Goal: Communication & Community: Answer question/provide support

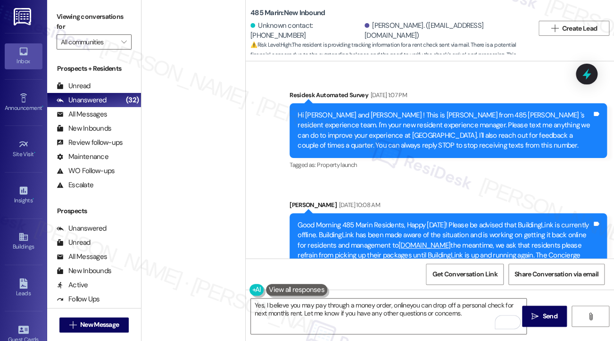
scroll to position [6166, 0]
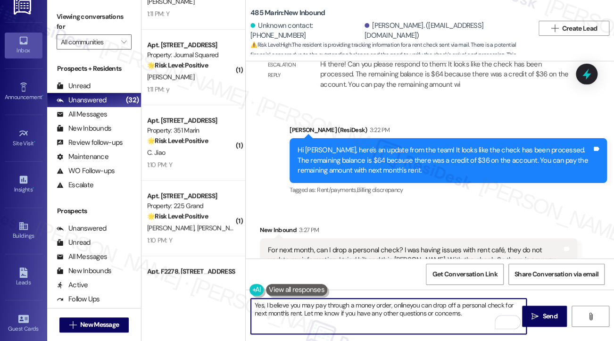
click at [407, 303] on textarea "Yes, I believe you may pay through a money order, onlineyou can drop off a pers…" at bounding box center [388, 315] width 275 height 35
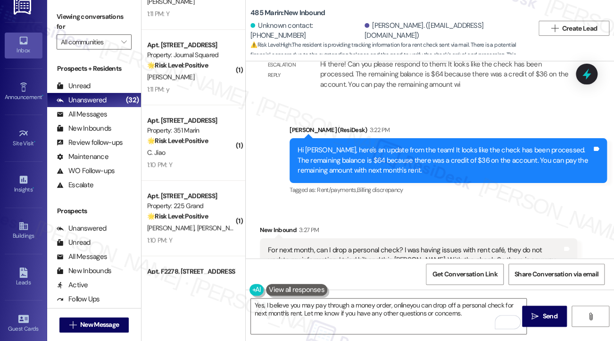
click at [57, 8] on div "Viewing conversations for All communities " at bounding box center [94, 29] width 94 height 59
click at [366, 245] on div "For next month, can I drop a personal check? I was having issues with rent café…" at bounding box center [415, 260] width 294 height 30
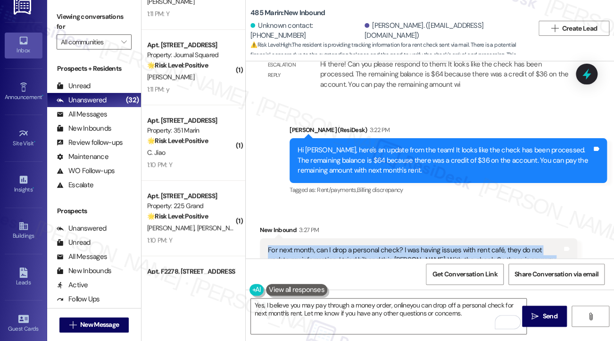
click at [366, 245] on div "For next month, can I drop a personal check? I was having issues with rent café…" at bounding box center [415, 260] width 294 height 30
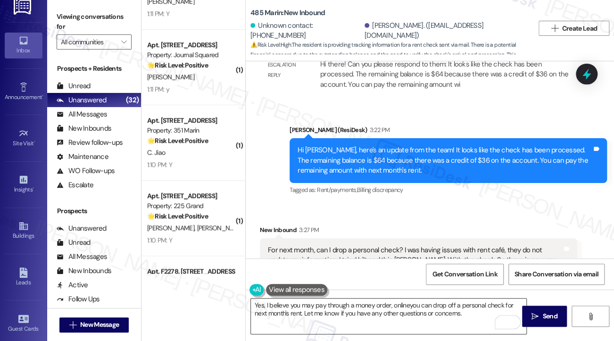
click at [315, 310] on textarea "Yes, I believe you may pay through a money order, onlineyou can drop off a pers…" at bounding box center [388, 315] width 275 height 35
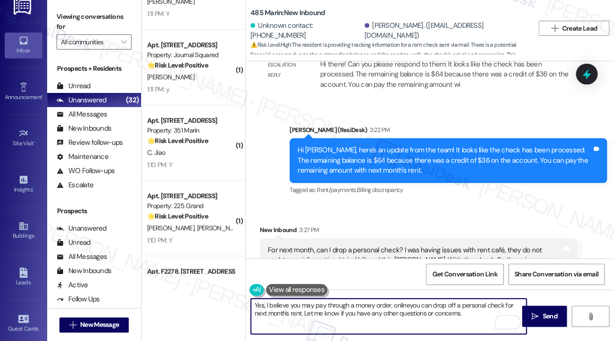
click at [315, 310] on textarea "Yes, I believe you may pay through a money order, onlineyou can drop off a pers…" at bounding box center [388, 315] width 275 height 35
click at [365, 306] on textarea "Yes, I believe you may pay through a money order, onlineyou can drop off a pers…" at bounding box center [388, 315] width 275 height 35
click at [366, 306] on textarea "Yes, I believe you may pay through a money order, onlineyou can drop off a pers…" at bounding box center [388, 315] width 275 height 35
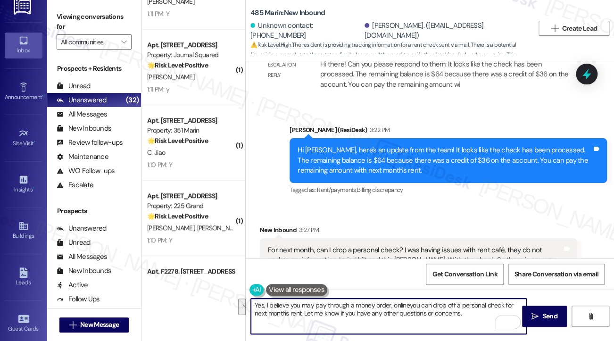
click at [419, 301] on textarea "Yes, I believe you may pay through a money order, onlineyou can drop off a pers…" at bounding box center [388, 315] width 275 height 35
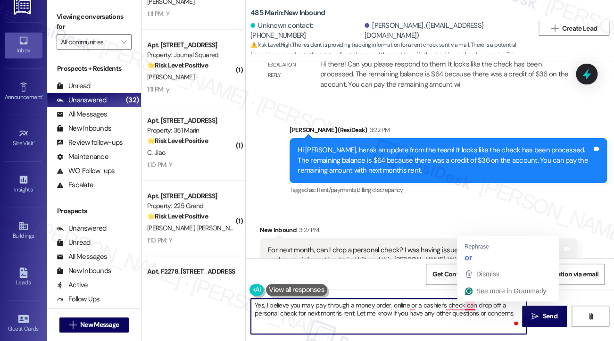
click at [463, 306] on textarea "Yes, I believe you may pay through a money order, online or a cashier's check c…" at bounding box center [388, 315] width 275 height 35
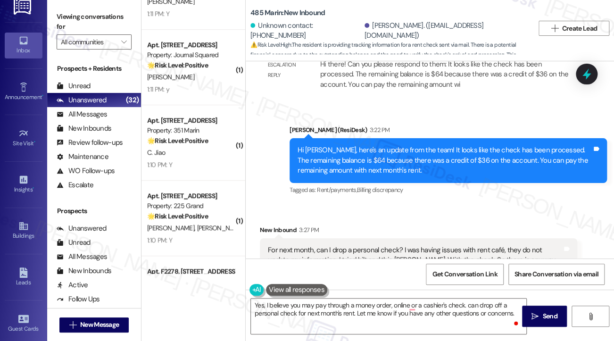
click at [66, 5] on div "Viewing conversations for All communities " at bounding box center [94, 29] width 94 height 59
click at [381, 311] on textarea "Yes, I believe you may pay through a money order, online or a cashier's check. …" at bounding box center [388, 315] width 275 height 35
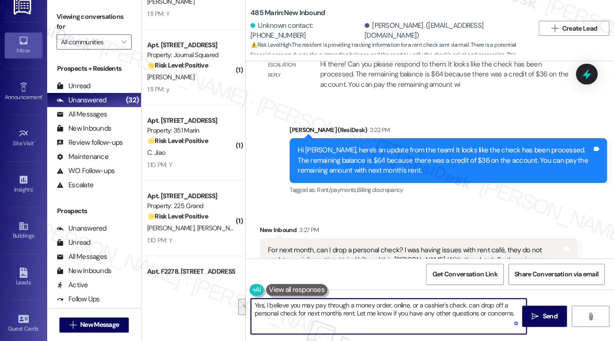
drag, startPoint x: 513, startPoint y: 311, endPoint x: 466, endPoint y: 297, distance: 49.1
click at [466, 297] on div "Yes, I believe you may pay through a money order, online, or a cashier's check.…" at bounding box center [430, 324] width 368 height 71
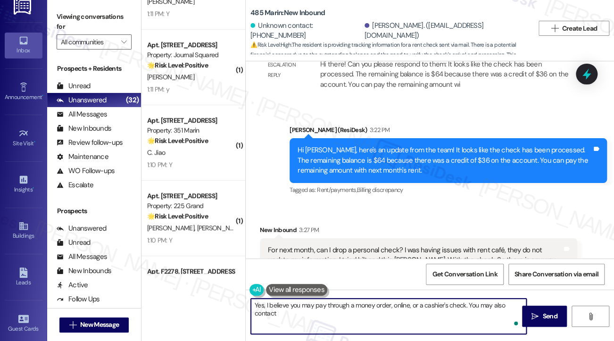
paste textarea "residentportalhelp@thekregroup.com"
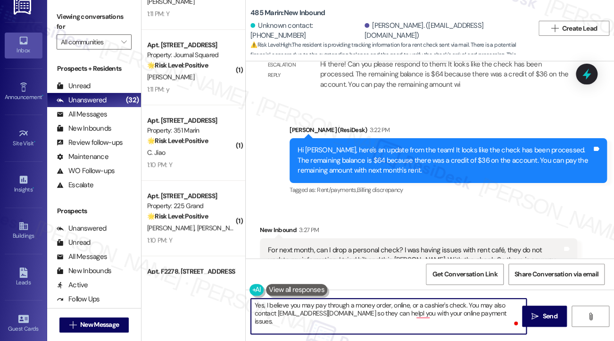
click at [393, 313] on textarea "Yes, I believe you may pay through a money order, online, or a cashier's check.…" at bounding box center [388, 315] width 275 height 35
click at [289, 316] on textarea "Yes, I believe you may pay through a money order, online, or a cashier's check.…" at bounding box center [388, 315] width 275 height 35
drag, startPoint x: 264, startPoint y: 303, endPoint x: 213, endPoint y: 300, distance: 51.5
click at [213, 300] on div "( 1 ) Apt. 2410, 235 Grand Street Property: 235 Grand 🌟 Risk Level: Positive Th…" at bounding box center [377, 170] width 472 height 341
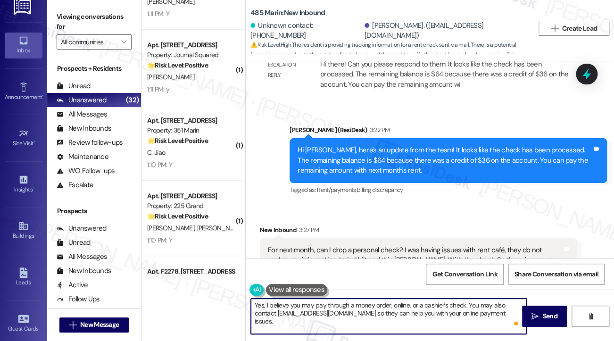
type textarea "I believe you may pay through a money order, online, or a cashier's check. You …"
click at [394, 303] on textarea "I believe you may pay through a money order, online, or a cashier's check. You …" at bounding box center [388, 315] width 275 height 35
drag, startPoint x: 399, startPoint y: 303, endPoint x: 377, endPoint y: 303, distance: 21.7
click at [377, 303] on textarea "I believe you may pay through a money order, online, or a cashier's check. You …" at bounding box center [388, 315] width 275 height 35
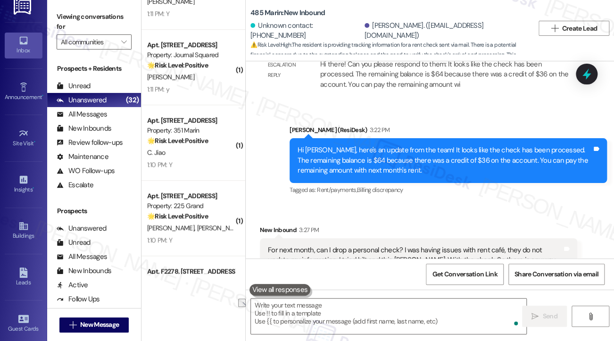
scroll to position [6166, 0]
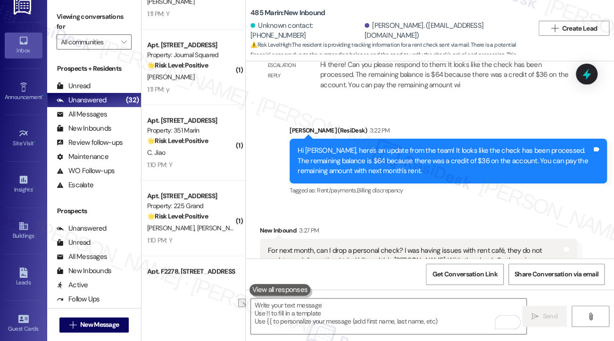
click at [59, 13] on label "Viewing conversations for" at bounding box center [94, 21] width 75 height 25
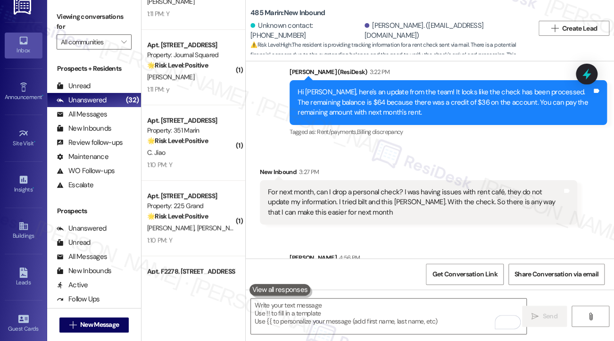
scroll to position [6242, 0]
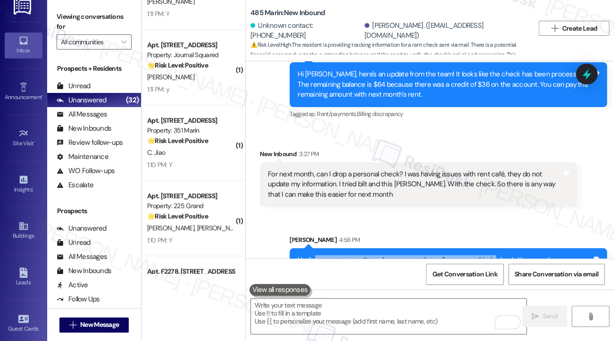
drag, startPoint x: 315, startPoint y: 225, endPoint x: 491, endPoint y: 226, distance: 175.8
click at [491, 255] on div "I believe you may pay through a money order, online, or a cashier's check. You …" at bounding box center [444, 265] width 294 height 20
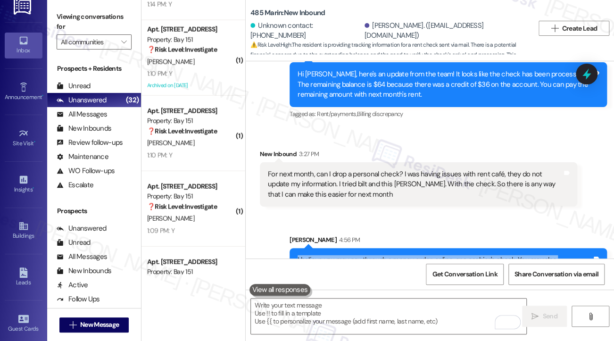
scroll to position [2516, 0]
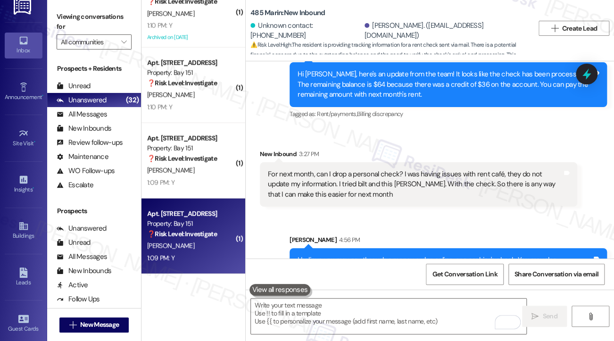
click at [180, 232] on strong "❓ Risk Level: Investigate" at bounding box center [182, 234] width 70 height 8
type textarea "Fetching suggested responses. Please feel free to read through the conversation…"
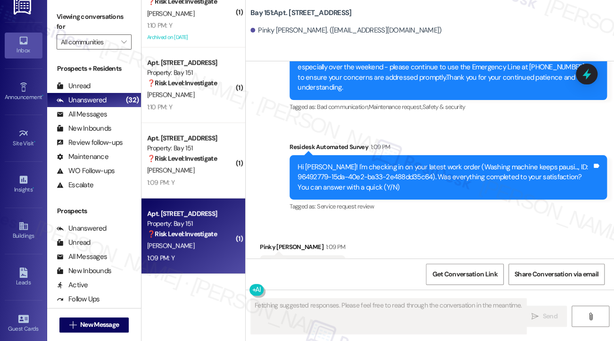
scroll to position [613, 0]
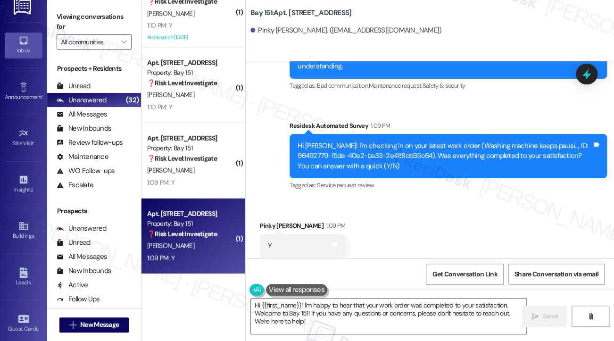
click at [53, 18] on div "Viewing conversations for All communities " at bounding box center [94, 29] width 94 height 59
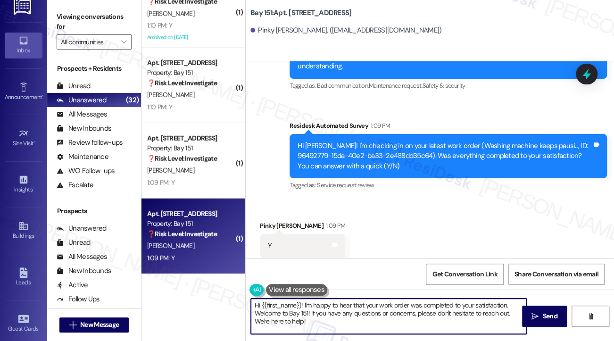
click at [299, 313] on textarea "Hi {{first_name}}! I'm happy to hear that your work order was completed to your…" at bounding box center [388, 315] width 275 height 35
paste textarea "glad to hear that the latest work order was completed to your satisfaction. If …"
type textarea "Hi {{first_name}}! I'm glad to hear that the latest work order was completed to…"
click at [477, 306] on textarea "Hi {{first_name}}! I'm glad to hear that the latest work order was completed to…" at bounding box center [388, 315] width 275 height 35
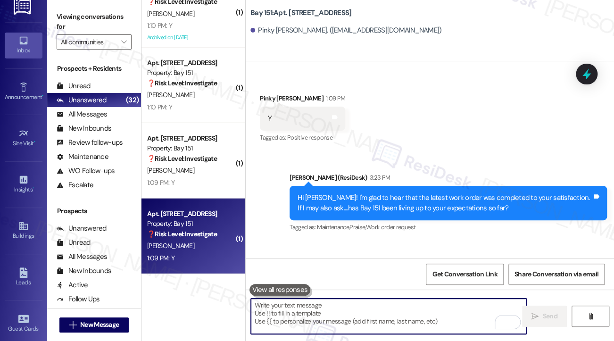
scroll to position [779, 0]
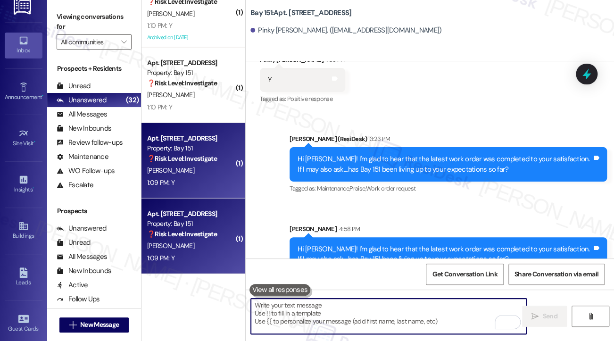
click at [185, 174] on div "D. Franco" at bounding box center [190, 170] width 89 height 12
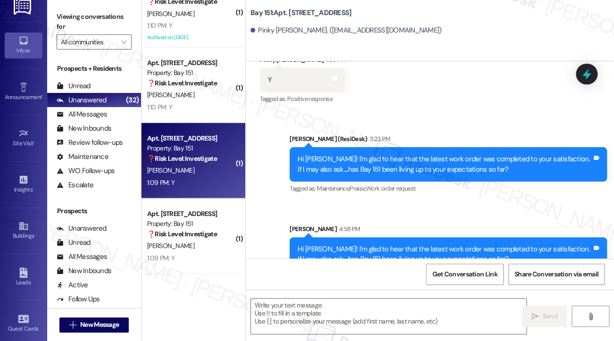
type textarea "Fetching suggested responses. Please feel free to read through the conversation…"
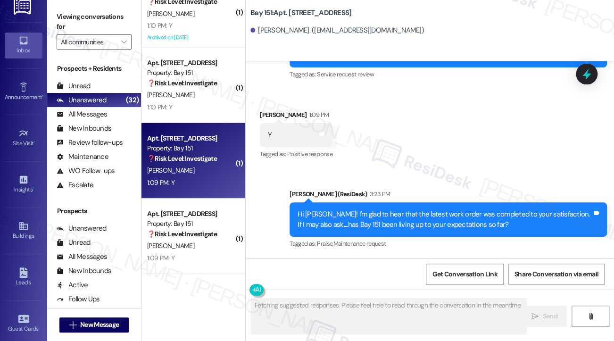
scroll to position [304, 0]
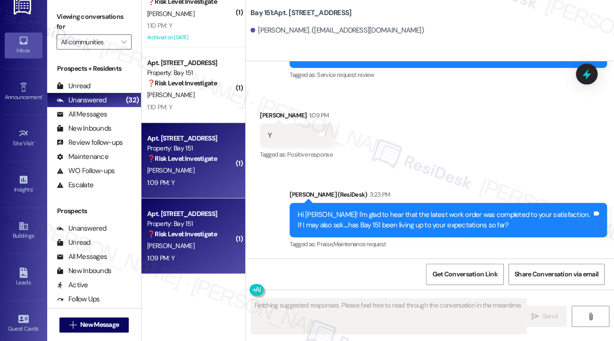
click at [207, 238] on div "❓ Risk Level: Investigate" at bounding box center [190, 234] width 87 height 10
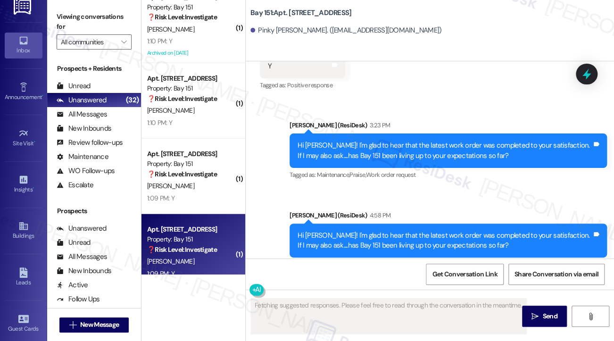
scroll to position [2516, 0]
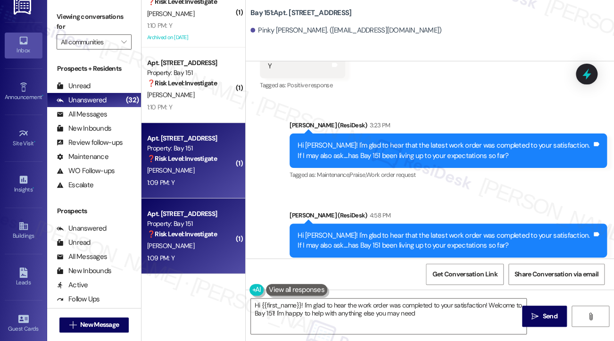
type textarea "Hi {{first_name}}! I'm glad to hear the work order was completed to your satisf…"
click at [199, 173] on div "D. Franco" at bounding box center [190, 170] width 89 height 12
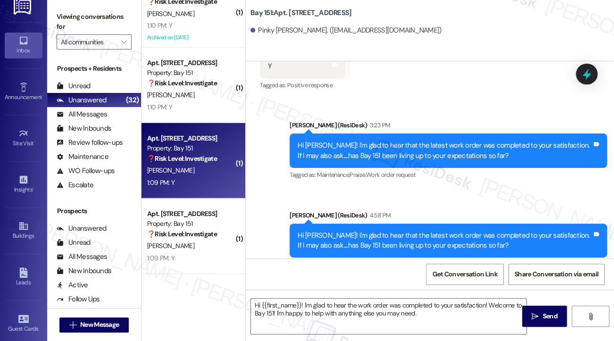
type textarea "Fetching suggested responses. Please feel free to read through the conversation…"
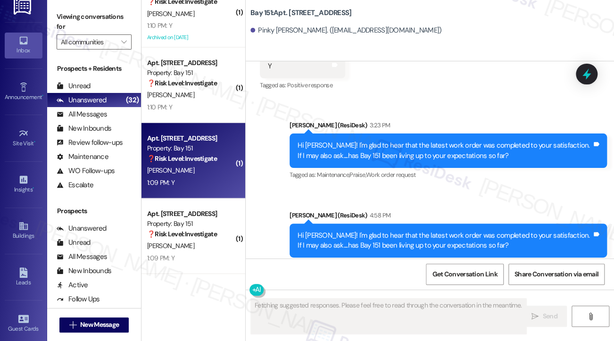
scroll to position [304, 0]
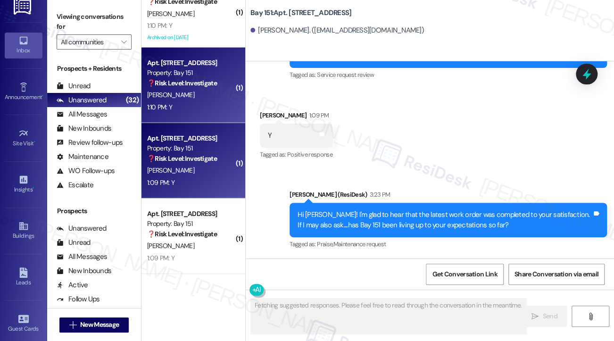
click at [159, 92] on span "N. Cadiz" at bounding box center [170, 94] width 47 height 8
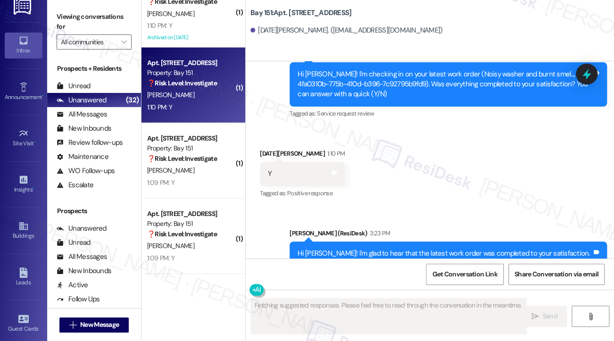
scroll to position [285, 0]
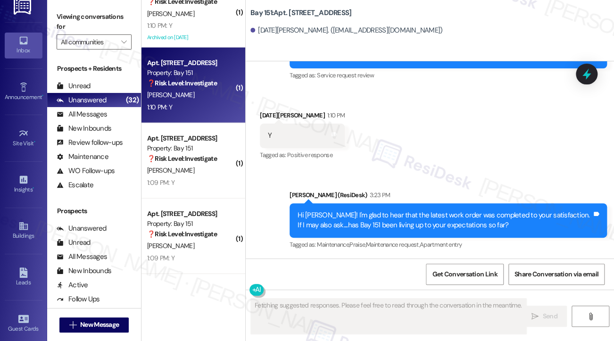
drag, startPoint x: 331, startPoint y: 208, endPoint x: 269, endPoint y: 182, distance: 67.0
click at [269, 182] on div "Sent via SMS Jane (ResiDesk) 3:23 PM Hi Noel! I'm glad to hear that the latest …" at bounding box center [430, 214] width 368 height 90
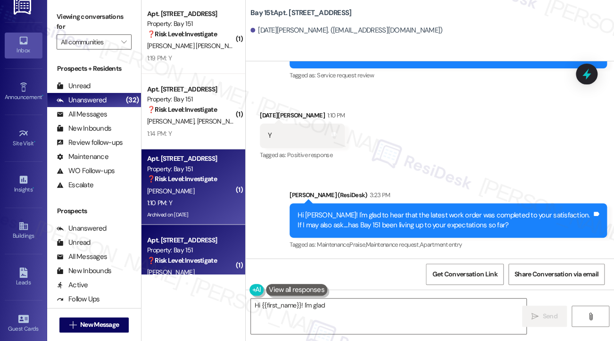
scroll to position [2328, 0]
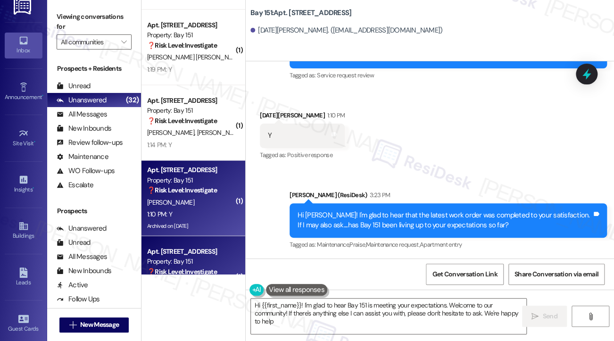
type textarea "Hi {{first_name}}! I'm glad to hear Bay 151 is meeting your expectations. Welco…"
click at [181, 186] on strong "❓ Risk Level: Investigate" at bounding box center [182, 190] width 70 height 8
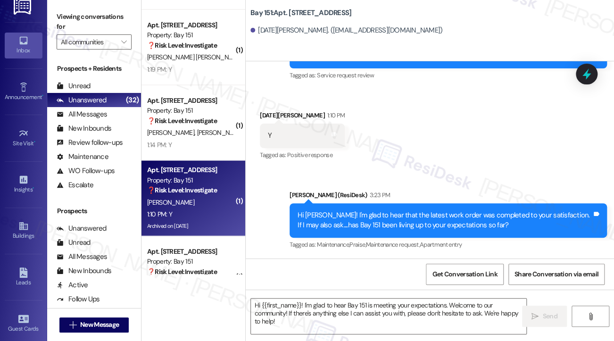
type textarea "Fetching suggested responses. Please feel free to read through the conversation…"
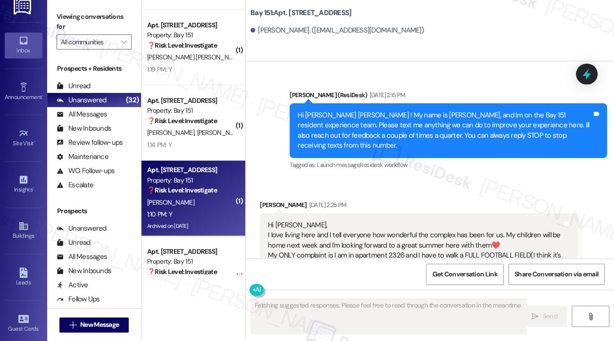
type textarea "Fetching suggested responses. Please feel free to read through the conversation…"
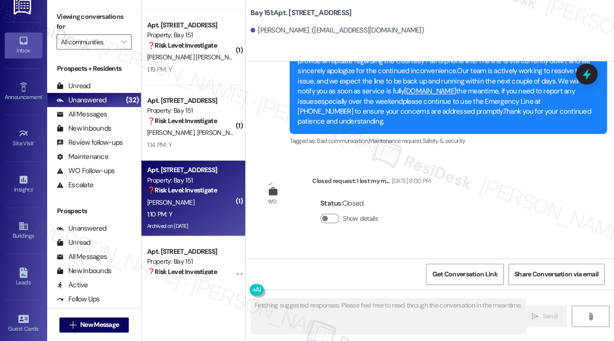
scroll to position [44609, 0]
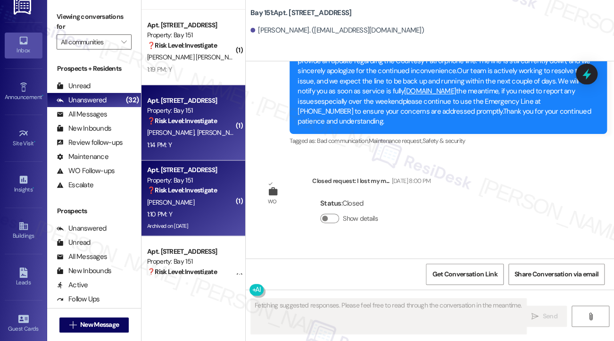
click at [168, 126] on div "❓ Risk Level: Investigate" at bounding box center [190, 121] width 87 height 10
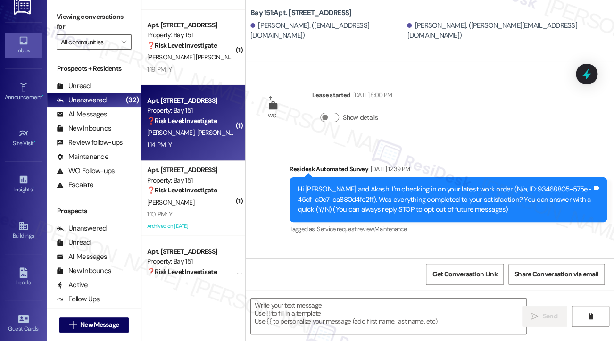
scroll to position [6829, 0]
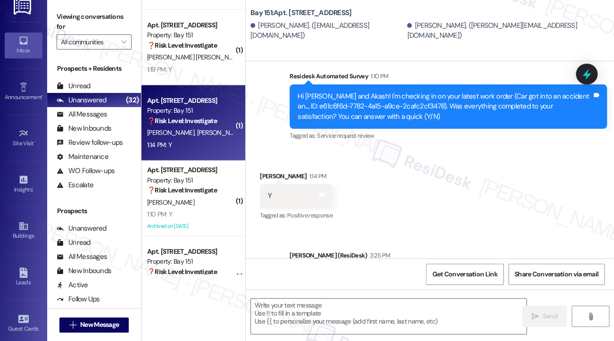
type textarea "Fetching suggested responses. Please feel free to read through the conversation…"
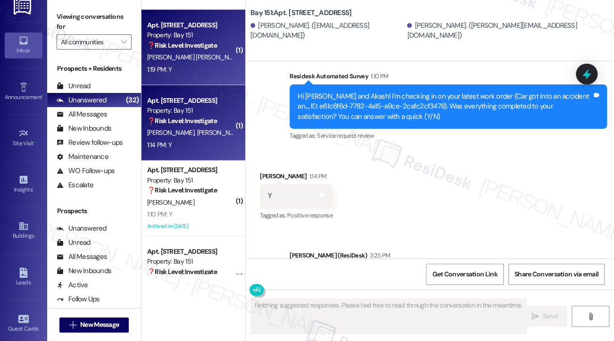
click at [185, 54] on span "M. Gomez Bolanos" at bounding box center [195, 57] width 96 height 8
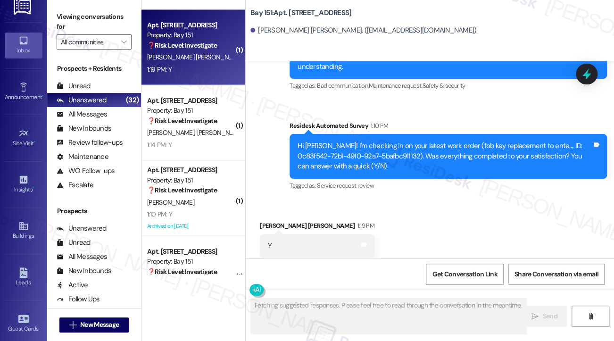
scroll to position [1178, 0]
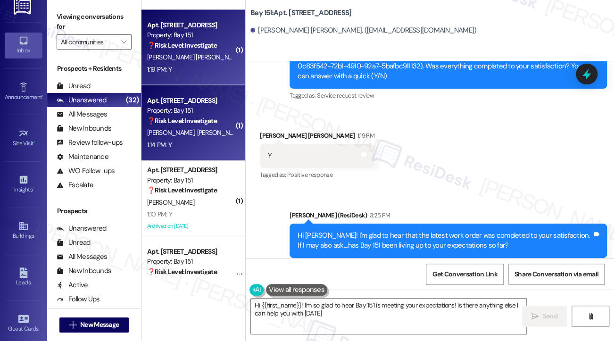
type textarea "Hi {{first_name}}! I'm so glad to hear Bay 151 is meeting your expectations! Is…"
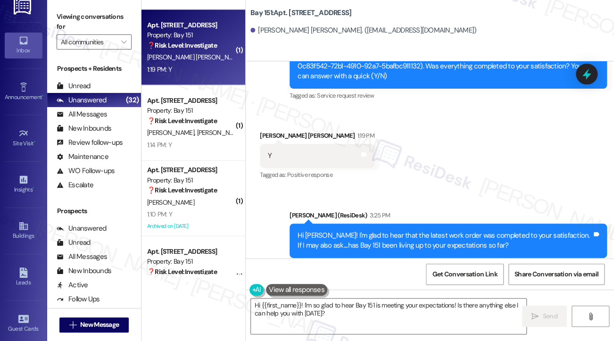
scroll to position [2139, 0]
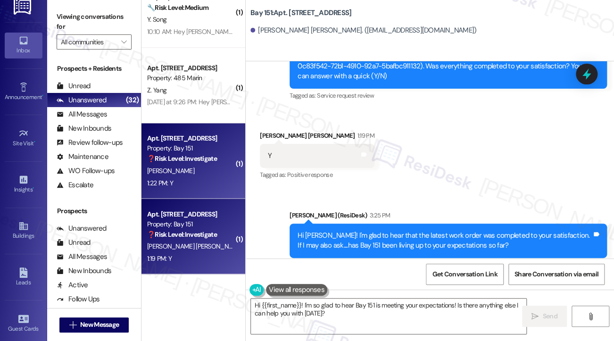
click at [173, 170] on div "J. Parks" at bounding box center [190, 170] width 89 height 12
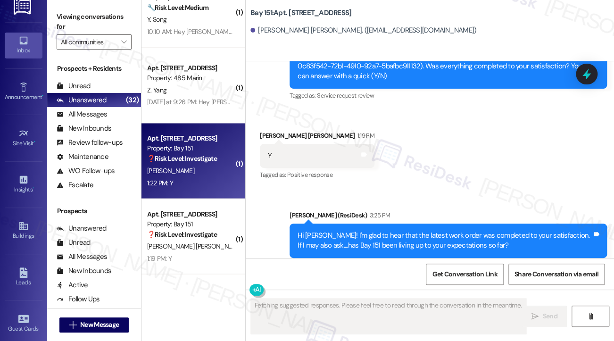
scroll to position [652, 0]
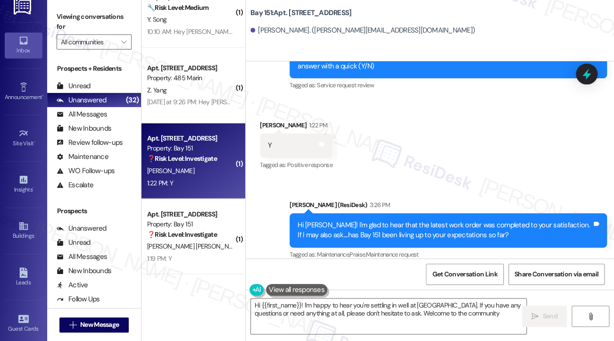
type textarea "Hi {{first_name}}! I'm happy to hear you're settling in well at Bay 151. If you…"
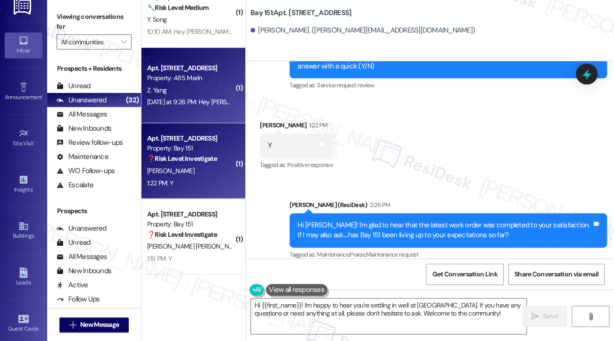
click at [185, 114] on div "Apt. 1620, 485 Marin Blvd. Property: 485 Marin Z. Yang Yesterday at 9:26 PM: He…" at bounding box center [193, 85] width 104 height 75
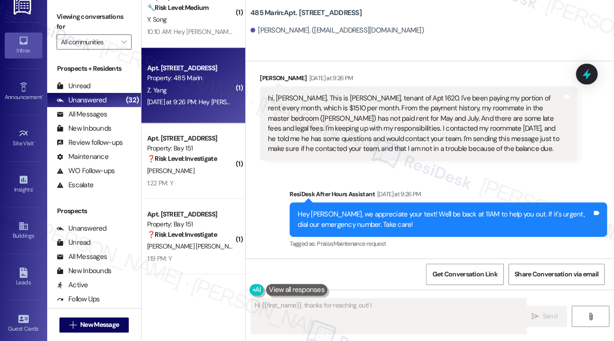
scroll to position [72, 0]
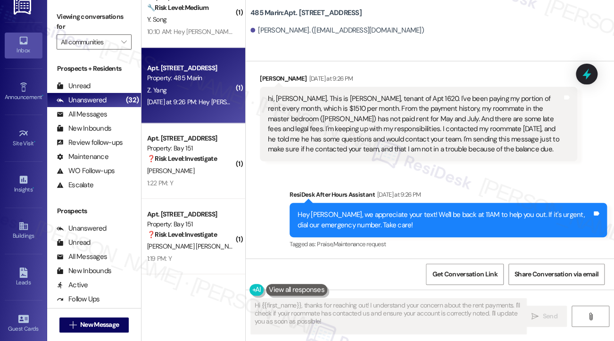
click at [329, 124] on div "hi, Jane. This is Yuxuan Zheng, tenant of Apt 1620. I've been paying my portion…" at bounding box center [415, 124] width 294 height 61
click at [328, 124] on div "hi, Jane. This is Yuxuan Zheng, tenant of Apt 1620. I've been paying my portion…" at bounding box center [415, 124] width 294 height 61
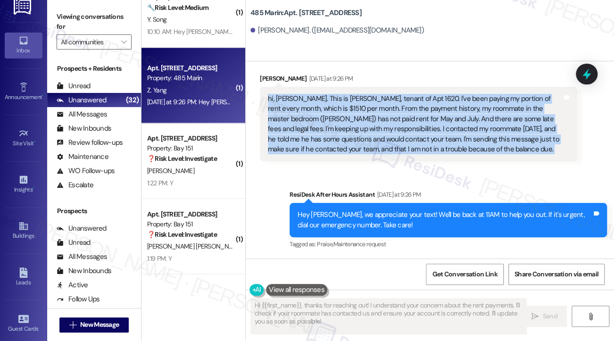
click at [328, 124] on div "hi, Jane. This is Yuxuan Zheng, tenant of Apt 1620. I've been paying my portion…" at bounding box center [415, 124] width 294 height 61
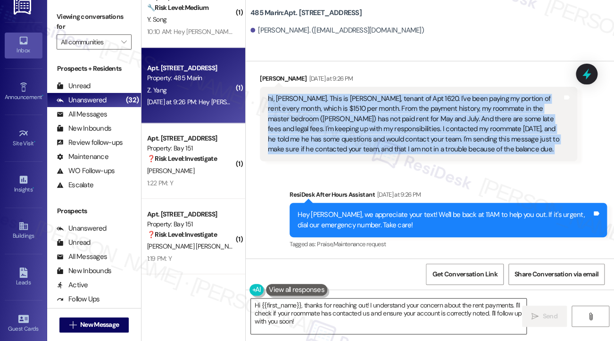
click at [437, 320] on textarea "Hi {{first_name}}, thanks for reaching out! I understand your concern about the…" at bounding box center [388, 315] width 275 height 35
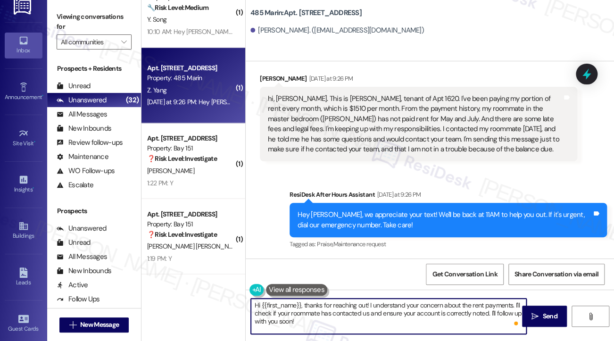
click at [272, 311] on textarea "Hi {{first_name}}, thanks for reaching out! I understand your concern about the…" at bounding box center [388, 315] width 275 height 35
drag, startPoint x: 420, startPoint y: 312, endPoint x: 394, endPoint y: 327, distance: 29.9
click at [394, 327] on textarea "Hi {{first_name}}, thanks for reaching out! I understand your concern about the…" at bounding box center [388, 315] width 275 height 35
click at [409, 313] on textarea "Hi {{first_name}}, thanks for reaching out! I understand your concern about the…" at bounding box center [388, 315] width 275 height 35
drag, startPoint x: 465, startPoint y: 322, endPoint x: 503, endPoint y: 312, distance: 39.1
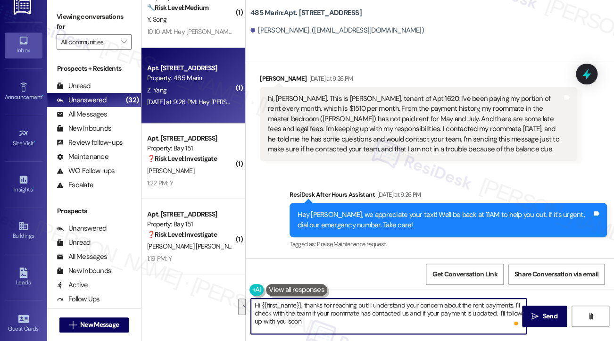
click at [503, 312] on textarea "Hi {{first_name}}, thanks for reaching out! I understand your concern about the…" at bounding box center [388, 315] width 275 height 35
click at [495, 313] on textarea "Hi {{first_name}}, thanks for reaching out! I understand your concern about the…" at bounding box center [388, 315] width 275 height 35
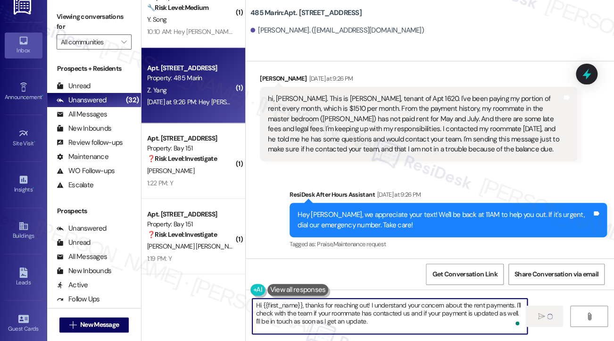
type textarea "Hi {{first_name}}, thanks for reaching out! I understand your concern about the…"
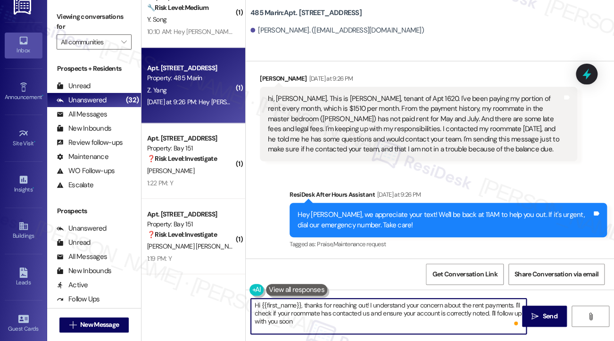
type textarea "Hi {{first_name}}, thanks for reaching out! I understand your concern about the…"
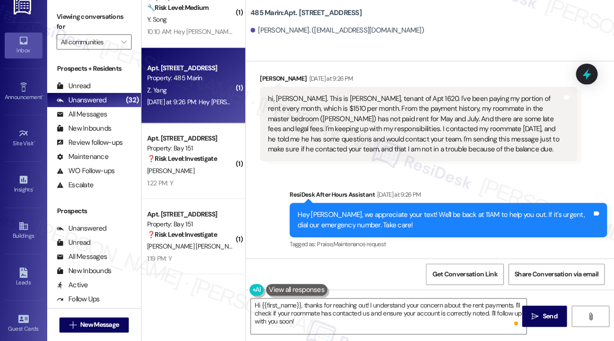
click at [368, 131] on div "hi, Jane. This is Yuxuan Zheng, tenant of Apt 1620. I've been paying my portion…" at bounding box center [415, 124] width 294 height 61
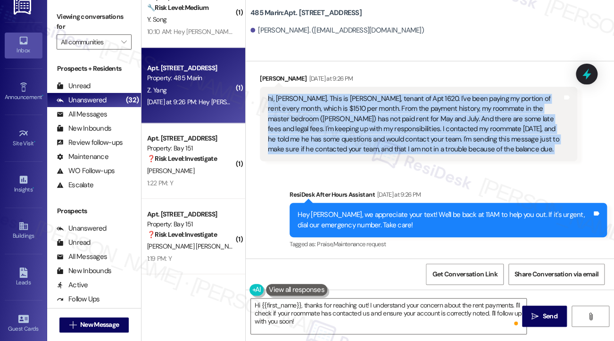
click at [368, 131] on div "hi, Jane. This is Yuxuan Zheng, tenant of Apt 1620. I've been paying my portion…" at bounding box center [415, 124] width 294 height 61
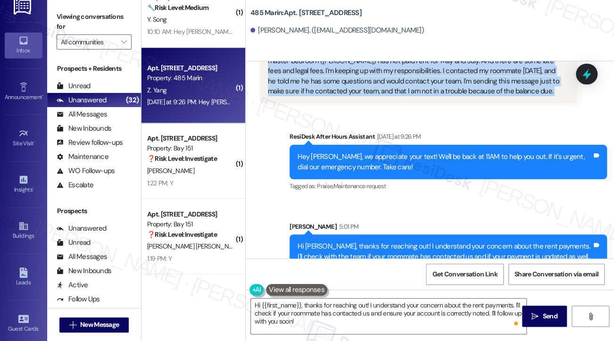
scroll to position [158, 0]
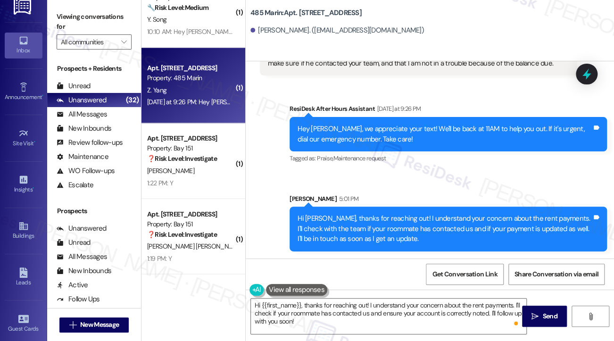
click at [393, 220] on div "Hi Zonglin, thanks for reaching out! I understand your concern about the rent p…" at bounding box center [444, 228] width 294 height 30
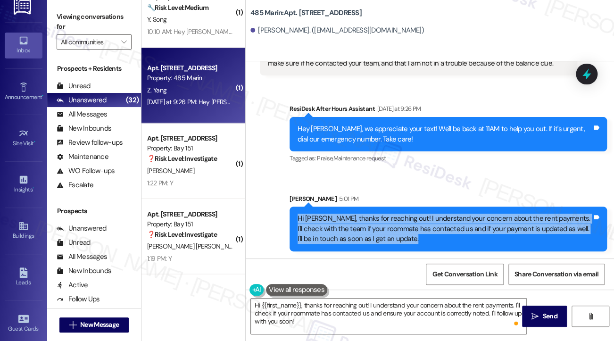
click at [393, 220] on div "Hi Zonglin, thanks for reaching out! I understand your concern about the rent p…" at bounding box center [444, 228] width 294 height 30
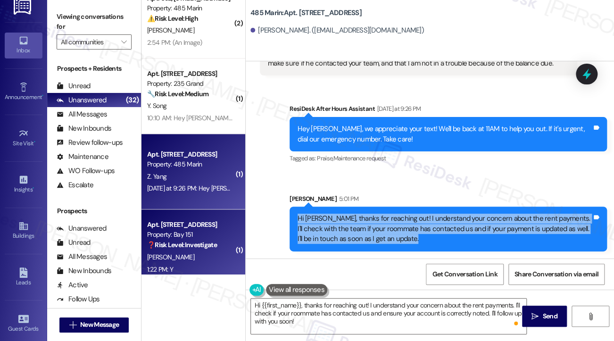
scroll to position [1998, 0]
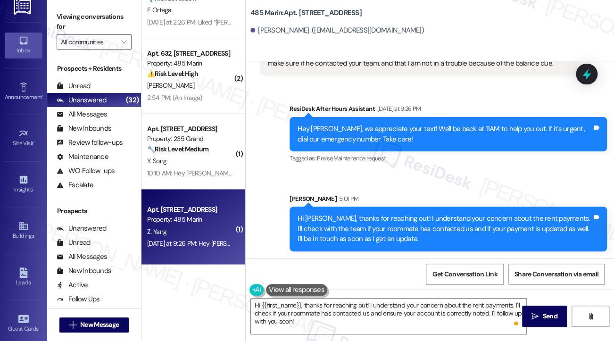
click at [436, 204] on div "Sarah 5:01 PM" at bounding box center [447, 200] width 317 height 13
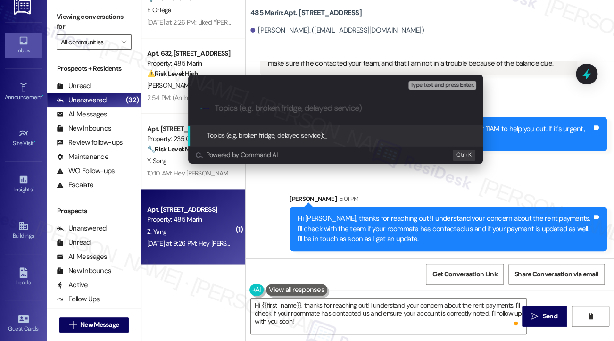
click at [566, 165] on div "Escalate Conversation Medium risk Topics (e.g. broken fridge, delayed service) …" at bounding box center [307, 170] width 614 height 341
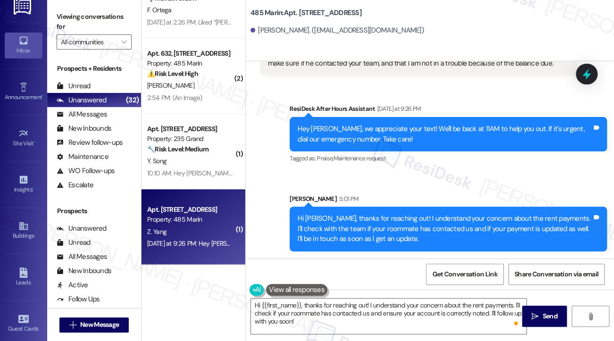
scroll to position [0, 0]
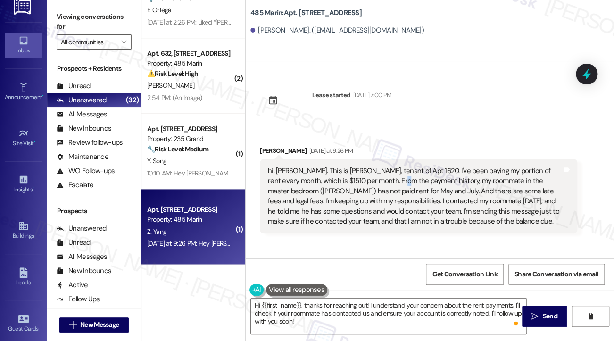
click at [382, 186] on div "hi, Jane. This is Yuxuan Zheng, tenant of Apt 1620. I've been paying my portion…" at bounding box center [415, 196] width 294 height 61
click at [381, 186] on div "hi, Jane. This is Yuxuan Zheng, tenant of Apt 1620. I've been paying my portion…" at bounding box center [415, 196] width 294 height 61
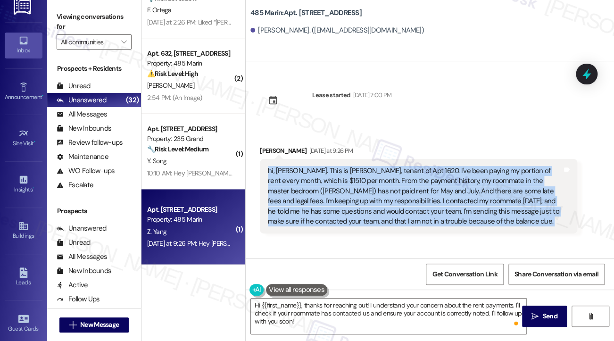
click at [381, 186] on div "hi, Jane. This is Yuxuan Zheng, tenant of Apt 1620. I've been paying my portion…" at bounding box center [415, 196] width 294 height 61
copy div "hi, Jane. This is Yuxuan Zheng, tenant of Apt 1620. I've been paying my portion…"
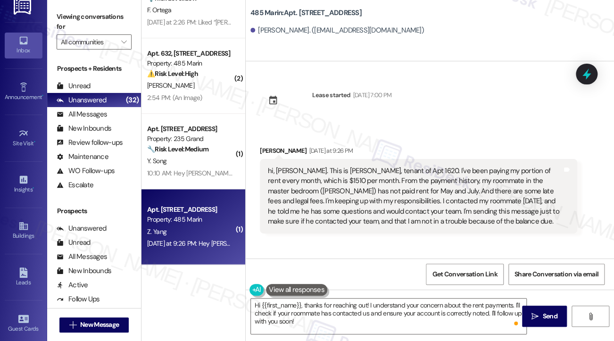
click at [56, 17] on div "Viewing conversations for All communities " at bounding box center [94, 29] width 94 height 59
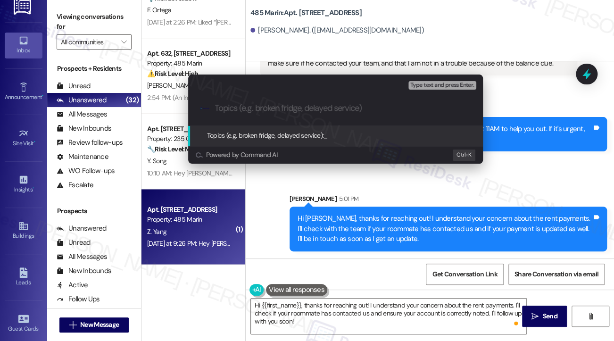
paste input "Clarification on Rent Balance and Roommate Payment – Apt 1620"
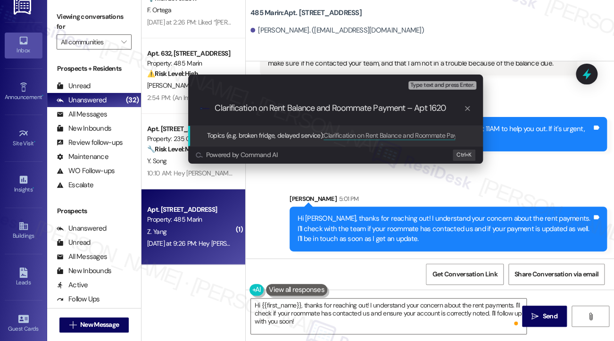
click at [383, 105] on input "Clarification on Rent Balance and Roommate Payment – Apt 1620" at bounding box center [339, 108] width 248 height 10
click at [451, 107] on input "Clarification on Rent Balance and Roommate Payment – Apt 1620" at bounding box center [339, 108] width 248 height 10
click at [409, 106] on input "Clarification on Rent Balance and Roommate Payment – Apt 1620" at bounding box center [339, 108] width 248 height 10
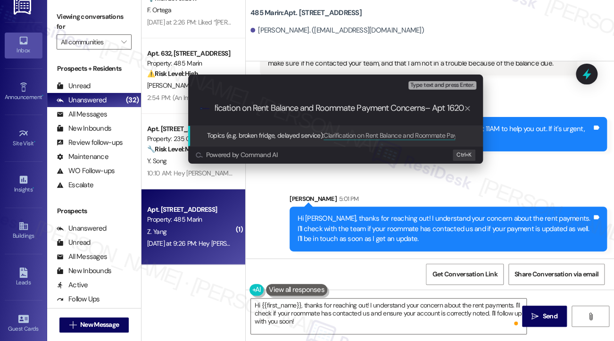
drag, startPoint x: 443, startPoint y: 109, endPoint x: 566, endPoint y: 115, distance: 122.7
click at [566, 115] on div "Escalate Conversation Medium risk Topics (e.g. broken fridge, delayed service) …" at bounding box center [307, 170] width 614 height 341
type input "Clarification on Rent Balance and Roommate Payment Concerns"
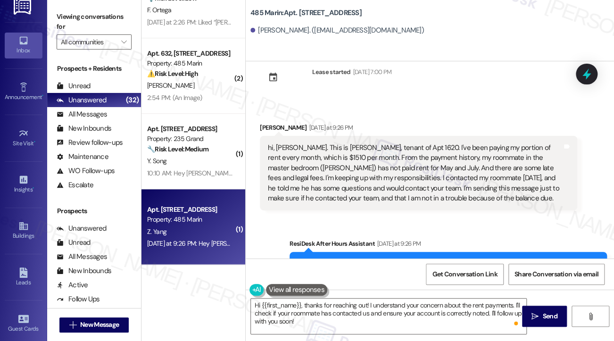
scroll to position [0, 0]
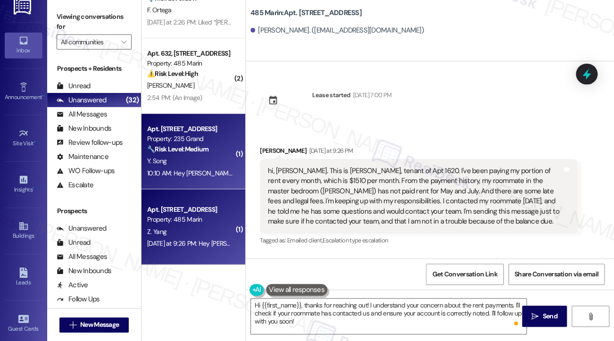
click at [150, 170] on div "10:10 AM: Hey Yuxi and undefined, we appreciate your text! We'll be back at 11A…" at bounding box center [367, 173] width 441 height 8
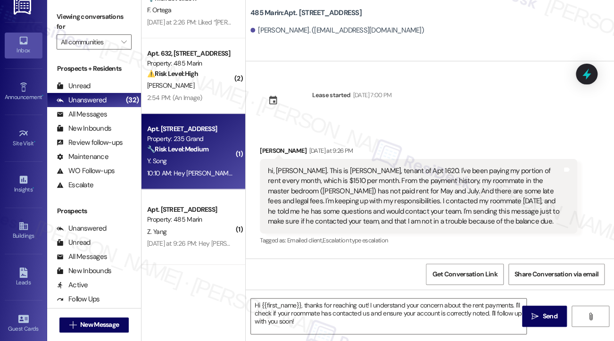
type textarea "Fetching suggested responses. Please feel free to read through the conversation…"
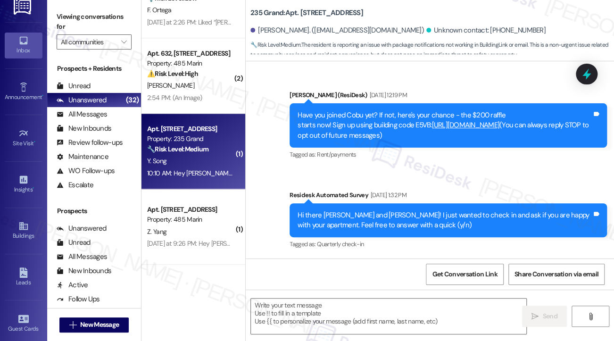
scroll to position [6677, 0]
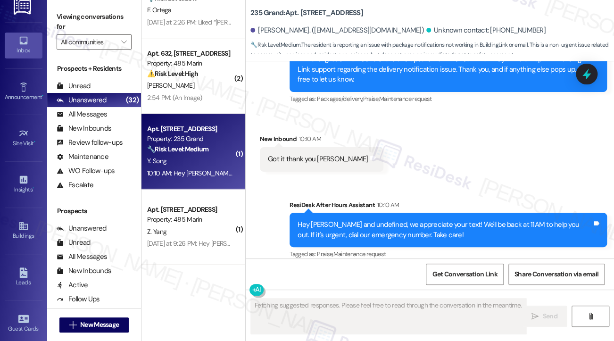
click at [360, 220] on div "Hey Yuxi and undefined, we appreciate your text! We'll be back at 11AM to help …" at bounding box center [444, 230] width 294 height 20
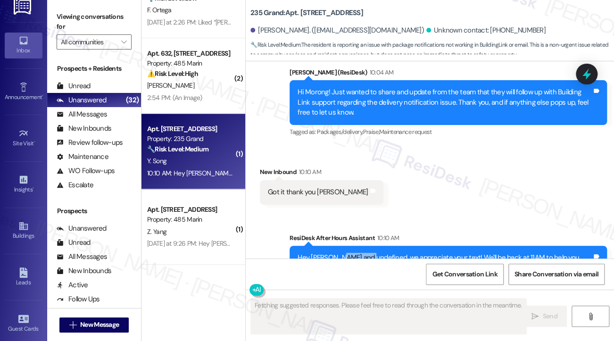
scroll to position [6630, 0]
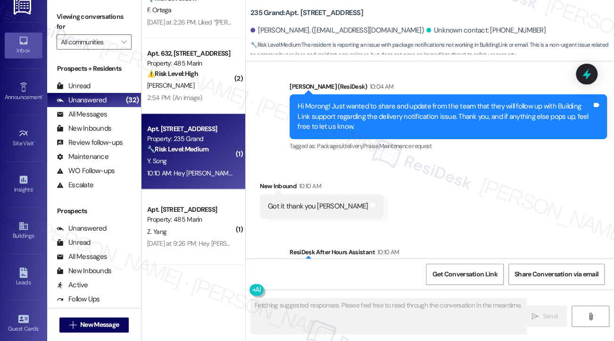
click at [345, 101] on div "Hi Morong! Just wanted to share and update from the team that they will follow …" at bounding box center [444, 116] width 294 height 30
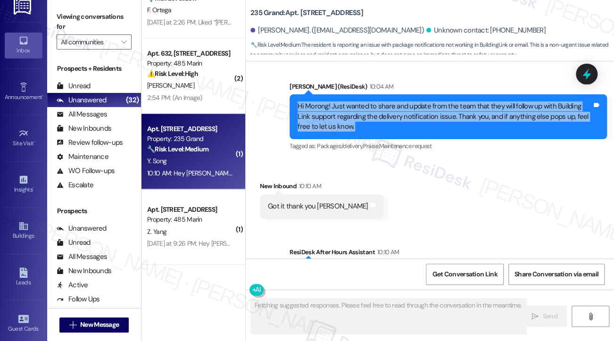
click at [345, 101] on div "Hi Morong! Just wanted to share and update from the team that they will follow …" at bounding box center [444, 116] width 294 height 30
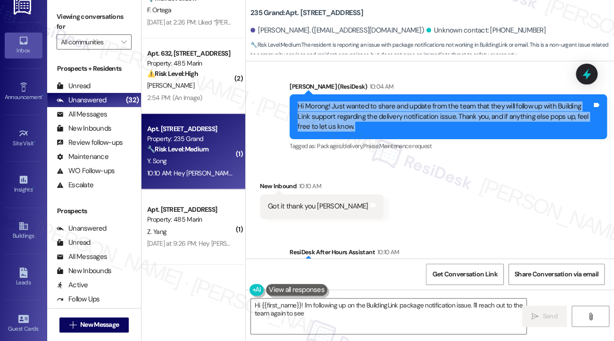
click at [343, 105] on div "Hi Morong! Just wanted to share and update from the team that they will follow …" at bounding box center [444, 116] width 294 height 30
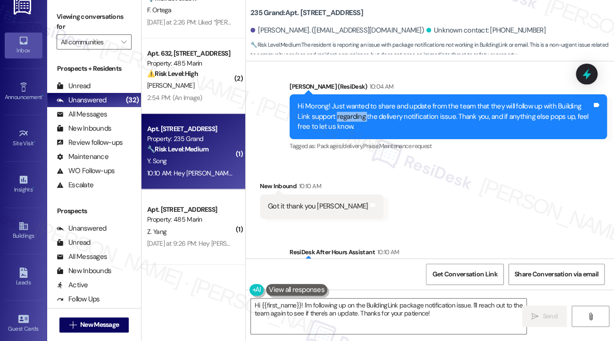
click at [343, 105] on div "Hi Morong! Just wanted to share and update from the team that they will follow …" at bounding box center [444, 116] width 294 height 30
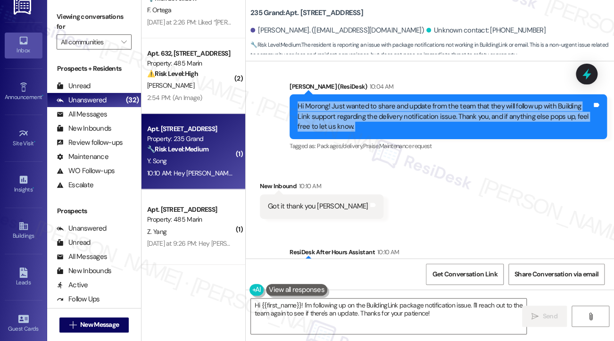
click at [343, 105] on div "Hi Morong! Just wanted to share and update from the team that they will follow …" at bounding box center [444, 116] width 294 height 30
click at [345, 317] on textarea "Hi {{first_name}}! I'm following up on the BuildingLink package notification is…" at bounding box center [388, 315] width 275 height 35
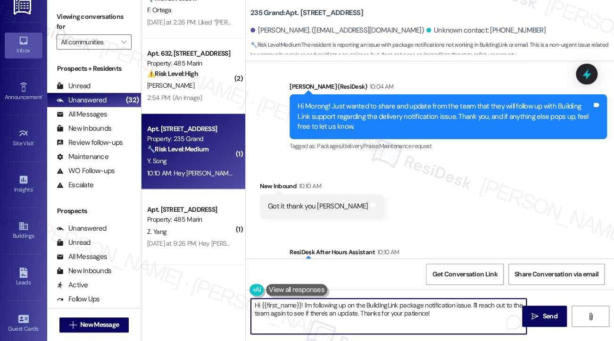
click at [346, 317] on textarea "Hi {{first_name}}! I'm following up on the BuildingLink package notification is…" at bounding box center [388, 315] width 275 height 35
click at [341, 307] on textarea "Hi {{first_name}}! I'm following up on the BuildingLink package notification is…" at bounding box center [388, 315] width 275 height 35
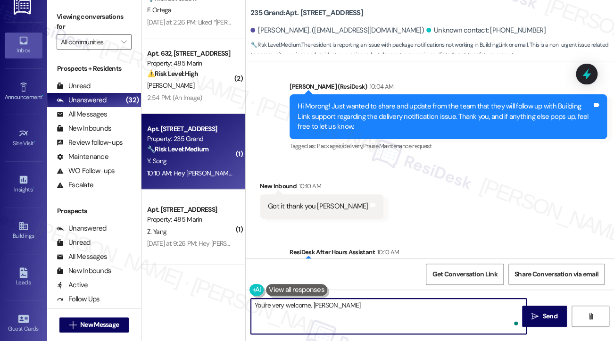
type textarea "You're very welcome, Morong!"
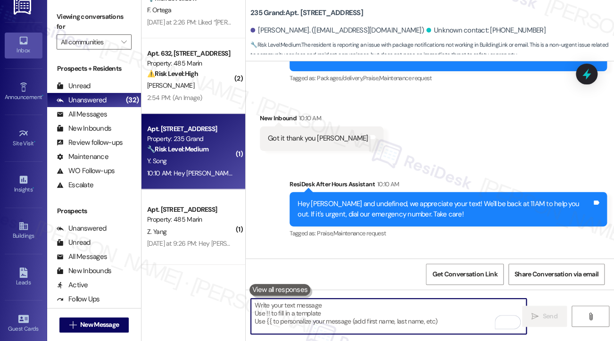
scroll to position [6743, 0]
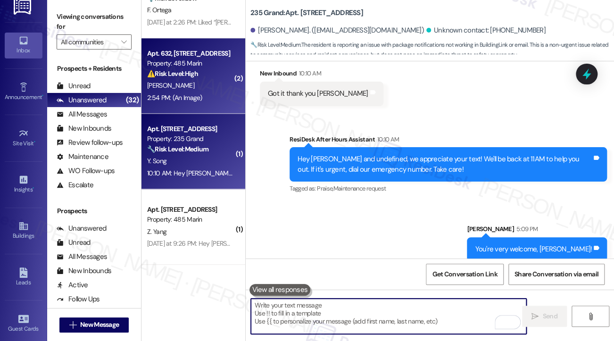
click at [226, 94] on div "2:54 PM: (An Image) 2:54 PM: (An Image)" at bounding box center [190, 98] width 89 height 12
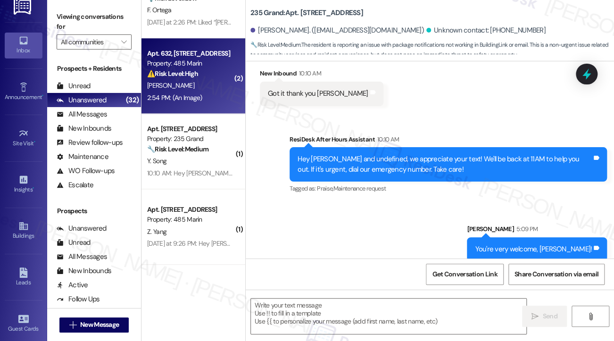
type textarea "Fetching suggested responses. Please feel free to read through the conversation…"
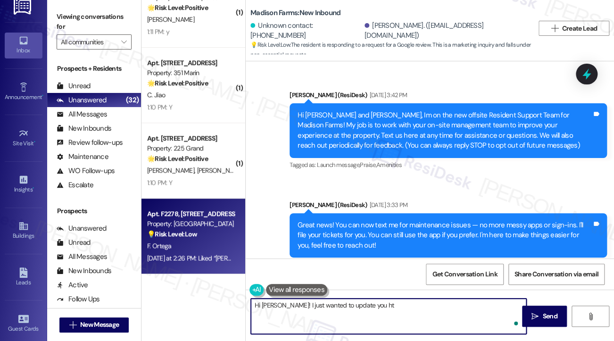
scroll to position [1936, 0]
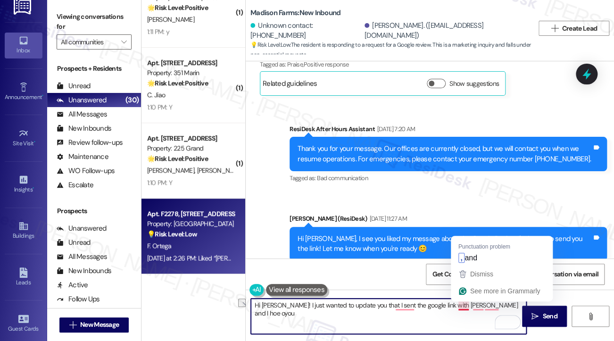
drag, startPoint x: 505, startPoint y: 308, endPoint x: 459, endPoint y: 294, distance: 48.3
click at [457, 301] on textarea "Hi Joyce! I just wanted to update you that I sent the google link with Fausto a…" at bounding box center [388, 315] width 275 height 35
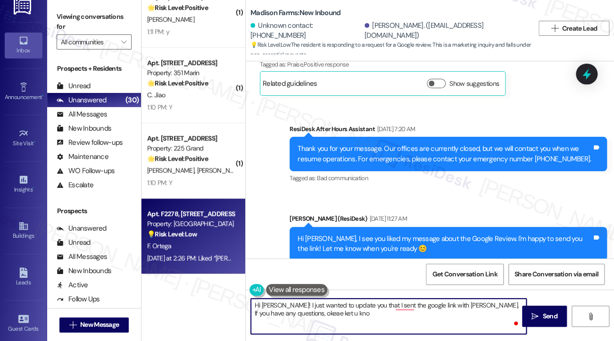
type textarea "Hi Joyce! I just wanted to update you that I sent the google link with Faust. I…"
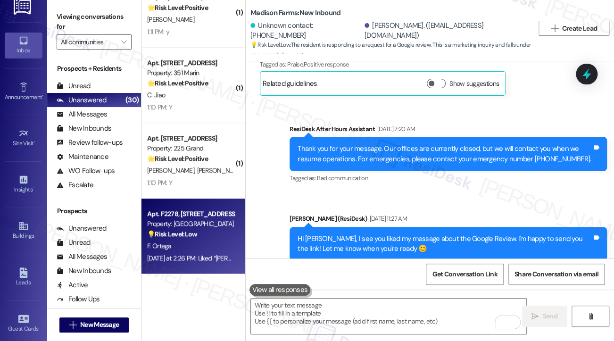
click at [58, 24] on label "Viewing conversations for" at bounding box center [94, 21] width 75 height 25
click at [331, 312] on textarea "To enrich screen reader interactions, please activate Accessibility in Grammarl…" at bounding box center [388, 315] width 275 height 35
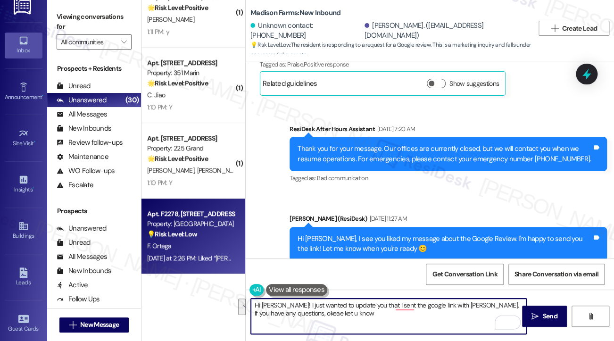
click at [332, 311] on textarea "Hi Joyce! I just wanted to update you that I sent the google link with Faust. I…" at bounding box center [388, 315] width 275 height 35
drag, startPoint x: 369, startPoint y: 314, endPoint x: 279, endPoint y: 302, distance: 91.4
click at [279, 302] on textarea "Hi Joyce! I just wanted to update you that I sent the google link with Faust. I…" at bounding box center [388, 315] width 275 height 35
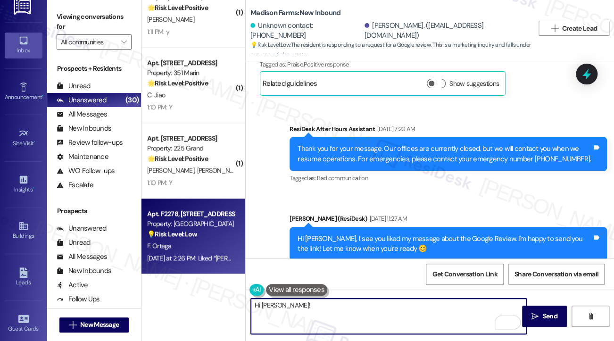
paste textarea "I just wanted to let you know that I’ve shared the Google link with Faust. If y…"
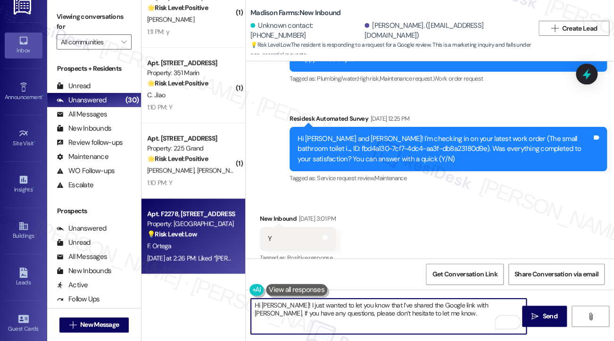
scroll to position [1135, 0]
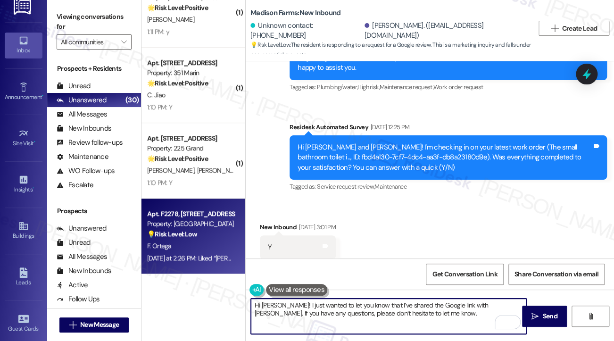
click at [471, 305] on textarea "Hi Joyce! I just wanted to let you know that I’ve shared the Google link with F…" at bounding box center [388, 315] width 275 height 35
click at [279, 304] on textarea "Hi Joyce! I just wanted to let you know that I’ve shared the Google link with F…" at bounding box center [388, 315] width 275 height 35
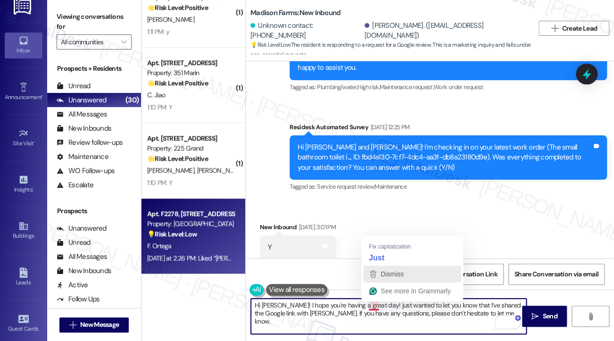
click at [397, 265] on button "Dismiss" at bounding box center [412, 273] width 98 height 17
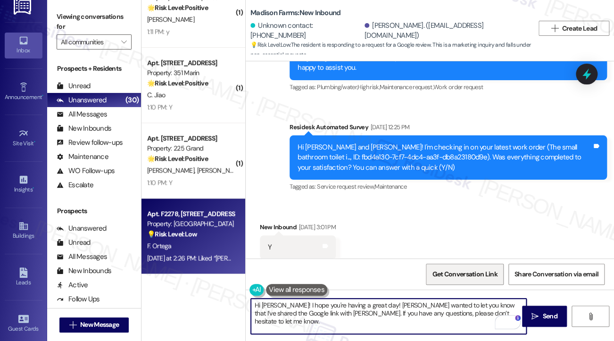
type textarea "Hi Joyce! I hope you're having a great day! I just wanted to let you know that …"
click at [399, 312] on textarea "Hi Joyce! I hope you're having a great day! I just wanted to let you know that …" at bounding box center [388, 315] width 275 height 35
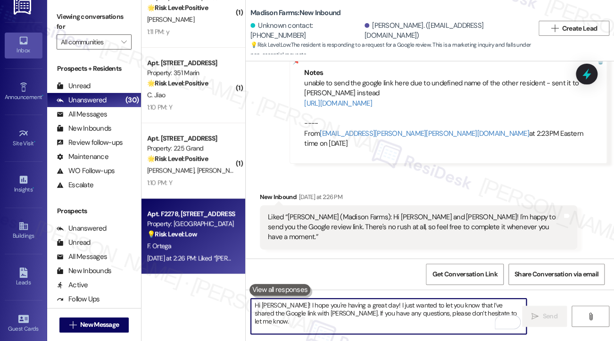
scroll to position [2389, 0]
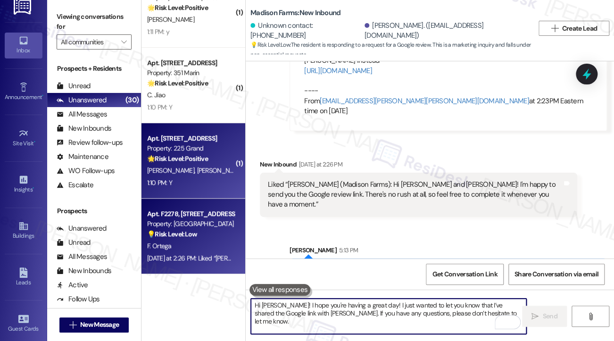
click at [168, 165] on div "Q. Liu M. Copeland" at bounding box center [190, 170] width 89 height 12
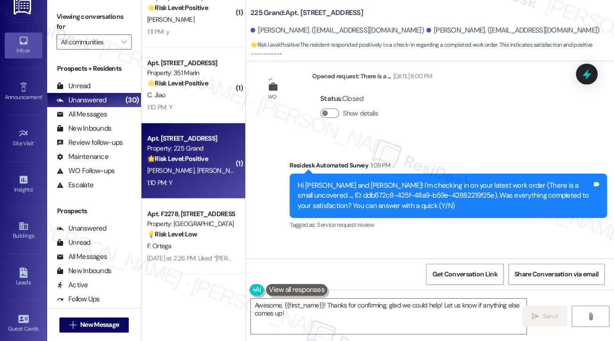
scroll to position [1063, 0]
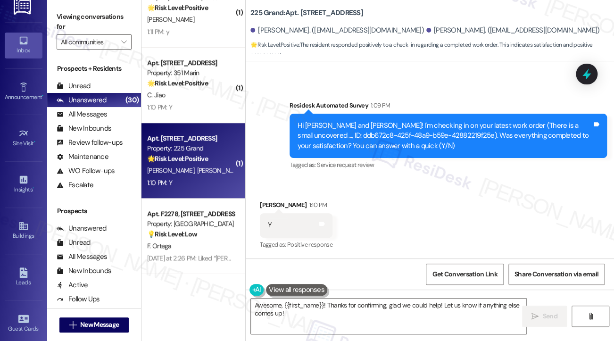
click at [72, 24] on label "Viewing conversations for" at bounding box center [94, 21] width 75 height 25
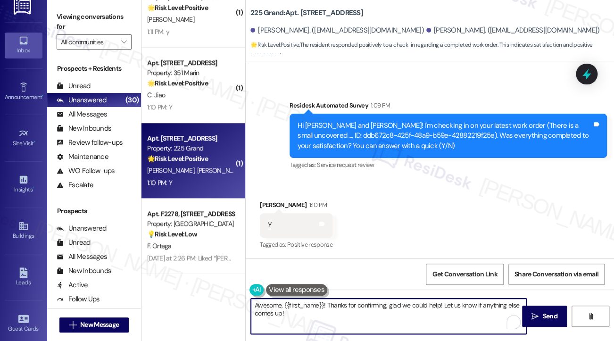
click at [302, 313] on textarea "Awesome, {{first_name}}! Thanks for confirming, glad we could help! Let us know…" at bounding box center [388, 315] width 275 height 35
paste textarea "Hi {{first_name}}! I'm glad to hear that the latest work order was completed to…"
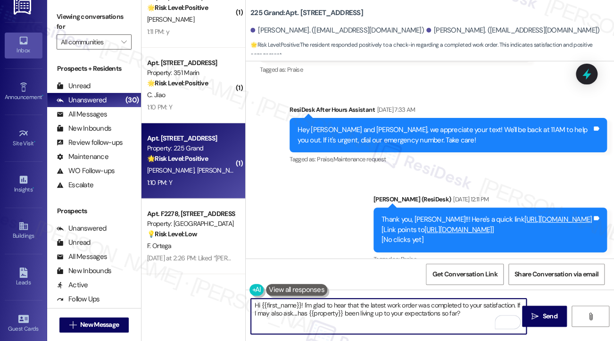
scroll to position [922, 0]
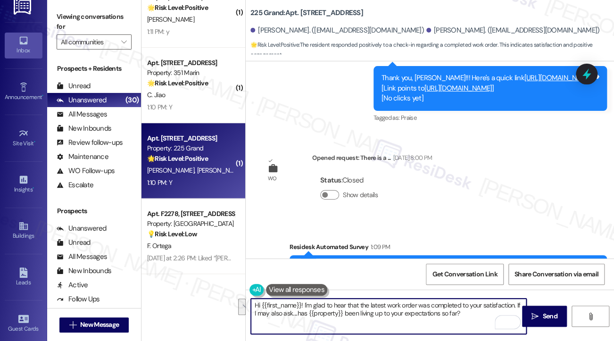
drag, startPoint x: 463, startPoint y: 316, endPoint x: 516, endPoint y: 301, distance: 54.8
click at [516, 302] on textarea "Hi {{first_name}}! I'm glad to hear that the latest work order was completed to…" at bounding box center [388, 315] width 275 height 35
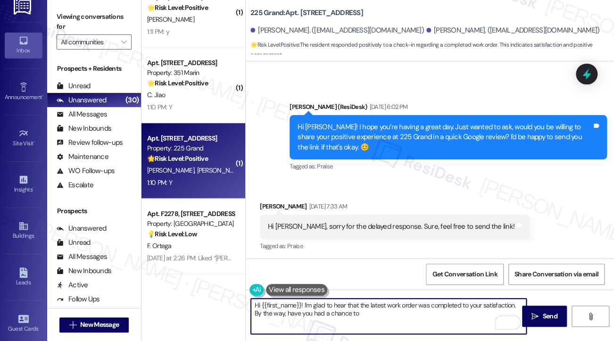
scroll to position [545, 0]
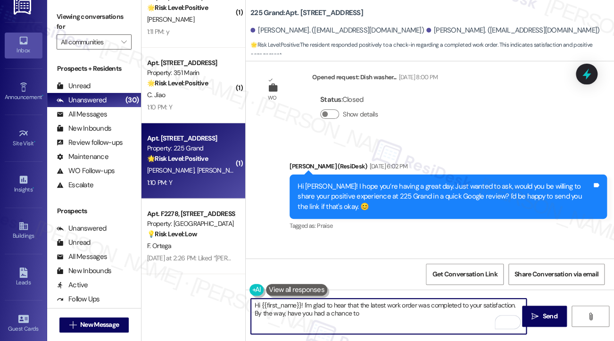
click at [434, 189] on div "Hi Michael! I hope you’re having a great day. Just wanted to ask, would you be …" at bounding box center [444, 196] width 294 height 30
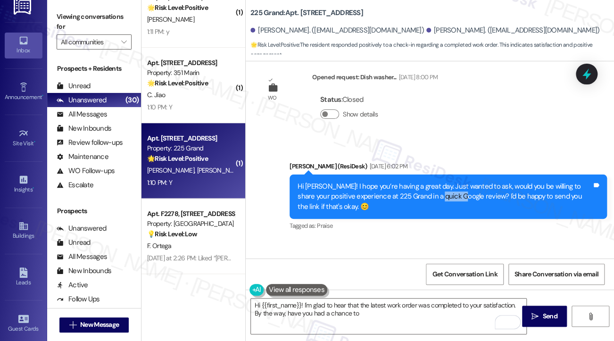
click at [434, 189] on div "Hi Michael! I hope you’re having a great day. Just wanted to ask, would you be …" at bounding box center [444, 196] width 294 height 30
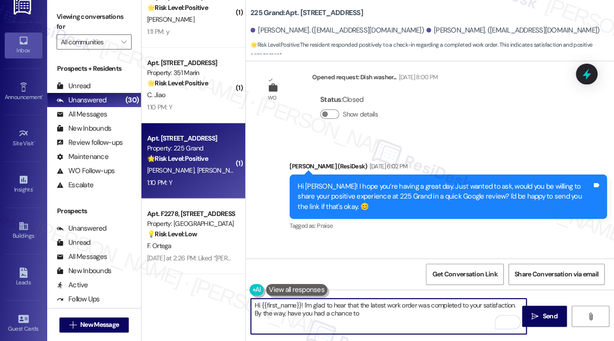
click at [356, 302] on textarea "Hi {{first_name}}! I'm glad to hear that the latest work order was completed to…" at bounding box center [388, 315] width 275 height 35
click at [379, 311] on textarea "Hi {{first_name}}! I'm glad to hear that the latest work order was completed to…" at bounding box center [388, 315] width 275 height 35
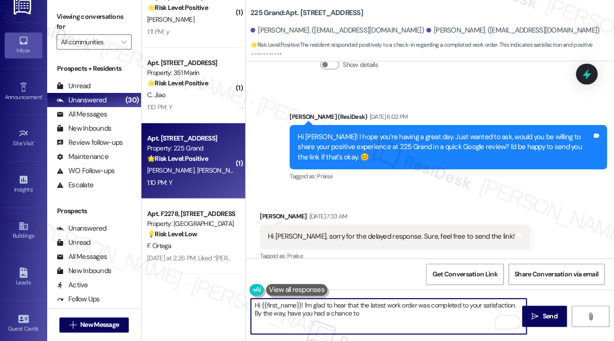
scroll to position [686, 0]
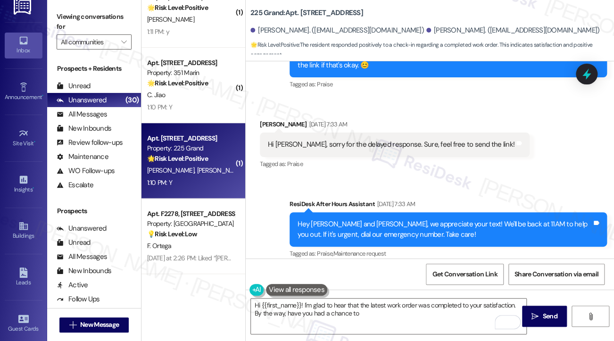
click at [279, 119] on div "Michael Copeland Sep 04, 2025 at 7:33 AM" at bounding box center [395, 125] width 270 height 13
copy div "Michael"
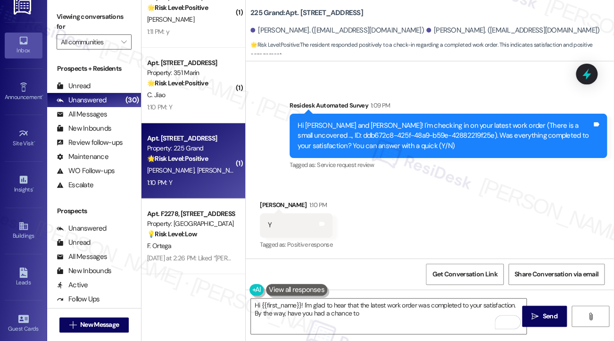
scroll to position [1063, 0]
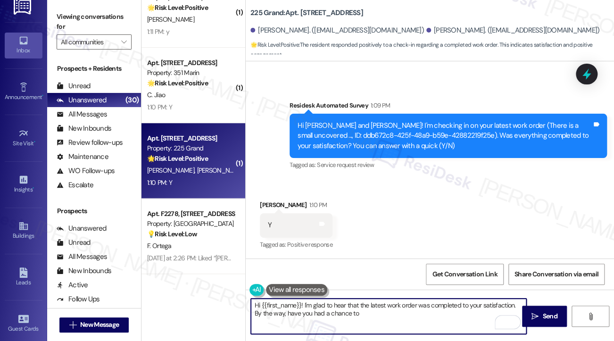
drag, startPoint x: 299, startPoint y: 304, endPoint x: 261, endPoint y: 302, distance: 38.7
click at [261, 302] on textarea "Hi {{first_name}}! I'm glad to hear that the latest work order was completed to…" at bounding box center [388, 315] width 275 height 35
paste textarea "Michael"
click at [356, 309] on textarea "Hi Michael! I'm glad to hear that the latest work order was completed to your s…" at bounding box center [388, 315] width 275 height 35
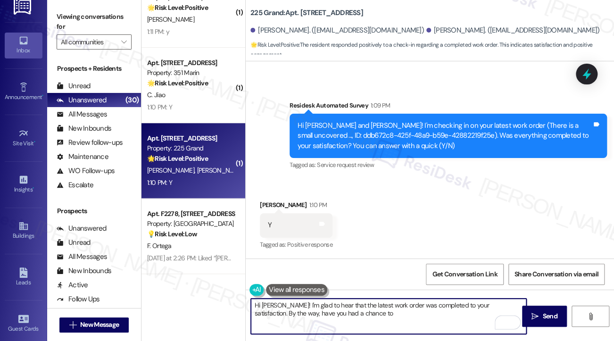
click at [356, 310] on textarea "Hi Michael! I'm glad to hear that the latest work order was completed to your s…" at bounding box center [388, 315] width 275 height 35
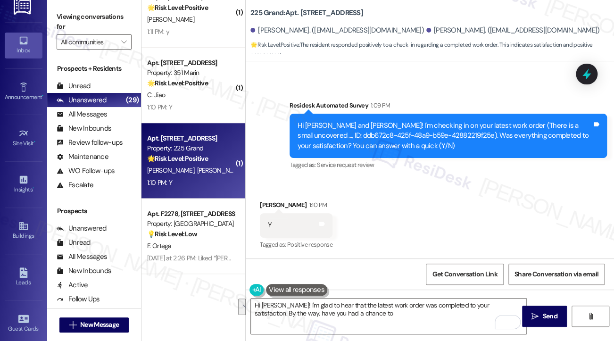
click at [67, 16] on label "Viewing conversations for" at bounding box center [94, 21] width 75 height 25
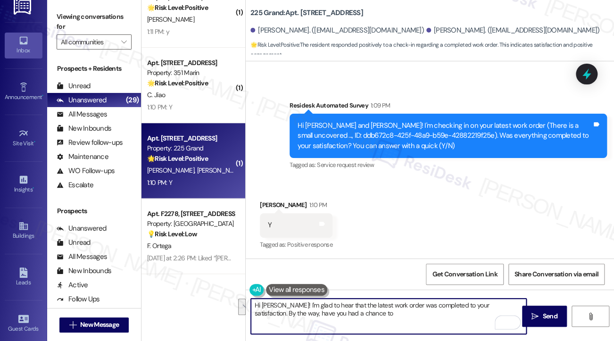
drag, startPoint x: 357, startPoint y: 317, endPoint x: 286, endPoint y: 303, distance: 72.2
click at [286, 303] on textarea "Hi Michael! I'm glad to hear that the latest work order was completed to your s…" at bounding box center [388, 315] width 275 height 35
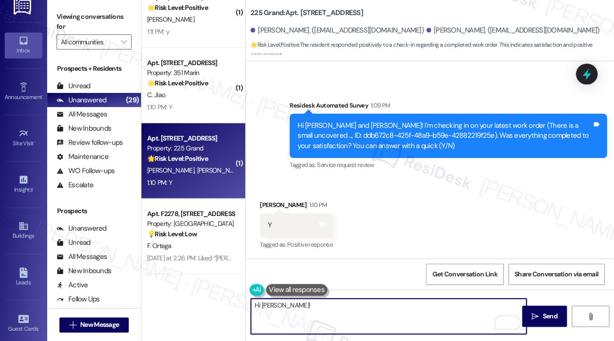
paste textarea "I’m so glad to hear the latest work order was completed to your satisfaction. B…"
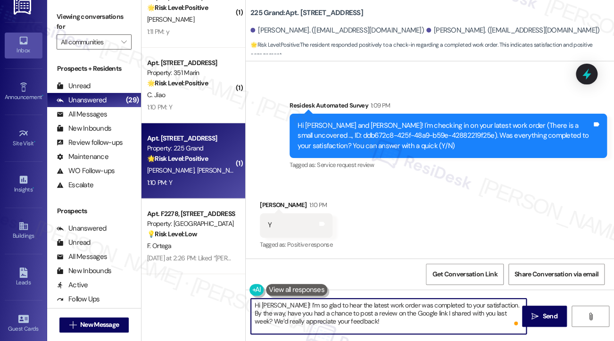
click at [362, 318] on textarea "Hi Michael! I’m so glad to hear the latest work order was completed to your sat…" at bounding box center [388, 315] width 275 height 35
click at [363, 317] on textarea "Hi Michael! I’m so glad to hear the latest work order was completed to your sat…" at bounding box center [388, 315] width 275 height 35
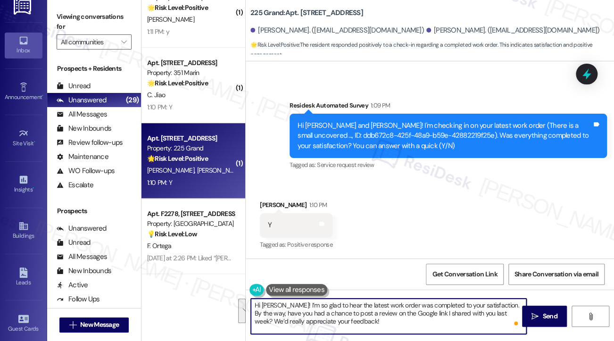
click at [252, 322] on textarea "Hi Michael! I’m so glad to hear the latest work order was completed to your sat…" at bounding box center [388, 315] width 275 height 35
drag, startPoint x: 350, startPoint y: 324, endPoint x: 315, endPoint y: 326, distance: 34.9
click at [315, 326] on textarea "Hi Michael! I’m so glad to hear the latest work order was completed to your sat…" at bounding box center [388, 315] width 275 height 35
click at [365, 328] on textarea "Hi Michael! I’m so glad to hear the latest work order was completed to your sat…" at bounding box center [388, 315] width 275 height 35
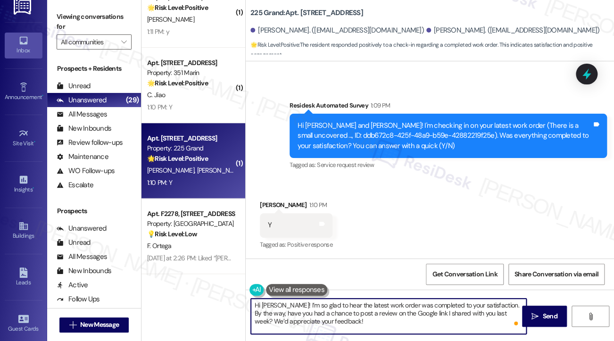
click at [368, 316] on textarea "Hi Michael! I’m so glad to hear the latest work order was completed to your sat…" at bounding box center [388, 315] width 275 height 35
click at [300, 321] on textarea "Hi Michael! I’m so glad to hear the latest work order was completed to your sat…" at bounding box center [388, 315] width 275 height 35
drag, startPoint x: 373, startPoint y: 332, endPoint x: 377, endPoint y: 327, distance: 6.4
click at [374, 332] on textarea "Hi Michael! I’m so glad to hear the latest work order was completed to your sat…" at bounding box center [388, 315] width 275 height 35
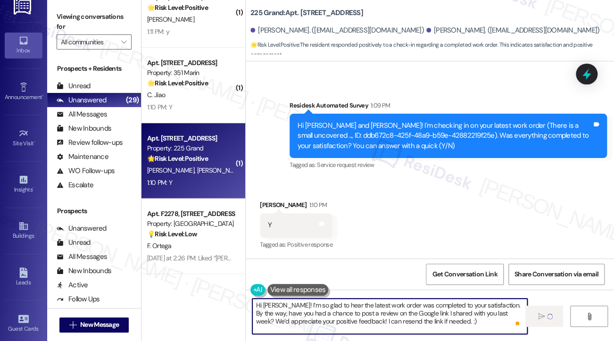
type textarea "Fetching suggested responses. Please feel free to read through the conversation…"
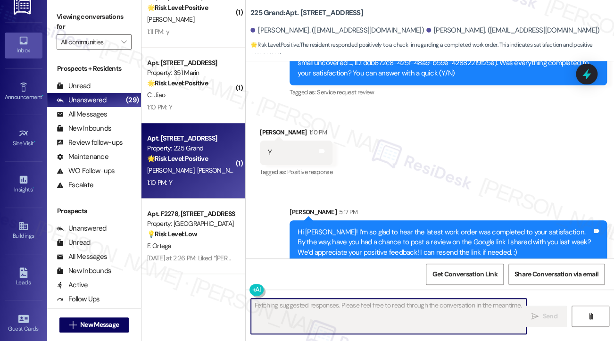
scroll to position [1149, 0]
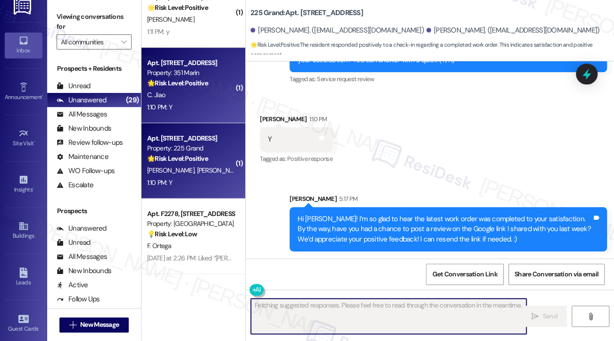
click at [203, 107] on div "1:10 PM: Y 1:10 PM: Y" at bounding box center [190, 107] width 89 height 12
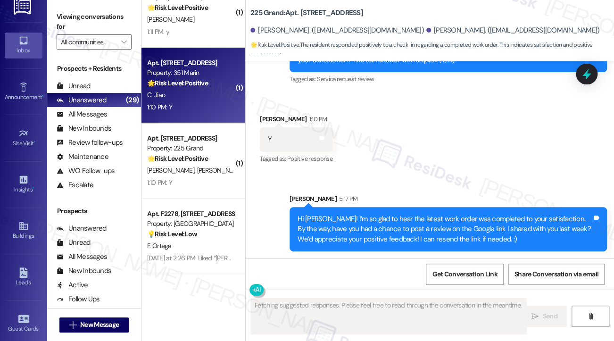
scroll to position [768, 0]
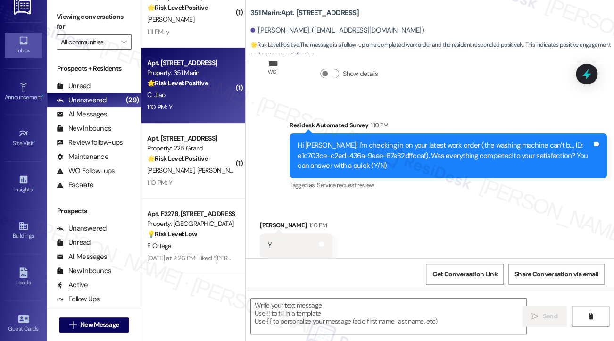
click at [74, 14] on label "Viewing conversations for" at bounding box center [94, 21] width 75 height 25
click at [293, 307] on textarea at bounding box center [388, 315] width 275 height 35
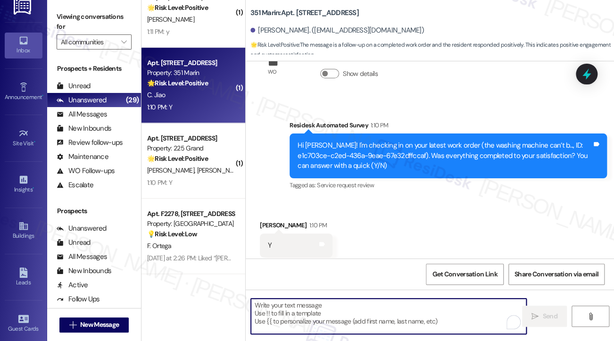
paste textarea "Hi {{first_name}}! I'm glad to hear that the latest work order was completed to…"
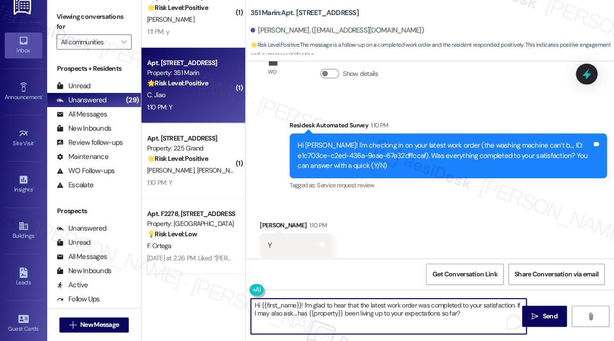
type textarea "Hi {{first_name}}! I'm glad to hear that the latest work order was completed to…"
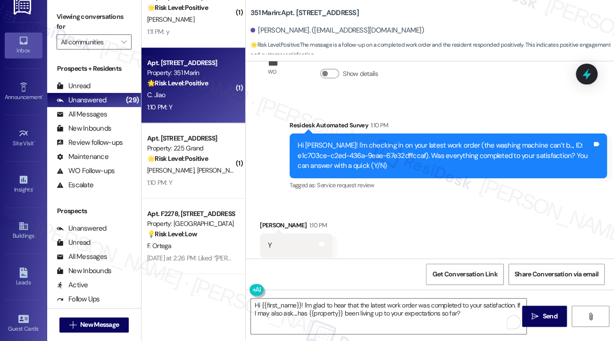
click at [318, 140] on div "Hi Canwen! I'm checking in on your latest work order (the washing machine can’t…" at bounding box center [444, 155] width 294 height 30
click at [480, 140] on div "Hi Canwen! I'm checking in on your latest work order (the washing machine can’t…" at bounding box center [444, 155] width 294 height 30
drag, startPoint x: 480, startPoint y: 129, endPoint x: 475, endPoint y: 132, distance: 5.8
click at [480, 140] on div "Hi Canwen! I'm checking in on your latest work order (the washing machine can’t…" at bounding box center [444, 155] width 294 height 30
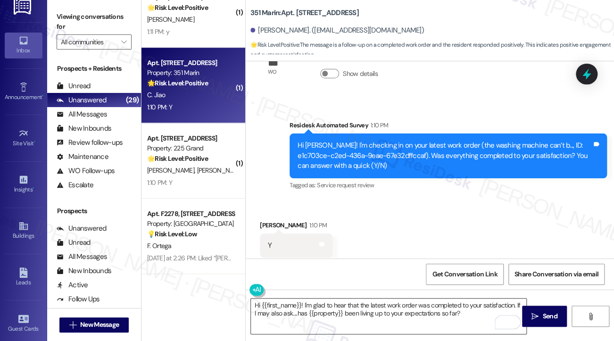
click at [406, 303] on textarea "Hi {{first_name}}! I'm glad to hear that the latest work order was completed to…" at bounding box center [388, 315] width 275 height 35
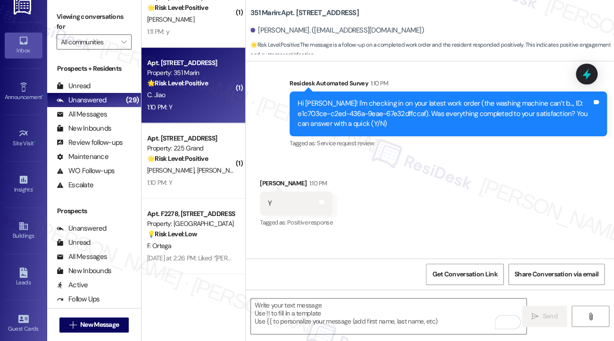
scroll to position [844, 0]
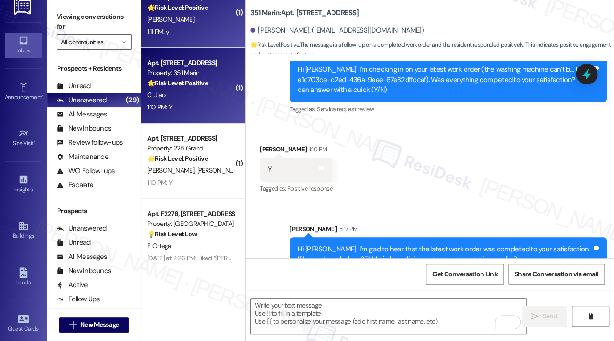
drag, startPoint x: 394, startPoint y: 198, endPoint x: 213, endPoint y: 40, distance: 240.4
click at [213, 40] on div "Apt. 2807, 605 Pavonia Avenue Property: Journal Squared 🌟 Risk Level: Positive …" at bounding box center [193, 9] width 104 height 75
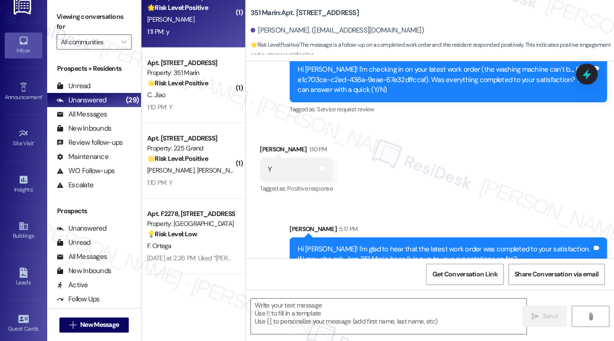
click at [213, 40] on div "Apt. 2807, 605 Pavonia Avenue Property: Journal Squared 🌟 Risk Level: Positive …" at bounding box center [193, 9] width 104 height 75
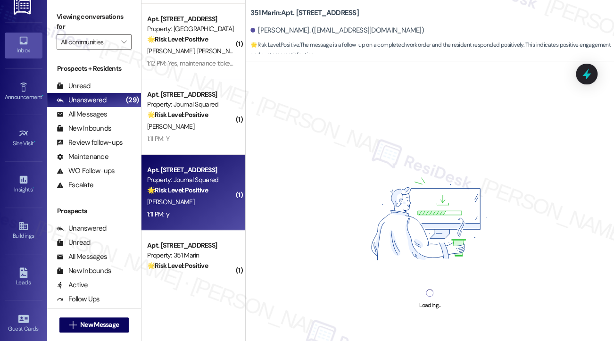
scroll to position [1479, 0]
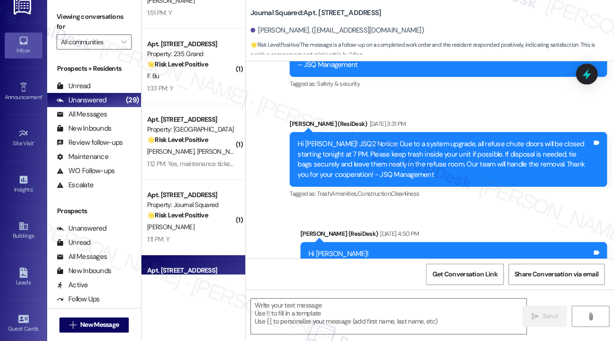
type textarea "Fetching suggested responses. Please feel free to read through the conversation…"
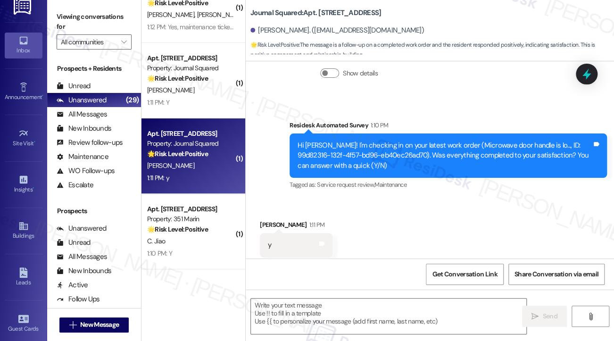
scroll to position [1621, 0]
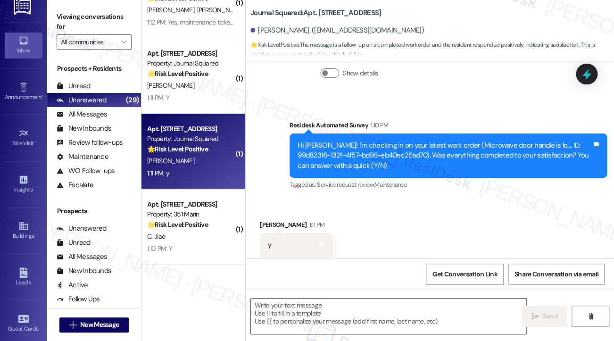
click at [274, 303] on textarea at bounding box center [388, 315] width 275 height 35
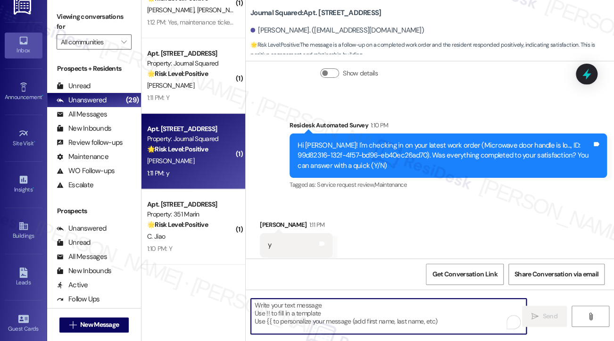
paste textarea "Hi {{first_name}}! I'm glad to hear that the latest work order was completed to…"
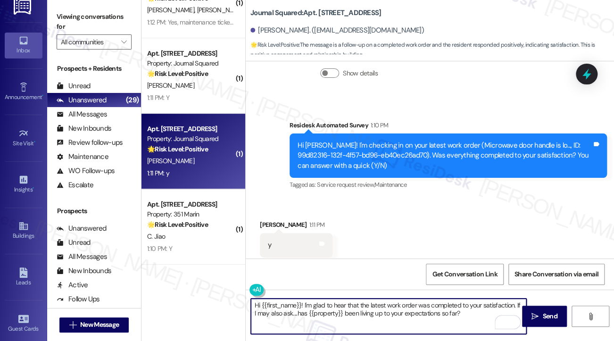
click at [451, 314] on textarea "Hi {{first_name}}! I'm glad to hear that the latest work order was completed to…" at bounding box center [388, 315] width 275 height 35
click at [379, 302] on textarea "Hi {{first_name}}! I'm glad to hear that the latest work order was completed to…" at bounding box center [388, 315] width 275 height 35
type textarea "Hi {{first_name}}! I'm glad to hear that the microwave work order was completed…"
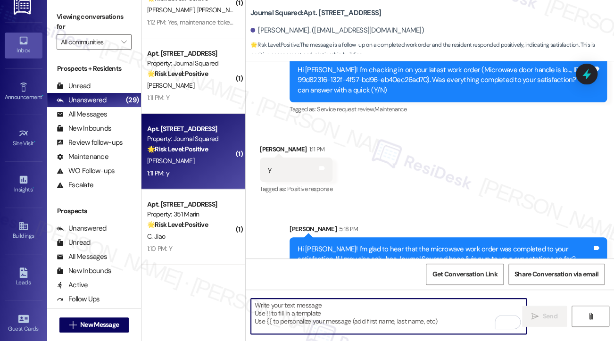
scroll to position [5066, 0]
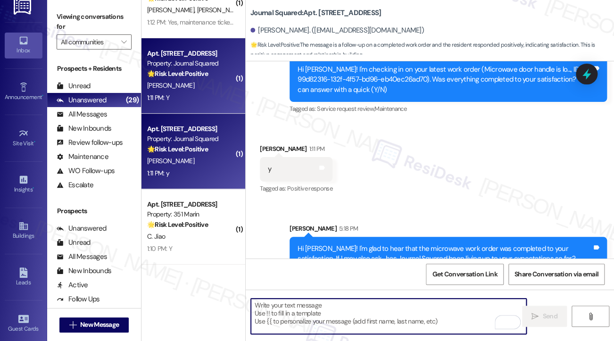
click at [198, 92] on div "1:11 PM: Y 1:11 PM: Y" at bounding box center [190, 98] width 89 height 12
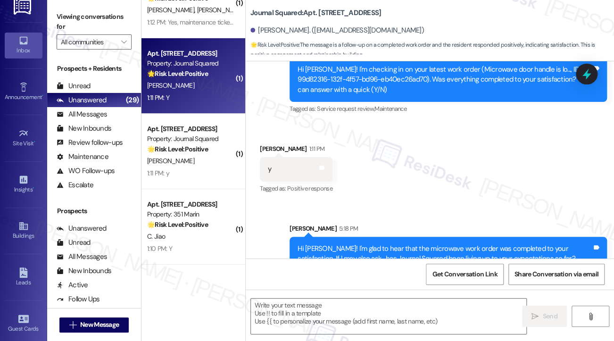
type textarea "Fetching suggested responses. Please feel free to read through the conversation…"
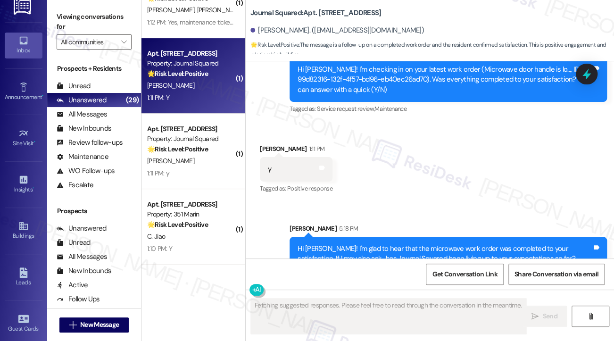
scroll to position [275, 0]
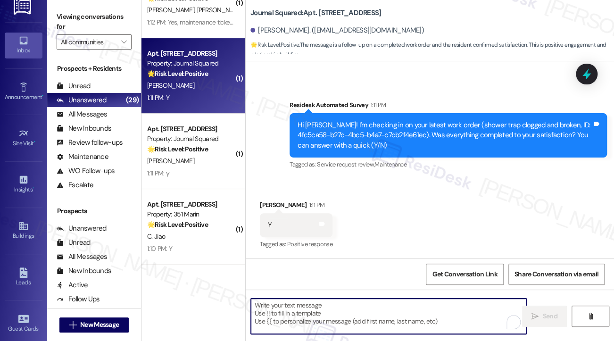
click at [330, 301] on textarea "To enrich screen reader interactions, please activate Accessibility in Grammarl…" at bounding box center [388, 315] width 275 height 35
click at [330, 304] on textarea "To enrich screen reader interactions, please activate Accessibility in Grammarl…" at bounding box center [388, 315] width 275 height 35
paste textarea "Hi {{first_name}}! I'm glad to hear that the latest work order was completed to…"
type textarea "Hi {{first_name}}! I'm glad to hear that the latest work order was completed to…"
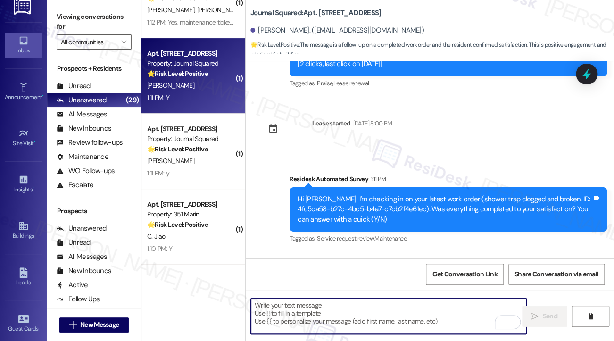
scroll to position [87, 0]
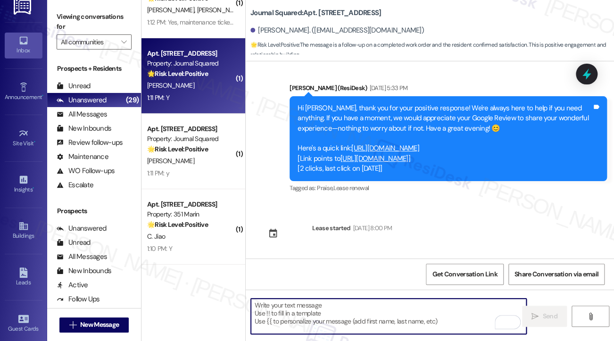
click at [418, 101] on div "Hi Kaviraj, thank you for your positive response! We're always here to help if …" at bounding box center [447, 138] width 317 height 85
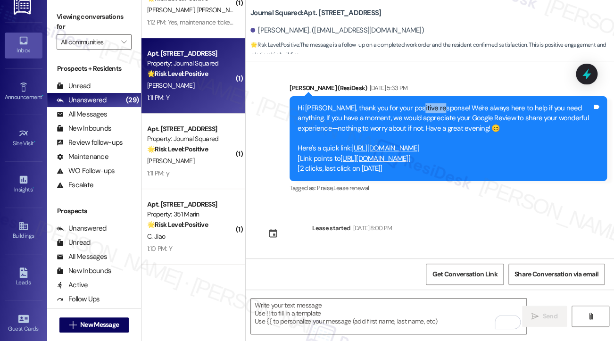
click at [418, 101] on div "Hi Kaviraj, thank you for your positive response! We're always here to help if …" at bounding box center [447, 138] width 317 height 85
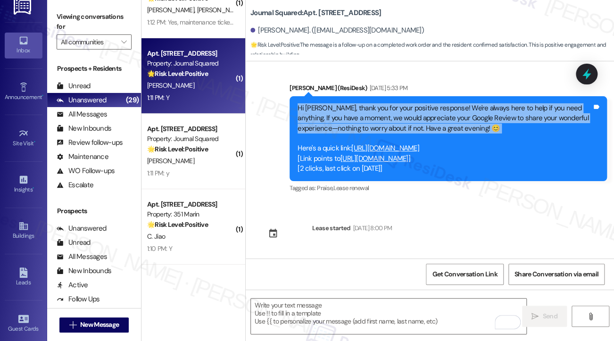
click at [418, 101] on div "Hi Kaviraj, thank you for your positive response! We're always here to help if …" at bounding box center [447, 138] width 317 height 85
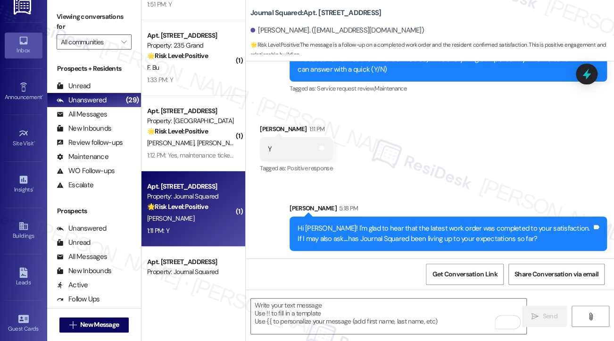
scroll to position [1432, 0]
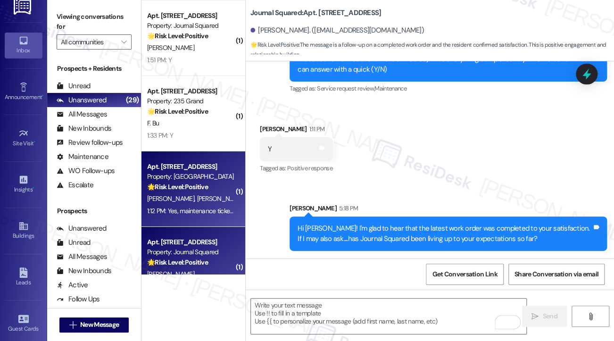
click at [202, 179] on div "Property: [GEOGRAPHIC_DATA]" at bounding box center [190, 177] width 87 height 10
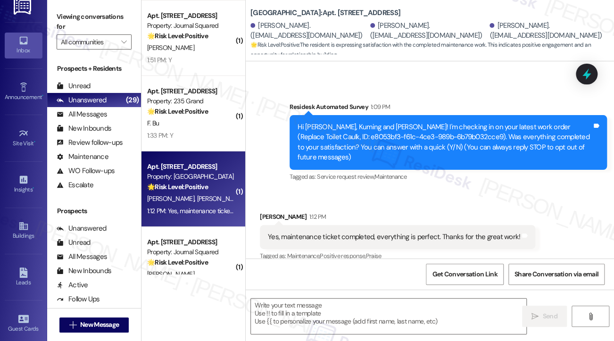
type textarea "Fetching suggested responses. Please feel free to read through the conversation…"
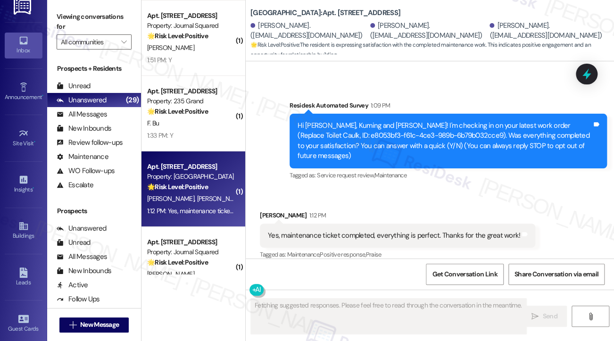
scroll to position [153, 0]
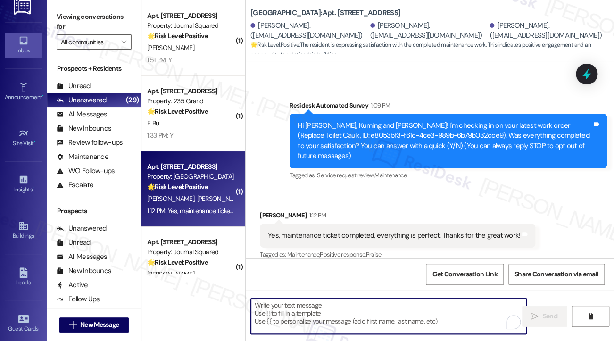
click at [364, 307] on textarea "To enrich screen reader interactions, please activate Accessibility in Grammarl…" at bounding box center [388, 315] width 275 height 35
click at [358, 310] on textarea "To enrich screen reader interactions, please activate Accessibility in Grammarl…" at bounding box center [388, 315] width 275 height 35
paste textarea "Hi {{first_name}}! I'm glad to hear that the latest work order was completed to…"
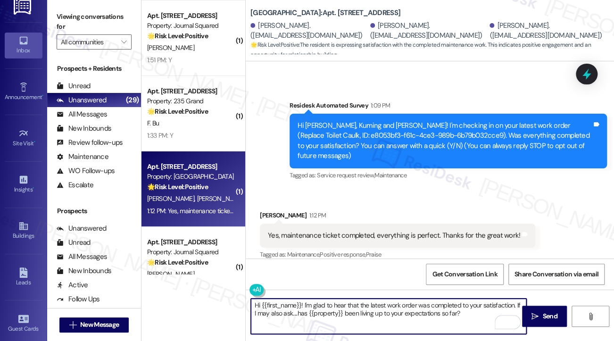
click at [272, 210] on div "Kuming Chen 1:12 PM" at bounding box center [397, 216] width 275 height 13
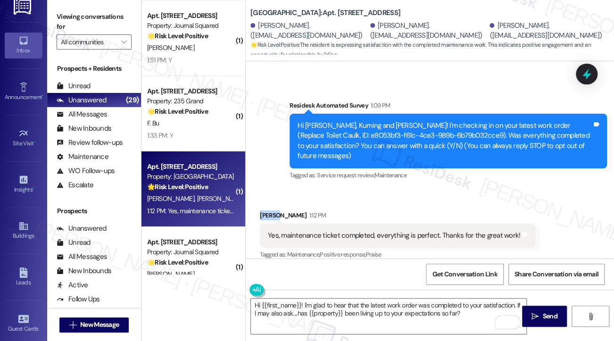
click at [272, 210] on div "Kuming Chen 1:12 PM" at bounding box center [397, 216] width 275 height 13
copy div "Kuming"
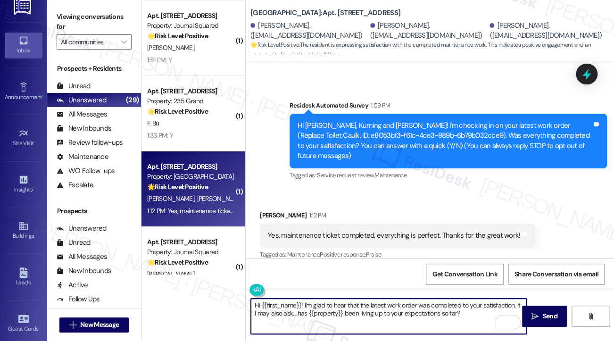
drag, startPoint x: 261, startPoint y: 304, endPoint x: 302, endPoint y: 304, distance: 40.5
click at [302, 304] on textarea "Hi {{first_name}}! I'm glad to hear that the latest work order was completed to…" at bounding box center [388, 315] width 275 height 35
paste textarea "Kuming"
drag, startPoint x: 350, startPoint y: 305, endPoint x: 492, endPoint y: 297, distance: 142.5
click at [492, 297] on div "Hi Kuming! I'm glad to hear that the latest work order was completed to your sa…" at bounding box center [430, 324] width 368 height 71
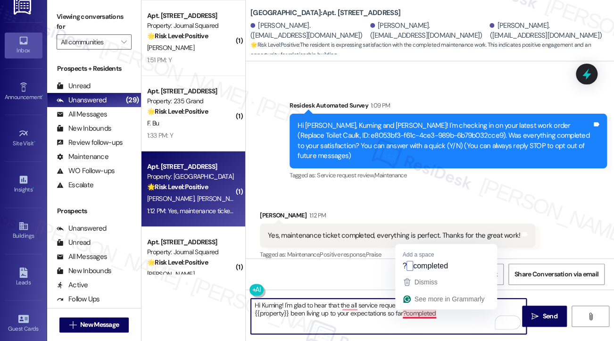
click at [417, 311] on textarea "Hi Kuming! I'm glad to hear that the all service requests have been. If I may a…" at bounding box center [388, 315] width 275 height 35
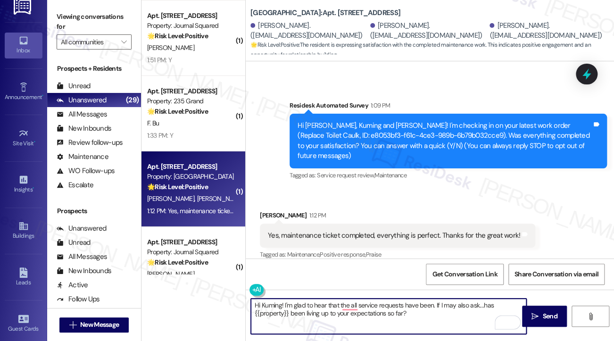
click at [417, 314] on textarea "Hi Kuming! I'm glad to hear that the all service requests have been. If I may a…" at bounding box center [388, 315] width 275 height 35
click at [432, 304] on textarea "Hi Kuming! I'm glad to hear that the all service requests have been. If I may a…" at bounding box center [388, 315] width 275 height 35
paste textarea "completed"
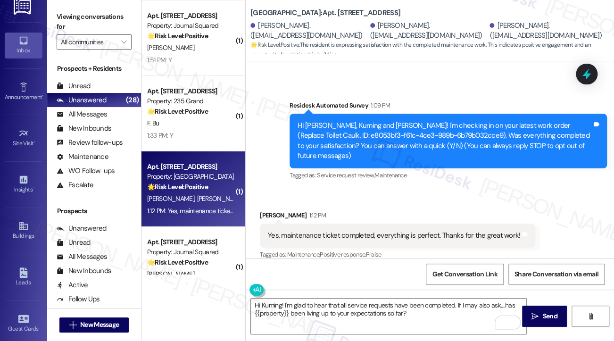
click at [359, 203] on div "Received via SMS Kuming Chen 1:12 PM Yes, maintenance ticket completed, everyth…" at bounding box center [397, 236] width 289 height 66
click at [444, 315] on textarea "Hi Kuming! I'm glad to hear that all service requests have been completed. If I…" at bounding box center [388, 315] width 275 height 35
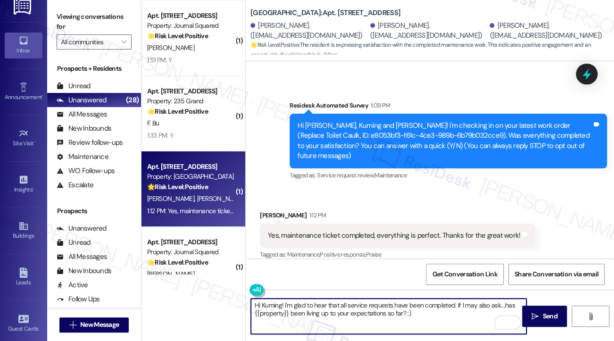
type textarea "Hi Kuming! I'm glad to hear that all service requests have been completed. If I…"
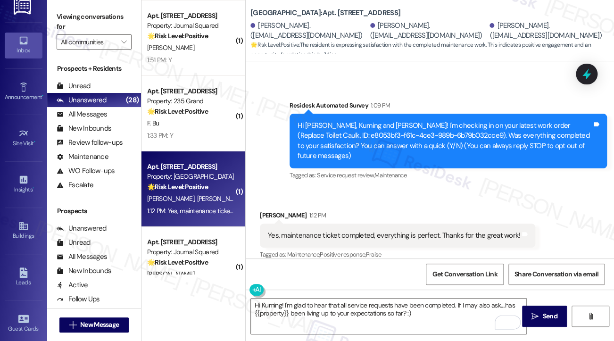
click at [435, 169] on div "Tagged as: Service request review , Click to highlight conversations about Serv…" at bounding box center [447, 175] width 317 height 14
click at [387, 309] on textarea "Hi Kuming! I'm glad to hear that all service requests have been completed. If I…" at bounding box center [388, 315] width 275 height 35
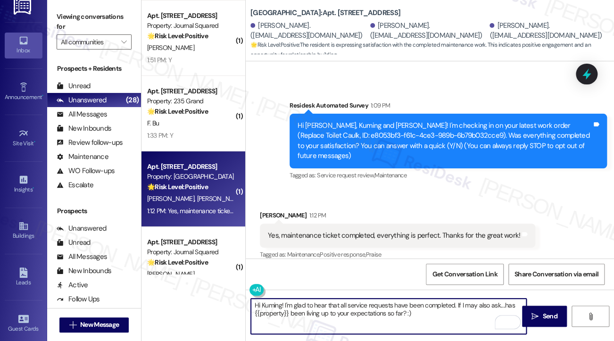
click at [387, 309] on textarea "Hi Kuming! I'm glad to hear that all service requests have been completed. If I…" at bounding box center [388, 315] width 275 height 35
click at [432, 310] on textarea "Hi Kuming! I'm glad to hear that all service requests have been completed. If I…" at bounding box center [388, 315] width 275 height 35
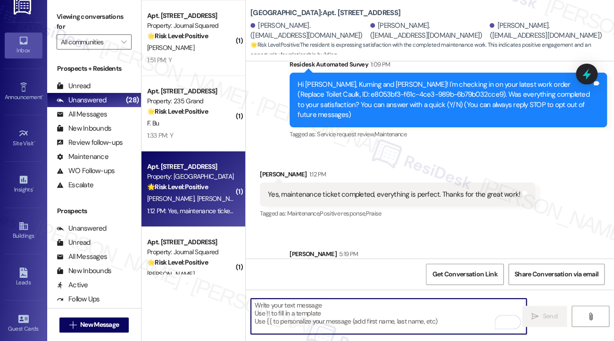
scroll to position [229, 0]
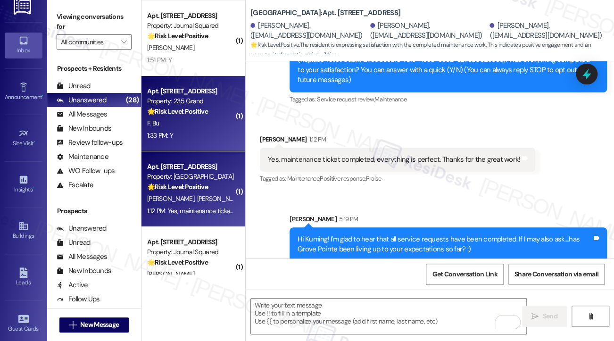
click at [205, 108] on strong "🌟 Risk Level: Positive" at bounding box center [177, 111] width 61 height 8
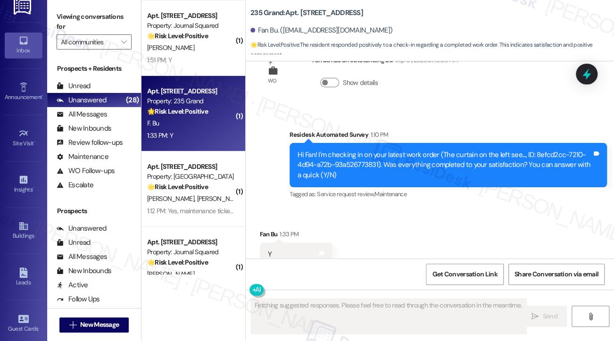
scroll to position [2408, 0]
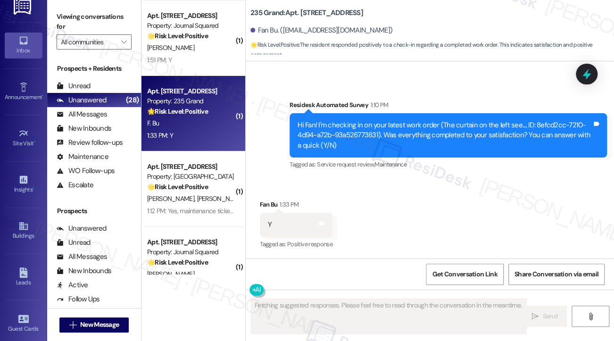
click at [418, 123] on div "Hi Fan! I'm checking in on your latest work order (The curtain on the left see.…" at bounding box center [444, 135] width 294 height 30
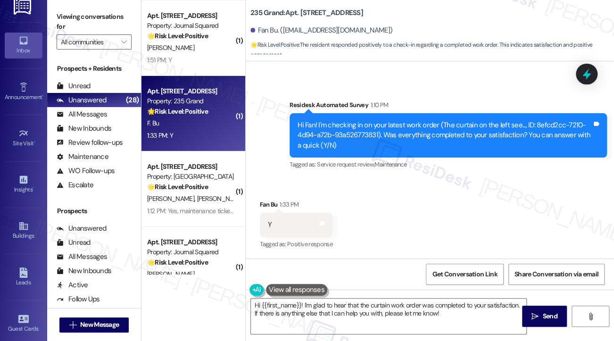
drag, startPoint x: 70, startPoint y: 11, endPoint x: 114, endPoint y: 49, distance: 58.2
click at [70, 11] on label "Viewing conversations for" at bounding box center [94, 21] width 75 height 25
click at [301, 304] on textarea "Hi {{first_name}}! I'm glad to hear that the curtain work order was completed t…" at bounding box center [388, 315] width 275 height 35
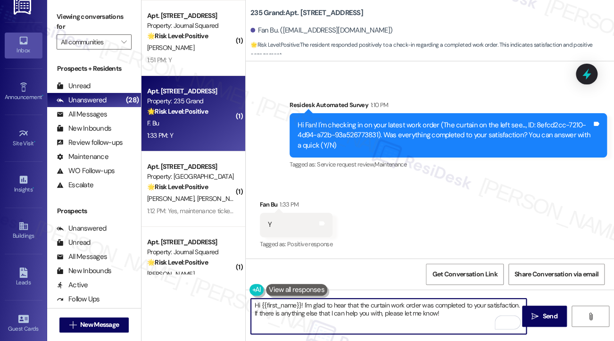
paste textarea "latest work order was completed to your satisfaction. If I may also ask....has …"
click at [398, 303] on textarea "Hi {{first_name}}! I'm glad to hear that the latest work order was completed to…" at bounding box center [388, 315] width 275 height 35
click at [390, 303] on textarea "Hi {{first_name}}! I'm glad to hear that the latest work order was completed to…" at bounding box center [388, 315] width 275 height 35
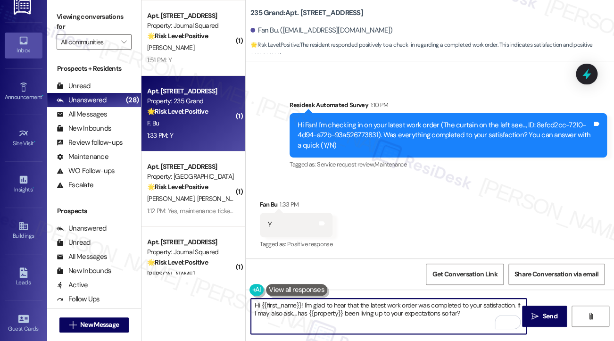
click at [375, 303] on textarea "Hi {{first_name}}! I'm glad to hear that the latest work order was completed to…" at bounding box center [388, 315] width 275 height 35
drag, startPoint x: 375, startPoint y: 303, endPoint x: 368, endPoint y: 303, distance: 7.1
click at [375, 303] on textarea "Hi {{first_name}}! I'm glad to hear that the latest work order was completed to…" at bounding box center [388, 315] width 275 height 35
type textarea "Hi {{first_name}}! I'm glad to hear that the curtain work order was completed t…"
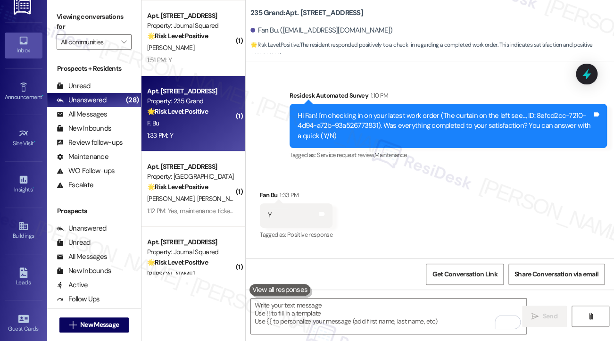
click at [432, 187] on div "Received via SMS Fan Bu 1:33 PM Y Tags and notes Tagged as: Positive response C…" at bounding box center [430, 209] width 368 height 80
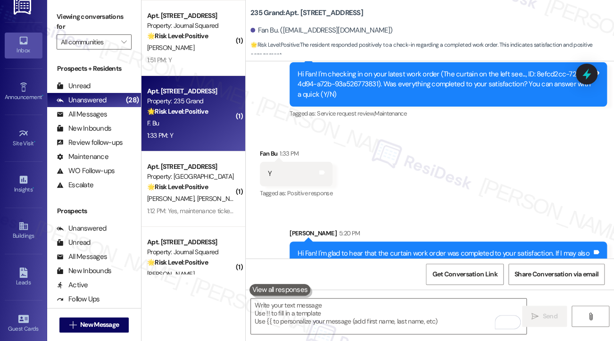
scroll to position [2484, 0]
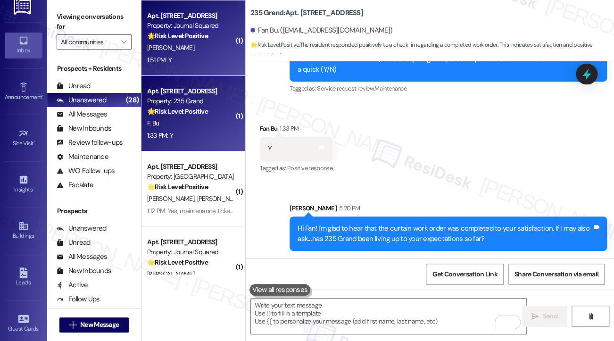
click at [197, 44] on div "E. Johnson" at bounding box center [190, 48] width 89 height 12
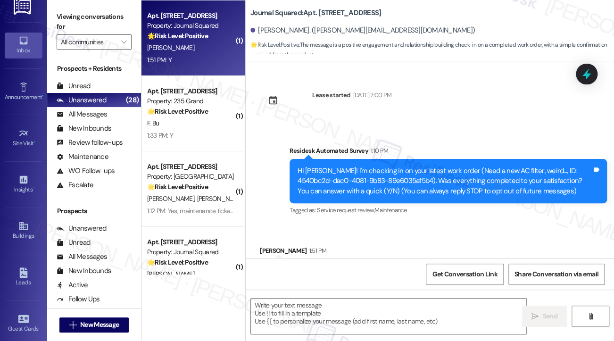
scroll to position [45, 0]
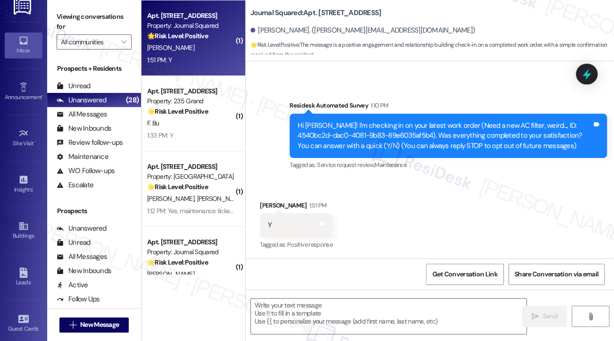
type textarea "Fetching suggested responses. Please feel free to read through the conversation…"
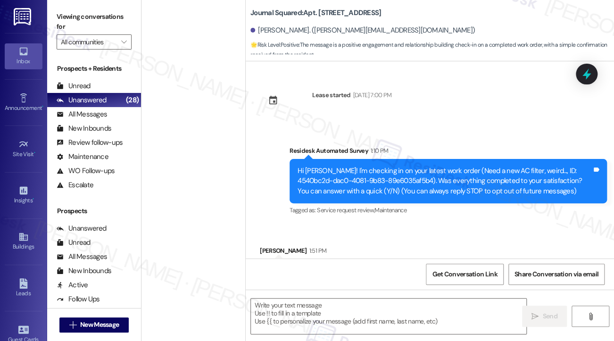
scroll to position [45, 0]
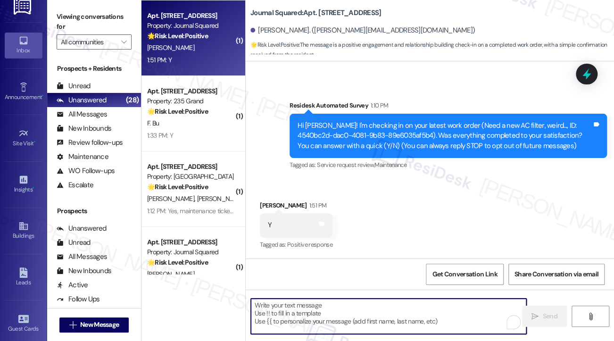
click at [332, 312] on textarea "To enrich screen reader interactions, please activate Accessibility in Grammarl…" at bounding box center [388, 315] width 275 height 35
paste textarea "Hi {{first_name}}! I'm glad to hear that the latest work order was completed to…"
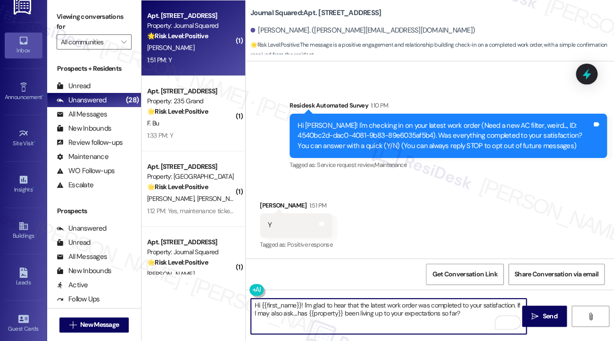
type textarea "Hi {{first_name}}! I'm glad to hear that the latest work order was completed to…"
click at [272, 207] on div "[PERSON_NAME] 1:51 PM" at bounding box center [296, 206] width 73 height 13
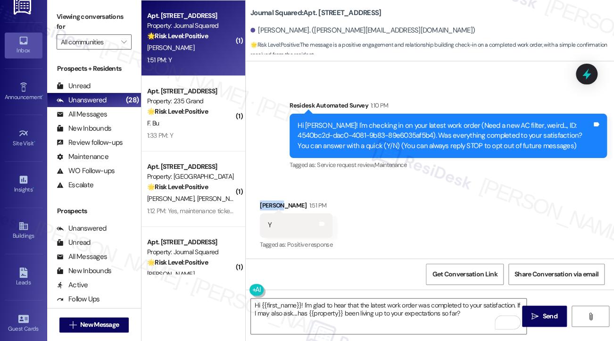
click at [272, 207] on div "[PERSON_NAME] 1:51 PM" at bounding box center [296, 206] width 73 height 13
click at [373, 318] on textarea "Hi {{first_name}}! I'm glad to hear that the latest work order was completed to…" at bounding box center [388, 315] width 275 height 35
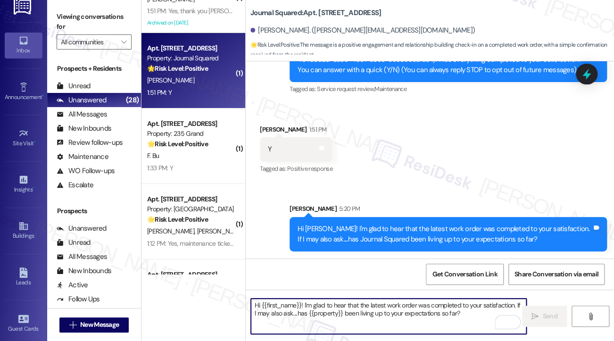
scroll to position [1291, 0]
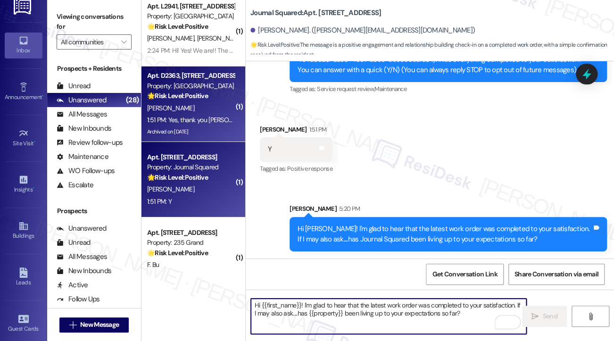
click at [205, 124] on div "1:51 PM: Yes, thank you [PERSON_NAME]! 1:51 PM: Yes, thank you [PERSON_NAME]!" at bounding box center [190, 120] width 89 height 12
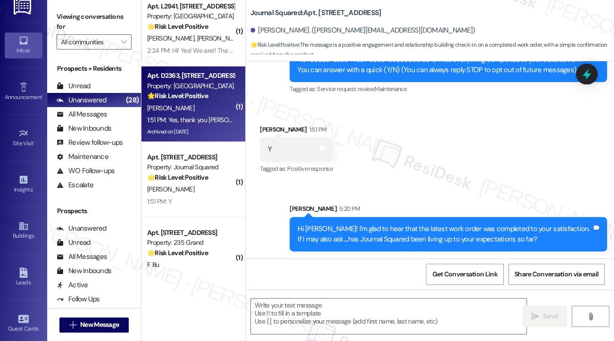
type textarea "Fetching suggested responses. Please feel free to read through the conversation…"
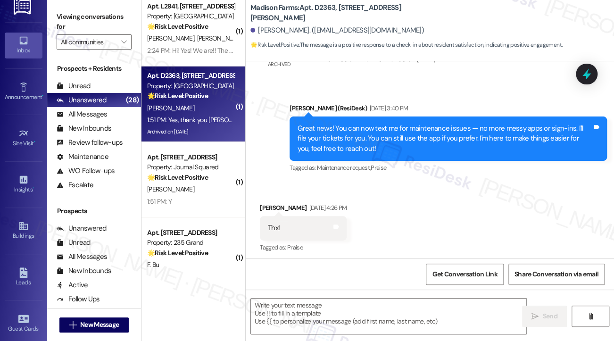
type textarea "Fetching suggested responses. Please feel free to read through the conversation…"
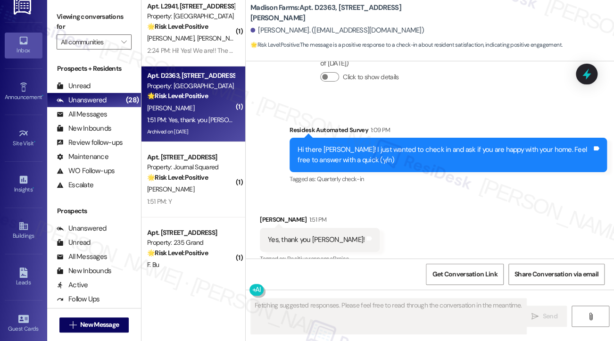
scroll to position [1417, 0]
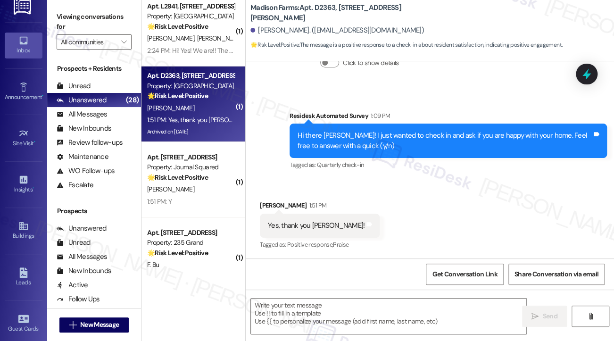
click at [68, 20] on label "Viewing conversations for" at bounding box center [94, 21] width 75 height 25
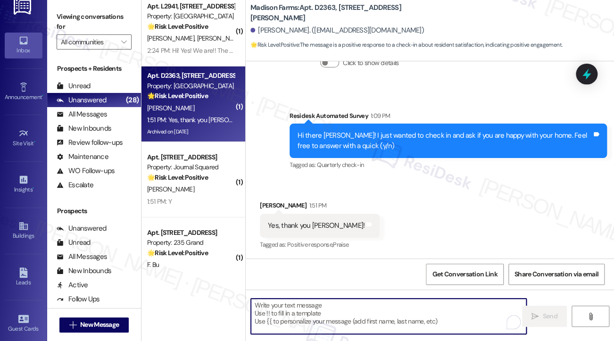
click at [351, 309] on textarea "To enrich screen reader interactions, please activate Accessibility in Grammarl…" at bounding box center [388, 315] width 275 height 35
paste textarea "That’s wonderful to hear, Yu-Shou, thank you! 💛 If you’re comfortable, would yo…"
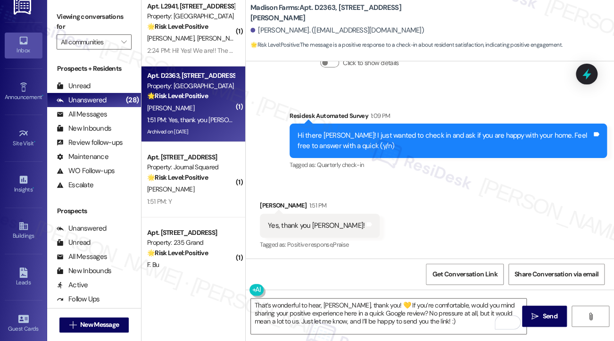
click at [274, 197] on div "Received via SMS Kristina Stoll 1:51 PM Yes, thank you Jane! Tags and notes Tag…" at bounding box center [320, 226] width 134 height 66
copy div "Kristina"
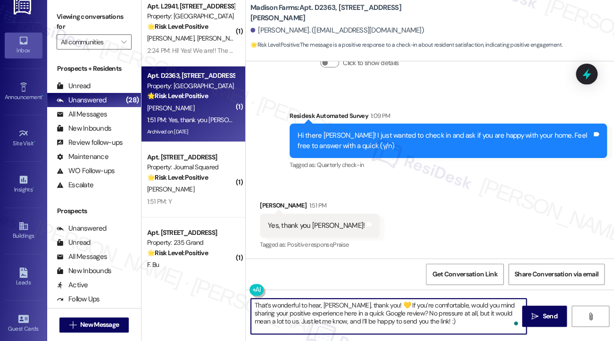
drag, startPoint x: 345, startPoint y: 303, endPoint x: 323, endPoint y: 305, distance: 22.7
click at [323, 305] on textarea "That’s wonderful to hear, Yu-Shou, thank you! 💛 If you’re comfortable, would yo…" at bounding box center [388, 315] width 275 height 35
paste textarea "Kristina"
click at [371, 222] on div "Received via SMS Kristina Stoll 1:51 PM Yes, thank you Jane! Tags and notes Tag…" at bounding box center [430, 219] width 368 height 80
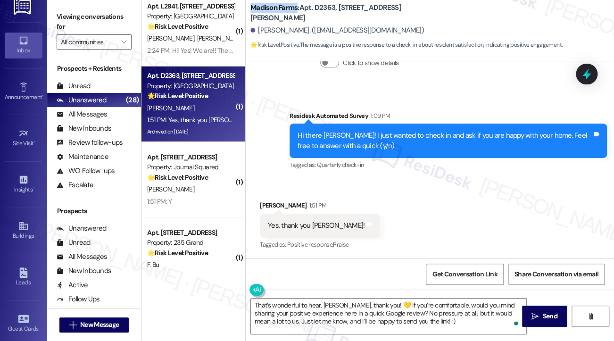
drag, startPoint x: 251, startPoint y: 15, endPoint x: 297, endPoint y: 14, distance: 45.7
click at [297, 14] on b "Madison Farms: Apt. D2363, 4883 Riley Road" at bounding box center [344, 13] width 189 height 20
copy b "Madison Farms"
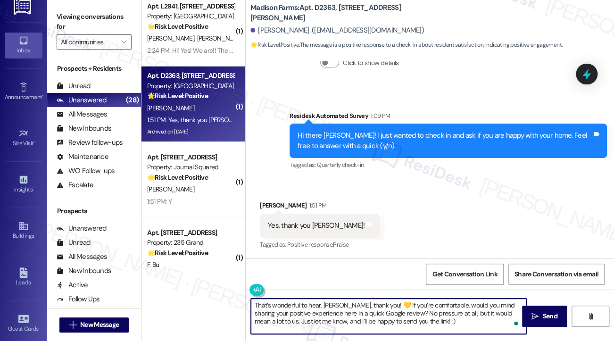
click at [352, 311] on textarea "That’s wonderful to hear, Kristina, thank you! 💛 If you’re comfortable, would y…" at bounding box center [388, 315] width 275 height 35
click at [329, 313] on textarea "That’s wonderful to hear, Kristina, thank you! 💛 If you’re comfortable, would y…" at bounding box center [388, 315] width 275 height 35
paste textarea "Madison Farms"
click at [476, 325] on textarea "That’s wonderful to hear, Kristina, thank you! 💛 If you’re comfortable, would y…" at bounding box center [388, 315] width 275 height 35
type textarea "That’s wonderful to hear, Kristina, thank you! 💛 If you’re comfortable, would y…"
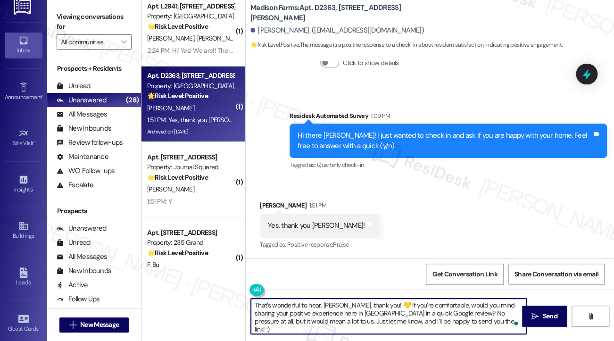
click at [437, 189] on div "Received via SMS Kristina Stoll 1:51 PM Yes, thank you Jane! Tags and notes Tag…" at bounding box center [430, 219] width 368 height 80
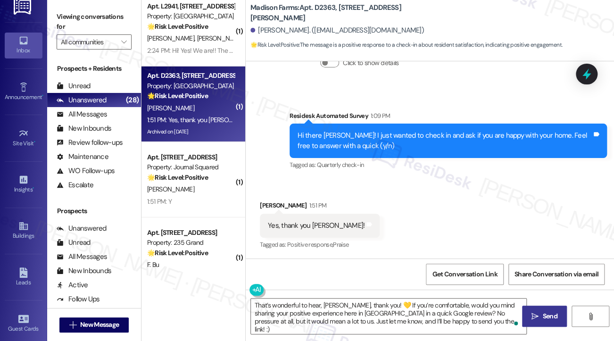
click at [533, 318] on icon "" at bounding box center [534, 316] width 7 height 8
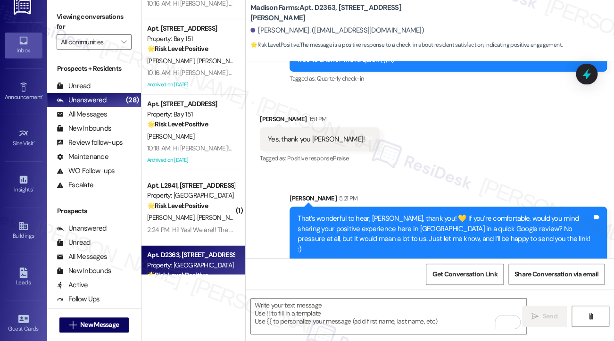
scroll to position [1102, 0]
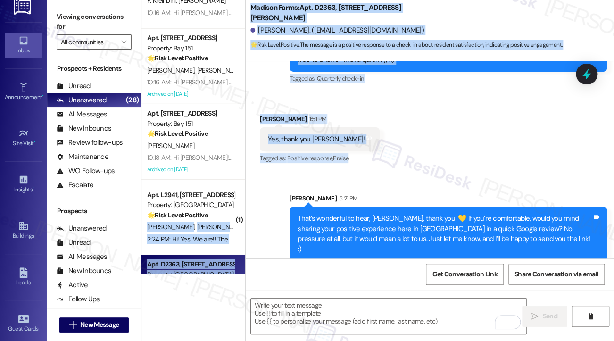
drag, startPoint x: 213, startPoint y: 213, endPoint x: 455, endPoint y: 158, distance: 248.3
click at [418, 171] on div "( 1 ) Apt. 1124, 151 Center Street Property: Bay 151 💡 Risk Level: Low The resi…" at bounding box center [377, 170] width 472 height 341
click at [462, 155] on div "Received via SMS Kristina Stoll 1:51 PM Yes, thank you Jane! Tags and notes Tag…" at bounding box center [430, 133] width 368 height 80
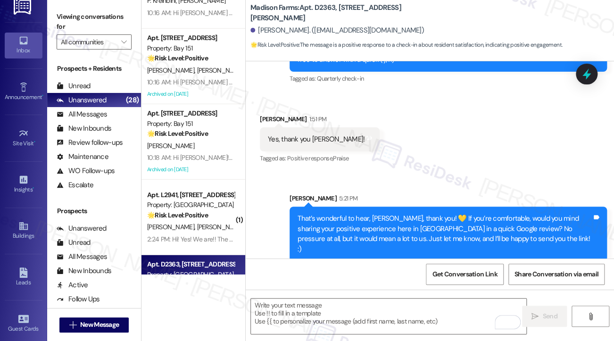
click at [345, 140] on div "Yes, thank you Jane! Tags and notes" at bounding box center [320, 139] width 120 height 24
click at [343, 140] on div "Yes, thank you Jane! Tags and notes" at bounding box center [320, 139] width 120 height 24
click at [365, 141] on div "Tags and notes" at bounding box center [368, 139] width 7 height 10
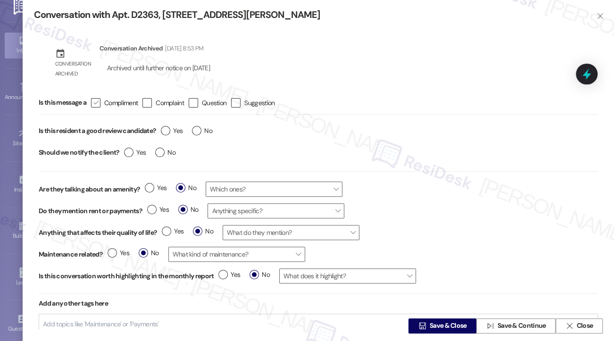
click at [96, 103] on icon "" at bounding box center [95, 103] width 6 height 10
click at [92, 103] on input " Compliment" at bounding box center [89, 102] width 6 height 6
checkbox input "true"
click at [166, 133] on label "Yes" at bounding box center [172, 131] width 22 height 10
click at [166, 133] on input "Yes" at bounding box center [172, 132] width 22 height 12
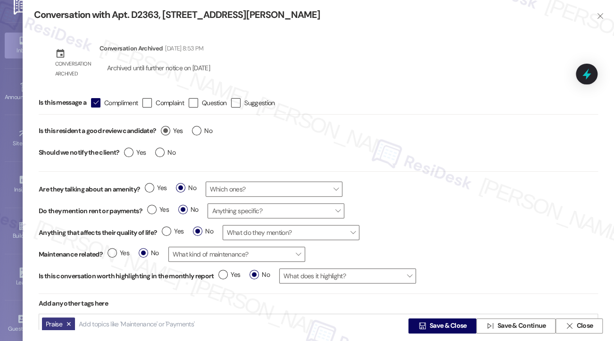
radio input "true"
click at [162, 150] on label "No" at bounding box center [165, 153] width 20 height 10
click at [162, 150] on input "No" at bounding box center [165, 154] width 20 height 12
radio input "true"
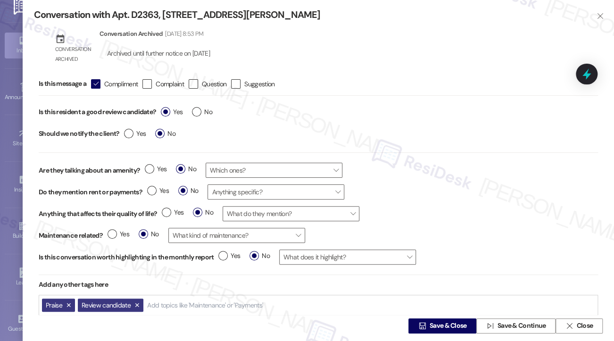
scroll to position [28, 0]
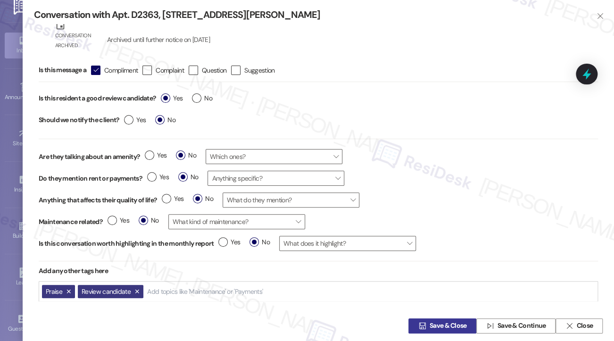
click at [427, 325] on span "Save & Close" at bounding box center [447, 326] width 41 height 10
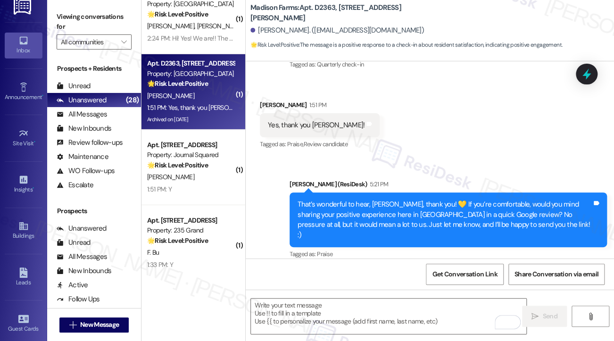
scroll to position [1244, 0]
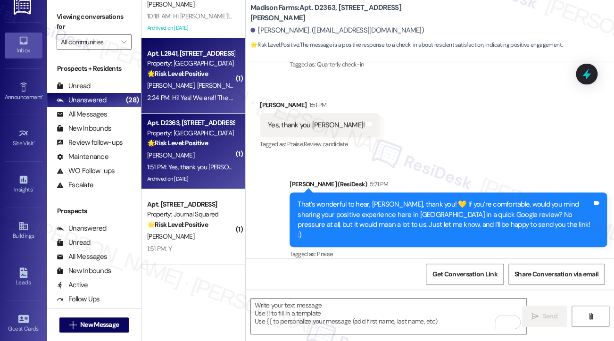
click at [194, 101] on div "2:24 PM: Hi! Yes! We are!! The painting is done! And they did a beautiful job!!…" at bounding box center [305, 97] width 317 height 8
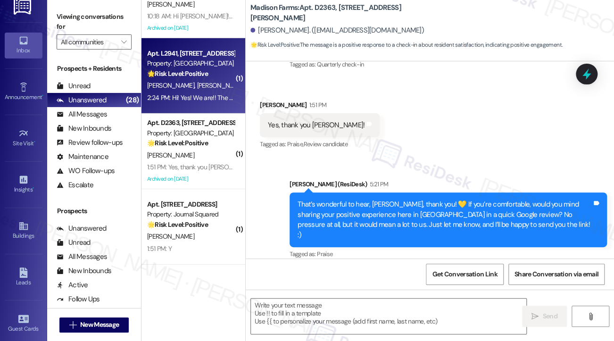
type textarea "Fetching suggested responses. Please feel free to read through the conversation…"
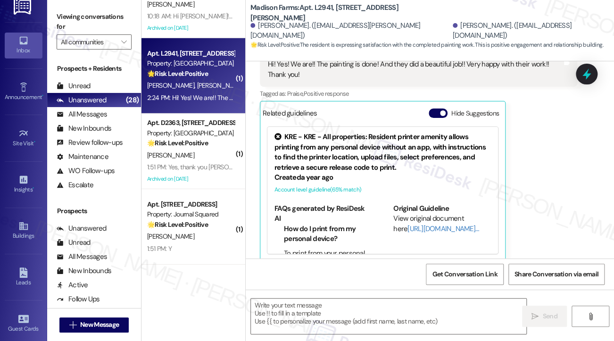
scroll to position [65, 0]
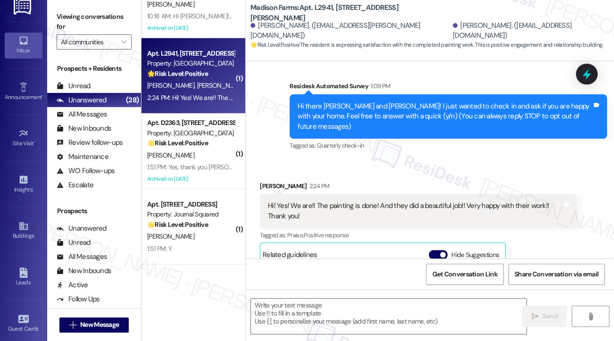
click at [276, 201] on div "Hi! Yes! We are!! The painting is done! And they did a beautiful job!! Very hap…" at bounding box center [415, 211] width 294 height 20
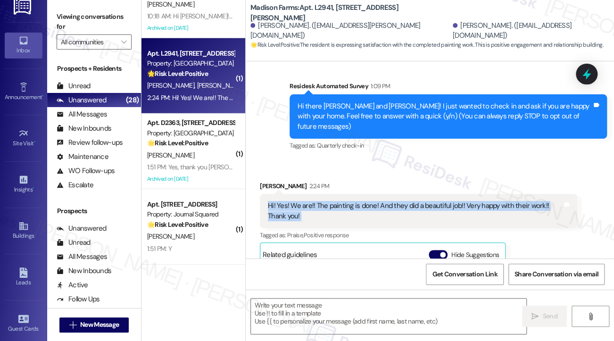
click at [276, 201] on div "Hi! Yes! We are!! The painting is done! And they did a beautiful job!! Very hap…" at bounding box center [415, 211] width 294 height 20
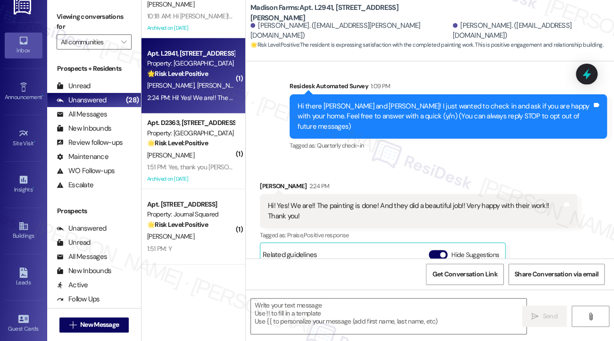
click at [363, 141] on span "Quarterly check-in" at bounding box center [340, 145] width 47 height 8
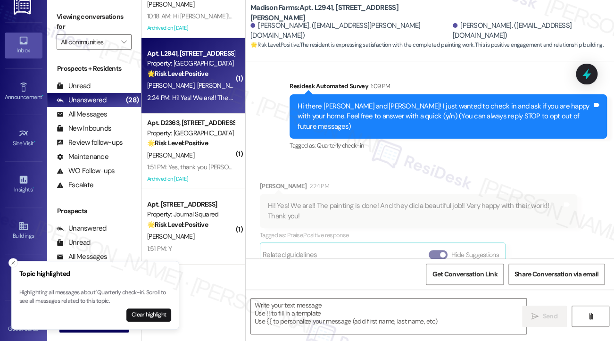
click at [388, 140] on div "Tagged as: Quarterly check-in Click to highlight conversations about Quarterly …" at bounding box center [447, 146] width 317 height 14
click at [50, 17] on div "Viewing conversations for All communities " at bounding box center [94, 29] width 94 height 59
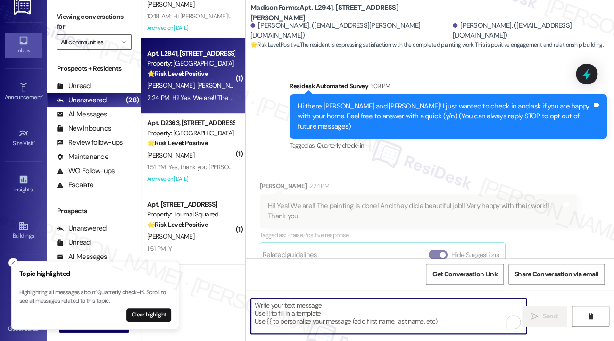
click at [287, 316] on textarea "To enrich screen reader interactions, please activate Accessibility in Grammarl…" at bounding box center [388, 315] width 275 height 35
paste textarea "Hi {{first_name}}! I'm glad to hear that the latest work order was completed to…"
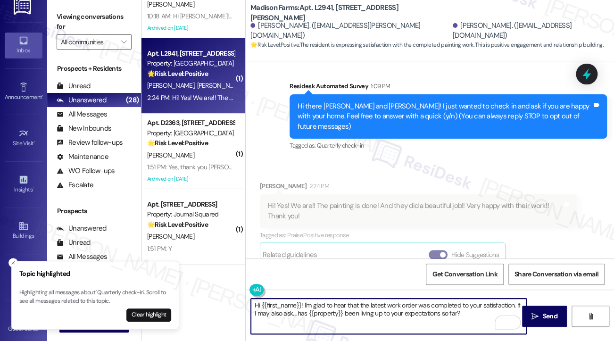
click at [346, 181] on div "Susan Mitchell 2:24 PM" at bounding box center [418, 187] width 317 height 13
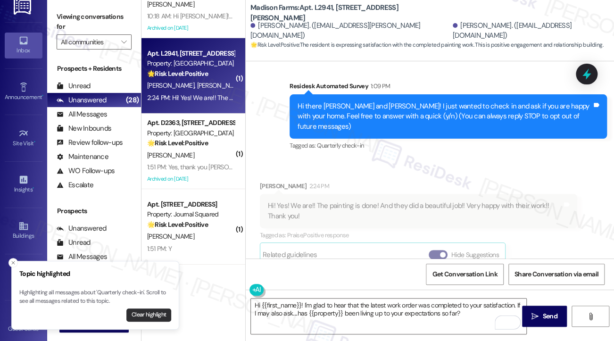
click at [151, 314] on button "Clear highlight" at bounding box center [148, 314] width 45 height 13
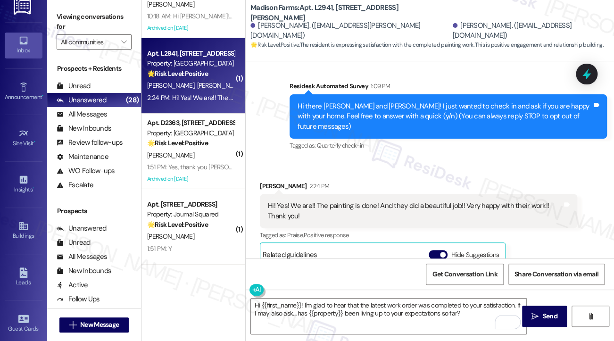
click at [452, 31] on div "Susan Mitchell. (rodandsusan8318@aol.com)" at bounding box center [529, 31] width 154 height 20
copy div "Susan"
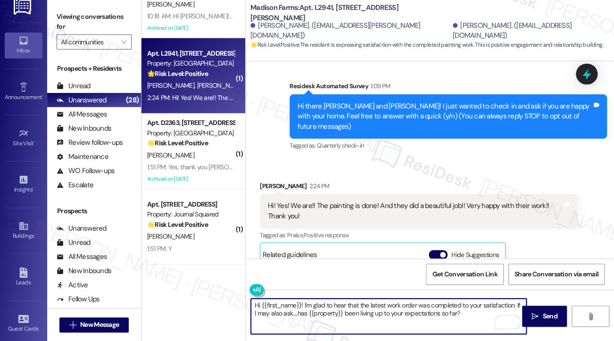
drag, startPoint x: 259, startPoint y: 305, endPoint x: 290, endPoint y: 297, distance: 32.0
click at [290, 297] on div "Hi {{first_name}}! I'm glad to hear that the latest work order was completed to…" at bounding box center [430, 324] width 368 height 71
click at [300, 298] on textarea "Hi {{first_name}}! I'm glad to hear that the latest work order was completed to…" at bounding box center [388, 315] width 275 height 35
drag, startPoint x: 301, startPoint y: 302, endPoint x: 261, endPoint y: 304, distance: 40.6
click at [261, 304] on textarea "Hi {{first_name}}! I'm glad to hear that the latest work order was completed to…" at bounding box center [388, 315] width 275 height 35
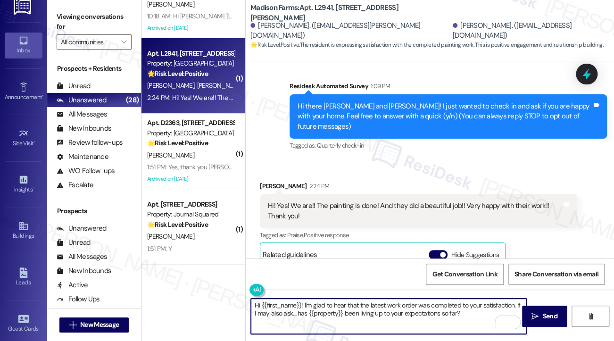
paste textarea "Susan"
click at [405, 201] on div "Hi! Yes! We are!! The painting is done! And they did a beautiful job!! Very hap…" at bounding box center [415, 211] width 294 height 20
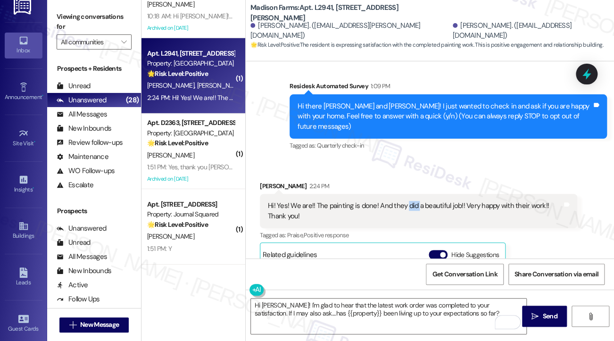
click at [405, 201] on div "Hi! Yes! We are!! The painting is done! And they did a beautiful job!! Very hap…" at bounding box center [415, 211] width 294 height 20
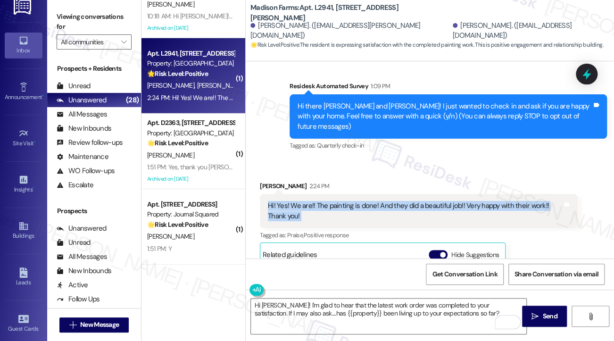
click at [405, 201] on div "Hi! Yes! We are!! The painting is done! And they did a beautiful job!! Very hap…" at bounding box center [415, 211] width 294 height 20
copy div "Hi! Yes! We are!! The painting is done! And they did a beautiful job!! Very hap…"
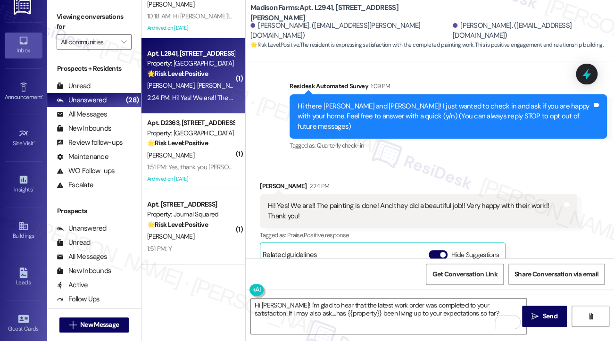
click at [57, 9] on label "Viewing conversations for" at bounding box center [94, 21] width 75 height 25
click at [311, 300] on textarea "Hi Susan! I'm glad to hear that the latest work order was completed to your sat…" at bounding box center [388, 315] width 275 height 35
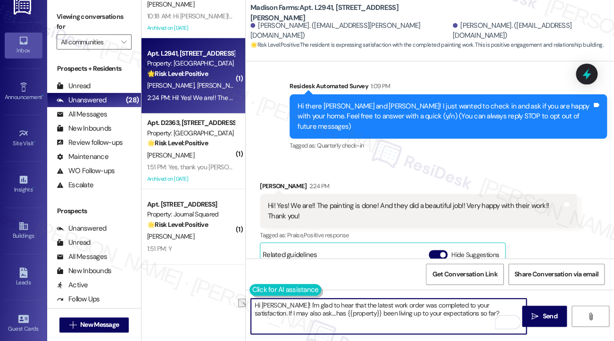
drag, startPoint x: 490, startPoint y: 305, endPoint x: 279, endPoint y: 290, distance: 211.2
click at [279, 298] on div "Hi Susan! I'm glad to hear that the latest work order was completed to your sat…" at bounding box center [384, 316] width 276 height 36
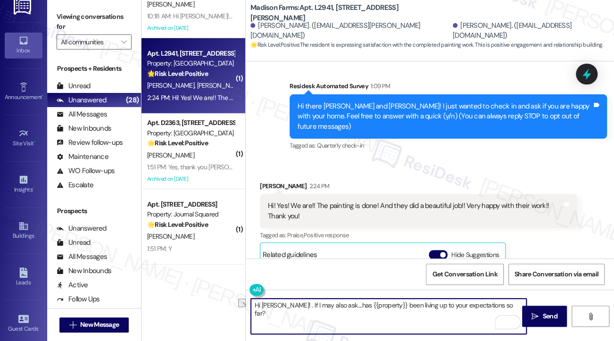
paste textarea "I’m so glad you’re happy with the painting and the team’s work."
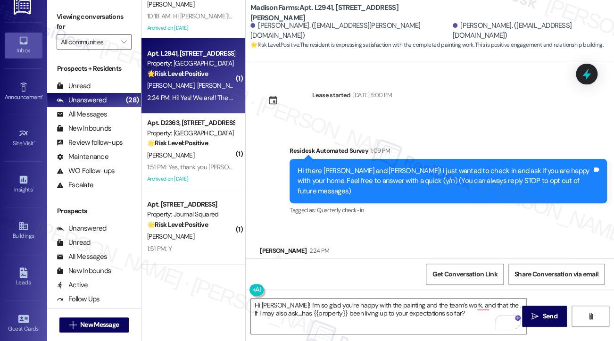
click at [55, 11] on div "Viewing conversations for All communities " at bounding box center [94, 29] width 94 height 59
click at [393, 307] on textarea "Hi Susan! I’m so glad you’re happy with the painting and the team’s work. and t…" at bounding box center [388, 315] width 275 height 35
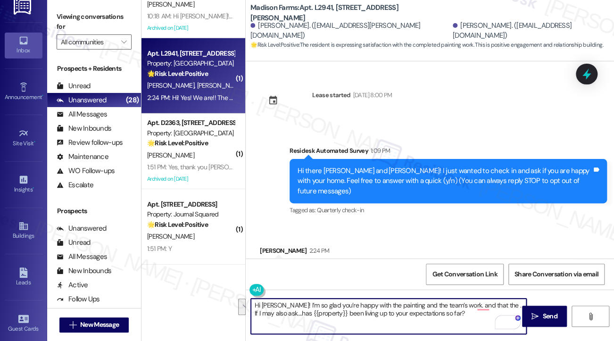
paste textarea "That’s wonderful to hear, Yu-Shou, thank you! 💛 If you’re comfortable, would yo…"
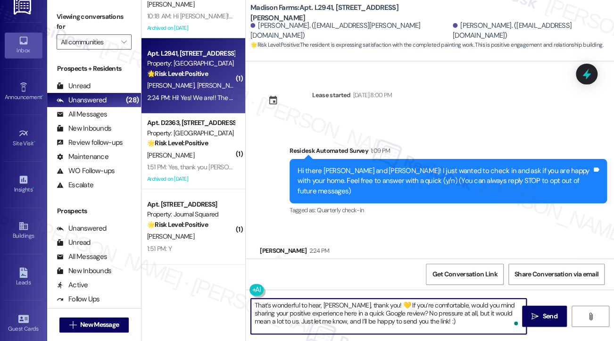
click at [272, 246] on div "Susan Mitchell 2:24 PM" at bounding box center [418, 252] width 317 height 13
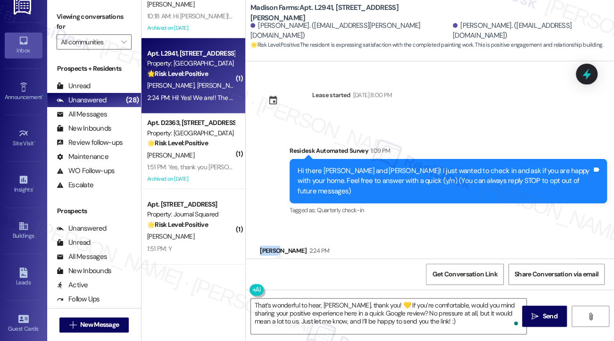
click at [272, 246] on div "Susan Mitchell 2:24 PM" at bounding box center [418, 252] width 317 height 13
copy div "Susan"
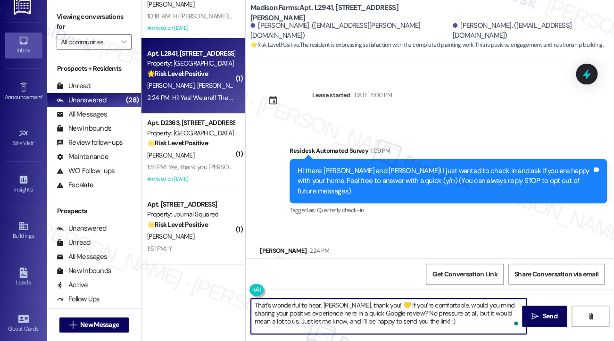
drag, startPoint x: 323, startPoint y: 303, endPoint x: 346, endPoint y: 301, distance: 23.7
click at [346, 301] on textarea "That’s wonderful to hear, Yu-Shou, thank you! 💛 If you’re comfortable, would yo…" at bounding box center [388, 315] width 275 height 35
paste textarea "Susan"
click at [430, 318] on textarea "That’s wonderful to hear, Susan, thank you! 💛 If you’re comfortable, would you …" at bounding box center [388, 315] width 275 height 35
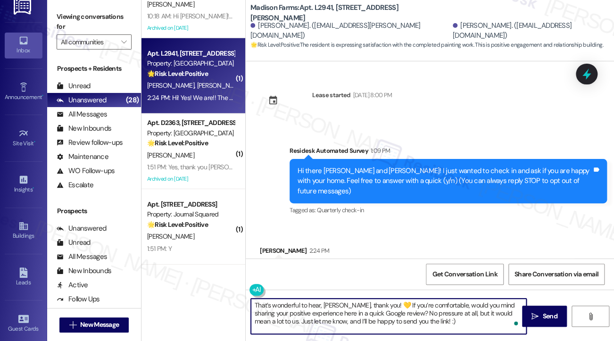
click at [430, 318] on textarea "That’s wonderful to hear, Susan, thank you! 💛 If you’re comfortable, would you …" at bounding box center [388, 315] width 275 height 35
click at [420, 313] on textarea "That’s wonderful to hear, Susan, thank you! 💛 If you’re comfortable, would you …" at bounding box center [388, 315] width 275 height 35
type textarea "That’s wonderful to hear, Susan, thank you! 💛 If you’re comfortable, would you …"
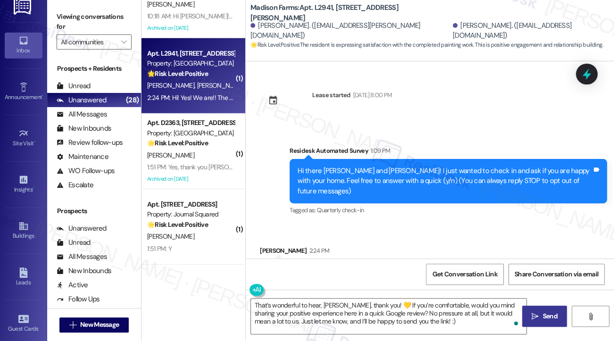
click at [535, 311] on span " Send" at bounding box center [544, 316] width 30 height 10
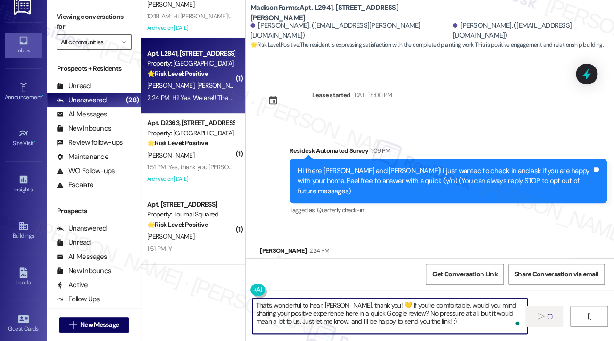
click at [479, 313] on textarea "That’s wonderful to hear, Susan, thank you! 💛 If you’re comfortable, would you …" at bounding box center [389, 315] width 275 height 35
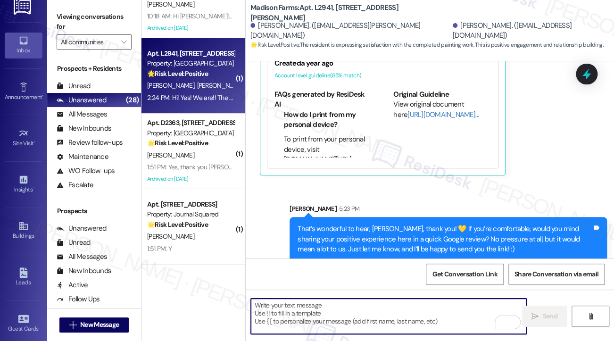
scroll to position [1102, 0]
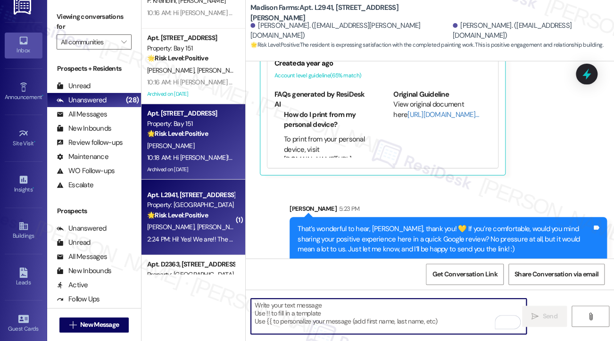
click at [201, 171] on div "Archived on [DATE]" at bounding box center [190, 170] width 89 height 12
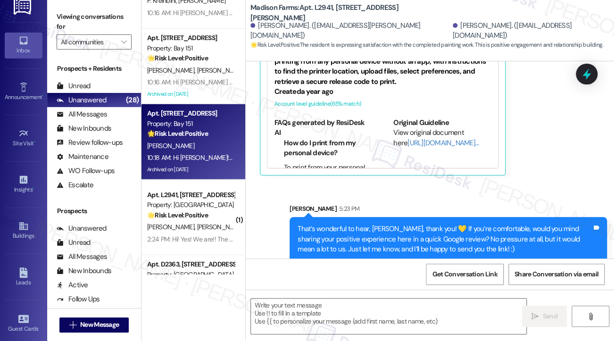
type textarea "Fetching suggested responses. Please feel free to read through the conversation…"
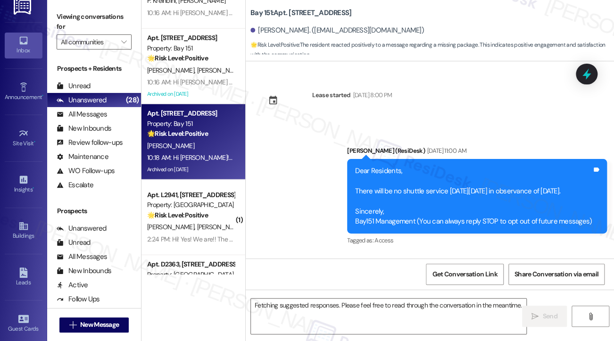
scroll to position [25095, 0]
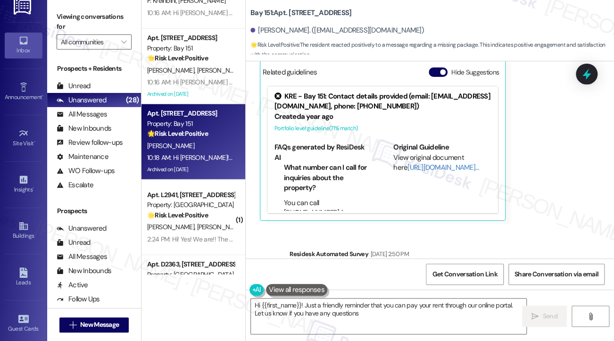
type textarea "Hi {{first_name}}! Just a friendly reminder that you can pay your rent through …"
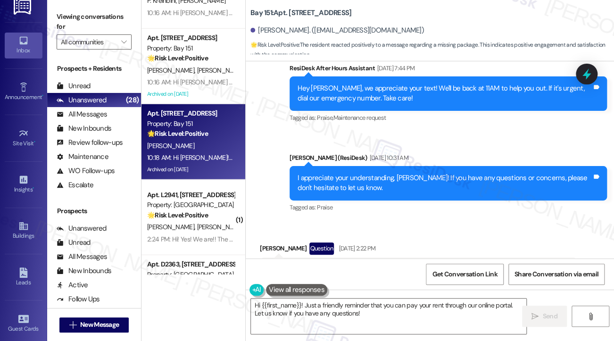
scroll to position [23870, 0]
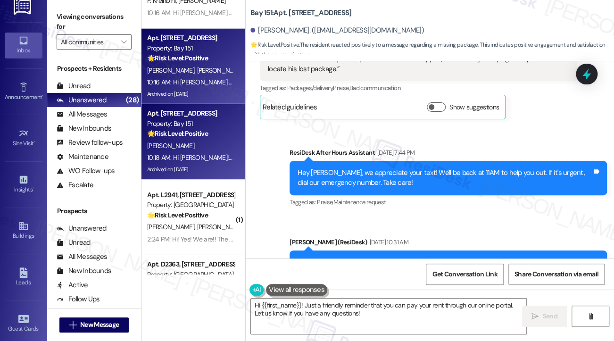
click at [186, 62] on div "🌟 Risk Level: Positive The resident liked a message indicating acknowledgement …" at bounding box center [190, 58] width 87 height 10
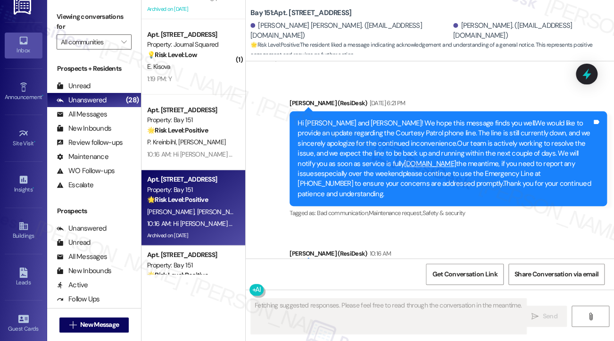
scroll to position [3333, 0]
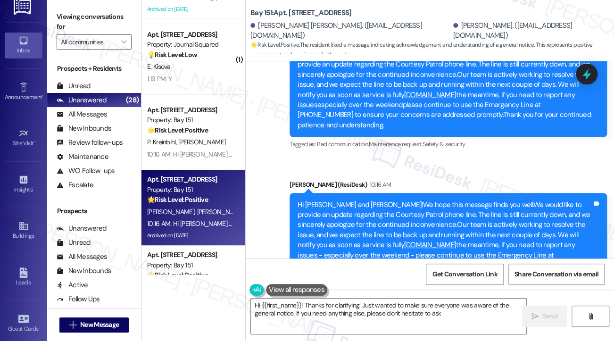
type textarea "Hi {{first_name}}! Thanks for clarifying. Just wanted to make sure everyone was…"
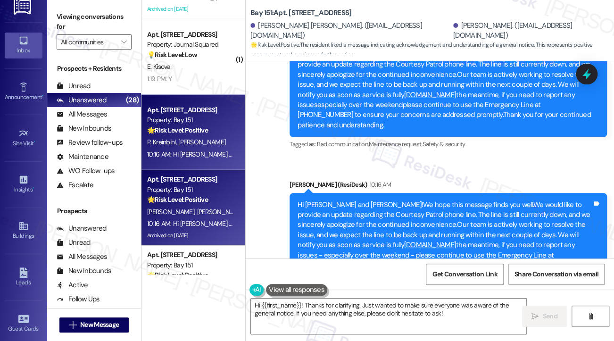
click at [173, 139] on span "P. Kreinbihl" at bounding box center [162, 142] width 31 height 8
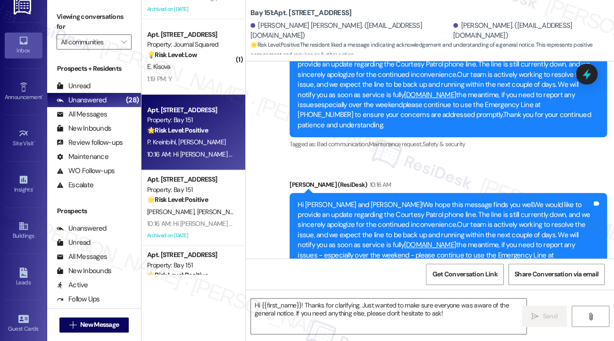
type textarea "Fetching suggested responses. Please feel free to read through the conversation…"
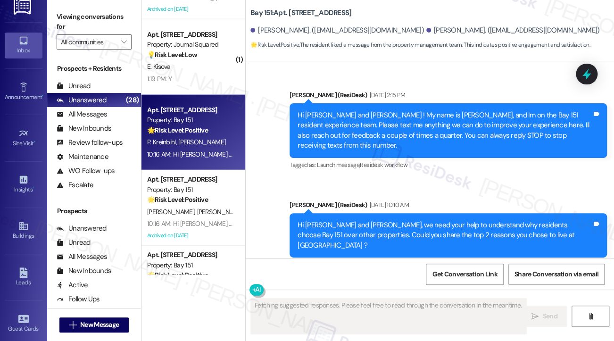
scroll to position [34950, 0]
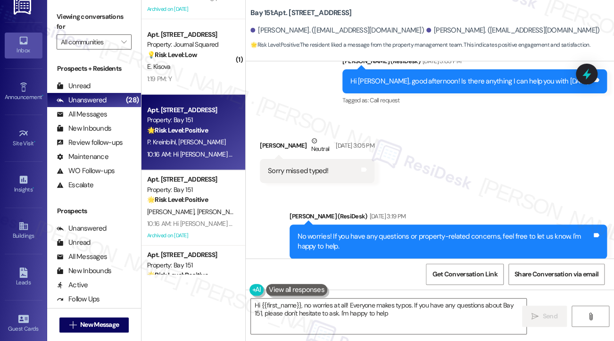
type textarea "Hi {{first_name}}, no worries at all! Everyone makes typos. If you have any que…"
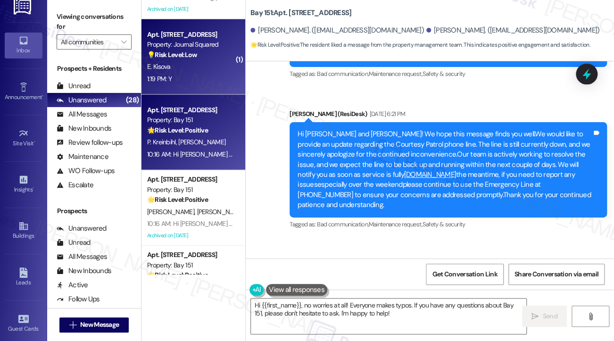
click at [211, 82] on div "1:19 PM: Y 1:19 PM: Y" at bounding box center [190, 79] width 89 height 12
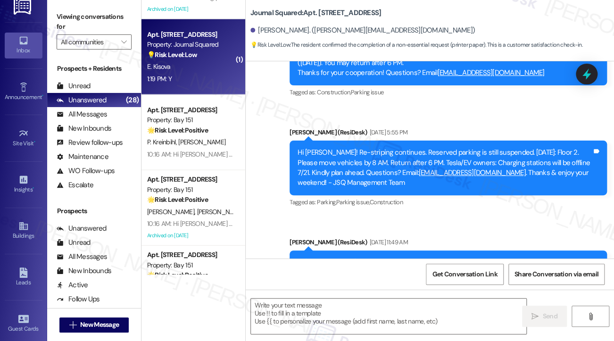
scroll to position [801, 0]
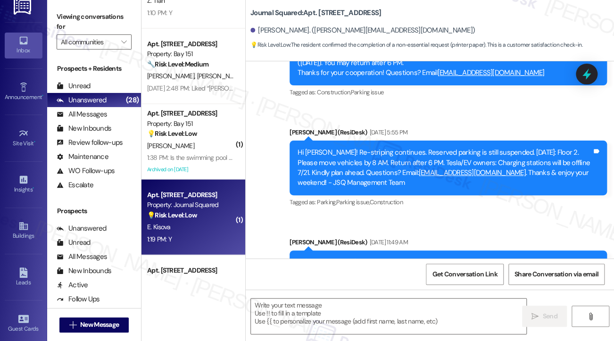
type textarea "Fetching suggested responses. Please feel free to read through the conversation…"
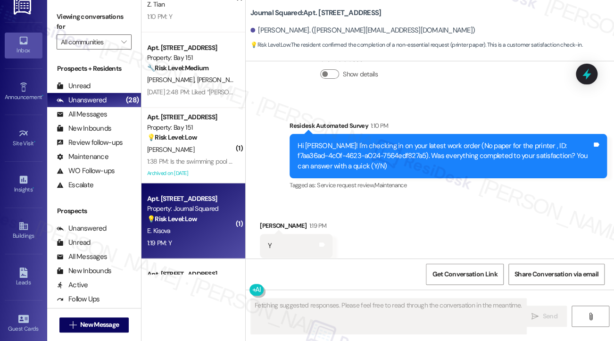
scroll to position [914, 0]
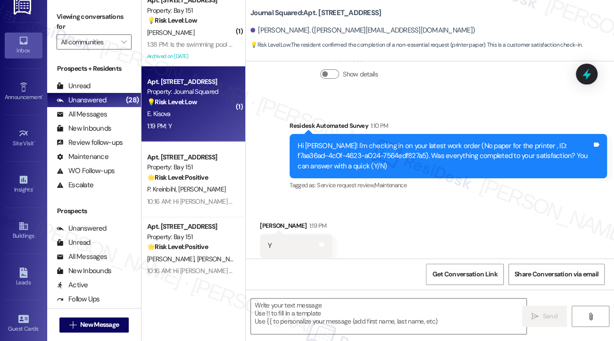
click at [420, 141] on div "Hi Elizabeth! I'm checking in on your latest work order (No paper for the print…" at bounding box center [444, 156] width 294 height 30
click at [418, 141] on div "Hi Elizabeth! I'm checking in on your latest work order (No paper for the print…" at bounding box center [444, 156] width 294 height 30
drag, startPoint x: 61, startPoint y: 18, endPoint x: 75, endPoint y: 36, distance: 22.8
click at [61, 18] on label "Viewing conversations for" at bounding box center [94, 21] width 75 height 25
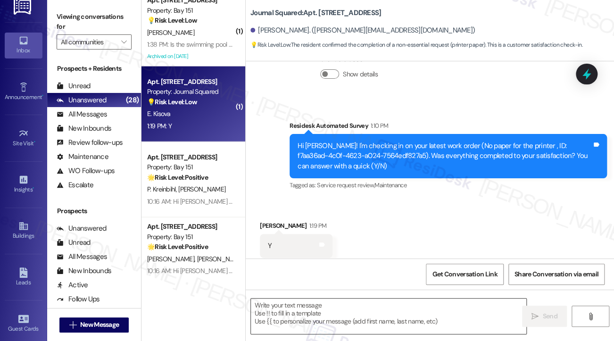
click at [304, 313] on textarea at bounding box center [388, 315] width 275 height 35
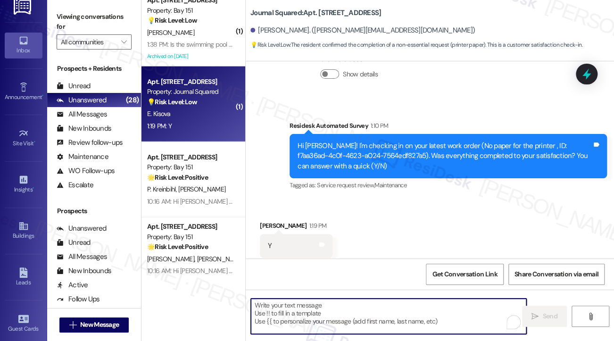
paste textarea "Hi {{first_name}}! I'm glad to hear that the latest work order was completed to…"
type textarea "Hi {{first_name}}! I'm glad to hear that the latest work order was completed to…"
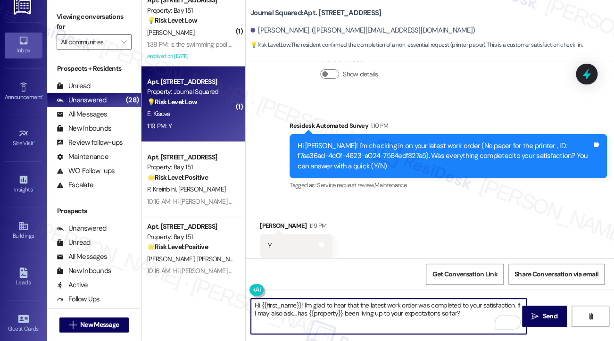
click at [347, 311] on textarea "Hi {{first_name}}! I'm glad to hear that the latest work order was completed to…" at bounding box center [388, 315] width 275 height 35
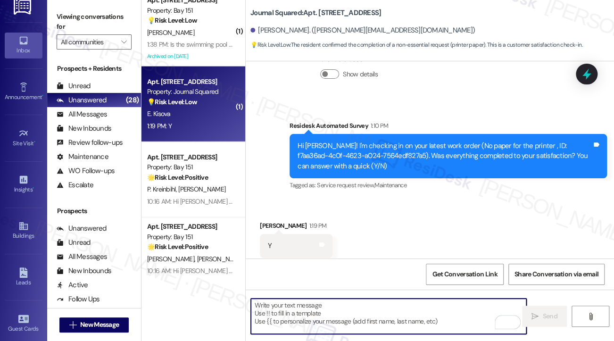
scroll to position [2086, 0]
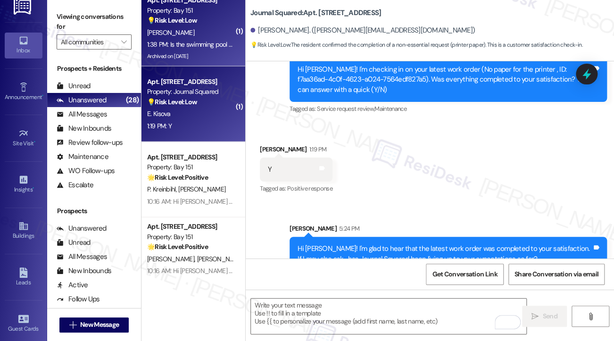
click at [184, 52] on div "Archived on [DATE]" at bounding box center [190, 56] width 89 height 12
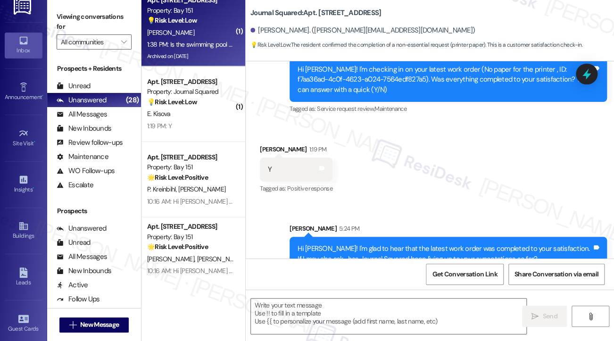
type textarea "Fetching suggested responses. Please feel free to read through the conversation…"
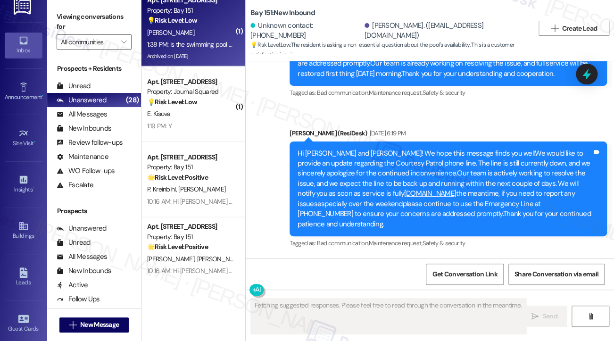
scroll to position [24285, 0]
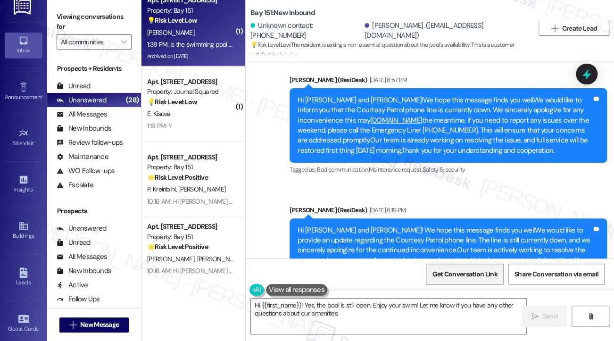
type textarea "Hi {{first_name}}! Yes, the pool is still open. Enjoy your swim! Let me know if…"
click at [454, 275] on span "Get Conversation Link" at bounding box center [464, 274] width 65 height 10
click at [59, 13] on label "Viewing conversations for" at bounding box center [94, 21] width 75 height 25
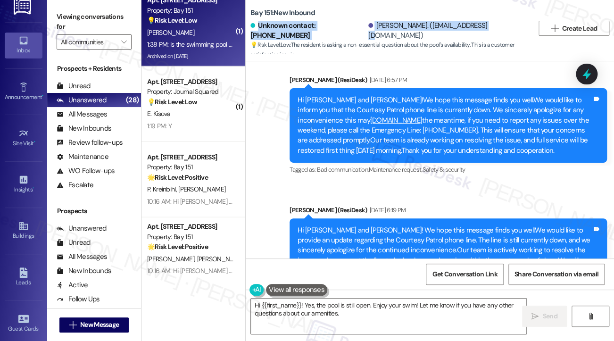
drag, startPoint x: 470, startPoint y: 28, endPoint x: 259, endPoint y: 33, distance: 211.6
click at [259, 33] on div "Unknown contact: +16073798039 Sakshi Gupta. (sg2362@cornell.edu)" at bounding box center [391, 30] width 283 height 19
copy div "Unknown contact: +16073798039 Sakshi Gupta. (sg2362@cornell.edu"
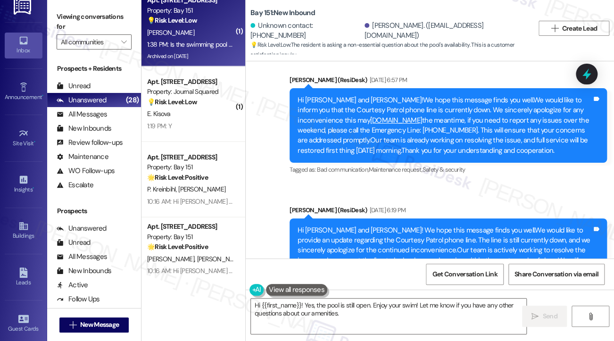
click at [66, 3] on div "Viewing conversations for All communities " at bounding box center [94, 29] width 94 height 59
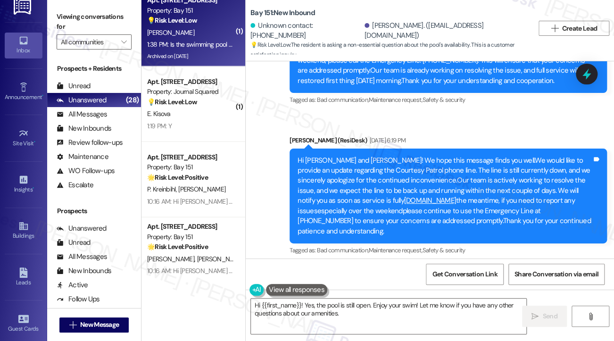
scroll to position [24286, 0]
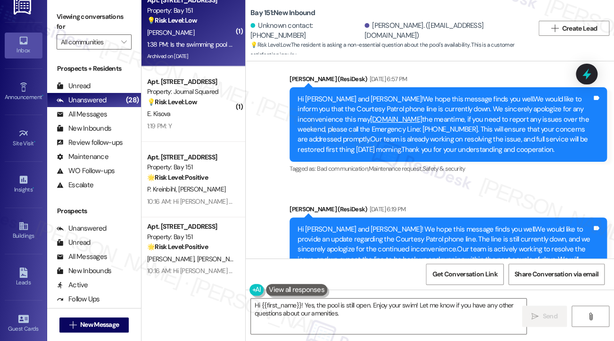
click at [265, 15] on b "Bay 151: New Inbound" at bounding box center [282, 13] width 65 height 10
click at [62, 24] on label "Viewing conversations for" at bounding box center [94, 21] width 75 height 25
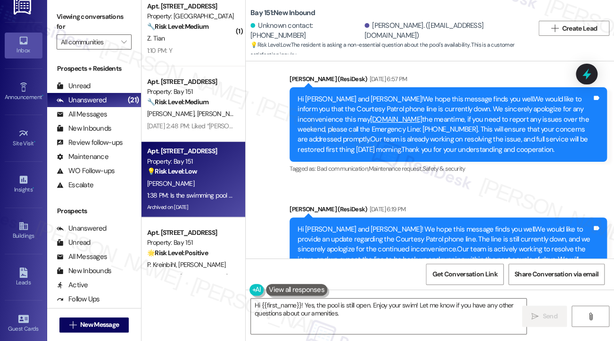
click at [67, 22] on label "Viewing conversations for" at bounding box center [94, 21] width 75 height 25
click at [58, 26] on label "Viewing conversations for" at bounding box center [94, 21] width 75 height 25
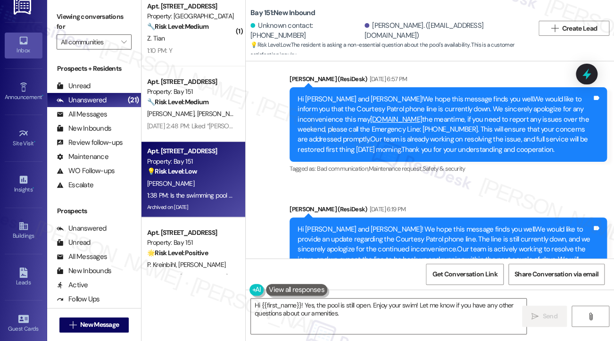
scroll to position [24427, 0]
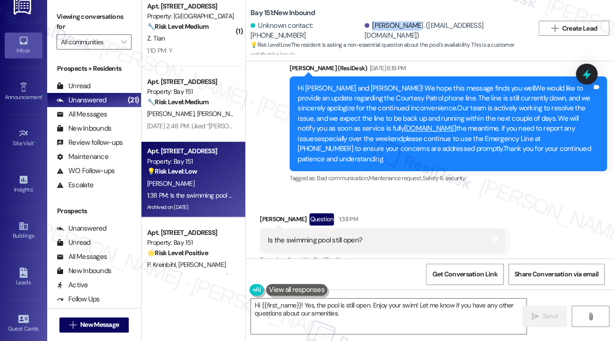
drag, startPoint x: 368, startPoint y: 29, endPoint x: 405, endPoint y: 24, distance: 38.1
click at [405, 24] on div "Unknown contact: +16073798039 Sakshi Gupta. (sg2362@cornell.edu)" at bounding box center [391, 30] width 283 height 19
copy div "Sakshi Gupta"
click at [108, 324] on span "New Message" at bounding box center [99, 325] width 39 height 10
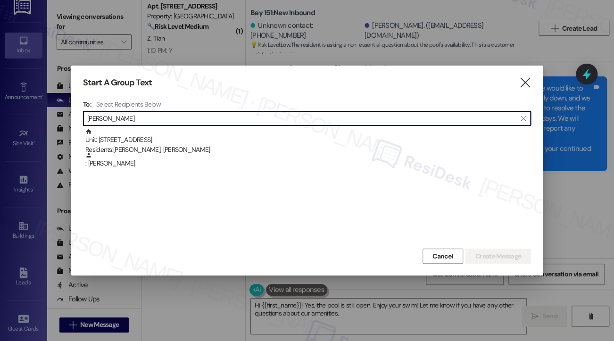
type input "Sakshi Gupta"
click at [74, 108] on div "Start A Group Text  To: Select Recipients Below  Sakshi Gupta  Unit: 1124 - …" at bounding box center [306, 171] width 471 height 210
click at [531, 85] on div "Start A Group Text  To: Select Recipients Below  Sakshi Gupta  Unit: 1124 - …" at bounding box center [306, 171] width 471 height 210
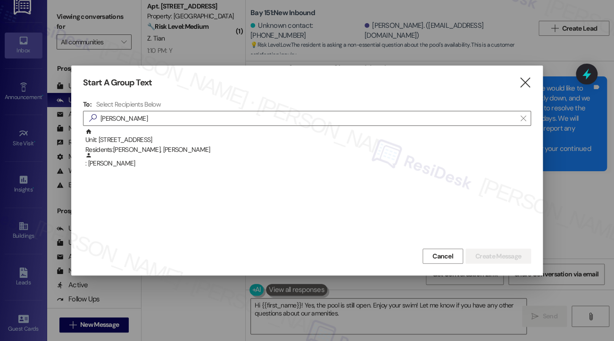
click at [528, 85] on icon "" at bounding box center [524, 83] width 13 height 10
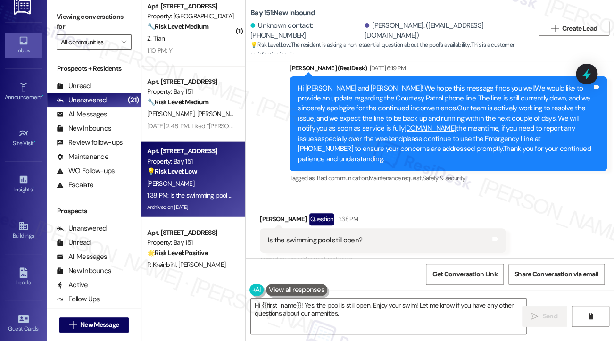
click at [61, 17] on label "Viewing conversations for" at bounding box center [94, 21] width 75 height 25
click at [57, 16] on label "Viewing conversations for" at bounding box center [94, 21] width 75 height 25
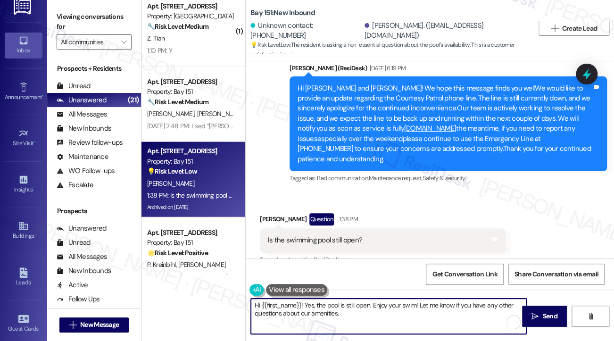
drag, startPoint x: 375, startPoint y: 308, endPoint x: 369, endPoint y: 303, distance: 8.1
click at [369, 303] on textarea "Hi {{first_name}}! Yes, the pool is still open. Enjoy your swim! Let me know if…" at bounding box center [388, 315] width 275 height 35
paste textarea "Pool - Operation Hours 10am-6pm only open during weekends."
drag, startPoint x: 470, startPoint y: 303, endPoint x: 408, endPoint y: 303, distance: 61.7
click at [408, 303] on textarea "Hi {{first_name}}! Yes, the pool is still open on weekends Pool - Operation Hou…" at bounding box center [388, 315] width 275 height 35
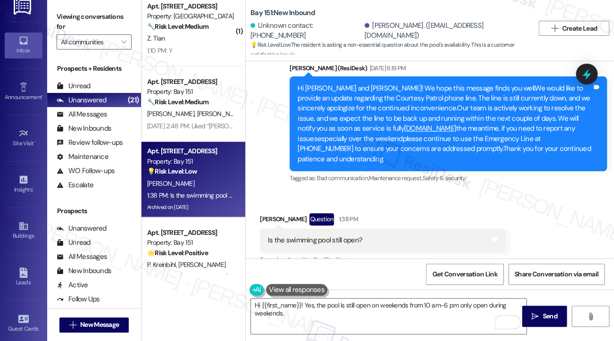
click at [70, 8] on div "Viewing conversations for All communities " at bounding box center [94, 29] width 94 height 59
click at [324, 304] on textarea "Hi {{first_name}}! Yes, the pool is still open on weekends from 10 am-6 pm only…" at bounding box center [388, 315] width 275 height 35
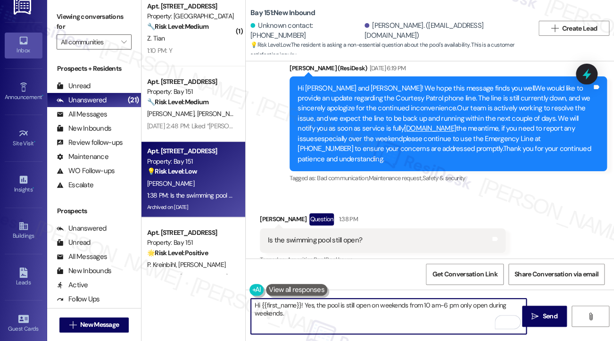
click at [324, 304] on textarea "Hi {{first_name}}! Yes, the pool is still open on weekends from 10 am-6 pm only…" at bounding box center [388, 315] width 275 height 35
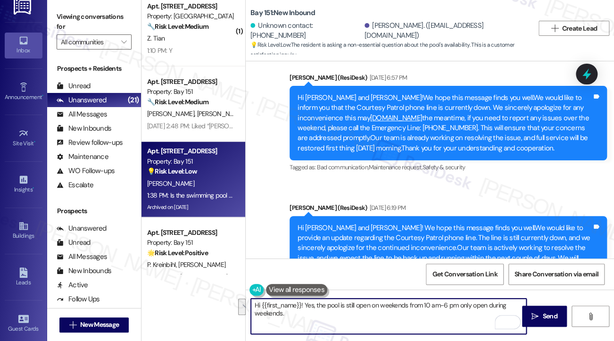
scroll to position [24286, 0]
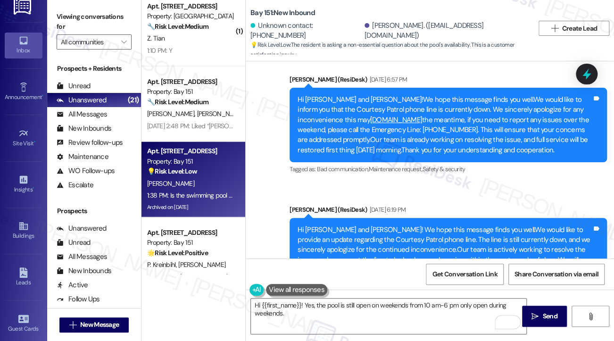
copy div "Sakshi"
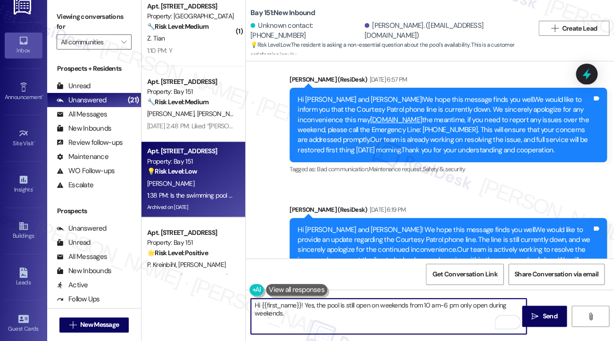
drag, startPoint x: 302, startPoint y: 302, endPoint x: 262, endPoint y: 305, distance: 40.2
click at [262, 305] on textarea "Hi {{first_name}}! Yes, the pool is still open on weekends from 10 am-6 pm only…" at bounding box center [388, 315] width 275 height 35
paste textarea "Sakshi"
click at [352, 298] on textarea "Hi Sakshi! Yes, the pool is still open on weekends from 10 am-6 pm only open du…" at bounding box center [388, 315] width 275 height 35
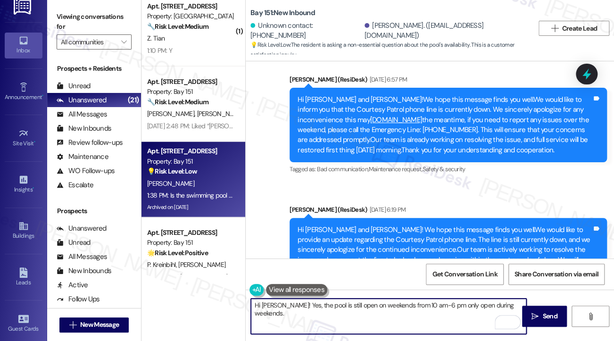
click at [352, 298] on textarea "Hi Sakshi! Yes, the pool is still open on weekends from 10 am-6 pm only open du…" at bounding box center [388, 315] width 275 height 35
click at [370, 312] on textarea "Hi Sakshi! Yes, the pool is still open on weekends from 10 am-6 pm only open du…" at bounding box center [388, 315] width 275 height 35
drag, startPoint x: 436, startPoint y: 304, endPoint x: 511, endPoint y: 300, distance: 74.6
click at [511, 300] on textarea "Hi Sakshi! Yes, the pool is still open on weekends from 10 am-6 pm only open du…" at bounding box center [388, 315] width 275 height 35
click at [361, 314] on textarea "Hi [PERSON_NAME]! Yes, the pool is still open on weekends from 10 am to 6 pm. L…" at bounding box center [388, 315] width 275 height 35
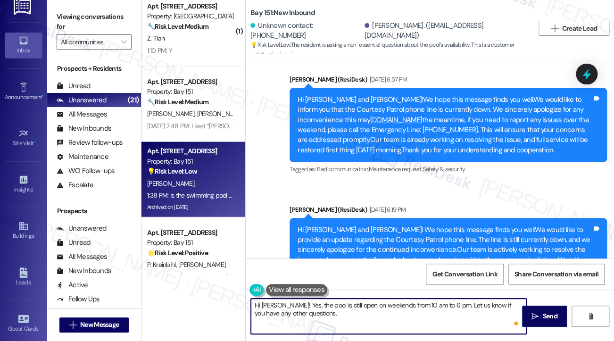
click at [361, 314] on textarea "Hi [PERSON_NAME]! Yes, the pool is still open on weekends from 10 am to 6 pm. L…" at bounding box center [388, 315] width 275 height 35
type textarea "Hi [PERSON_NAME]! Yes, the pool is still open on weekends from 10 am to 6 pm. L…"
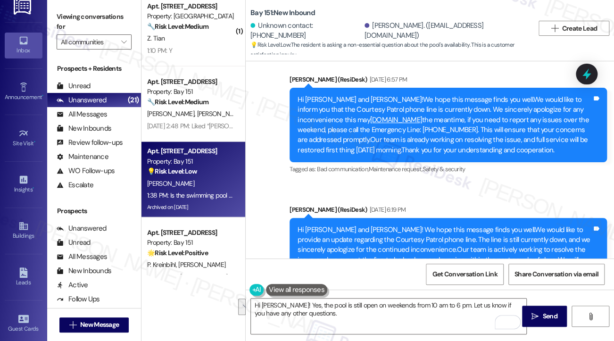
click at [70, 12] on label "Viewing conversations for" at bounding box center [94, 21] width 75 height 25
click at [364, 309] on textarea "Hi [PERSON_NAME]! Yes, the pool is still open on weekends from 10 am to 6 pm. L…" at bounding box center [388, 315] width 275 height 35
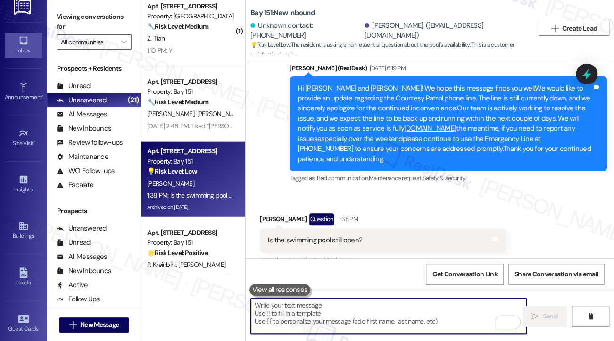
scroll to position [24427, 0]
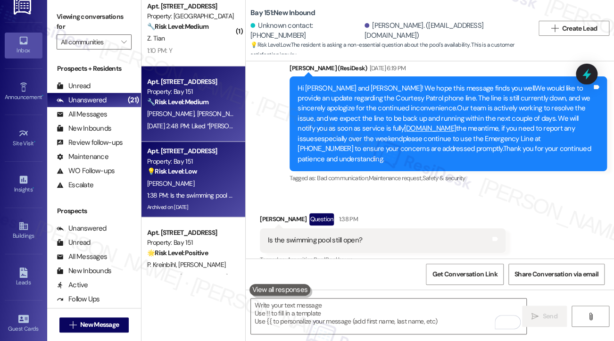
click at [198, 102] on strong "🔧 Risk Level: Medium" at bounding box center [177, 102] width 61 height 8
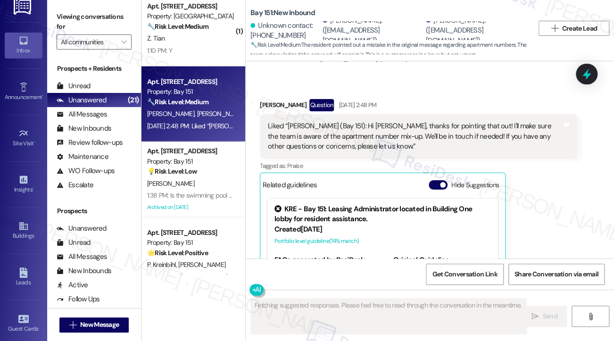
scroll to position [781, 0]
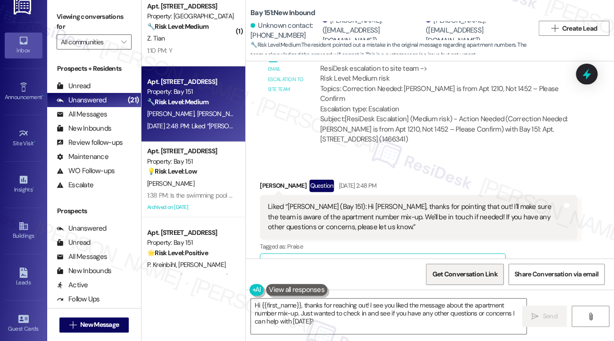
click at [479, 273] on span "Get Conversation Link" at bounding box center [464, 274] width 65 height 10
click at [448, 275] on span "Get Conversation Link" at bounding box center [464, 274] width 65 height 10
click at [65, 15] on label "Viewing conversations for" at bounding box center [94, 21] width 75 height 25
drag, startPoint x: 522, startPoint y: 40, endPoint x: 252, endPoint y: 23, distance: 270.5
click at [252, 23] on div "Bay 151: New Inbound Unknown contact: +18456085891 Antonia Morfogen. (antoniamo…" at bounding box center [391, 28] width 283 height 52
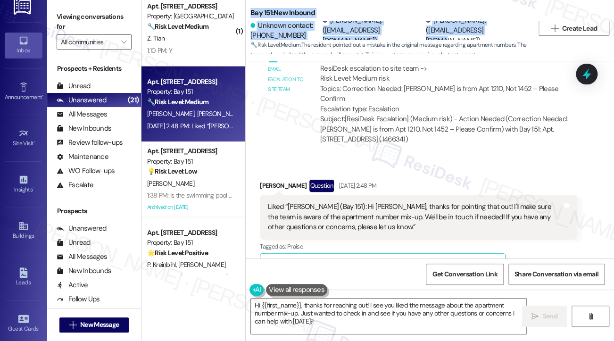
drag, startPoint x: 245, startPoint y: 18, endPoint x: 514, endPoint y: 32, distance: 269.4
click at [514, 32] on div "Bay 151: New Inbound Unknown contact: +18456085891 Antonia Morfogen. (antoniamo…" at bounding box center [429, 170] width 369 height 341
copy div "Bay 151: New Inbound Unknown contact: +18456085891 Antonia Morfogen. (antoniamo…"
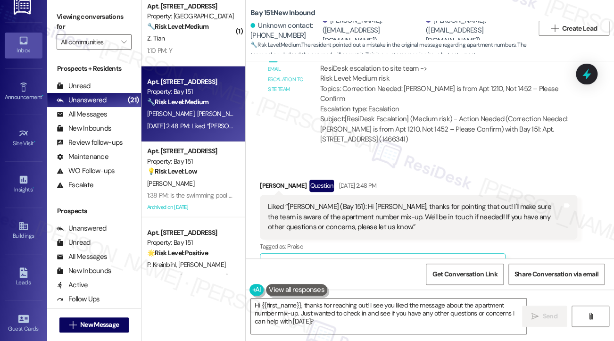
click at [65, 5] on div "Viewing conversations for All communities " at bounding box center [94, 29] width 94 height 59
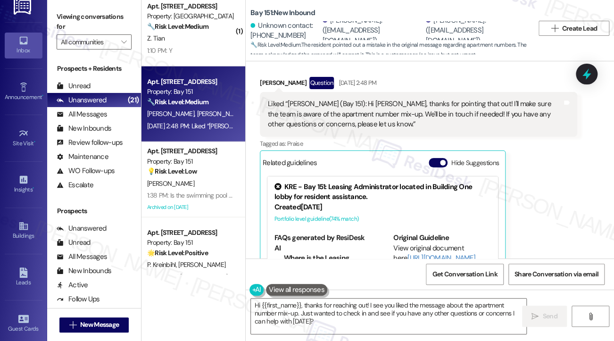
scroll to position [829, 0]
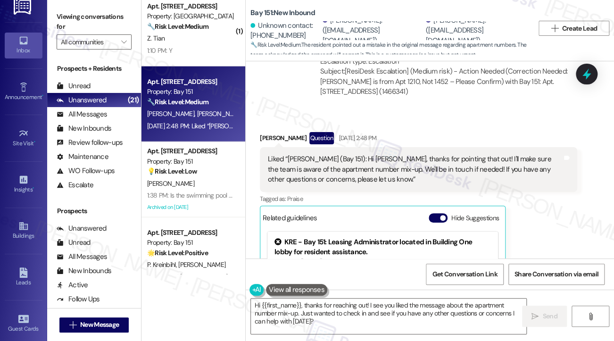
click at [328, 154] on div "Liked “Jane (Bay 151): Hi Alicia, thanks for pointing that out! I'll make sure …" at bounding box center [415, 169] width 294 height 30
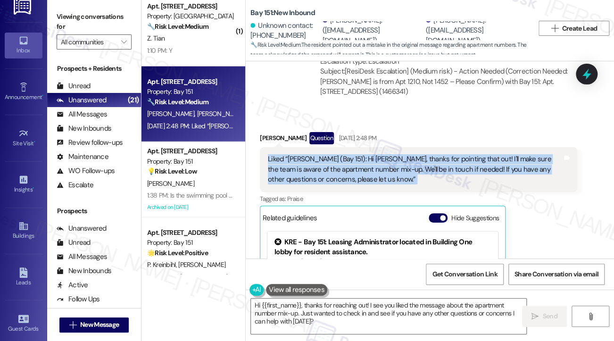
click at [328, 154] on div "Liked “Jane (Bay 151): Hi Alicia, thanks for pointing that out! I'll make sure …" at bounding box center [415, 169] width 294 height 30
click at [343, 320] on textarea "Hi {{first_name}}, thanks for reaching out! I see you liked the message about t…" at bounding box center [388, 315] width 275 height 35
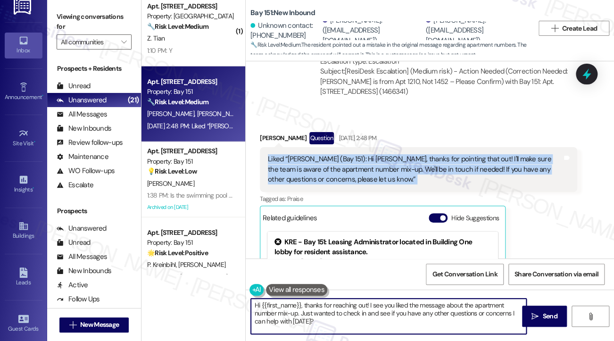
click at [343, 320] on textarea "Hi {{first_name}}, thanks for reaching out! I see you liked the message about t…" at bounding box center [388, 315] width 275 height 35
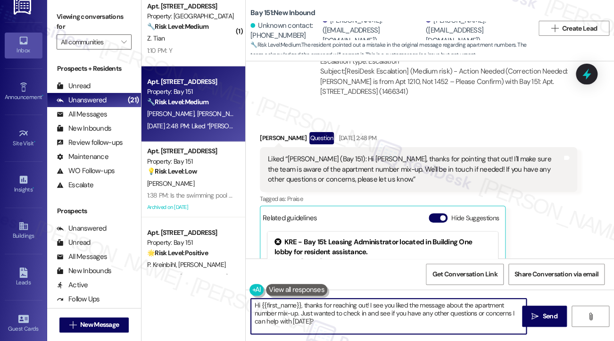
click at [343, 320] on textarea "Hi {{first_name}}, thanks for reaching out! I see you liked the message about t…" at bounding box center [388, 315] width 275 height 35
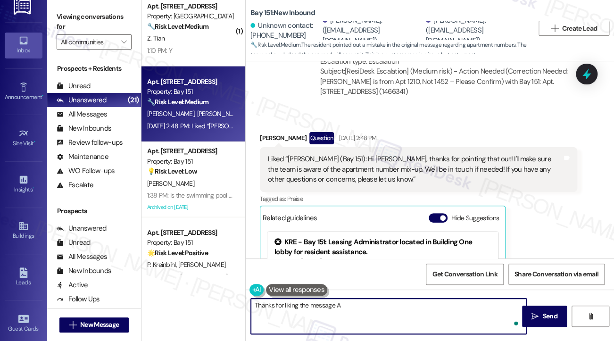
type textarea "Thanks for liking the message Al"
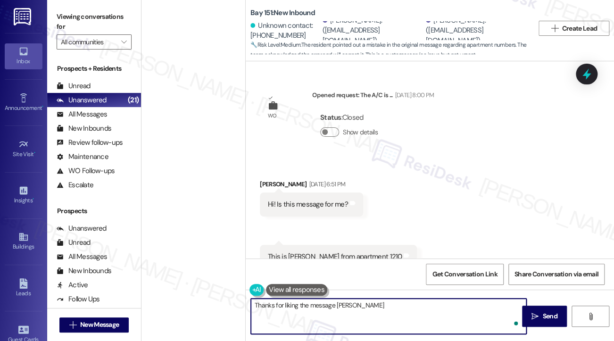
scroll to position [829, 0]
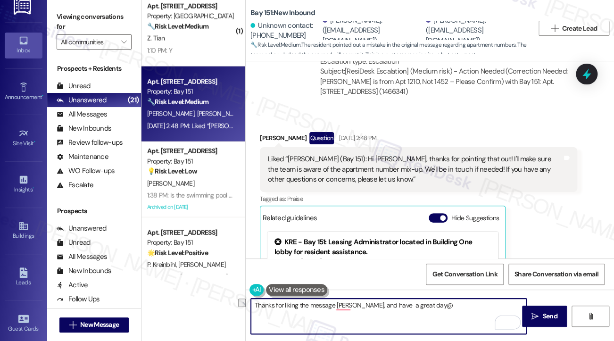
drag, startPoint x: 443, startPoint y: 304, endPoint x: 352, endPoint y: 304, distance: 91.0
click at [352, 304] on textarea "Thanks for liking the message [PERSON_NAME], and have a great day@" at bounding box center [388, 315] width 275 height 35
click at [356, 304] on textarea "Thanks for liking the message, [PERSON_NAME]!" at bounding box center [388, 315] width 275 height 35
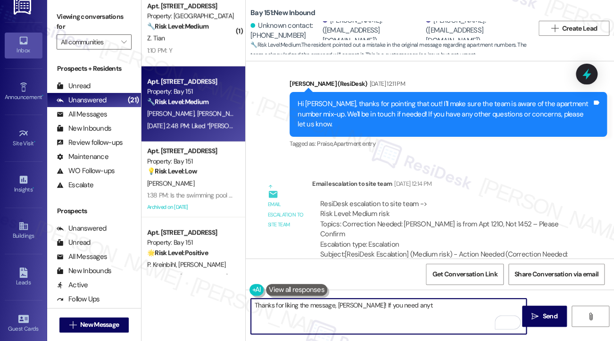
scroll to position [640, 0]
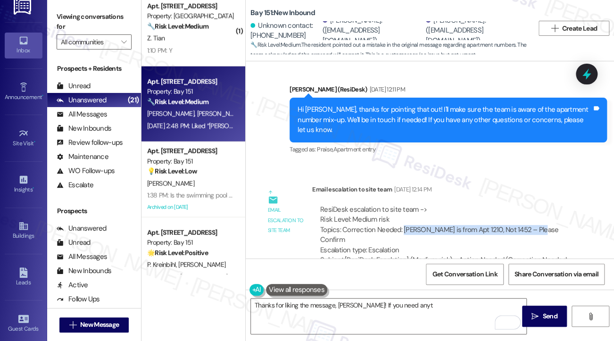
drag, startPoint x: 402, startPoint y: 206, endPoint x: 533, endPoint y: 207, distance: 131.5
click at [533, 207] on div "ResiDesk escalation to site team -> Risk Level: Medium risk Topics: Correction …" at bounding box center [444, 230] width 249 height 50
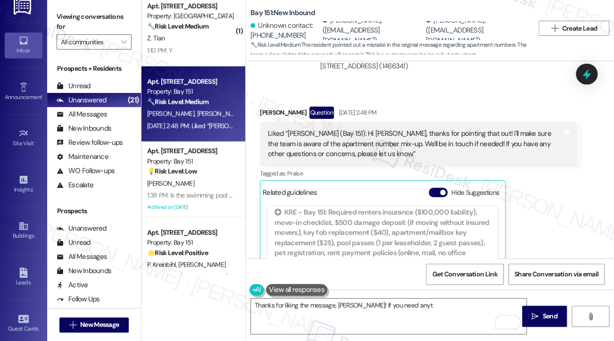
scroll to position [782, 0]
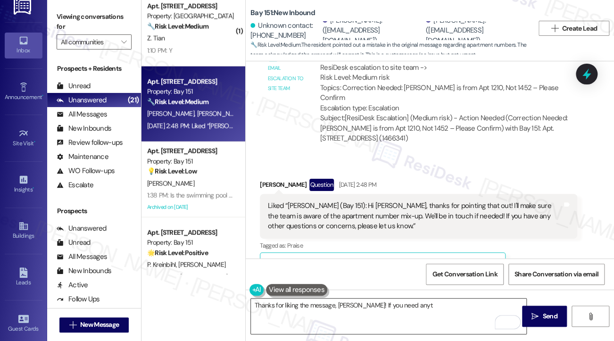
click at [417, 300] on textarea "Thanks for liking the message, [PERSON_NAME]! If you need anyt" at bounding box center [388, 315] width 275 height 35
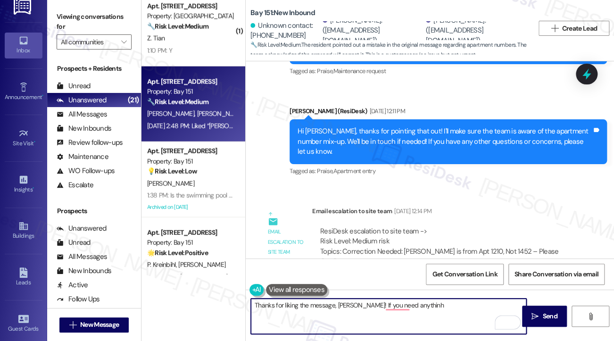
scroll to position [641, 0]
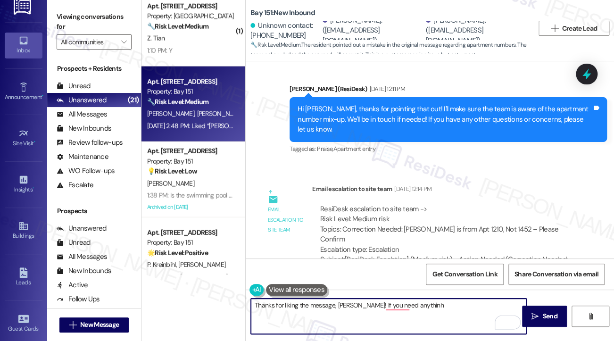
click at [441, 309] on textarea "Thanks for liking the message, [PERSON_NAME]! If you need anythinh" at bounding box center [388, 315] width 275 height 35
type textarea "Thanks for liking the message, [PERSON_NAME]! If you need anything, don't hesit…"
click at [496, 297] on div "Thanks for liking the message, [PERSON_NAME]! If you need anything, don't hesit…" at bounding box center [430, 324] width 368 height 71
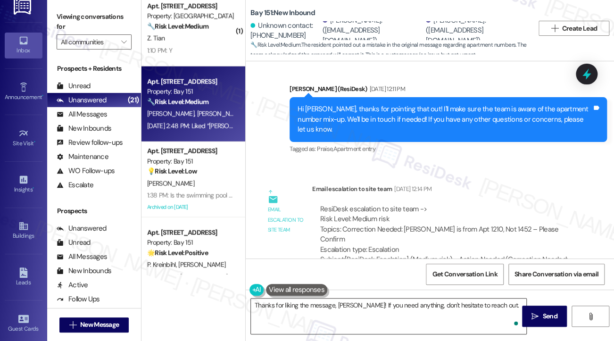
click at [498, 305] on textarea "Thanks for liking the message, Alicia! If you need anything, don't hesitate to …" at bounding box center [388, 315] width 275 height 35
click at [526, 310] on button " Send" at bounding box center [544, 315] width 45 height 21
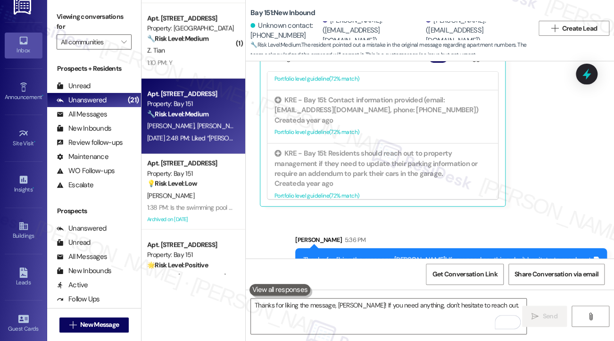
scroll to position [867, 0]
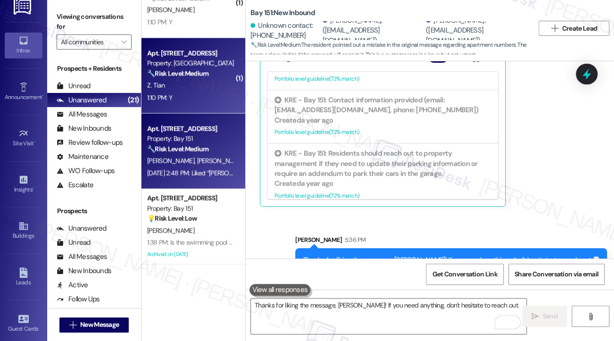
click at [201, 104] on div "Apt. 2507, 100 C. Columbus Drive Property: Grove Pointe 🔧 Risk Level: Medium Th…" at bounding box center [193, 75] width 104 height 75
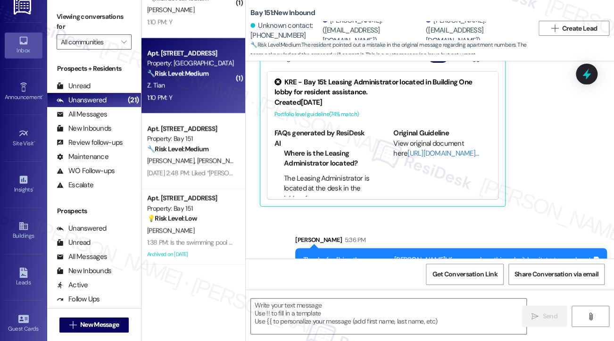
type textarea "Fetching suggested responses. Please feel free to read through the conversation…"
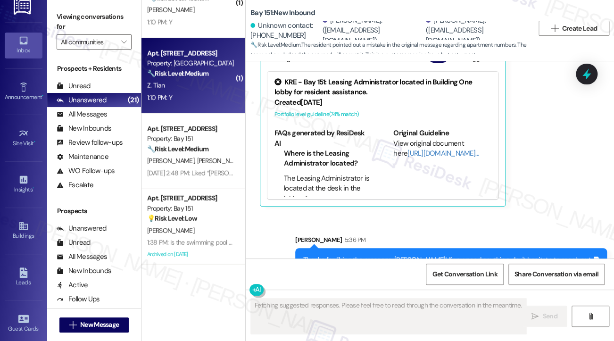
scroll to position [64, 0]
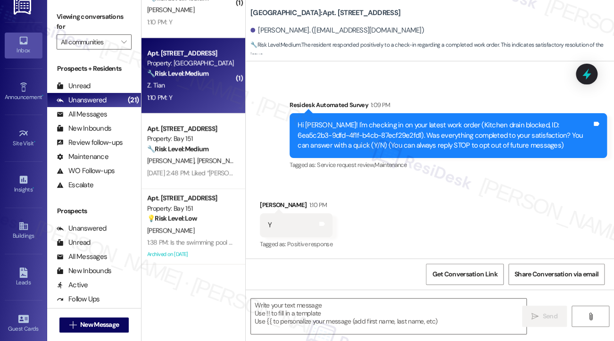
drag, startPoint x: 67, startPoint y: 16, endPoint x: 101, endPoint y: 32, distance: 37.5
click at [67, 16] on label "Viewing conversations for" at bounding box center [94, 21] width 75 height 25
click at [347, 311] on textarea at bounding box center [388, 315] width 275 height 35
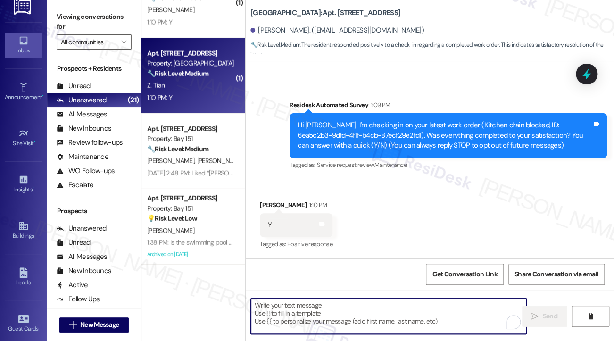
paste textarea "Hi {{first_name}}! I'm glad to hear that the latest work order was completed to…"
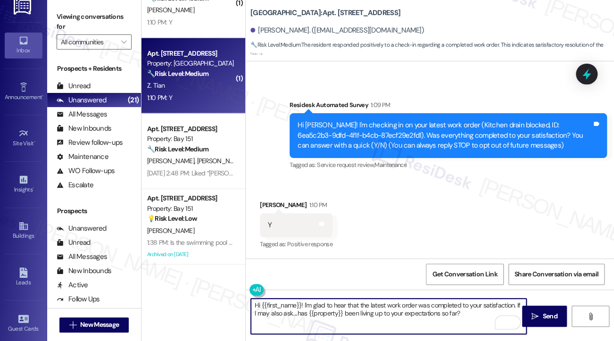
click at [310, 308] on textarea "Hi {{first_name}}! I'm glad to hear that the latest work order was completed to…" at bounding box center [388, 315] width 275 height 35
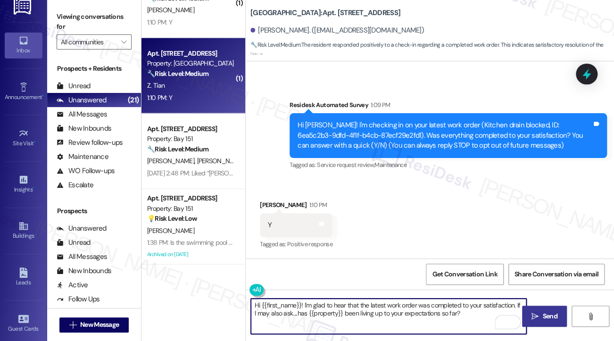
type textarea "Hi {{first_name}}! I'm glad to hear that the latest work order was completed to…"
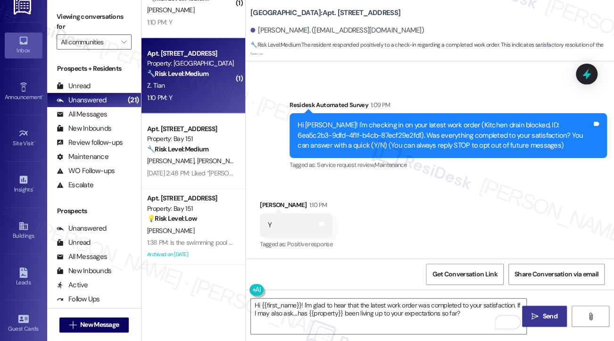
click at [526, 315] on button " Send" at bounding box center [544, 315] width 45 height 21
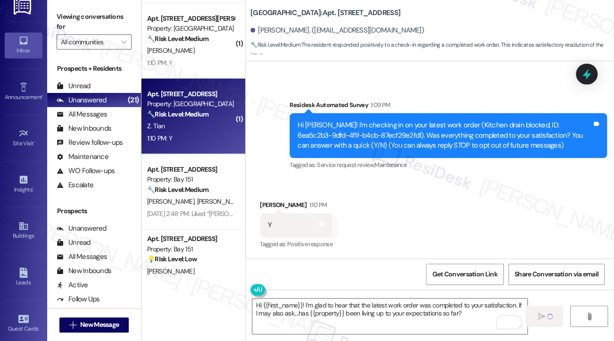
scroll to position [725, 0]
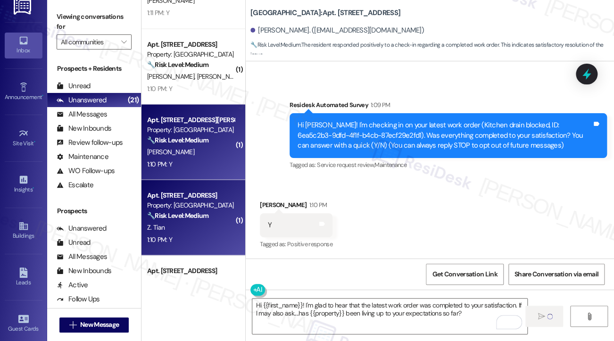
click at [201, 148] on div "R. Steinmark" at bounding box center [190, 152] width 89 height 12
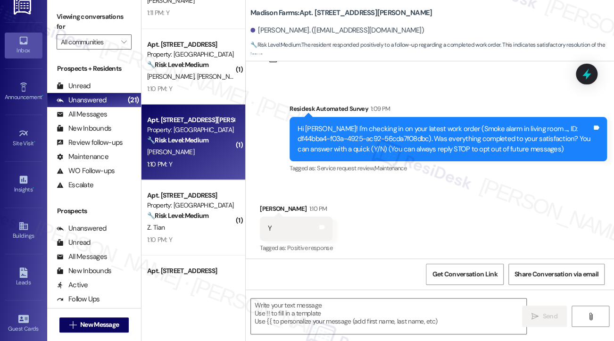
scroll to position [45, 0]
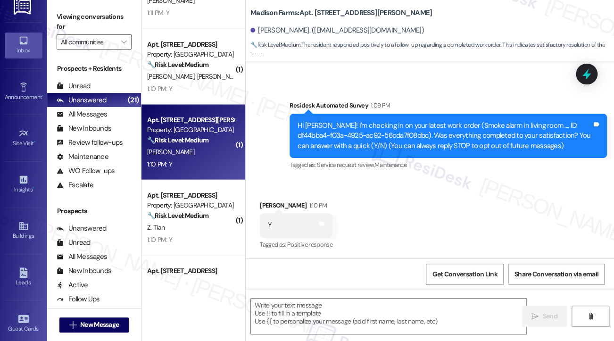
type textarea "Fetching suggested responses. Please feel free to read through the conversation…"
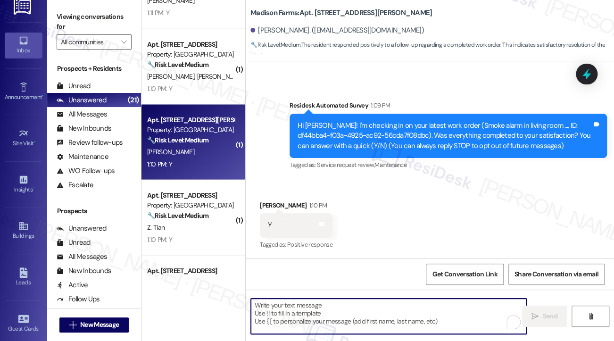
click at [322, 315] on textarea "To enrich screen reader interactions, please activate Accessibility in Grammarl…" at bounding box center [388, 315] width 275 height 35
paste textarea "Hi {{first_name}}! I'm glad to hear that the latest work order was completed to…"
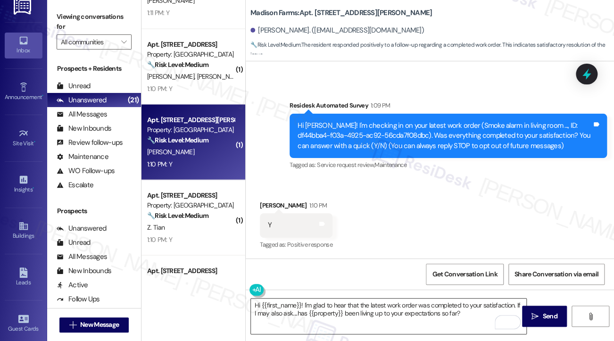
drag, startPoint x: 536, startPoint y: 312, endPoint x: 443, endPoint y: 311, distance: 92.8
click at [443, 311] on div "Hi {{first_name}}! I'm glad to hear that the latest work order was completed to…" at bounding box center [430, 324] width 368 height 71
click at [366, 305] on textarea "Hi {{first_name}}! I'm glad to hear that the latest work order was completed to…" at bounding box center [388, 315] width 275 height 35
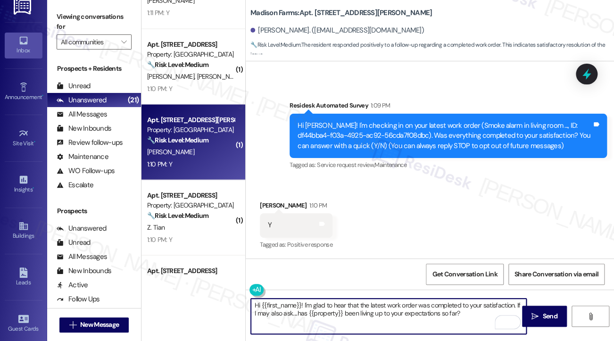
click at [385, 303] on textarea "Hi {{first_name}}! I'm glad to hear that the latest work order was completed to…" at bounding box center [388, 315] width 275 height 35
click at [375, 303] on textarea "Hi {{first_name}}! I'm glad to hear that the latest work order was completed to…" at bounding box center [388, 315] width 275 height 35
type textarea "Hi {{first_name}}! I'm glad to hear that the smoke alarm work order was complet…"
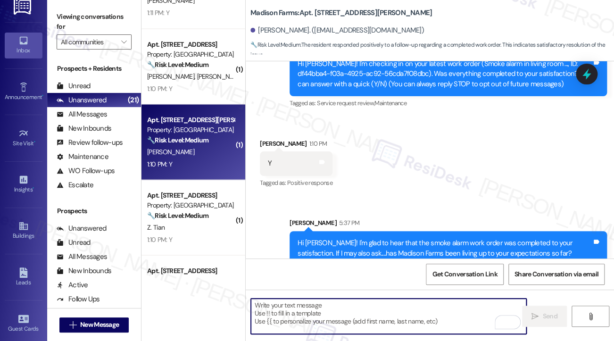
scroll to position [121, 0]
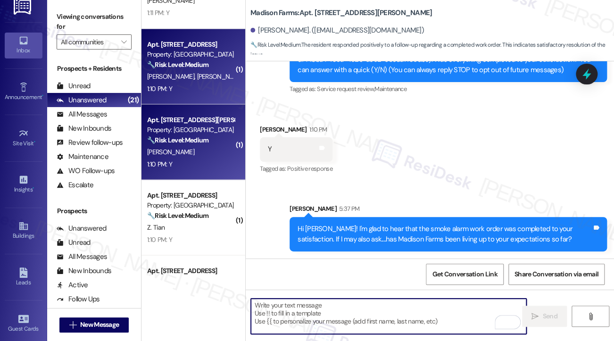
click at [217, 84] on div "1:10 PM: Y 1:10 PM: Y" at bounding box center [190, 88] width 89 height 12
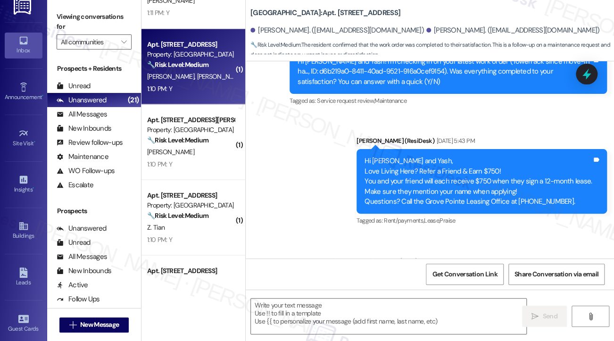
type textarea "Fetching suggested responses. Please feel free to read through the conversation…"
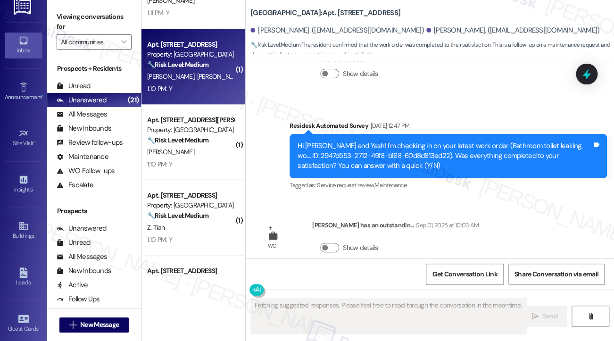
scroll to position [836, 0]
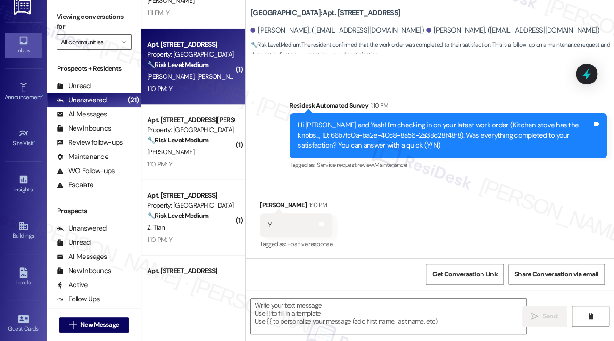
drag, startPoint x: 62, startPoint y: 19, endPoint x: 76, endPoint y: 28, distance: 16.3
click at [62, 19] on label "Viewing conversations for" at bounding box center [94, 21] width 75 height 25
click at [300, 301] on textarea at bounding box center [388, 315] width 275 height 35
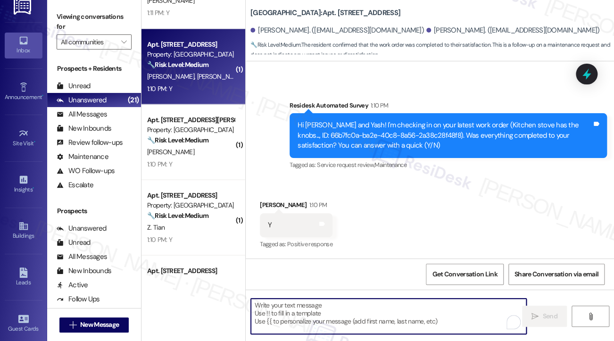
paste textarea "Hi {{first_name}}! I'm glad to hear that the latest work order was completed to…"
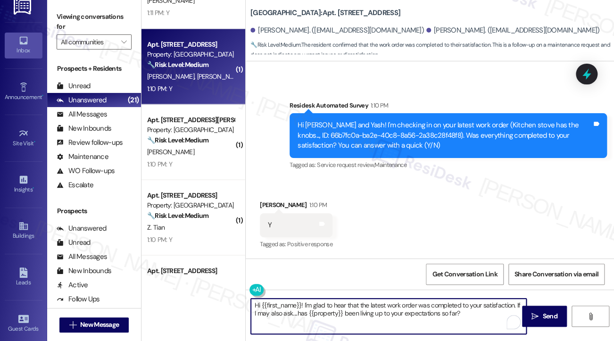
click at [267, 199] on div "Received via SMS Sudeepti Vedula 1:10 PM Y Tags and notes Tagged as: Positive r…" at bounding box center [296, 226] width 87 height 66
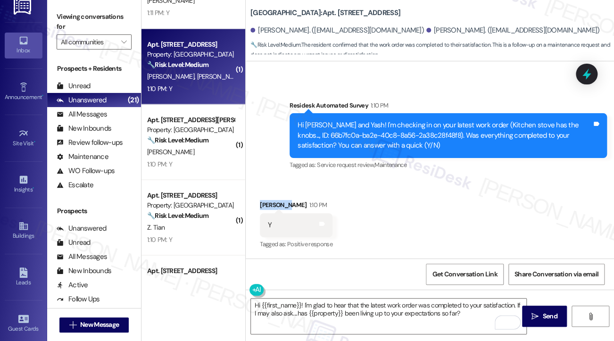
click at [267, 199] on div "Received via SMS Sudeepti Vedula 1:10 PM Y Tags and notes Tagged as: Positive r…" at bounding box center [296, 226] width 87 height 66
copy div "Sudeepti"
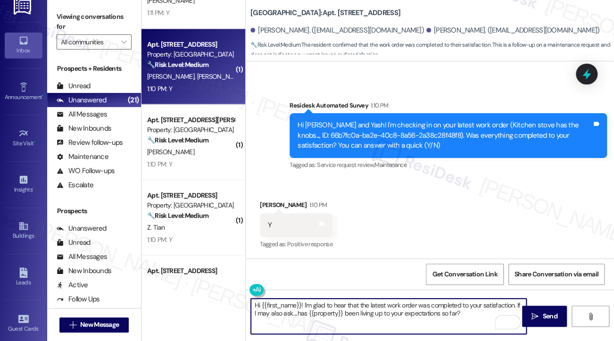
drag, startPoint x: 262, startPoint y: 304, endPoint x: 301, endPoint y: 303, distance: 39.1
click at [301, 303] on textarea "Hi {{first_name}}! I'm glad to hear that the latest work order was completed to…" at bounding box center [388, 315] width 275 height 35
paste textarea "Sudeepti"
click at [364, 304] on textarea "Hi Sudeepti! I'm glad to hear that the latest work order was completed to your …" at bounding box center [388, 315] width 275 height 35
drag, startPoint x: 364, startPoint y: 304, endPoint x: 369, endPoint y: 301, distance: 5.9
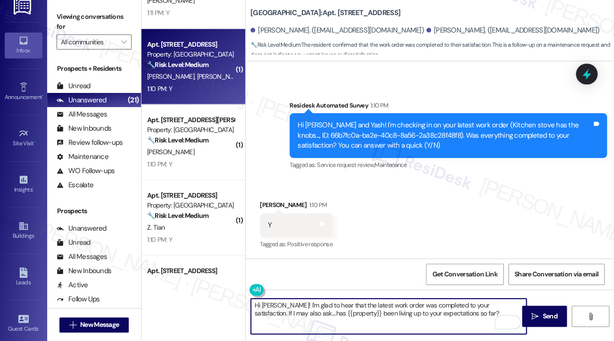
click at [364, 304] on textarea "Hi Sudeepti! I'm glad to hear that the latest work order was completed to your …" at bounding box center [388, 315] width 275 height 35
type textarea "Hi Sudeepti! I'm glad to hear that the kitchen stove work order was completed t…"
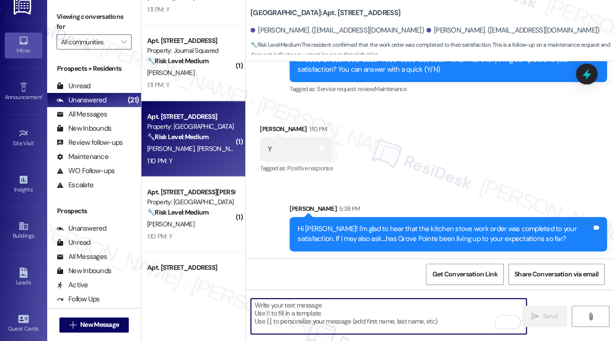
scroll to position [584, 0]
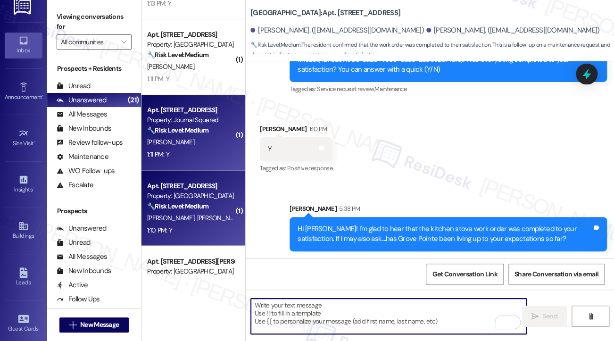
click at [214, 155] on div "1:11 PM: Y 1:11 PM: Y" at bounding box center [190, 154] width 89 height 12
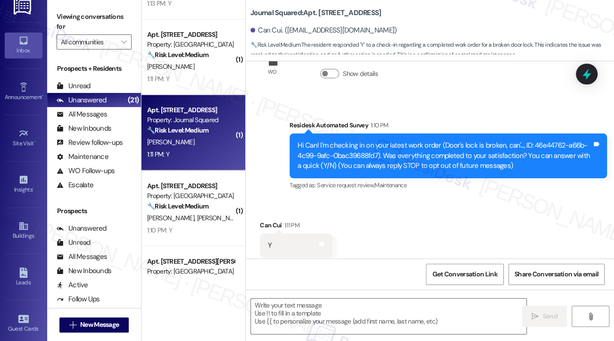
scroll to position [64, 0]
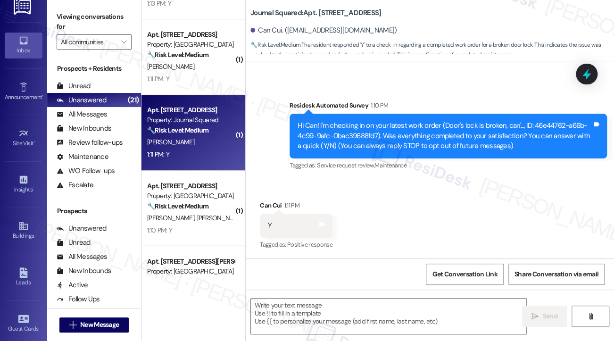
type textarea "Fetching suggested responses. Please feel free to read through the conversation…"
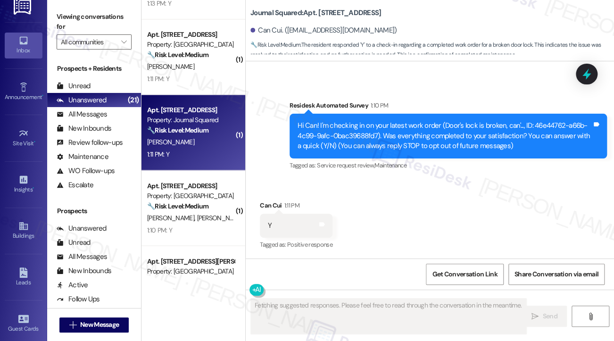
scroll to position [64, 0]
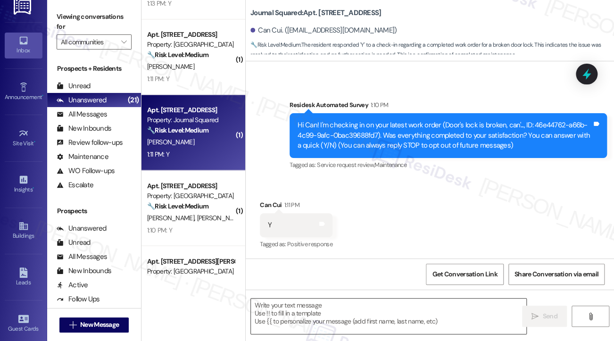
click at [320, 314] on textarea at bounding box center [388, 315] width 275 height 35
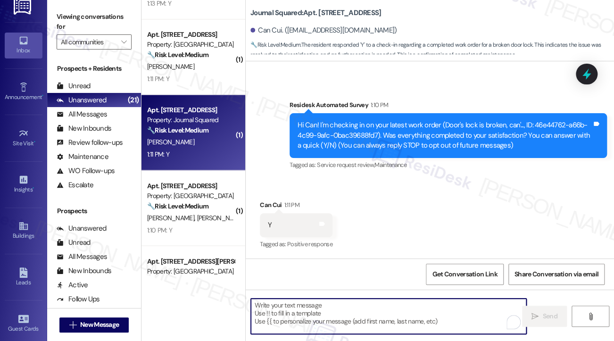
paste textarea "Hi {{first_name}}! I'm glad to hear that the latest work order was completed to…"
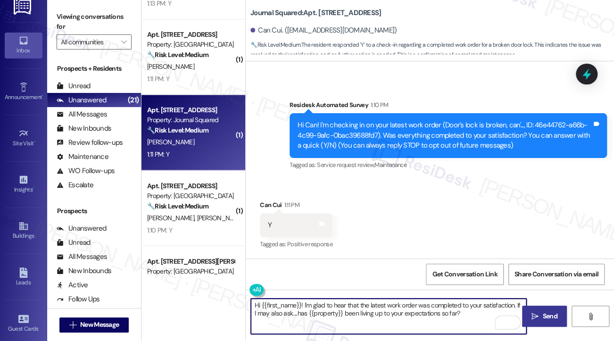
type textarea "Hi {{first_name}}! I'm glad to hear that the latest work order was completed to…"
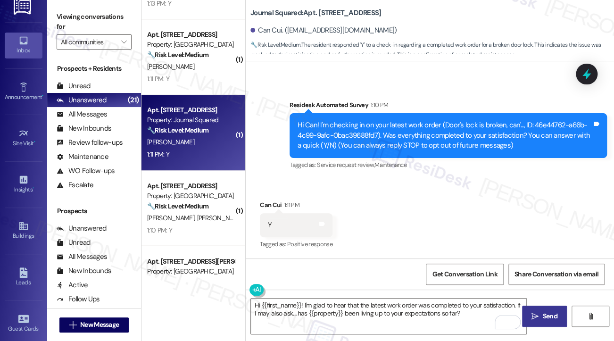
click at [543, 318] on span "Send" at bounding box center [549, 316] width 15 height 10
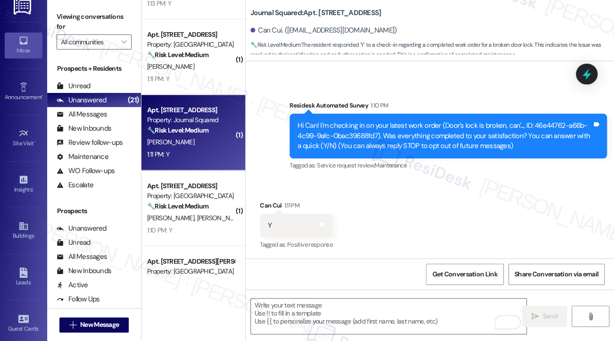
scroll to position [139, 0]
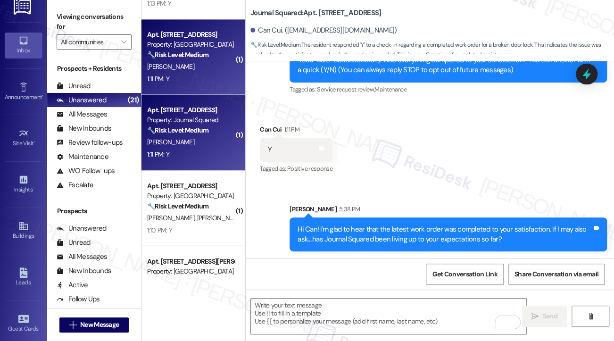
click at [177, 58] on strong "🔧 Risk Level: Medium" at bounding box center [177, 54] width 61 height 8
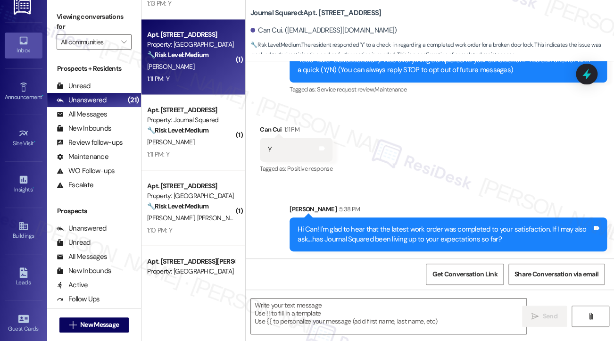
type textarea "Fetching suggested responses. Please feel free to read through the conversation…"
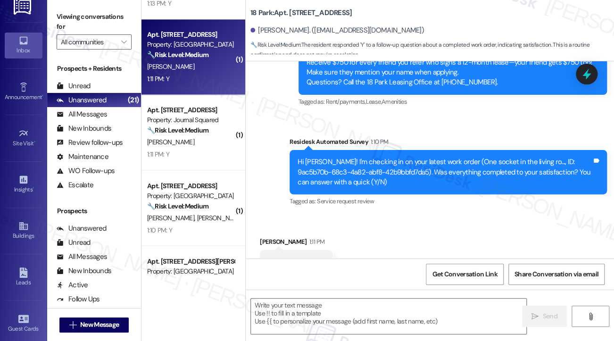
scroll to position [3882, 0]
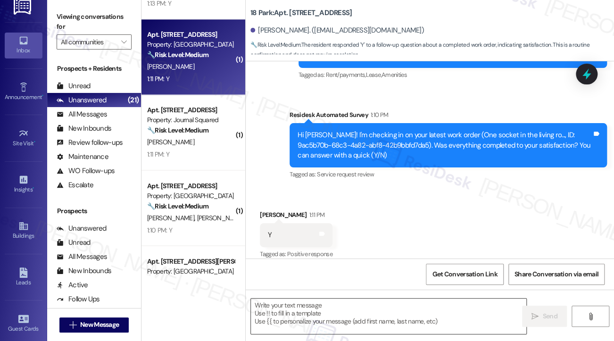
click at [351, 329] on textarea at bounding box center [388, 315] width 275 height 35
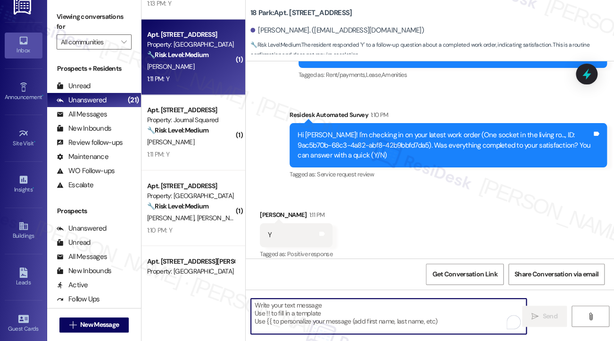
paste textarea "Hi {{first_name}}! I'm glad to hear that the latest work order was completed to…"
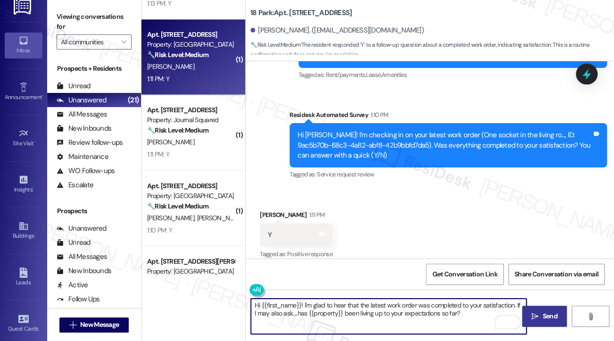
click at [372, 301] on textarea "Hi {{first_name}}! I'm glad to hear that the latest work order was completed to…" at bounding box center [388, 315] width 275 height 35
click at [373, 300] on textarea "Hi {{first_name}}! I'm glad to hear that the latest work order was completed to…" at bounding box center [388, 315] width 275 height 35
type textarea "Hi {{first_name}}! I'm glad to hear that the socket work order was completed to…"
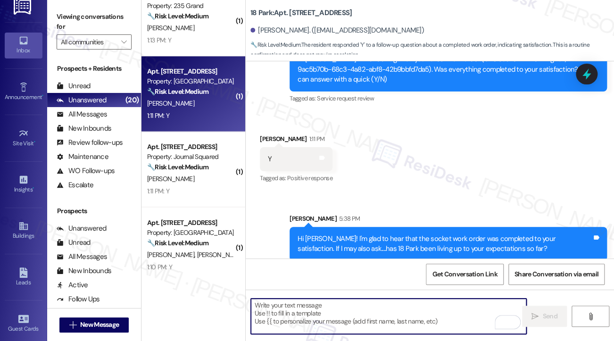
scroll to position [443, 0]
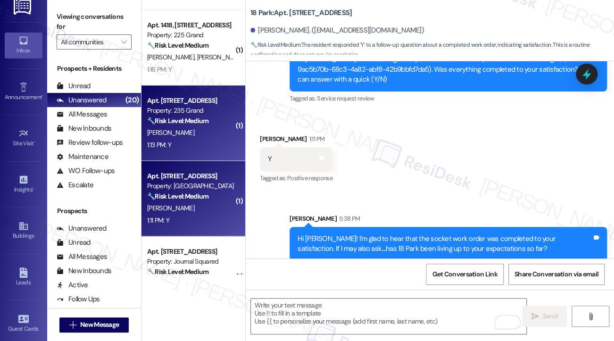
click at [224, 118] on div "🔧 Risk Level: Medium The resident responded 'Y' to a satisfaction check-in rega…" at bounding box center [190, 121] width 87 height 10
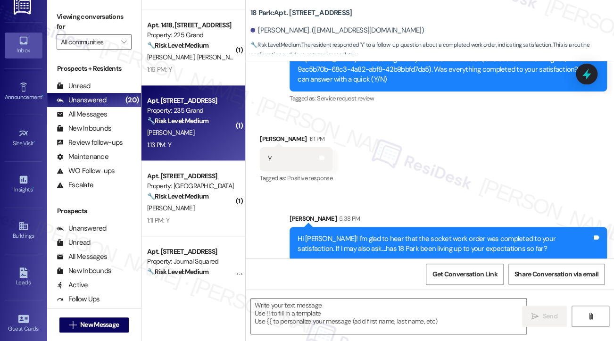
type textarea "Fetching suggested responses. Please feel free to read through the conversation…"
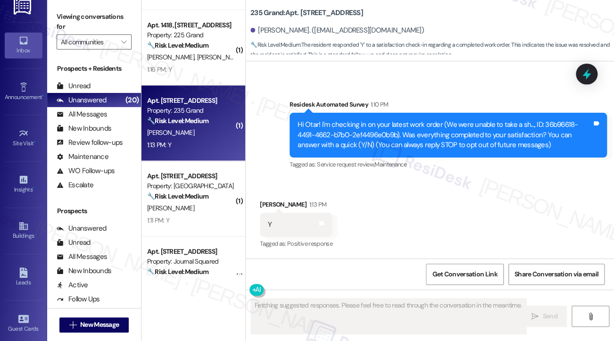
scroll to position [64, 0]
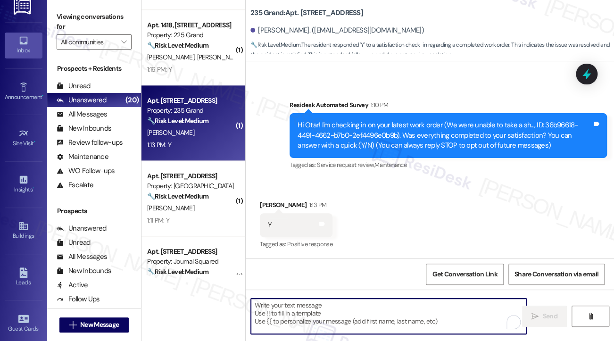
click at [343, 304] on textarea "To enrich screen reader interactions, please activate Accessibility in Grammarl…" at bounding box center [388, 315] width 275 height 35
paste textarea "Hi {{first_name}}! I'm glad to hear that the latest work order was completed to…"
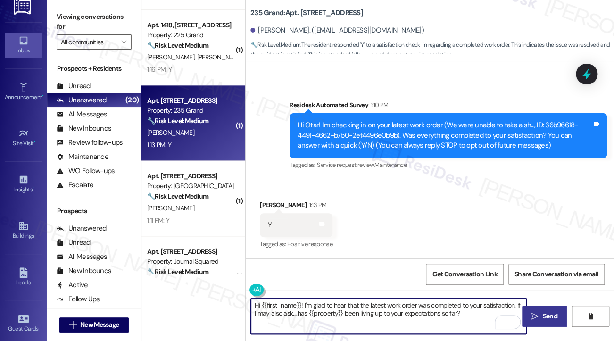
click at [448, 328] on textarea "Hi {{first_name}}! I'm glad to hear that the latest work order was completed to…" at bounding box center [388, 315] width 275 height 35
click at [410, 317] on textarea "Hi {{first_name}}! I'm glad to hear that the latest work order was completed to…" at bounding box center [388, 315] width 275 height 35
type textarea "Hi {{first_name}}! I'm glad to hear that the latest work order was completed to…"
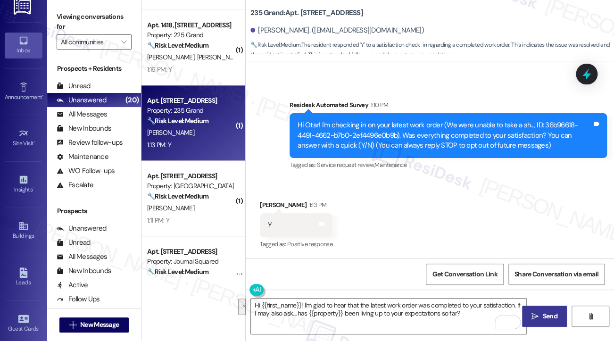
click at [525, 315] on button " Send" at bounding box center [544, 315] width 45 height 21
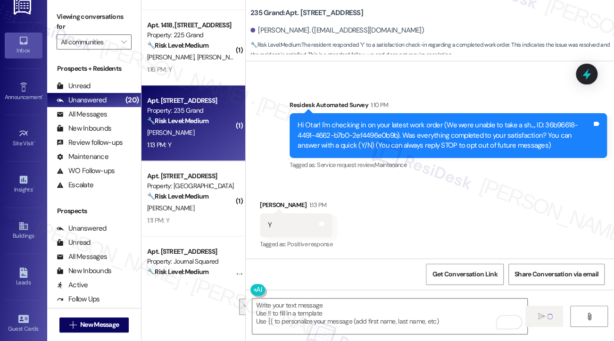
scroll to position [139, 0]
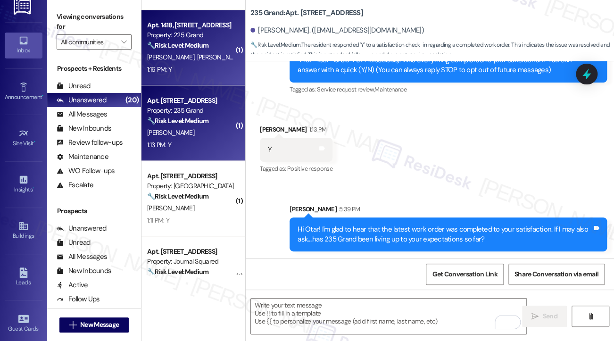
click at [209, 72] on div "1:16 PM: Y 1:16 PM: Y" at bounding box center [190, 70] width 89 height 12
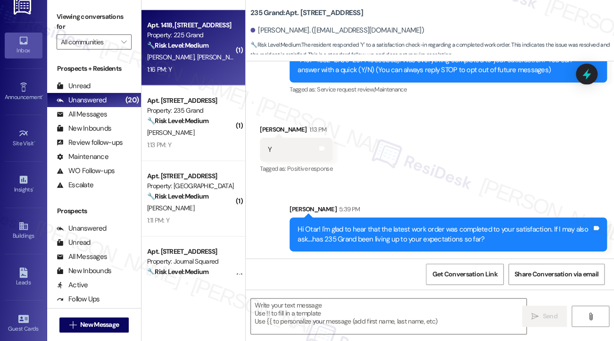
type textarea "Fetching suggested responses. Please feel free to read through the conversation…"
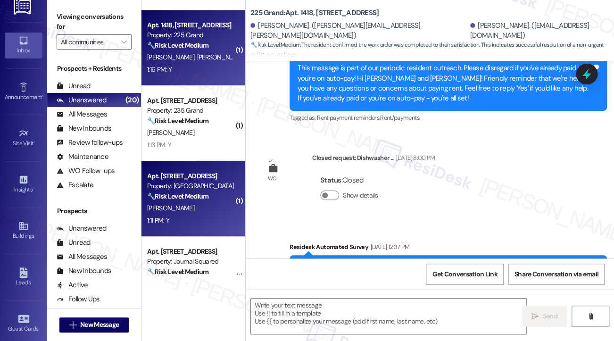
type textarea "Fetching suggested responses. Please feel free to read through the conversation…"
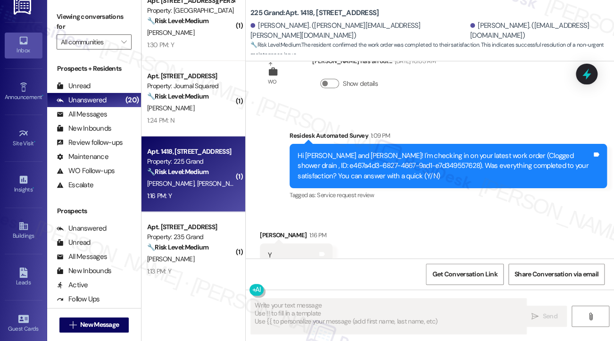
scroll to position [254, 0]
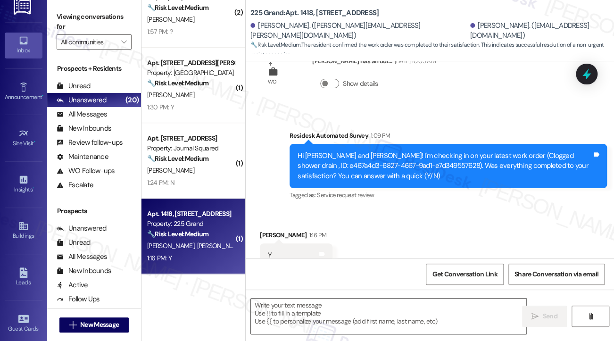
click at [342, 305] on textarea at bounding box center [388, 315] width 275 height 35
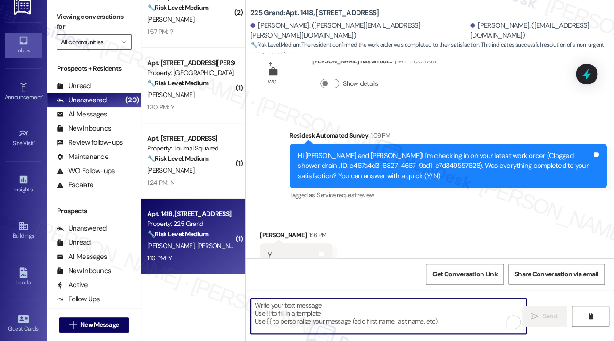
paste textarea "Hi {{first_name}}! I'm glad to hear that the latest work order was completed to…"
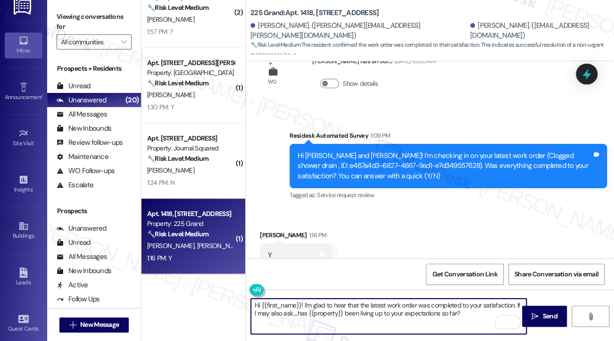
type textarea "Hi {{first_name}}! I'm glad to hear that the latest work order was completed to…"
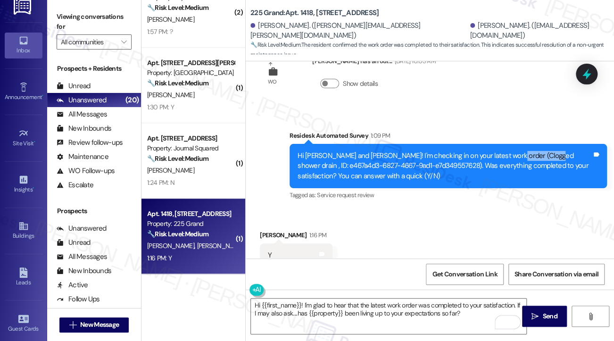
drag, startPoint x: 504, startPoint y: 124, endPoint x: 541, endPoint y: 122, distance: 37.3
click at [541, 151] on div "Hi Linda and Joseph! I'm checking in on your latest work order (Clogged shower …" at bounding box center [444, 166] width 294 height 30
copy div "shower drain"
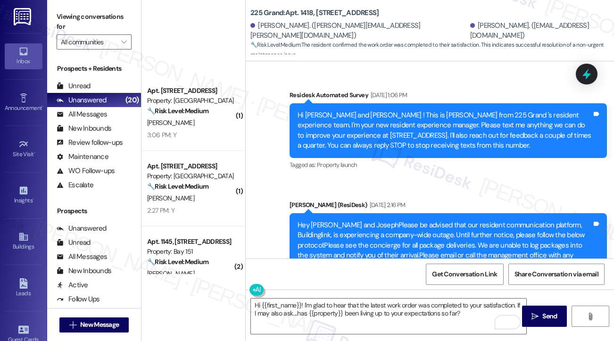
click at [378, 303] on textarea "Hi {{first_name}}! I'm glad to hear that the latest work order was completed to…" at bounding box center [388, 315] width 275 height 35
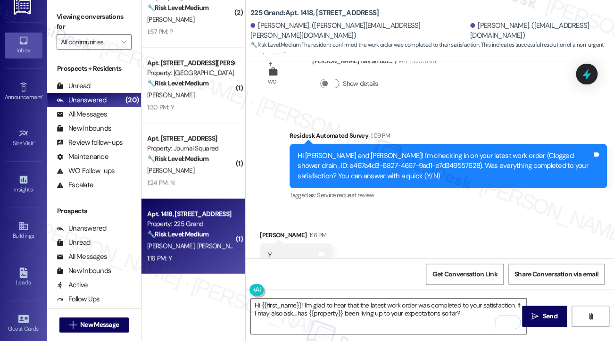
drag, startPoint x: 0, startPoint y: 0, endPoint x: 378, endPoint y: 303, distance: 484.8
click at [378, 303] on textarea "Hi {{first_name}}! I'm glad to hear that the latest work order was completed to…" at bounding box center [388, 315] width 275 height 35
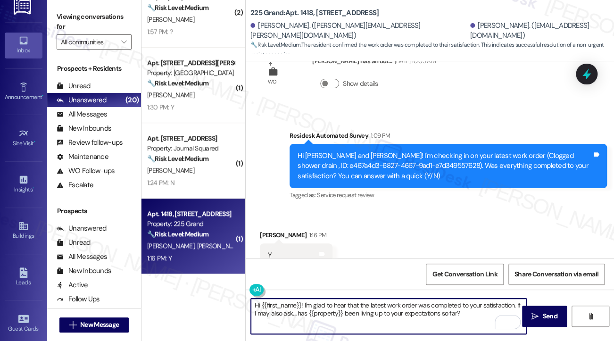
paste textarea "shower drain"
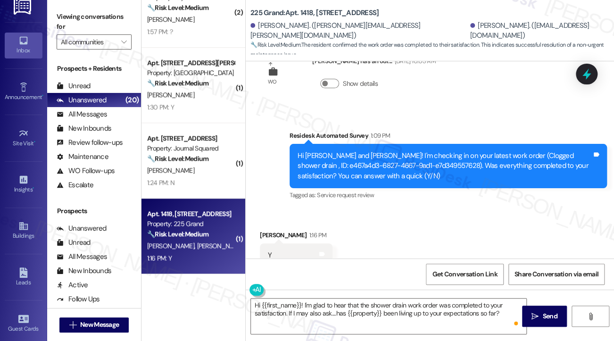
click at [279, 243] on div "Y Tags and notes" at bounding box center [296, 255] width 73 height 24
click at [267, 230] on div "[PERSON_NAME] 1:16 PM" at bounding box center [296, 236] width 73 height 13
copy div "[PERSON_NAME]"
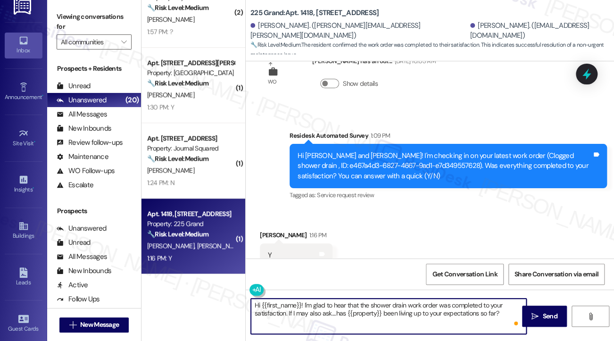
drag, startPoint x: 300, startPoint y: 301, endPoint x: 261, endPoint y: 302, distance: 39.1
click at [261, 302] on textarea "Hi {{first_name}}! I'm glad to hear that the shower drain work order was comple…" at bounding box center [388, 315] width 275 height 35
paste textarea "[PERSON_NAME]"
type textarea "Hi [PERSON_NAME]! I'm glad to hear that the shower drain work order was complet…"
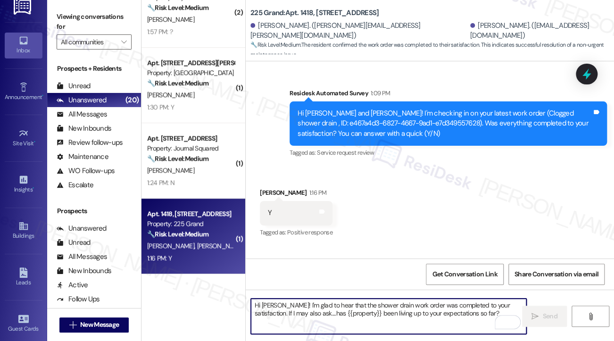
scroll to position [3478, 0]
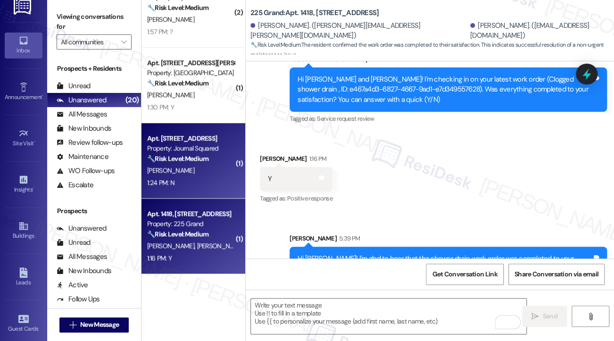
click at [191, 150] on div "Property: Journal Squared" at bounding box center [190, 148] width 87 height 10
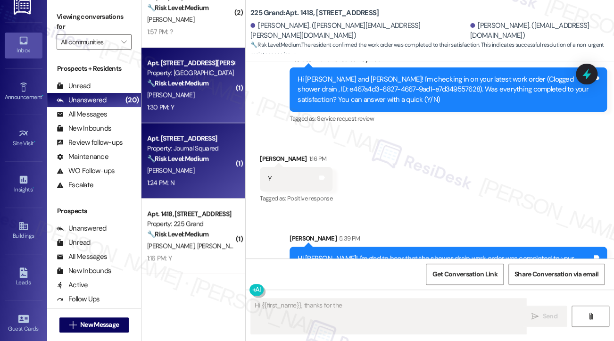
scroll to position [64, 0]
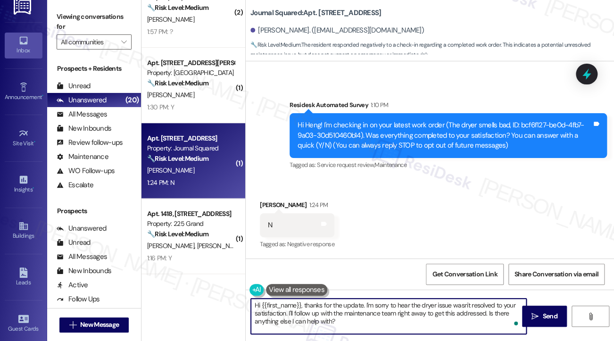
drag, startPoint x: 435, startPoint y: 321, endPoint x: 288, endPoint y: 311, distance: 147.4
click at [288, 311] on textarea "Hi {{first_name}}, thanks for the update. I'm sorry to hear the dryer issue was…" at bounding box center [388, 315] width 275 height 35
type textarea "Hi {{first_name}}, thanks for the update. I'm sorry to hear the dryer issue was…"
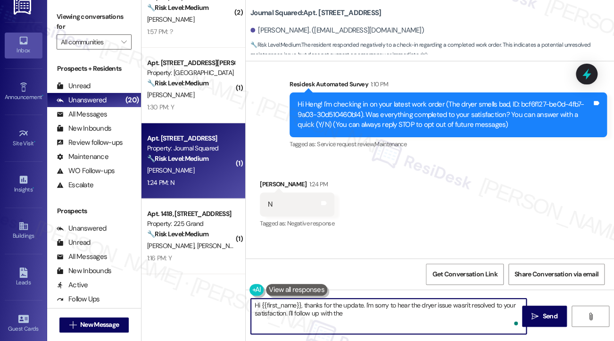
scroll to position [139, 0]
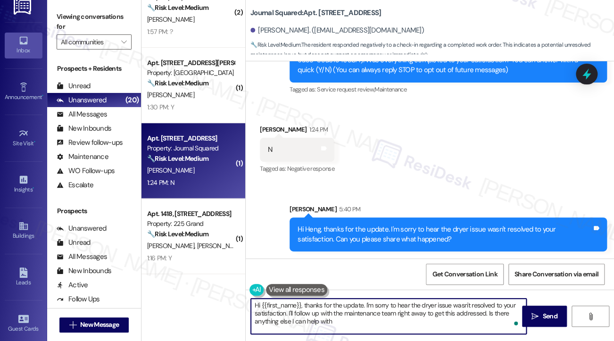
type textarea "Hi {{first_name}}, thanks for the update. I'm sorry to hear the dryer issue was…"
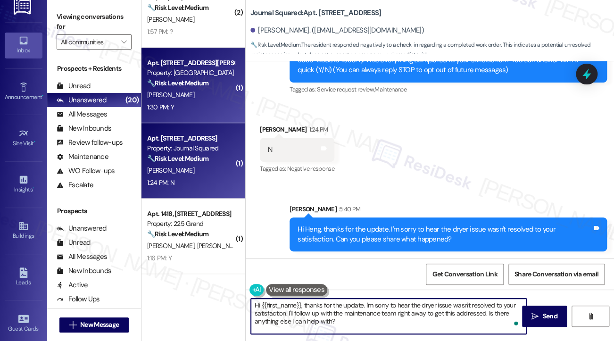
click at [207, 103] on div "1:30 PM: Y 1:30 PM: Y" at bounding box center [190, 107] width 89 height 12
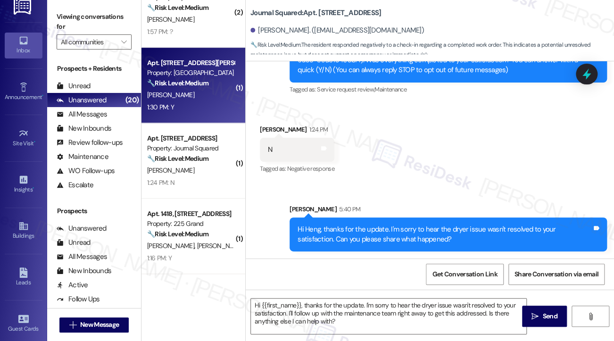
type textarea "Fetching suggested responses. Please feel free to read through the conversation…"
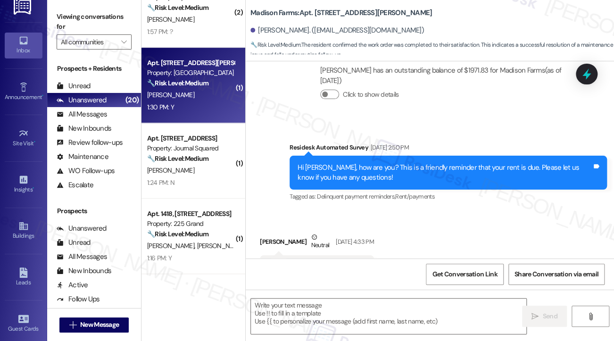
type textarea "Fetching suggested responses. Please feel free to read through the conversation…"
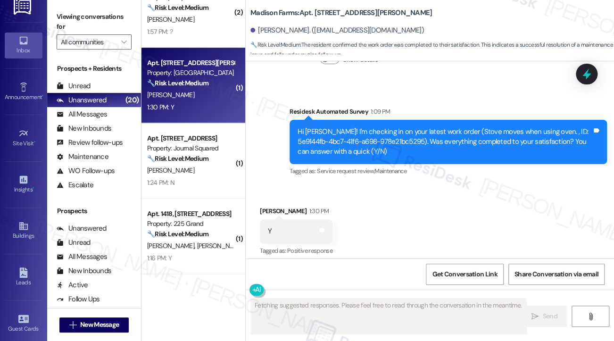
scroll to position [599, 0]
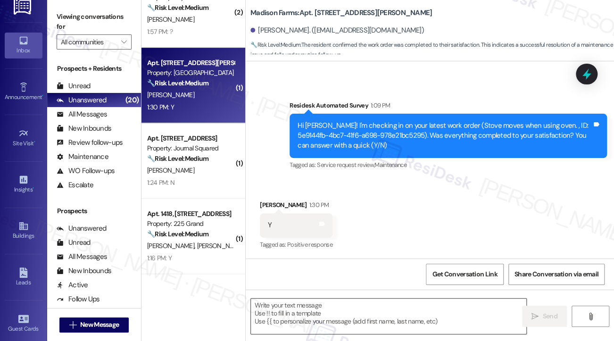
click at [302, 307] on textarea at bounding box center [388, 315] width 275 height 35
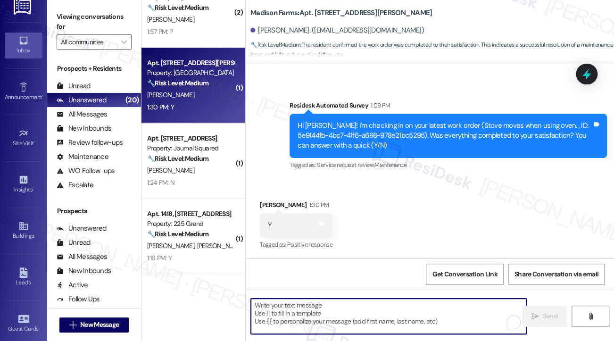
paste textarea "Hi {{first_name}}! I'm glad to hear that the latest work order was completed to…"
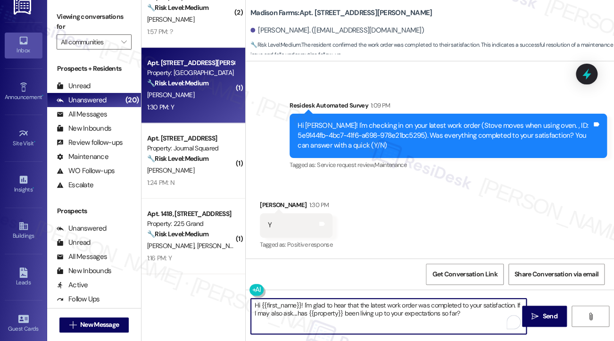
type textarea "Hi {{first_name}}! I'm glad to hear that the latest work order was completed to…"
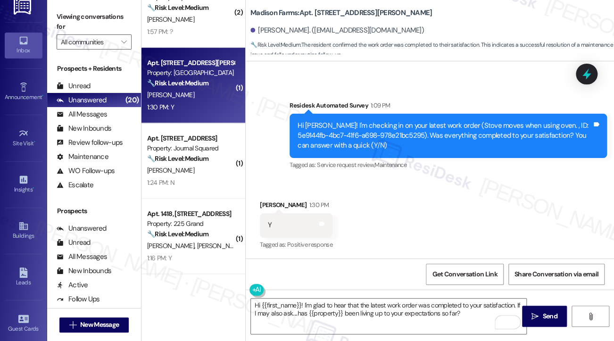
click at [270, 214] on div "Y Tags and notes" at bounding box center [296, 225] width 73 height 24
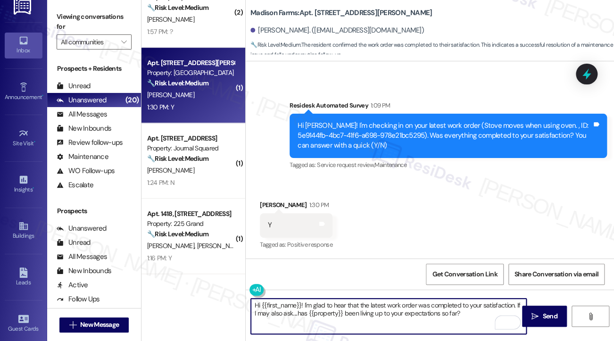
click at [395, 312] on textarea "Hi {{first_name}}! I'm glad to hear that the latest work order was completed to…" at bounding box center [388, 315] width 275 height 35
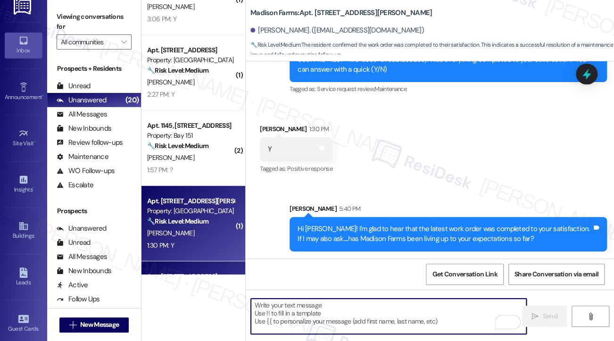
scroll to position [113, 0]
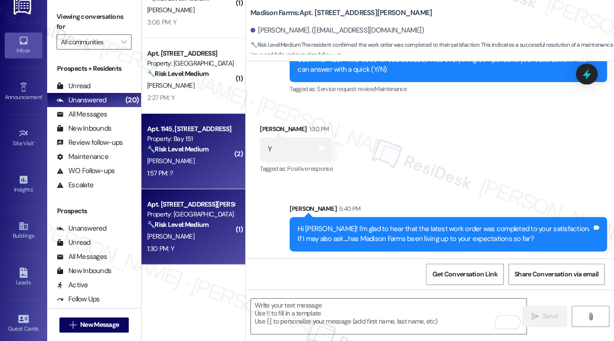
click at [230, 167] on div "1:57 PM: ? 1:57 PM: ?" at bounding box center [190, 173] width 89 height 12
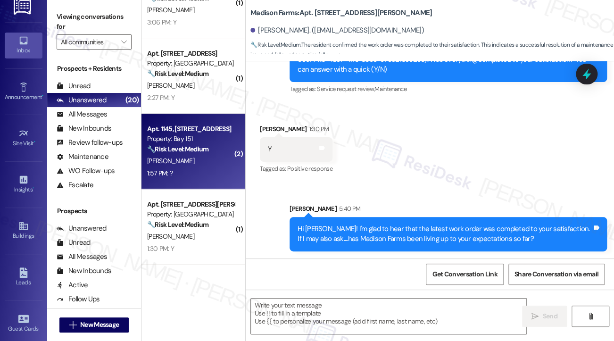
type textarea "Fetching suggested responses. Please feel free to read through the conversation…"
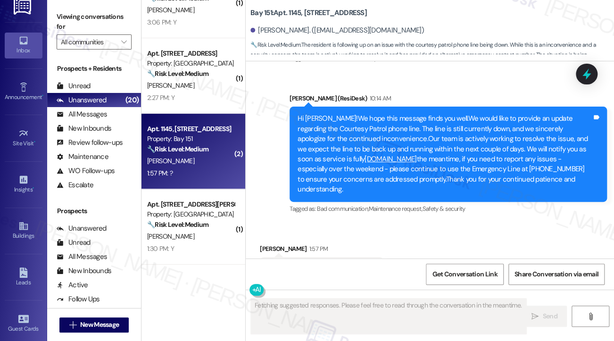
scroll to position [26395, 0]
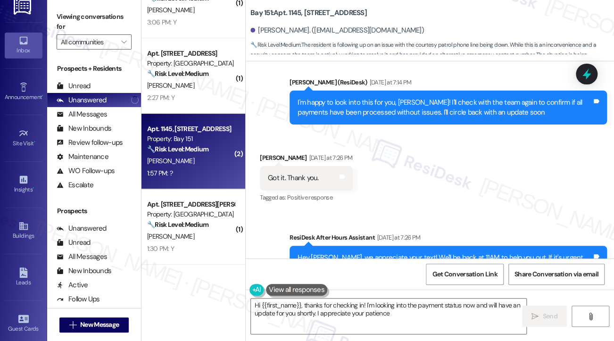
type textarea "Hi {{first_name}}, thanks for checking in! I'm looking into the payment status …"
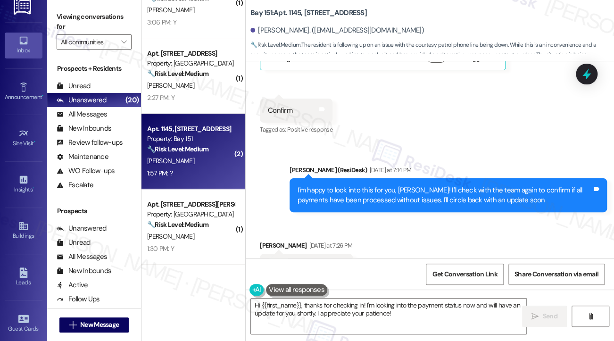
scroll to position [25971, 0]
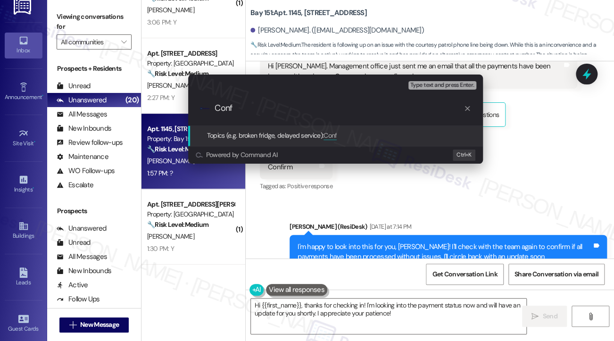
type input "Conf"
click at [507, 90] on div "Escalate Conversation Medium risk Topics (e.g. broken fridge, delayed service) …" at bounding box center [307, 170] width 614 height 341
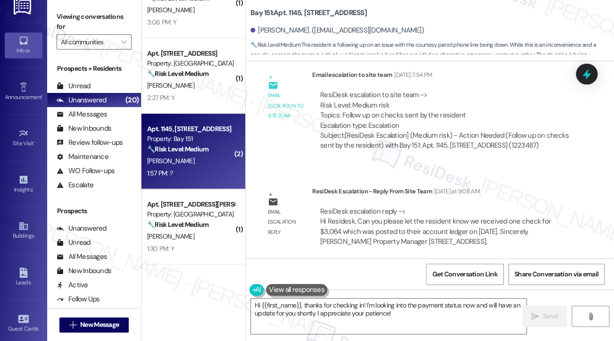
scroll to position [24510, 0]
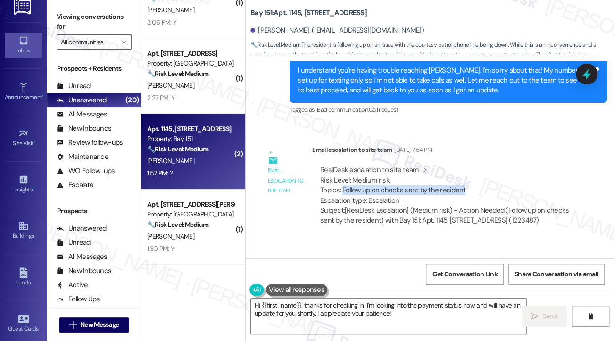
drag, startPoint x: 342, startPoint y: 156, endPoint x: 480, endPoint y: 153, distance: 138.1
click at [480, 165] on div "ResiDesk escalation to site team -> Risk Level: Medium risk Topics: Follow up o…" at bounding box center [444, 185] width 249 height 41
copy div "Follow up on checks sent by the resident"
click at [61, 25] on label "Viewing conversations for" at bounding box center [94, 21] width 75 height 25
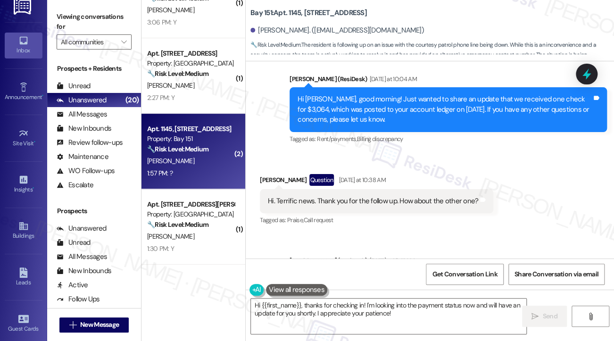
click at [350, 196] on div "Hi. Terrific news. Thank you for the follow up. How about the other one?" at bounding box center [373, 201] width 210 height 10
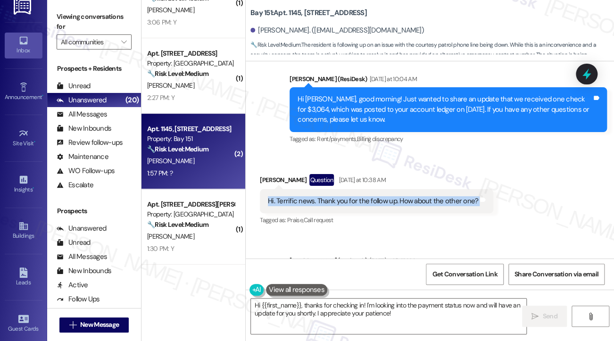
click at [350, 196] on div "Hi. Terrific news. Thank you for the follow up. How about the other one?" at bounding box center [373, 201] width 210 height 10
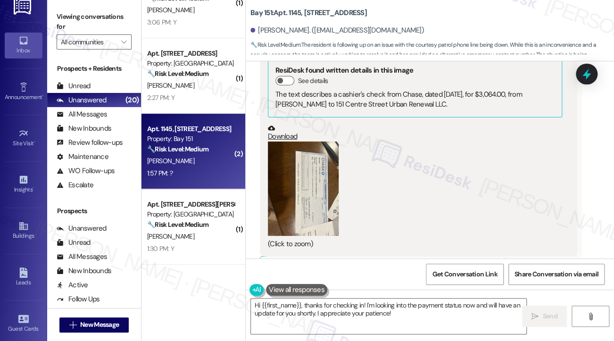
scroll to position [25358, 0]
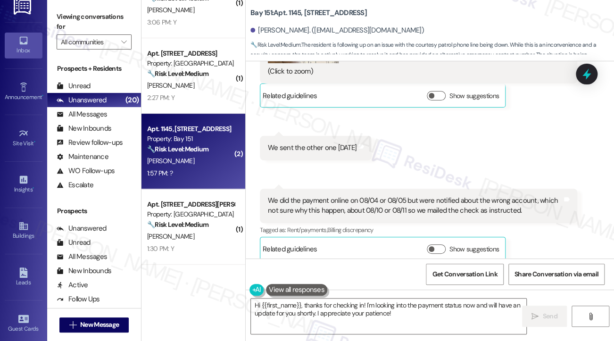
click at [304, 196] on div "We did the payment online on 08/04 or 08/05 but were notified about the wrong a…" at bounding box center [415, 206] width 294 height 20
click at [305, 196] on div "We did the payment online on 08/04 or 08/05 but were notified about the wrong a…" at bounding box center [415, 206] width 294 height 20
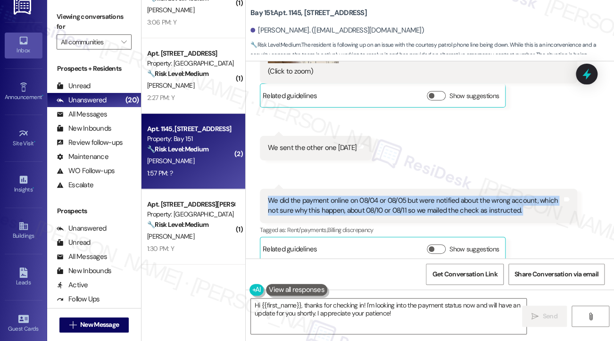
click at [305, 196] on div "We did the payment online on 08/04 or 08/05 but were notified about the wrong a…" at bounding box center [415, 206] width 294 height 20
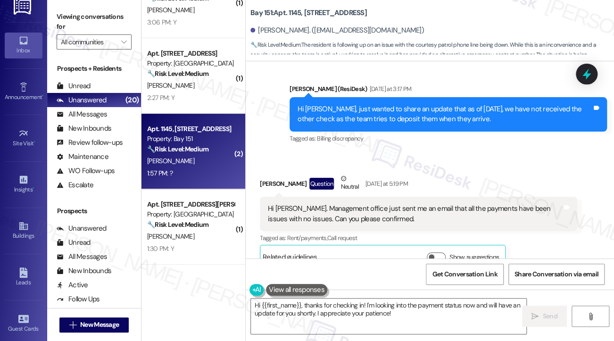
scroll to position [25829, 0]
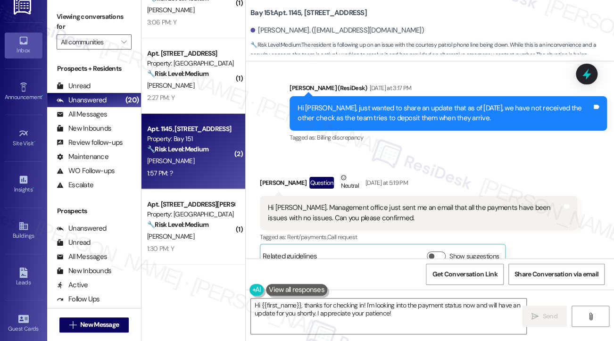
click at [322, 203] on div "Hi [PERSON_NAME]. Management office just sent me an email that all the payments…" at bounding box center [415, 213] width 294 height 20
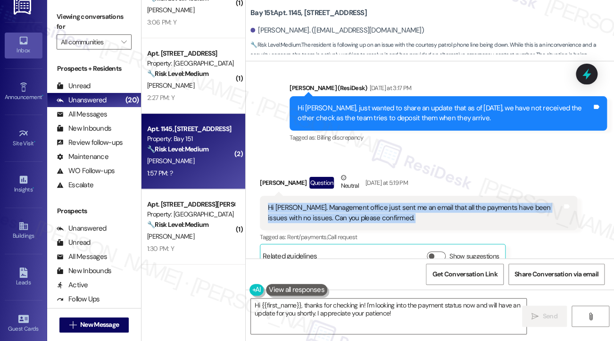
click at [322, 203] on div "Hi jean. Management office just sent me an email that all the payments have bee…" at bounding box center [415, 213] width 294 height 20
copy div "Hi jean. Management office just sent me an email that all the payments have bee…"
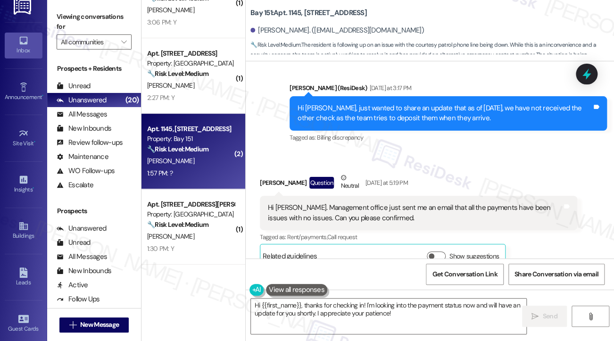
drag, startPoint x: 60, startPoint y: 13, endPoint x: 77, endPoint y: 16, distance: 17.7
click at [60, 13] on label "Viewing conversations for" at bounding box center [94, 21] width 75 height 25
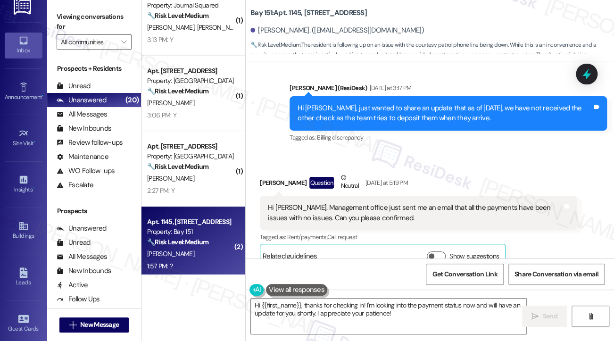
scroll to position [18, 0]
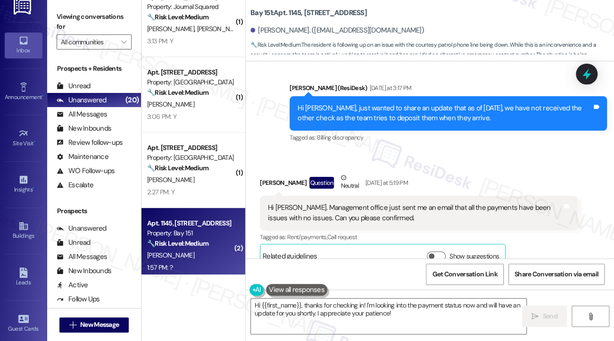
click at [210, 175] on div "L. Huang" at bounding box center [190, 180] width 89 height 12
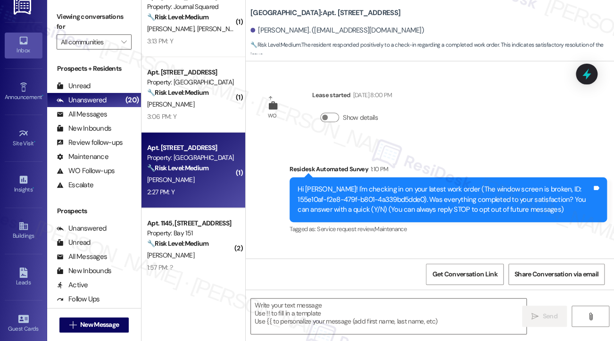
scroll to position [64, 0]
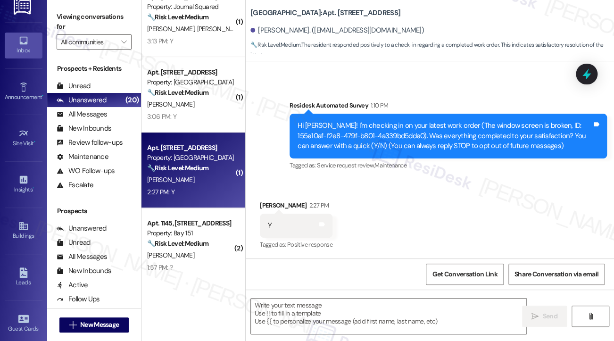
type textarea "Fetching suggested responses. Please feel free to read through the conversation…"
click at [65, 16] on label "Viewing conversations for" at bounding box center [94, 21] width 75 height 25
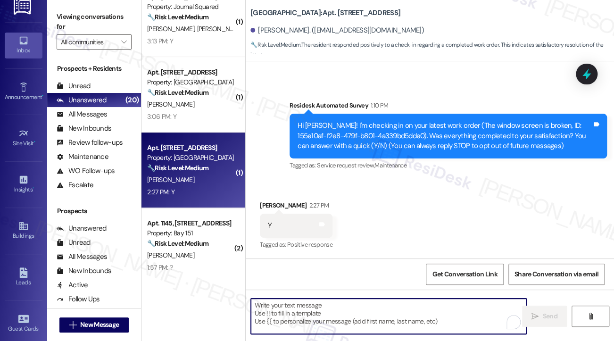
click at [364, 301] on textarea "To enrich screen reader interactions, please activate Accessibility in Grammarl…" at bounding box center [388, 315] width 275 height 35
paste textarea "Hi {{first_name}}! I'm glad to hear that the latest work order was completed to…"
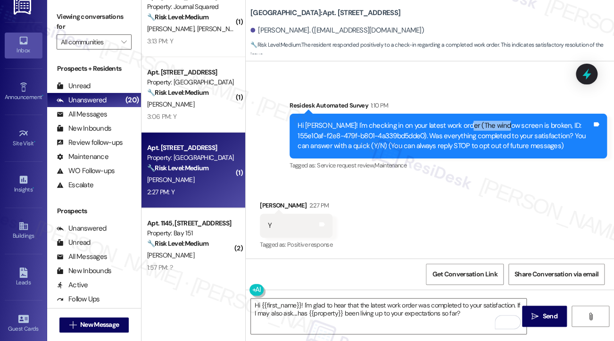
drag, startPoint x: 457, startPoint y: 126, endPoint x: 499, endPoint y: 125, distance: 42.0
click at [499, 125] on div "Hi Lejun! I'm checking in on your latest work order (The window screen is broke…" at bounding box center [444, 136] width 294 height 30
copy div "window scree"
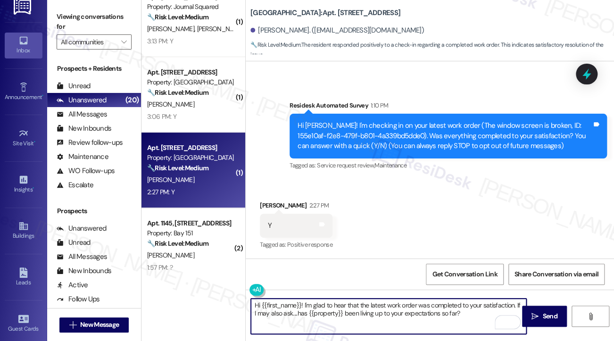
click at [392, 311] on textarea "Hi {{first_name}}! I'm glad to hear that the latest work order was completed to…" at bounding box center [388, 315] width 275 height 35
click at [395, 303] on textarea "Hi {{first_name}}! I'm glad to hear that the latest work order was completed to…" at bounding box center [388, 315] width 275 height 35
paste textarea "window scree"
click at [451, 317] on textarea "Hi {{first_name}}! I'm glad to hear that the latest window screen order was com…" at bounding box center [388, 315] width 275 height 35
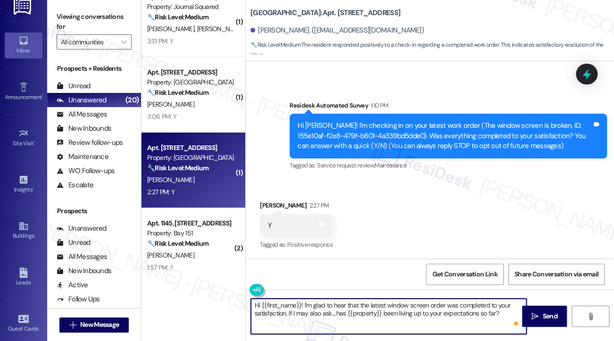
click at [451, 317] on textarea "Hi {{first_name}}! I'm glad to hear that the latest window screen order was com…" at bounding box center [388, 315] width 275 height 35
click at [443, 320] on textarea "Hi {{first_name}}! I'm glad to hear that the latest window screen order was com…" at bounding box center [388, 315] width 275 height 35
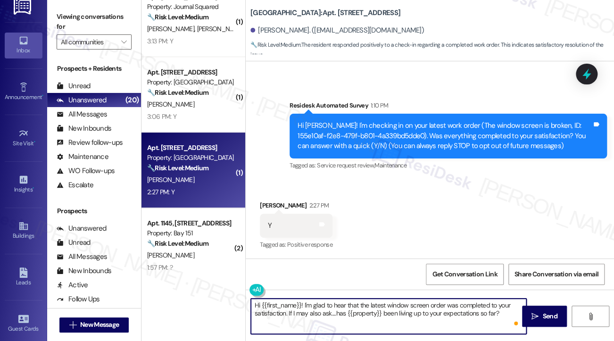
click at [443, 320] on textarea "Hi {{first_name}}! I'm glad to hear that the latest window screen order was com…" at bounding box center [388, 315] width 275 height 35
click at [442, 319] on textarea "Hi {{first_name}}! I'm glad to hear that the latest window screen order was com…" at bounding box center [388, 315] width 275 height 35
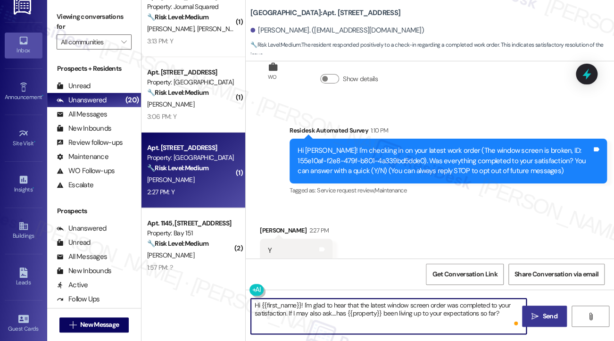
scroll to position [64, 0]
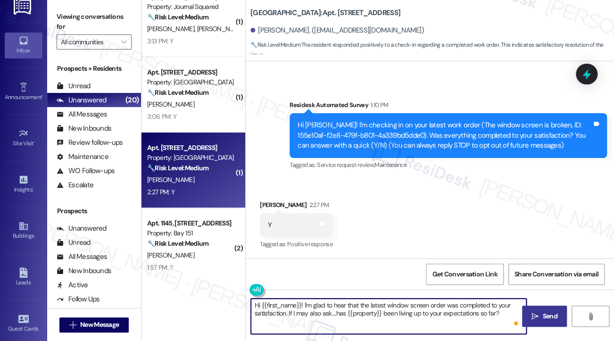
type textarea "Hi {{first_name}}! I'm glad to hear that the latest window screen order was com…"
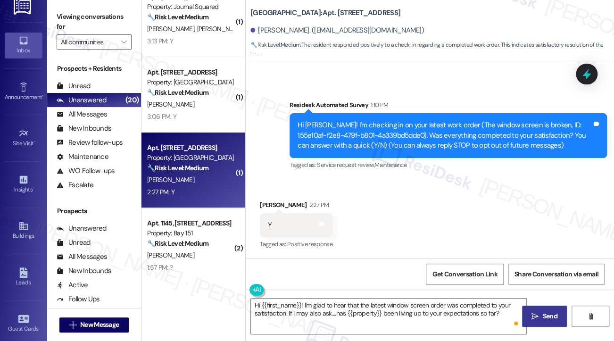
click at [536, 307] on button " Send" at bounding box center [544, 315] width 45 height 21
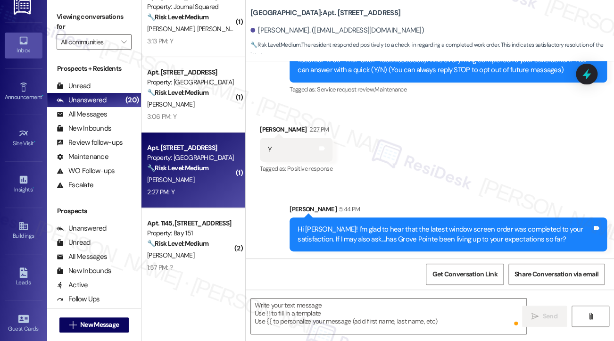
scroll to position [139, 0]
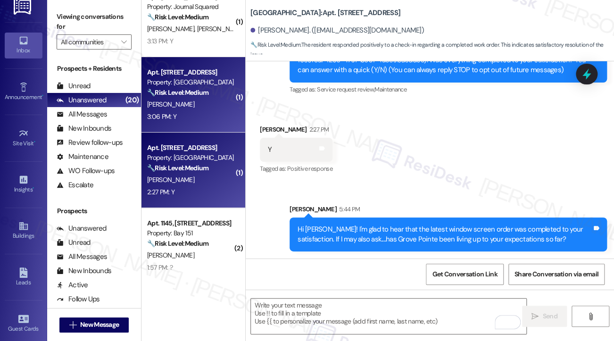
click at [197, 96] on strong "🔧 Risk Level: Medium" at bounding box center [177, 92] width 61 height 8
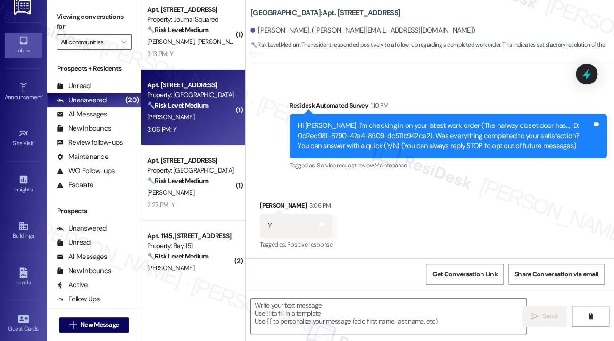
scroll to position [0, 0]
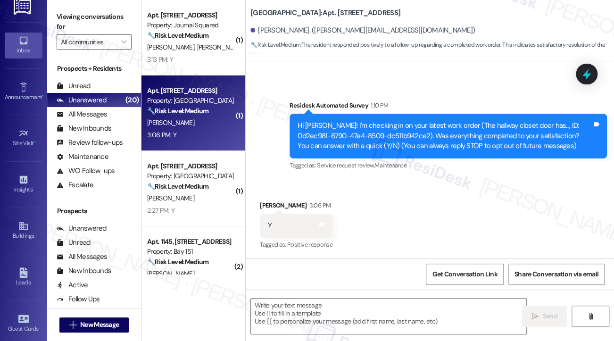
type textarea "Fetching suggested responses. Please feel free to read through the conversation…"
click at [326, 312] on textarea at bounding box center [388, 315] width 275 height 35
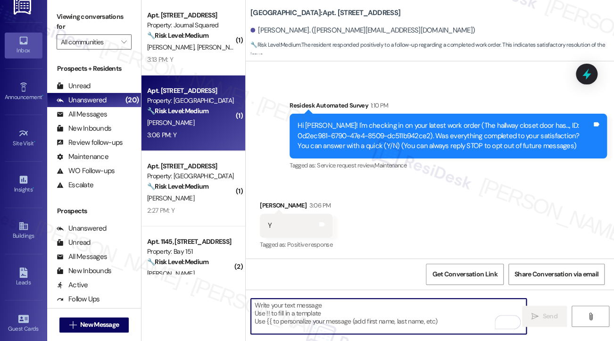
click at [313, 307] on textarea "To enrich screen reader interactions, please activate Accessibility in Grammarl…" at bounding box center [388, 315] width 275 height 35
paste textarea "Hi {{first_name}}! I'm glad to hear that the latest work order was completed to…"
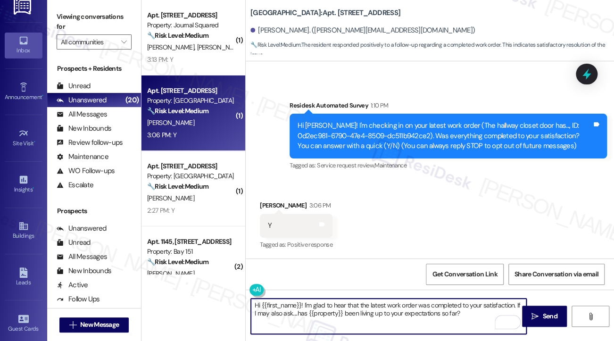
paste textarea "Hi {{first_name}}! I'm glad to hear that the latest work order was completed to…"
type textarea "Hi {{first_name}}! I'm glad to hear that the latest work order was completed to…"
click at [275, 198] on div "Received via SMS Kevin Marien 3:06 PM Y Tags and notes Tagged as: Positive resp…" at bounding box center [296, 226] width 87 height 66
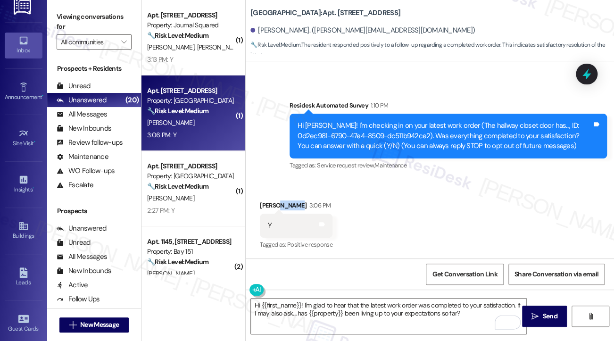
click at [275, 198] on div "Received via SMS Kevin Marien 3:06 PM Y Tags and notes Tagged as: Positive resp…" at bounding box center [296, 226] width 87 height 66
drag, startPoint x: 479, startPoint y: 314, endPoint x: 486, endPoint y: 311, distance: 7.4
click at [480, 314] on textarea "Hi {{first_name}}! I'm glad to hear that the latest work order was completed to…" at bounding box center [388, 315] width 275 height 35
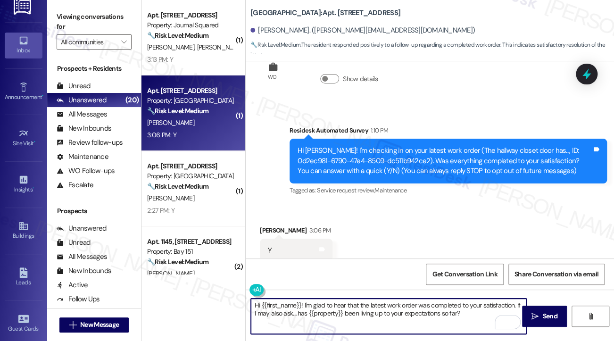
scroll to position [64, 0]
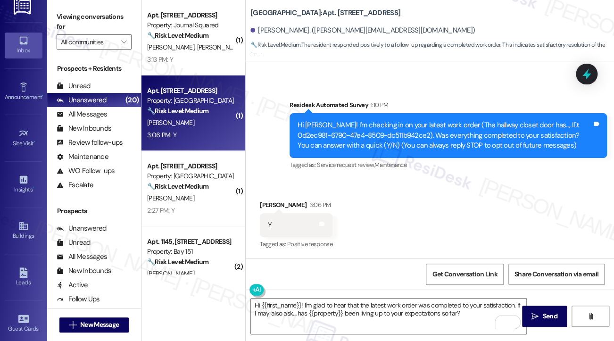
click at [563, 319] on button " Send" at bounding box center [544, 315] width 45 height 21
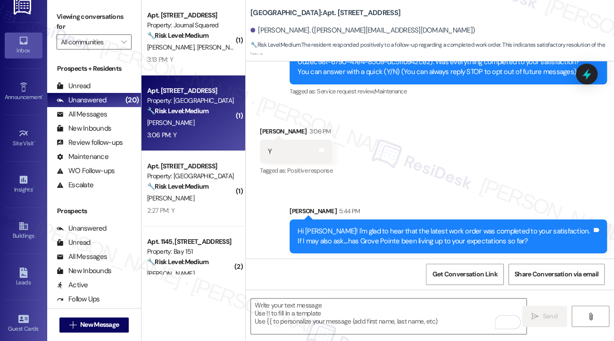
scroll to position [139, 0]
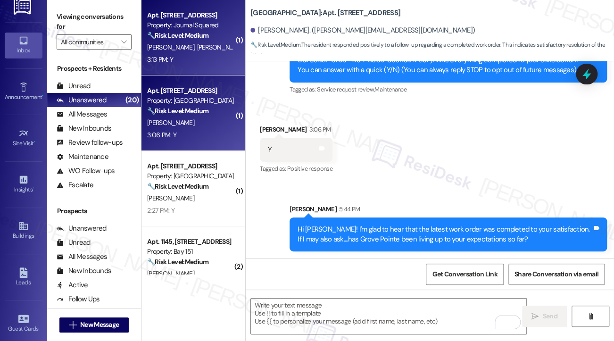
click at [190, 69] on div "Apt. 906, 595 Pavonia Ave Property: Journal Squared 🔧 Risk Level: Medium The re…" at bounding box center [193, 37] width 104 height 75
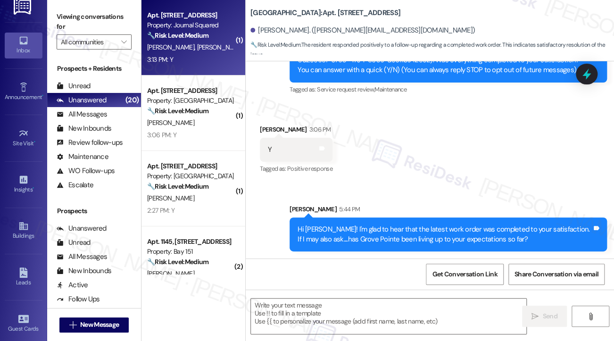
type textarea "Fetching suggested responses. Please feel free to read through the conversation…"
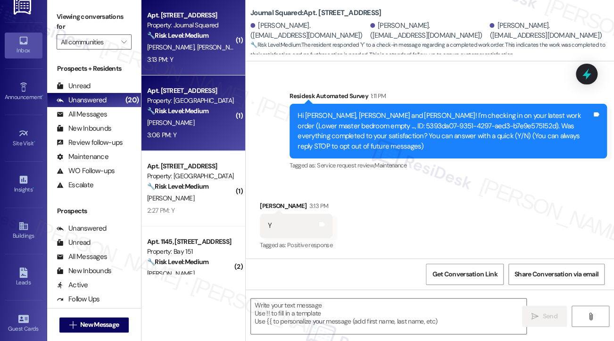
type textarea "Fetching suggested responses. Please feel free to read through the conversation…"
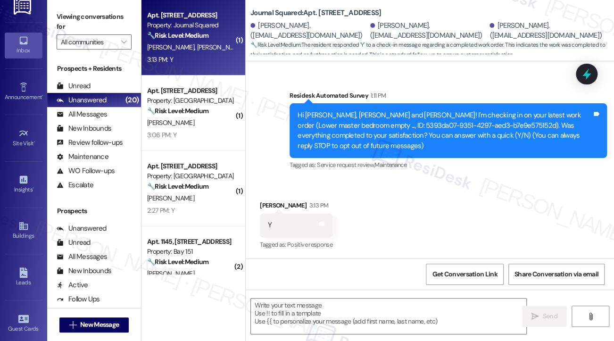
scroll to position [283, 0]
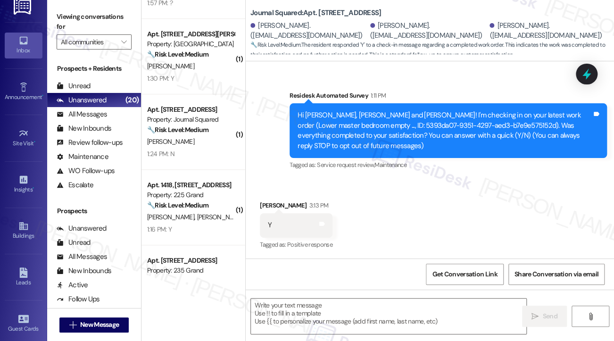
drag, startPoint x: 58, startPoint y: 10, endPoint x: 109, endPoint y: 27, distance: 53.5
click at [58, 11] on label "Viewing conversations for" at bounding box center [94, 21] width 75 height 25
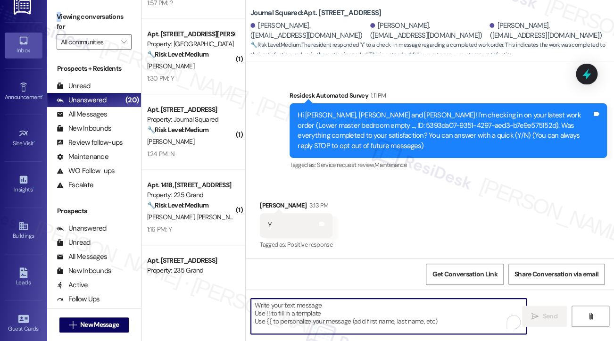
click at [329, 309] on textarea "To enrich screen reader interactions, please activate Accessibility in Grammarl…" at bounding box center [388, 315] width 275 height 35
paste textarea "Hi {{first_name}}! I'm glad to hear that the latest work order was completed to…"
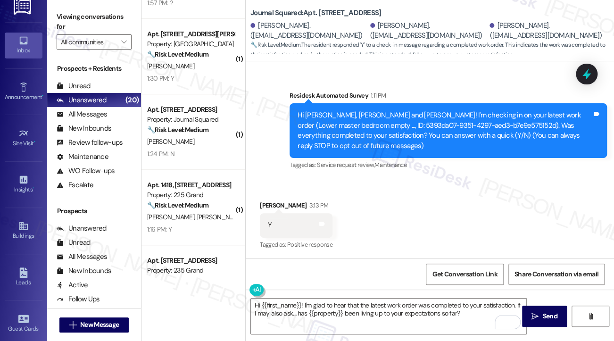
click at [268, 209] on div "Yangyi Zhang 3:13 PM" at bounding box center [296, 206] width 73 height 13
click at [269, 213] on div "Y Tags and notes" at bounding box center [296, 225] width 73 height 24
click at [273, 205] on div "Yangyi Zhang 3:13 PM" at bounding box center [296, 206] width 73 height 13
copy div "Yangyi"
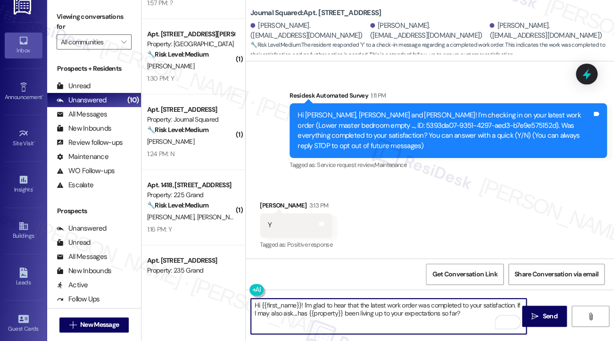
drag, startPoint x: 261, startPoint y: 306, endPoint x: 302, endPoint y: 299, distance: 41.5
click at [302, 299] on textarea "Hi {{first_name}}! I'm glad to hear that the latest work order was completed to…" at bounding box center [388, 315] width 275 height 35
paste textarea "Yangyi"
click at [406, 303] on textarea "Hi Yangyi! I'm glad to hear that the latest work order was completed to your sa…" at bounding box center [388, 315] width 275 height 35
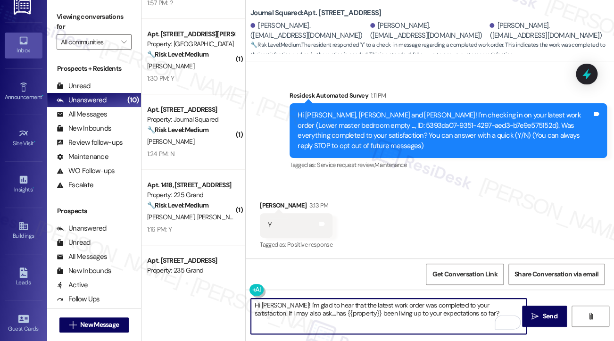
click at [406, 303] on textarea "Hi Yangyi! I'm glad to hear that the latest work order was completed to your sa…" at bounding box center [388, 315] width 275 height 35
click at [467, 316] on textarea "Hi Yangyi! I'm glad to hear that the latest work order was completed to your sa…" at bounding box center [388, 315] width 275 height 35
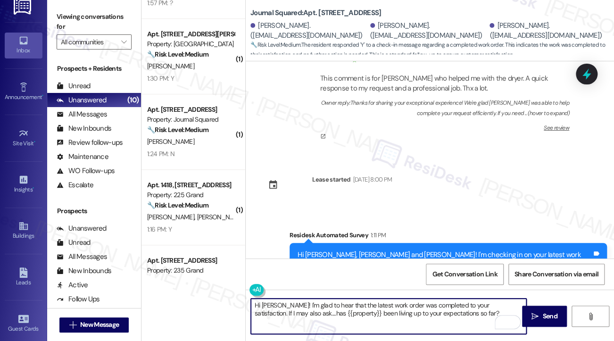
scroll to position [56, 0]
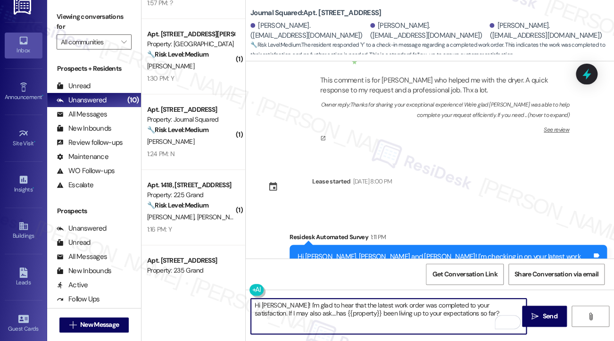
type textarea "Hi Yangyi! I'm glad to hear that the latest work order was completed to your sa…"
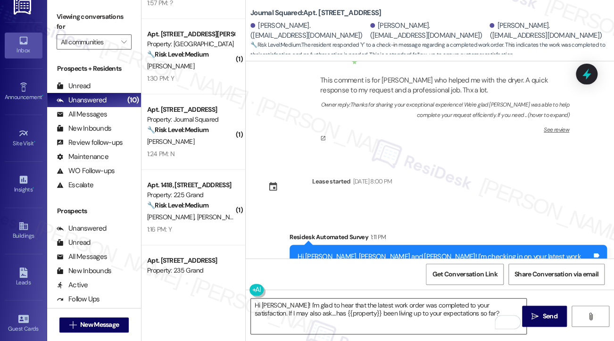
click at [479, 311] on textarea "Hi Yangyi! I'm glad to hear that the latest work order was completed to your sa…" at bounding box center [388, 315] width 275 height 35
click at [537, 320] on icon "" at bounding box center [534, 316] width 7 height 8
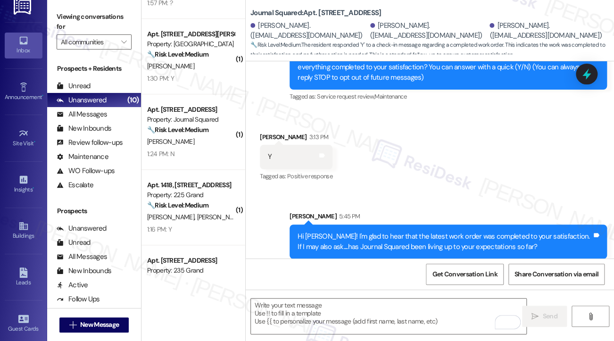
scroll to position [273, 0]
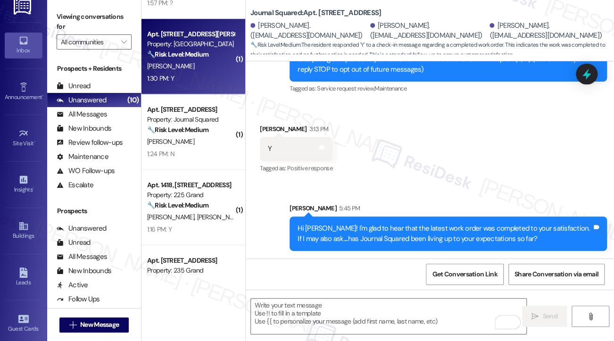
click at [189, 69] on div "J. Mcintyre" at bounding box center [190, 66] width 89 height 12
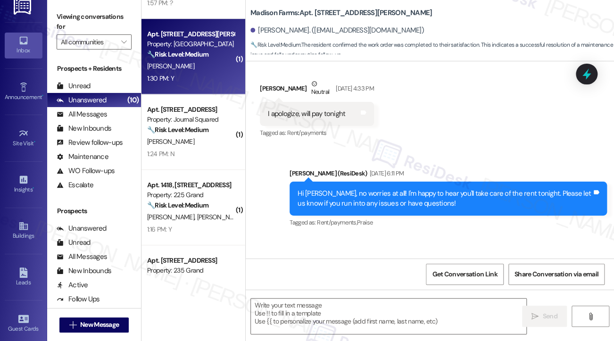
type textarea "Fetching suggested responses. Please feel free to read through the conversation…"
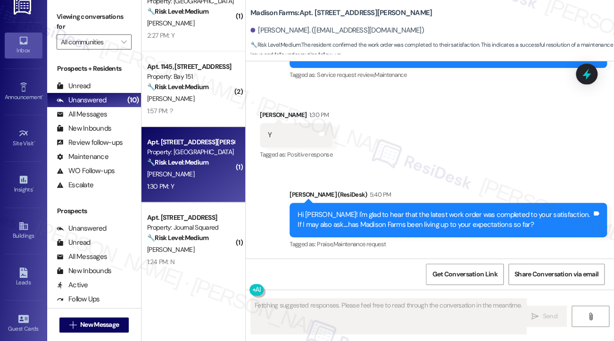
scroll to position [47, 0]
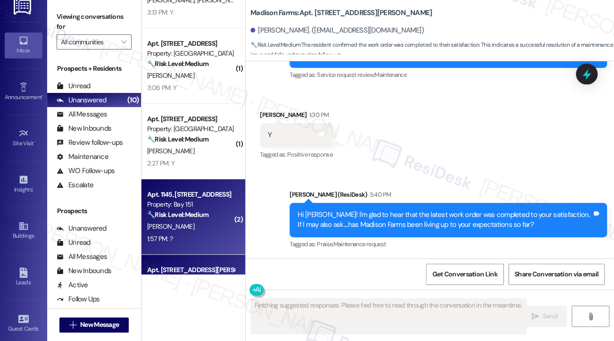
click at [205, 208] on div "Property: Bay 151" at bounding box center [190, 204] width 87 height 10
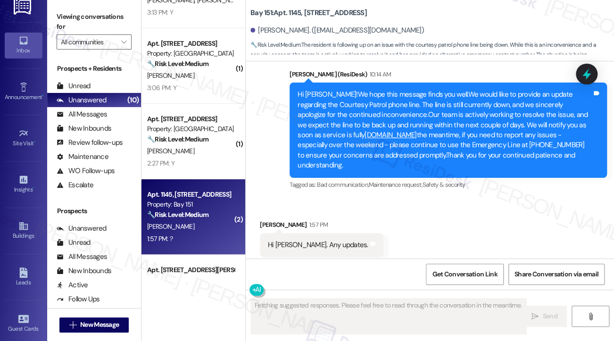
scroll to position [26395, 0]
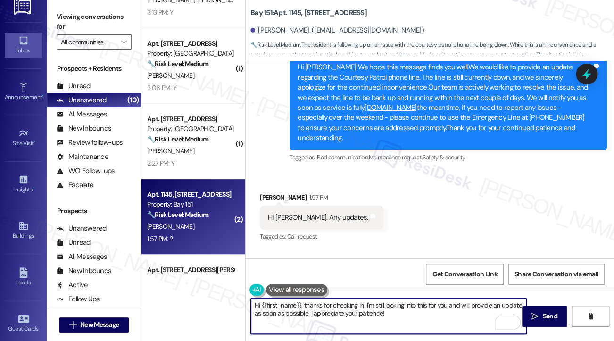
drag, startPoint x: 393, startPoint y: 313, endPoint x: 287, endPoint y: 322, distance: 106.9
click at [287, 322] on textarea "Hi {{first_name}}, thanks for checking in! I'm still looking into this for you …" at bounding box center [388, 315] width 275 height 35
click at [387, 301] on textarea "Hi {{first_name}}, thanks for checking in! I'm still looking into this for you …" at bounding box center [388, 315] width 275 height 35
click at [386, 304] on textarea "Hi {{first_name}}, thanks for checking in! I'm still looking into this for you …" at bounding box center [388, 315] width 275 height 35
click at [386, 305] on textarea "Hi {{first_name}}, thanks for checking in! I'm still looking into this for you …" at bounding box center [388, 315] width 275 height 35
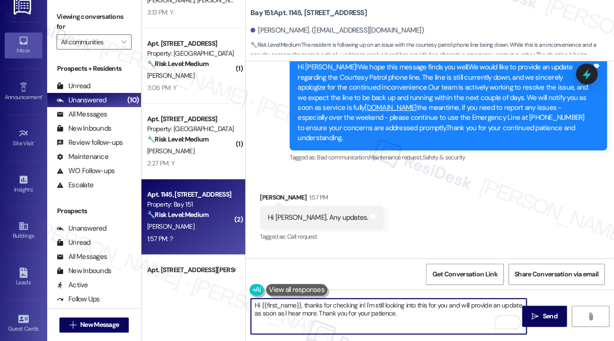
drag, startPoint x: 413, startPoint y: 309, endPoint x: 406, endPoint y: 309, distance: 6.6
click at [413, 309] on textarea "Hi {{first_name}}, thanks for checking in! I'm still looking into this for you …" at bounding box center [388, 315] width 275 height 35
click at [391, 306] on textarea "Hi {{first_name}}, thanks for checking in! I'm still looking into this for you …" at bounding box center [388, 315] width 275 height 35
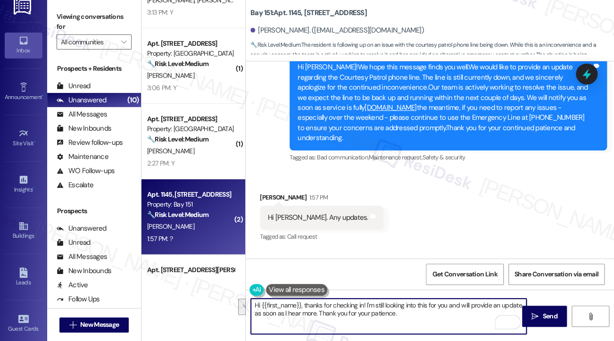
click at [480, 319] on textarea "Hi {{first_name}}, thanks for checking in! I'm still looking into this for you …" at bounding box center [388, 315] width 275 height 35
type textarea "Hi {{first_name}}, thanks for checking in! I'm still looking into this for you …"
click at [556, 314] on span "Send" at bounding box center [549, 316] width 15 height 10
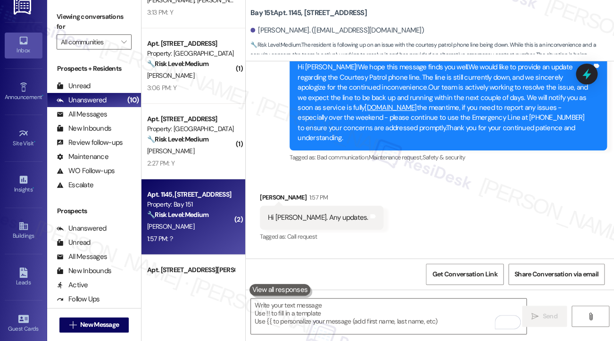
scroll to position [26471, 0]
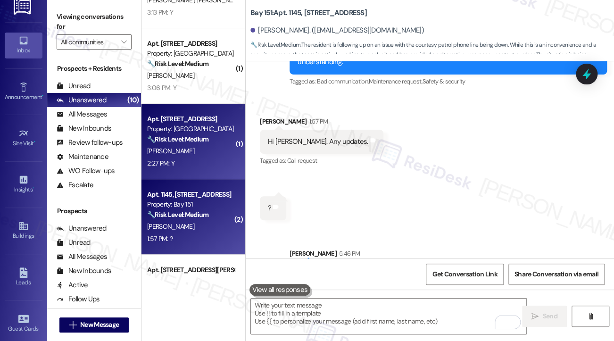
click at [222, 167] on div "2:27 PM: Y 2:27 PM: Y" at bounding box center [190, 163] width 89 height 12
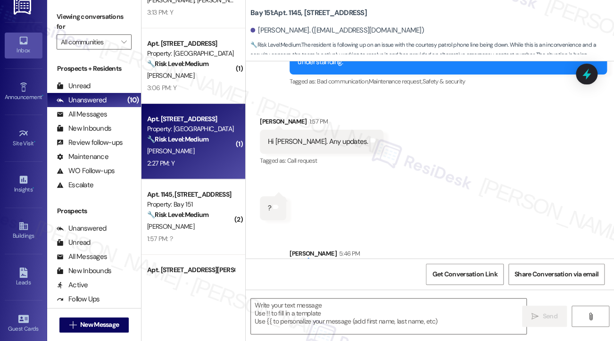
type textarea "Fetching suggested responses. Please feel free to read through the conversation…"
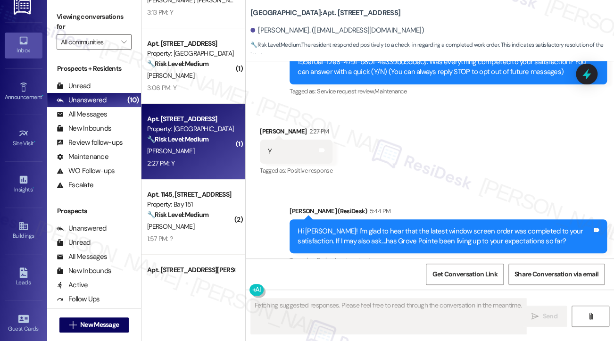
scroll to position [154, 0]
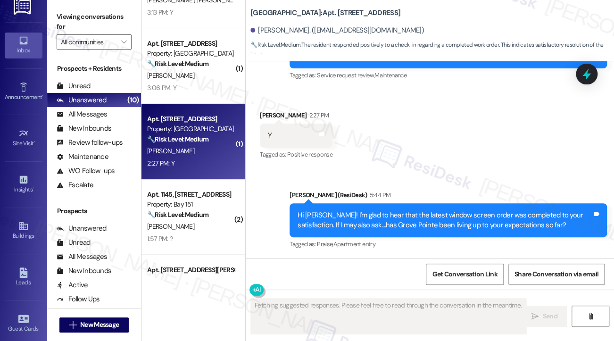
click at [218, 104] on div "Apt. 503, 100 C. Columbus Drive Property: Grove Pointe 🔧 Risk Level: Medium The…" at bounding box center [193, 141] width 104 height 75
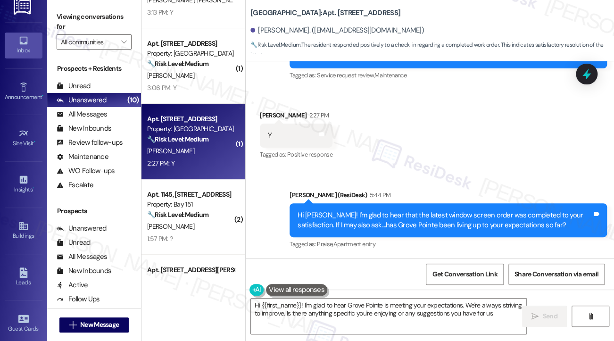
type textarea "Hi {{first_name}}! I'm glad to hear Grove Pointe is meeting your expectations. …"
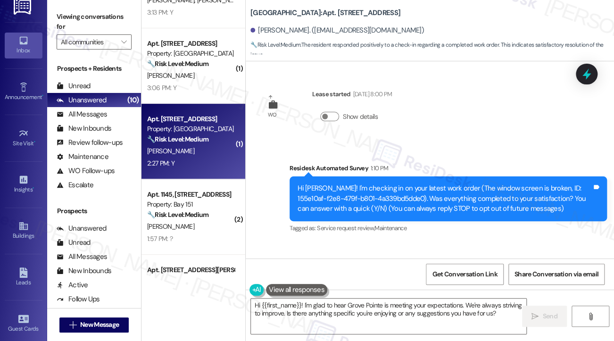
scroll to position [0, 0]
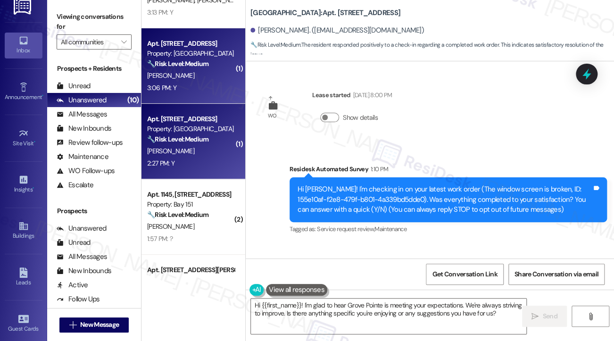
click at [194, 80] on div "K. Marien" at bounding box center [190, 76] width 89 height 12
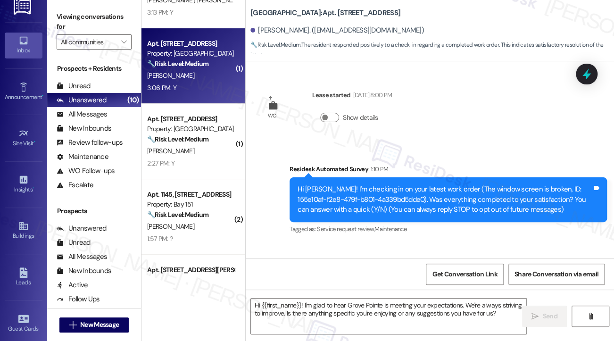
type textarea "Fetching suggested responses. Please feel free to read through the conversation…"
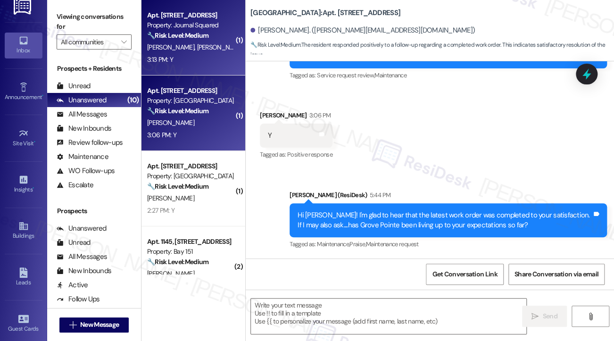
click at [191, 56] on div "3:13 PM: Y 3:13 PM: Y" at bounding box center [190, 60] width 89 height 12
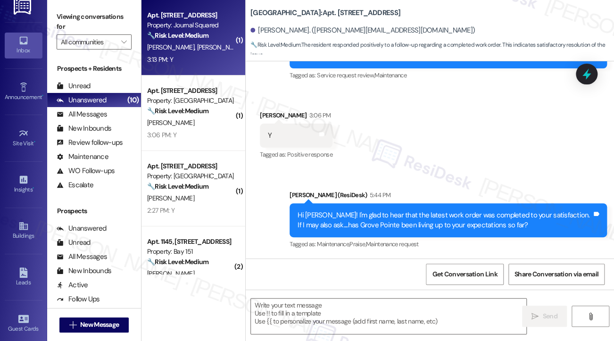
type textarea "Fetching suggested responses. Please feel free to read through the conversation…"
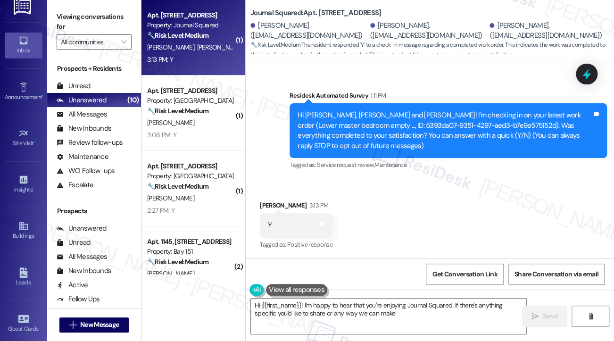
scroll to position [287, 0]
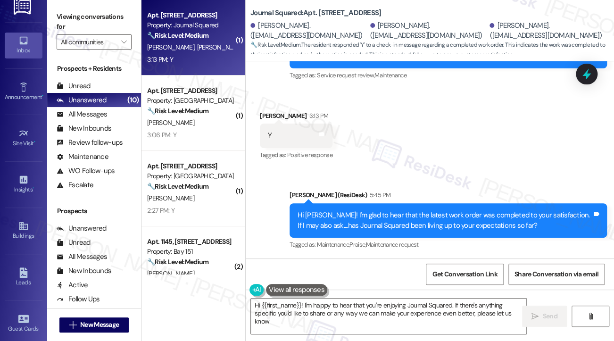
type textarea "Hi {{first_name}}! I'm happy to hear that you're enjoying Journal Squared. If t…"
click at [111, 111] on div "All Messages (undefined)" at bounding box center [94, 114] width 94 height 14
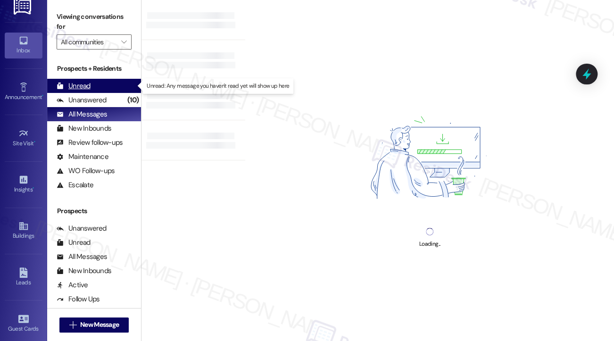
click at [127, 79] on div "Unread (0)" at bounding box center [94, 86] width 94 height 14
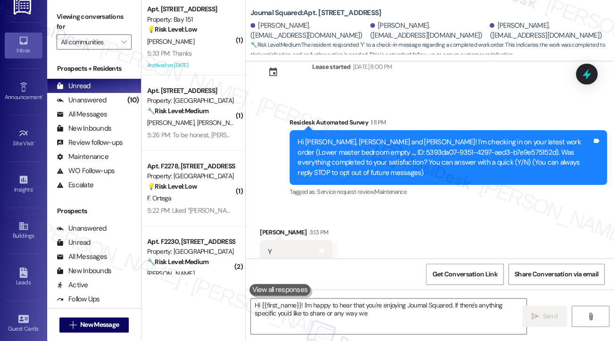
scroll to position [197, 0]
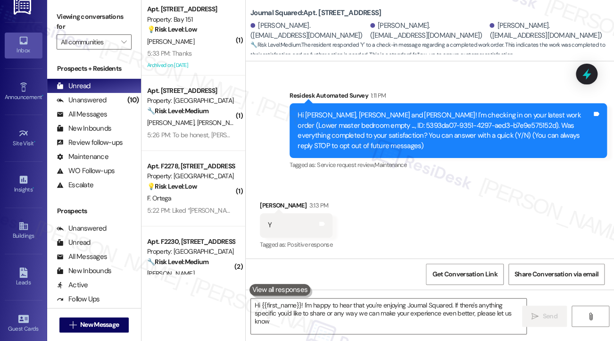
type textarea "Hi {{first_name}}! I'm happy to hear that you're enjoying Journal Squared. If t…"
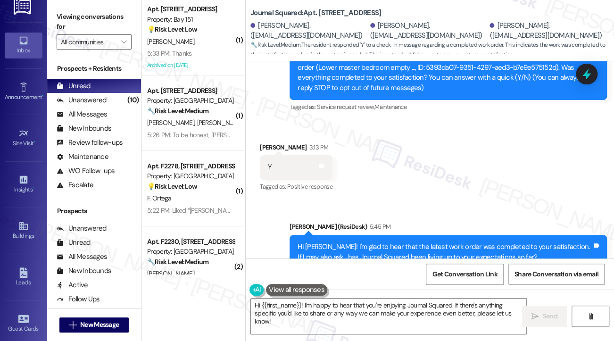
scroll to position [287, 0]
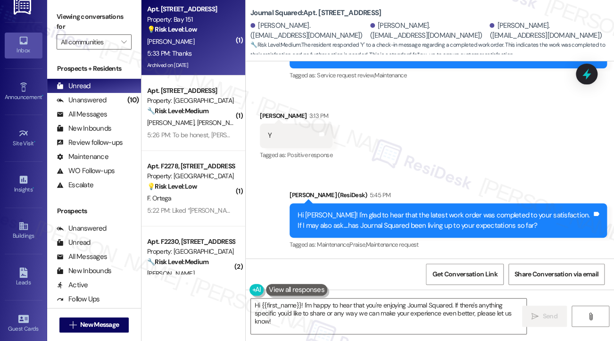
click at [200, 33] on div "💡 Risk Level: Low The resident is asking about the pool hours, which is a non-e…" at bounding box center [190, 30] width 87 height 10
type textarea "Hi {{first_name}}! I'm happy to hear that you're enjoying Journal Squared. If t…"
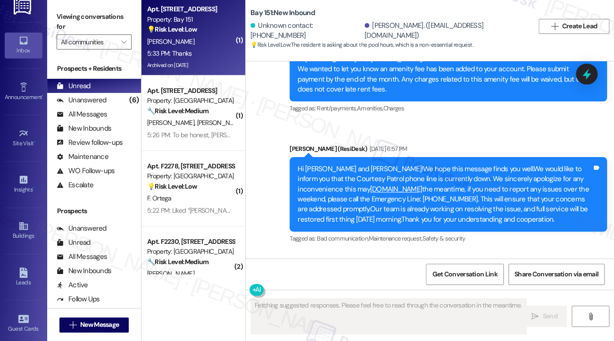
scroll to position [24460, 0]
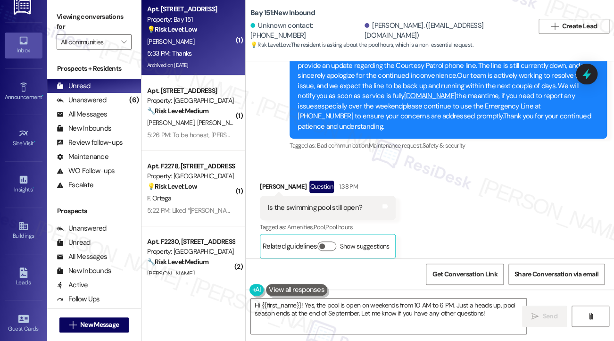
click at [65, 16] on label "Viewing conversations for" at bounding box center [94, 21] width 75 height 25
click at [352, 303] on textarea "Hi {{first_name}}! Yes, the pool is open on weekends from 10 AM to 6 PM. Just a…" at bounding box center [388, 315] width 275 height 35
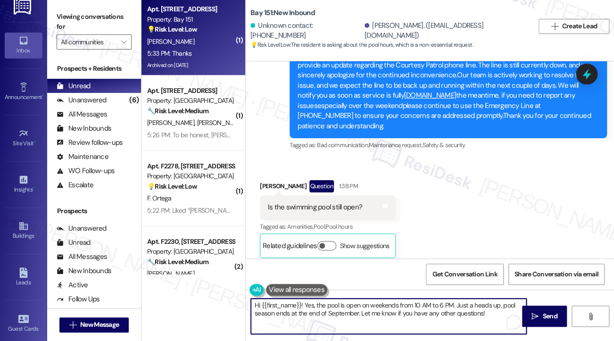
click at [352, 303] on textarea "Hi {{first_name}}! Yes, the pool is open on weekends from 10 AM to 6 PM. Just a…" at bounding box center [388, 315] width 275 height 35
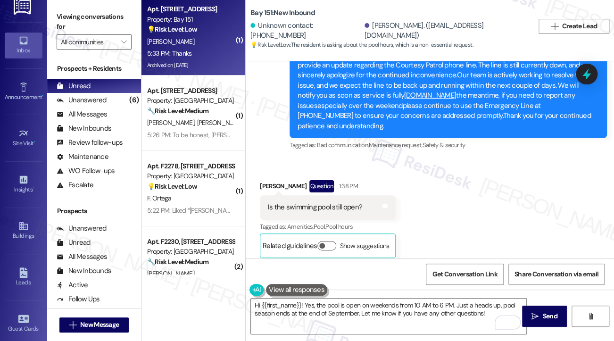
click at [366, 306] on div "Hi Sakshi! Yes, the pool is still open on weekends from 10 am to 6 pm. Let us k…" at bounding box center [444, 316] width 294 height 20
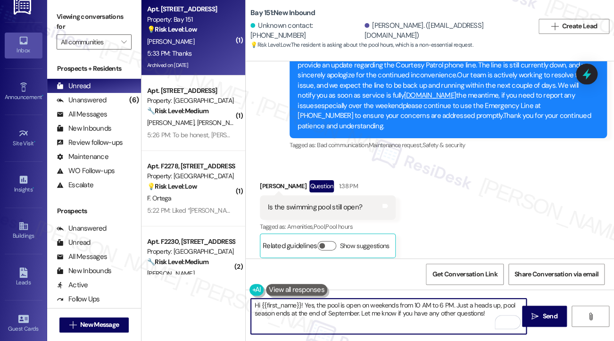
click at [346, 301] on textarea "Hi {{first_name}}! Yes, the pool is open on weekends from 10 AM to 6 PM. Just a…" at bounding box center [388, 315] width 275 height 35
click at [345, 301] on textarea "Hi {{first_name}}! Yes, the pool is open on weekends from 10 AM to 6 PM. Just a…" at bounding box center [388, 315] width 275 height 35
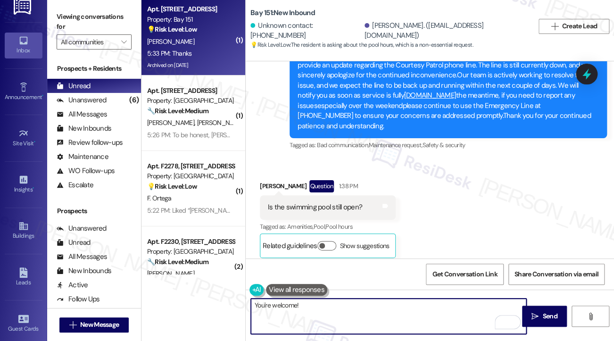
type textarea "You're welcome"
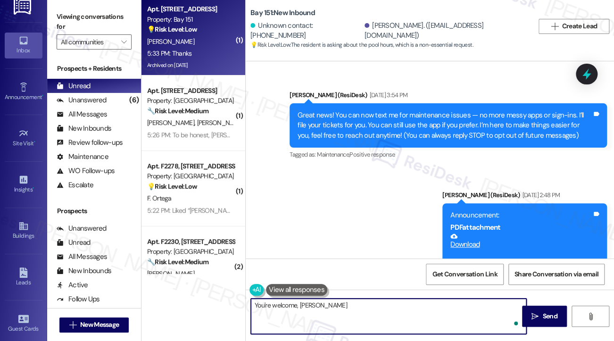
scroll to position [24460, 0]
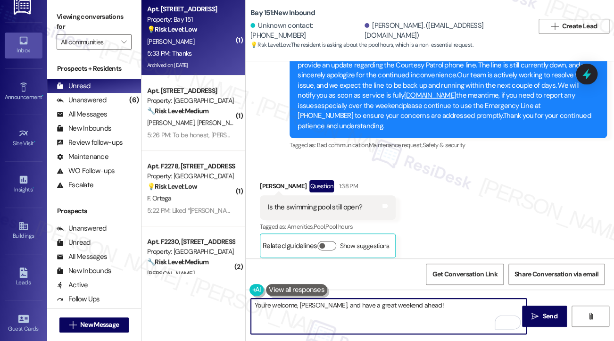
click at [434, 299] on textarea "You're welcome, [PERSON_NAME], and have a great weekend ahead!" at bounding box center [388, 315] width 275 height 35
type textarea "You're welcome, [PERSON_NAME], and have a great weekend ahead! :)"
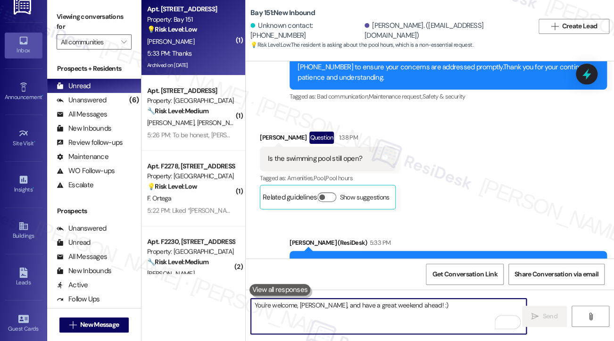
scroll to position [24526, 0]
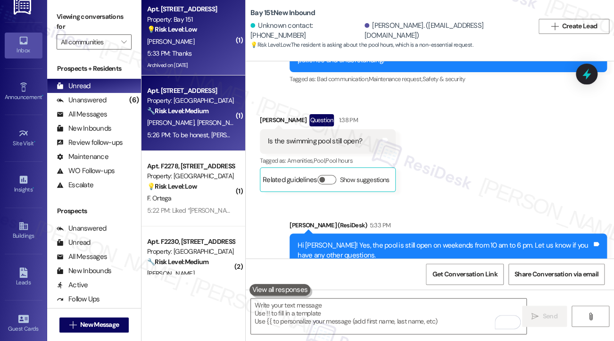
click at [246, 119] on span "[PERSON_NAME]" at bounding box center [269, 122] width 47 height 8
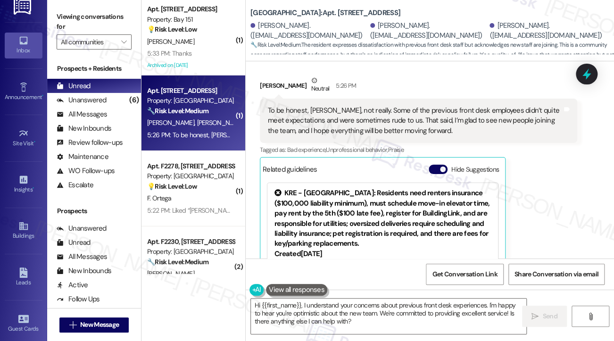
scroll to position [418, 0]
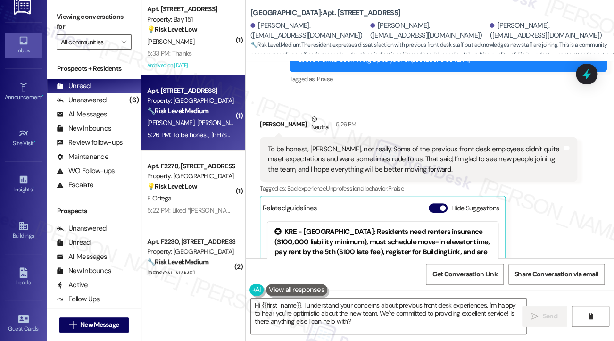
click at [332, 144] on div "To be honest, [PERSON_NAME], not really. Some of the previous front desk employ…" at bounding box center [415, 159] width 294 height 30
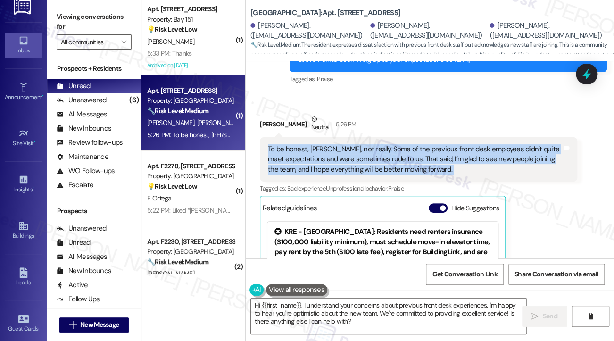
click at [333, 144] on div "To be honest, [PERSON_NAME], not really. Some of the previous front desk employ…" at bounding box center [415, 159] width 294 height 30
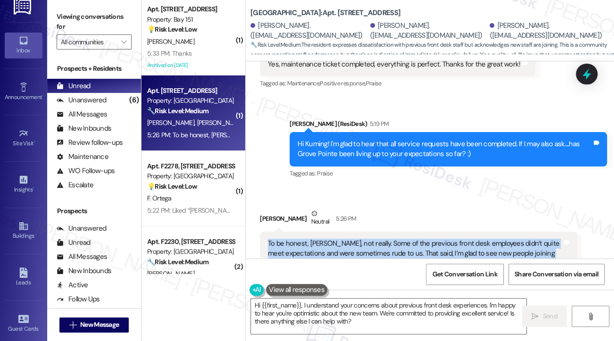
scroll to position [371, 0]
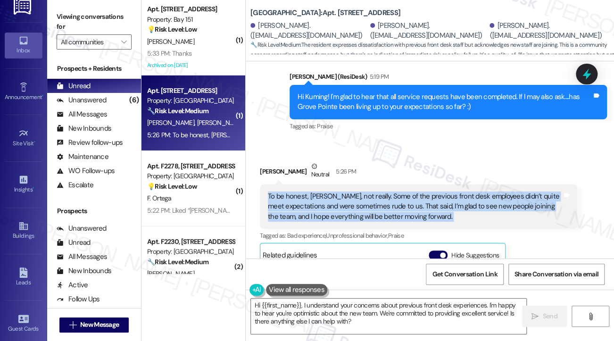
click at [381, 205] on div "To be honest, [PERSON_NAME], not really. Some of the previous front desk employ…" at bounding box center [415, 206] width 294 height 30
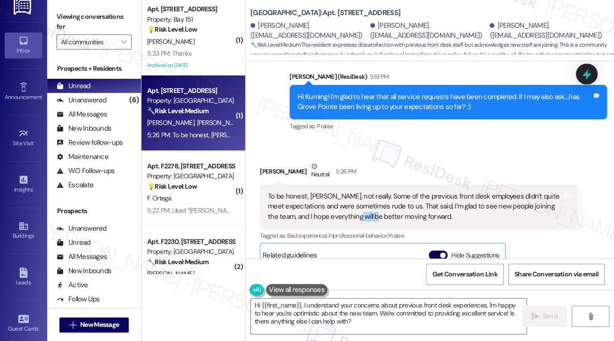
click at [381, 205] on div "To be honest, [PERSON_NAME], not really. Some of the previous front desk employ…" at bounding box center [415, 206] width 294 height 30
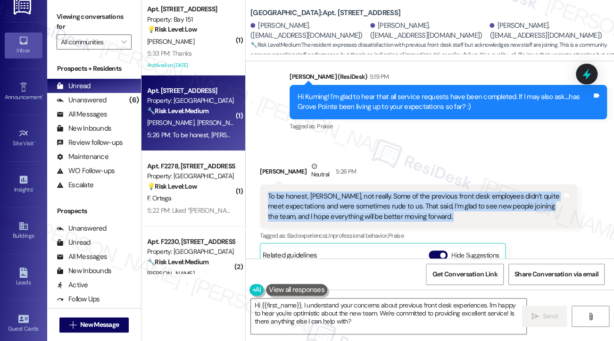
click at [381, 205] on div "To be honest, [PERSON_NAME], not really. Some of the previous front desk employ…" at bounding box center [415, 206] width 294 height 30
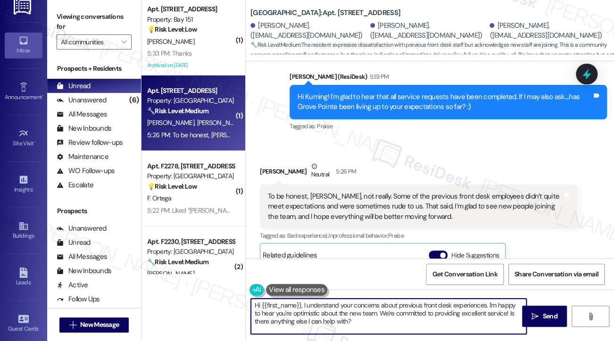
drag, startPoint x: 302, startPoint y: 303, endPoint x: 216, endPoint y: 295, distance: 86.1
click at [216, 295] on div "( 1 ) Apt. [STREET_ADDRESS] Property: Bay 151 💡 Risk Level: Low The resident is…" at bounding box center [377, 170] width 472 height 341
drag, startPoint x: 330, startPoint y: 304, endPoint x: 255, endPoint y: 305, distance: 74.9
click at [255, 305] on textarea "I understand your concerns about previous front desk experiences. I'm happy to …" at bounding box center [388, 315] width 275 height 35
click at [317, 302] on textarea "I'm sorry to hear about previous front desk experiences. I'm happy to hear you'…" at bounding box center [388, 315] width 275 height 35
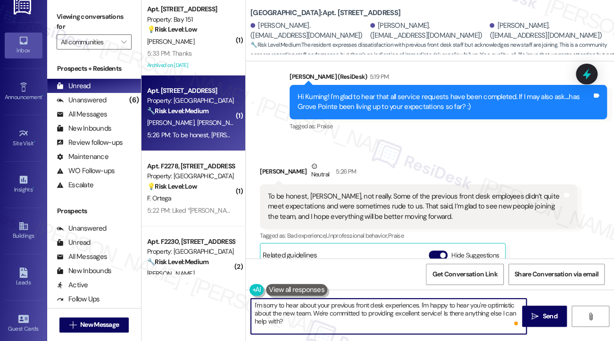
click at [311, 316] on textarea "I'm sorry to hear about your previous front desk experiences. I'm happy to hear…" at bounding box center [388, 315] width 275 height 35
drag, startPoint x: 312, startPoint y: 322, endPoint x: 317, endPoint y: 314, distance: 9.3
click at [317, 314] on textarea "I'm sorry to hear about your previous front desk experiences. I'm happy to hear…" at bounding box center [388, 315] width 275 height 35
click at [310, 319] on textarea "I'm sorry to hear about your previous front desk experiences. I'm happy to hear…" at bounding box center [388, 315] width 275 height 35
drag, startPoint x: 306, startPoint y: 324, endPoint x: 312, endPoint y: 314, distance: 11.5
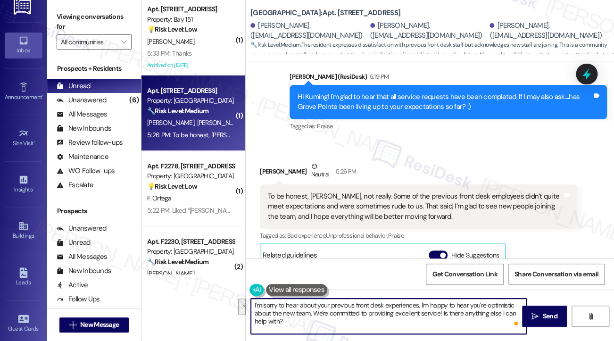
click at [312, 314] on textarea "I'm sorry to hear about your previous front desk experiences. I'm happy to hear…" at bounding box center [388, 315] width 275 height 35
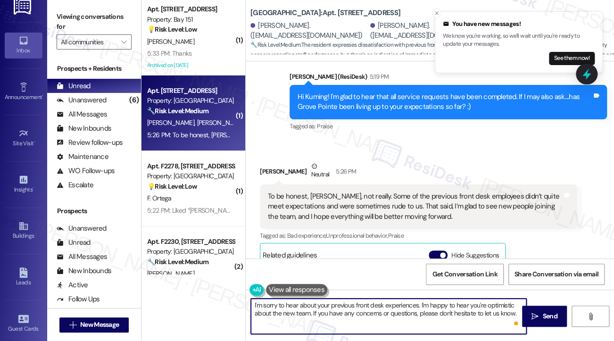
click at [358, 303] on textarea "I'm sorry to hear about your previous front desk experiences. I'm happy to hear…" at bounding box center [388, 315] width 275 height 35
click at [420, 304] on textarea "I'm sorry to hear about your previous front desk experiences. I'm happy to hear…" at bounding box center [388, 315] width 275 height 35
click at [343, 324] on textarea "I'm sorry to hear about your previous front desk experiences, but I'm happy to …" at bounding box center [388, 315] width 275 height 35
click at [383, 315] on textarea "I'm sorry to hear about your previous front desk experiences, but I'm happy to …" at bounding box center [388, 315] width 275 height 35
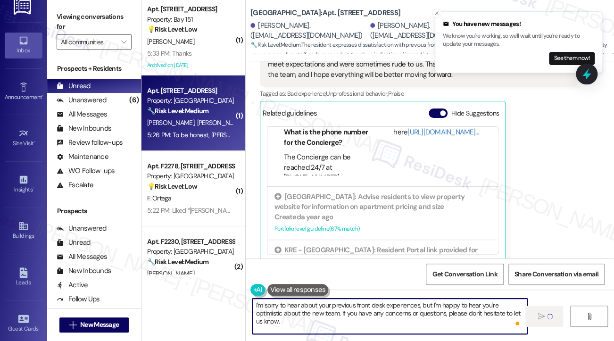
scroll to position [236, 0]
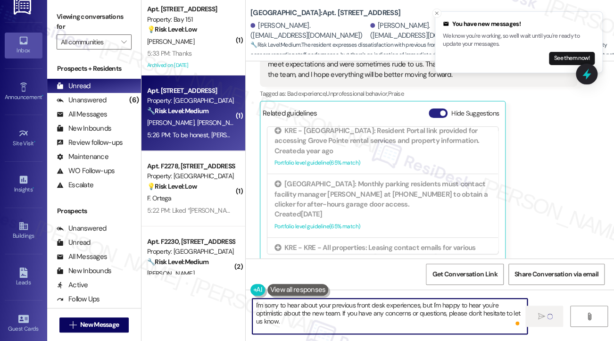
click at [441, 104] on div "Related guidelines Hide Suggestions" at bounding box center [382, 113] width 240 height 18
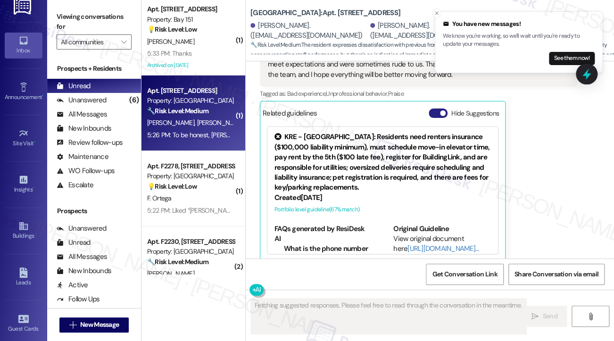
scroll to position [512, 0]
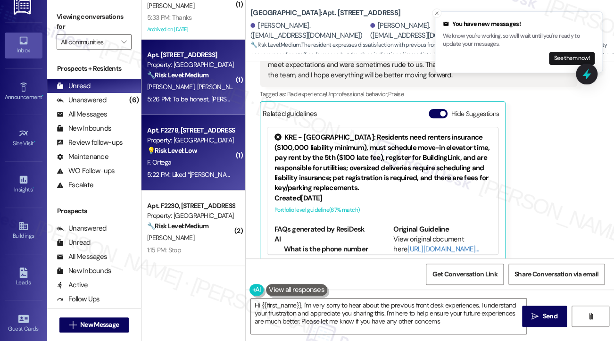
type textarea "Hi {{first_name}}, I'm very sorry to hear about the previous front desk experie…"
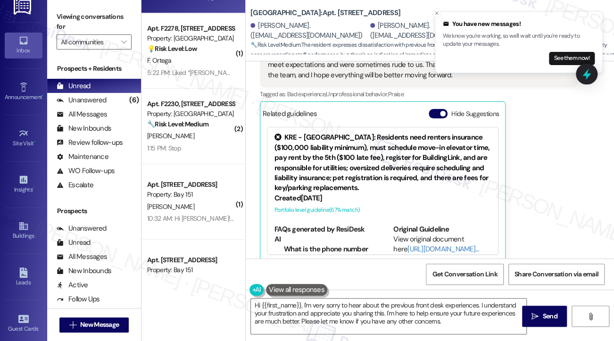
scroll to position [141, 0]
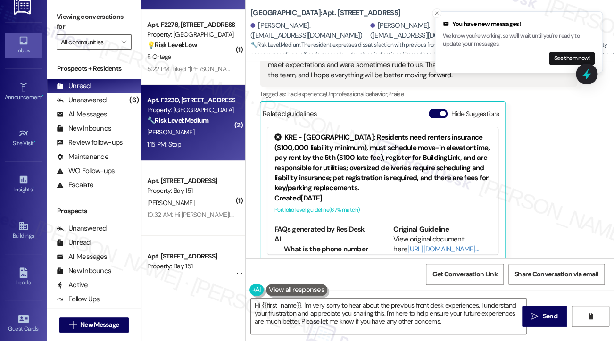
click at [222, 109] on div "Property: [GEOGRAPHIC_DATA]" at bounding box center [190, 110] width 87 height 10
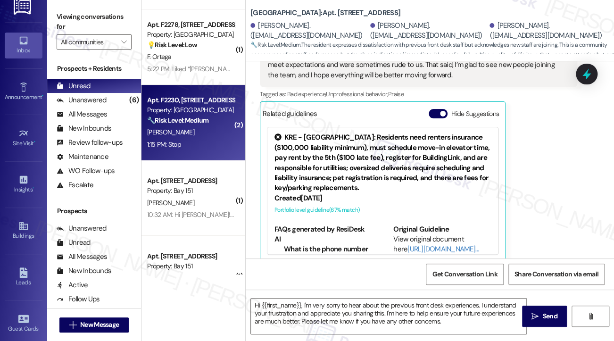
type textarea "Fetching suggested responses. Please feel free to read through the conversation…"
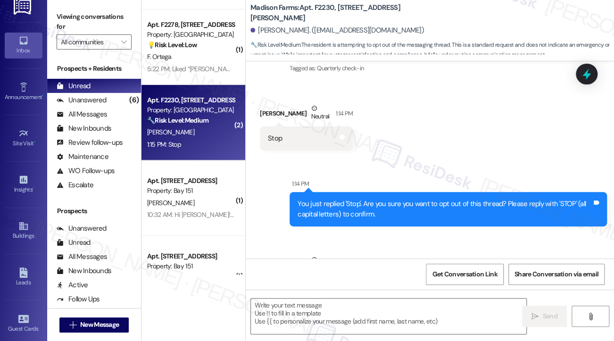
scroll to position [182, 0]
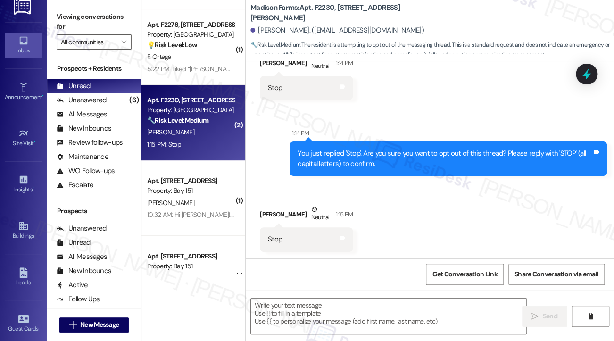
type textarea "Fetching suggested responses. Please feel free to read through the conversation…"
click at [362, 152] on div "You just replied 'Stop'. Are you sure you want to opt out of this thread? Pleas…" at bounding box center [444, 158] width 294 height 20
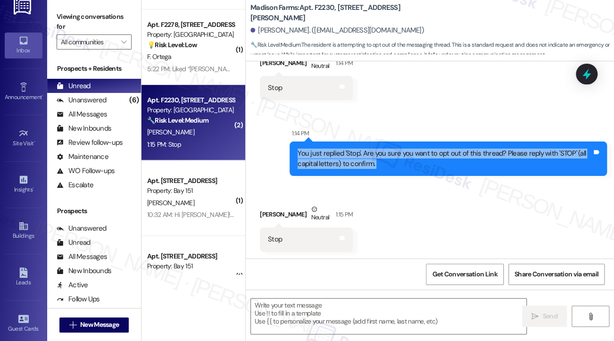
click at [361, 152] on div "You just replied 'Stop'. Are you sure you want to opt out of this thread? Pleas…" at bounding box center [444, 158] width 294 height 20
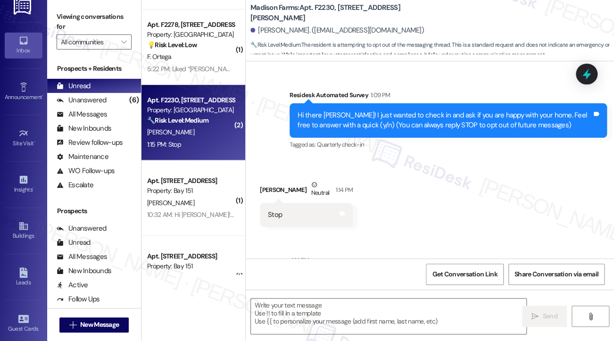
scroll to position [41, 0]
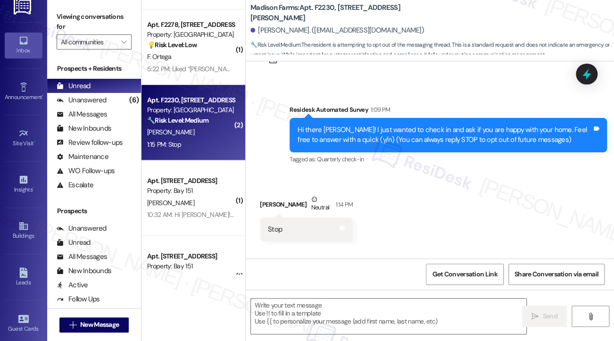
click at [400, 131] on div "Hi there [PERSON_NAME]! I just wanted to check in and ask if you are happy with…" at bounding box center [444, 135] width 294 height 20
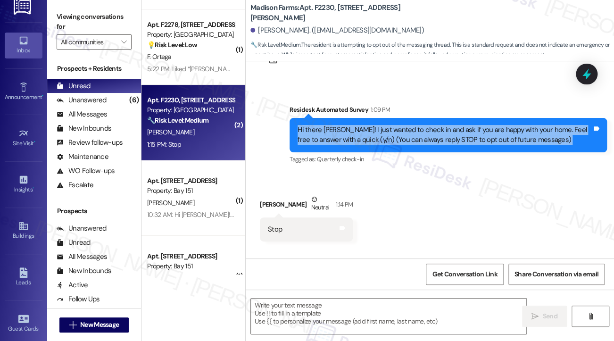
click at [400, 131] on div "Hi there [PERSON_NAME]! I just wanted to check in and ask if you are happy with…" at bounding box center [444, 135] width 294 height 20
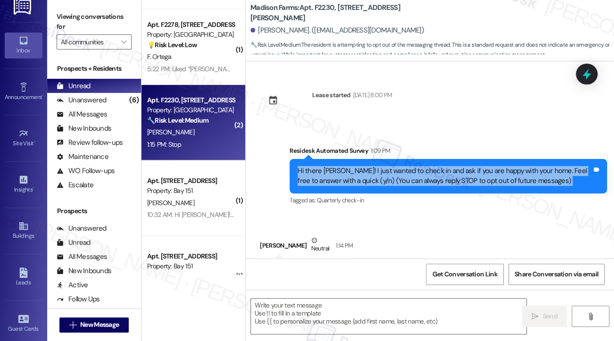
scroll to position [183, 0]
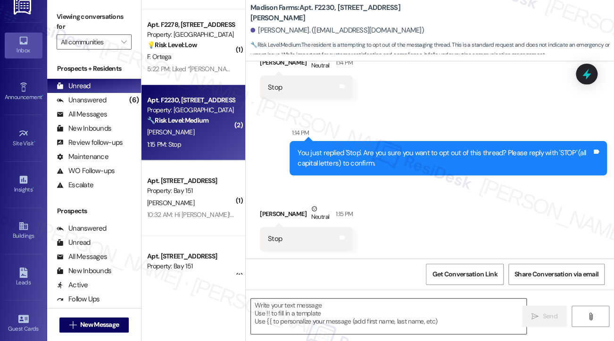
click at [292, 308] on textarea at bounding box center [388, 315] width 275 height 35
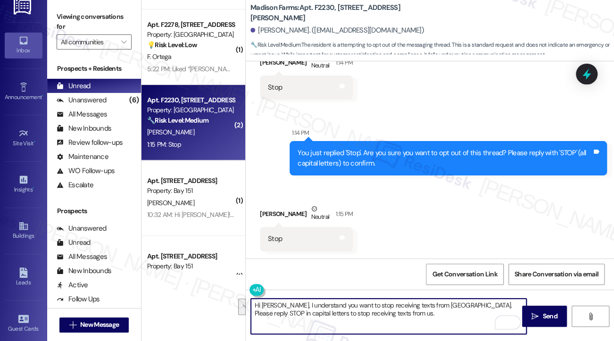
click at [336, 307] on textarea "Hi [PERSON_NAME], I understand you want to stop receiving texts from [GEOGRAPHI…" at bounding box center [388, 315] width 275 height 35
click at [364, 314] on textarea "Hi [PERSON_NAME], I understand you want to stop receiving texts from [GEOGRAPHI…" at bounding box center [388, 315] width 275 height 35
click at [359, 304] on textarea "Hi [PERSON_NAME], I understand you want to stop receiving texts from [GEOGRAPHI…" at bounding box center [388, 315] width 275 height 35
type textarea "Hi [PERSON_NAME], I understand you want to stop receiving texts from [GEOGRAPHI…"
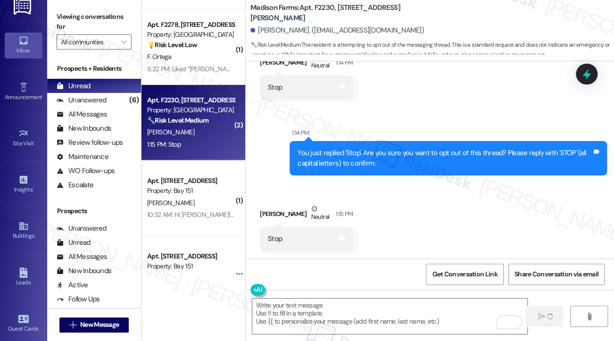
scroll to position [182, 0]
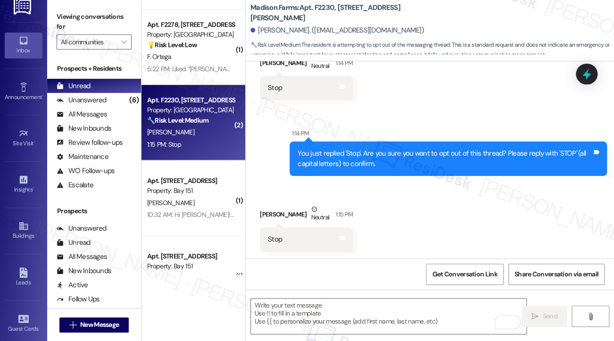
click at [66, 16] on label "Viewing conversations for" at bounding box center [94, 21] width 75 height 25
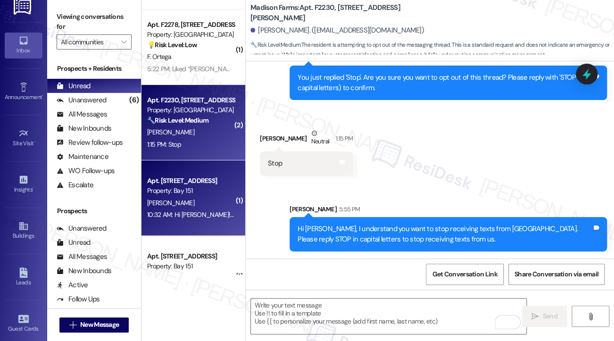
click at [169, 222] on div "Apt. [STREET_ADDRESS] Property: Bay 151 [PERSON_NAME] 10:32 AM: Hi [PERSON_NAME…" at bounding box center [193, 197] width 104 height 75
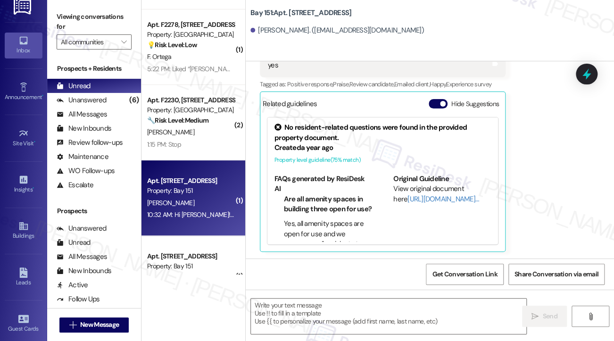
type textarea "Fetching suggested responses. Please feel free to read through the conversation…"
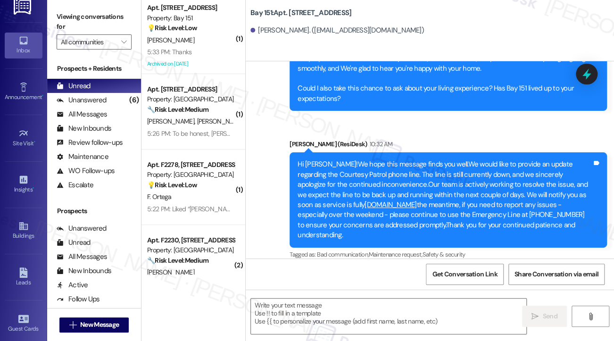
scroll to position [0, 0]
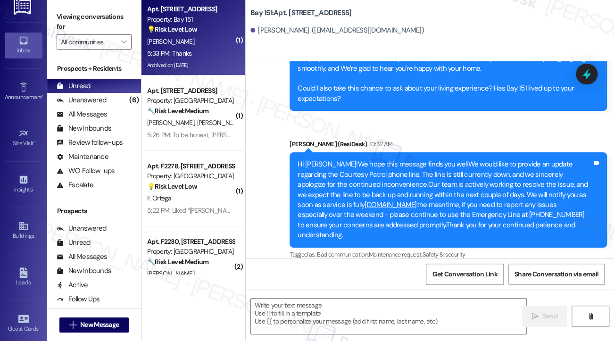
click at [190, 34] on div "💡 Risk Level: Low The resident is asking about the pool hours, which is a non-e…" at bounding box center [190, 30] width 87 height 10
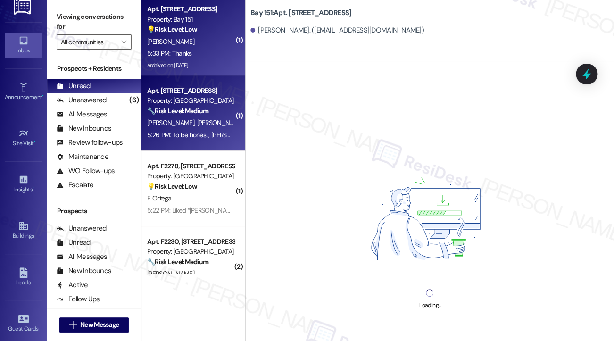
click at [246, 124] on span "[PERSON_NAME]" at bounding box center [269, 122] width 47 height 8
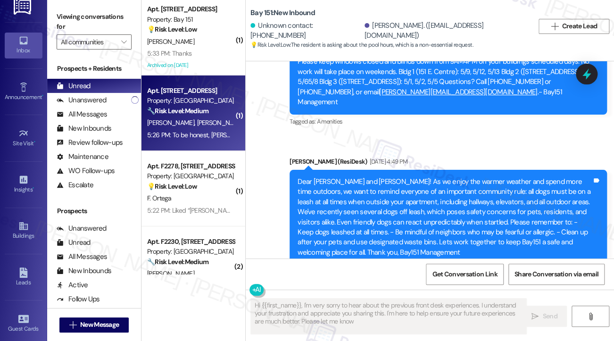
scroll to position [24460, 0]
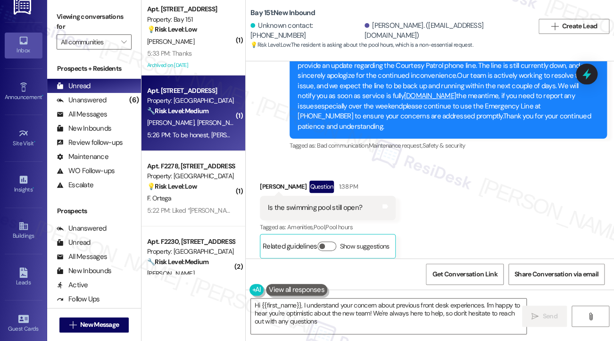
type textarea "Hi {{first_name}}, I understand your concern about previous front desk experien…"
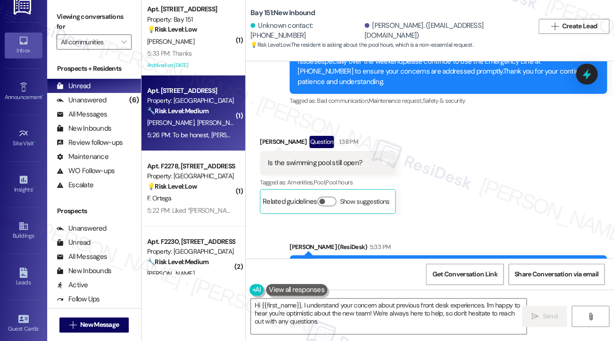
scroll to position [24539, 0]
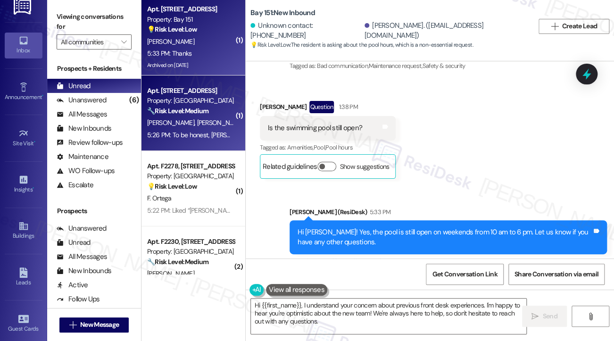
click at [194, 53] on div "5:33 PM: Thanks 5:33 PM: Thanks" at bounding box center [190, 54] width 89 height 12
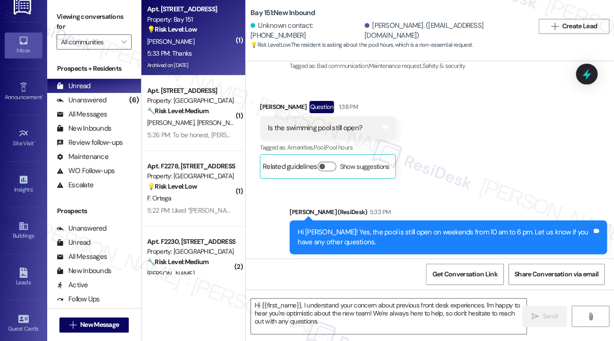
type textarea "Fetching suggested responses. Please feel free to read through the conversation…"
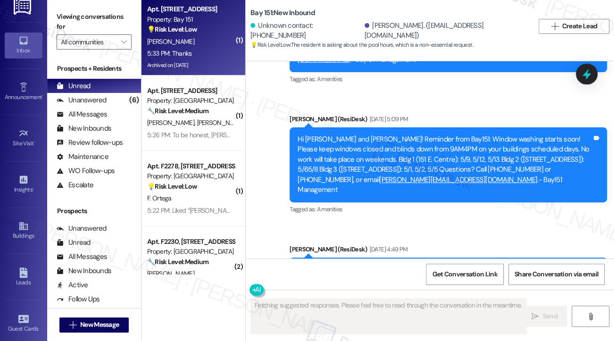
scroll to position [24460, 0]
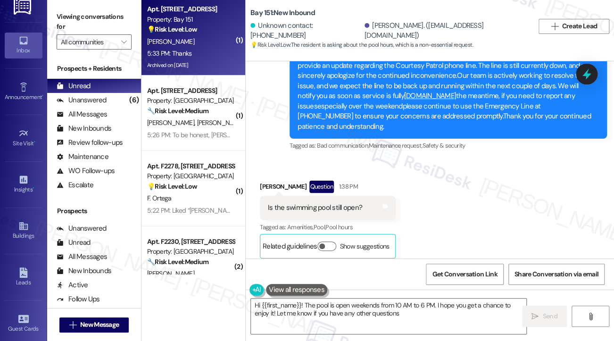
type textarea "Hi {{first_name}}! The pool is open weekends from 10 AM to 6 PM. I hope you get…"
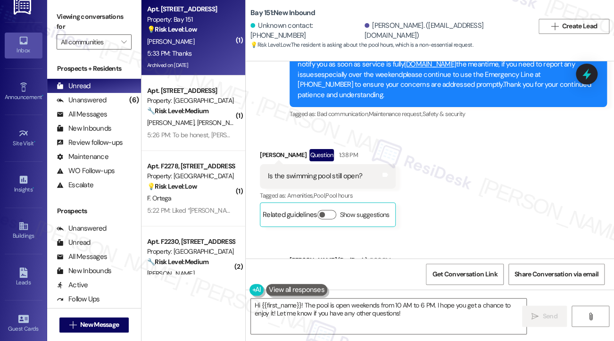
scroll to position [24539, 0]
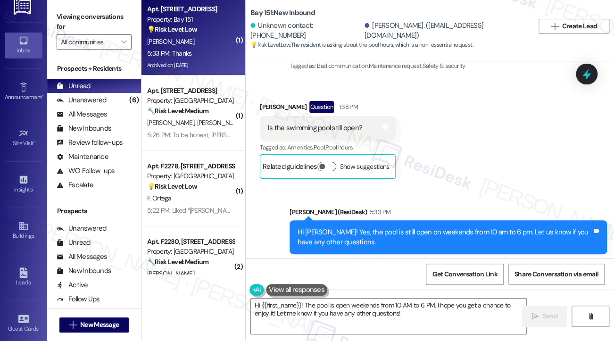
click at [59, 11] on label "Viewing conversations for" at bounding box center [94, 21] width 75 height 25
click at [373, 275] on div "Received via SMS [PERSON_NAME] 5:33 PM Thanks Tags and notes Tagged as: Praise …" at bounding box center [430, 315] width 368 height 80
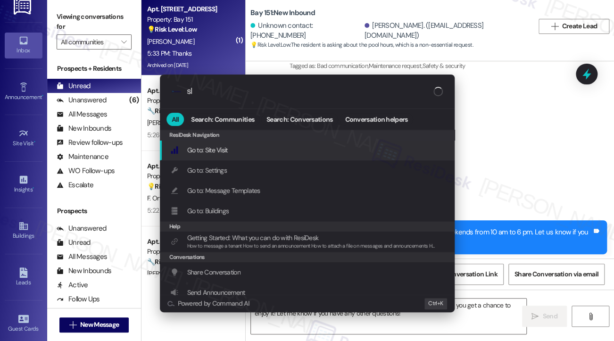
type input "sla"
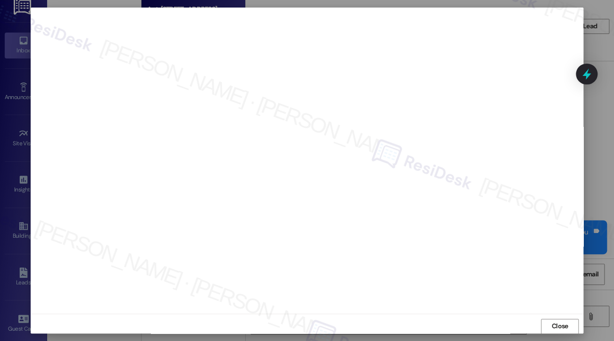
scroll to position [0, 0]
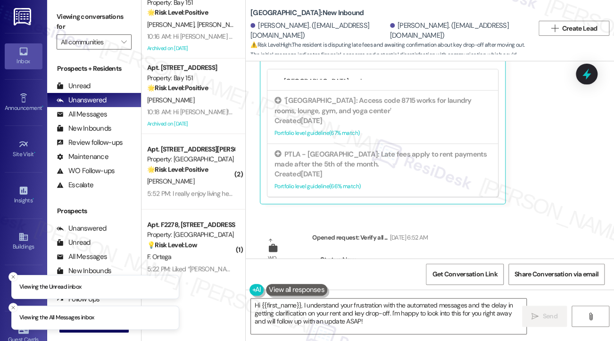
scroll to position [179, 0]
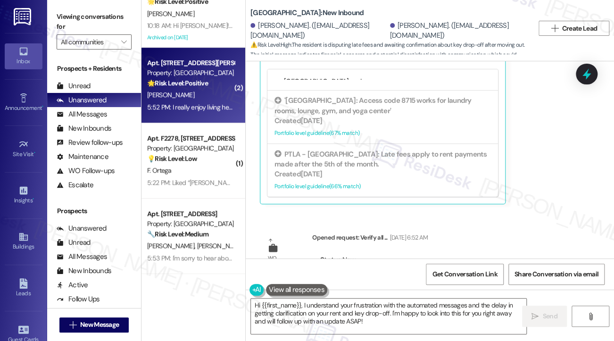
click at [213, 111] on div "5:52 PM: I really enjoy living here so far 5:52 PM: I really enjoy living here …" at bounding box center [199, 107] width 104 height 8
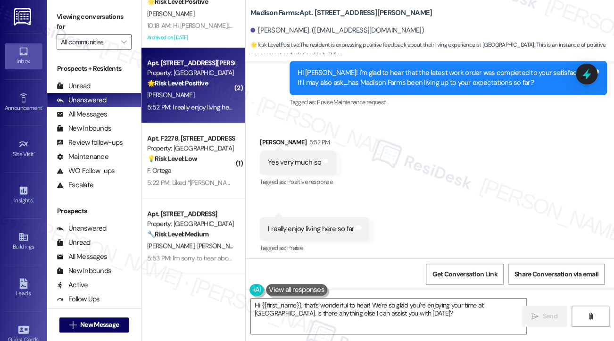
scroll to position [835, 0]
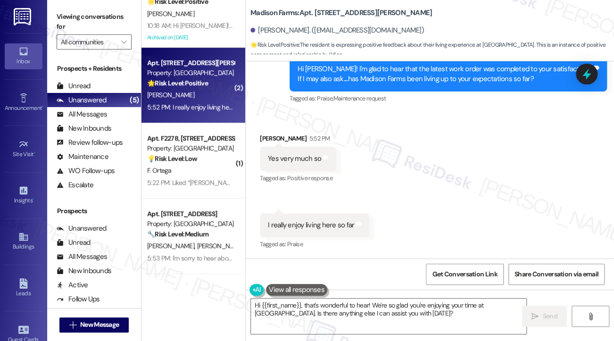
click at [63, 14] on label "Viewing conversations for" at bounding box center [94, 21] width 75 height 25
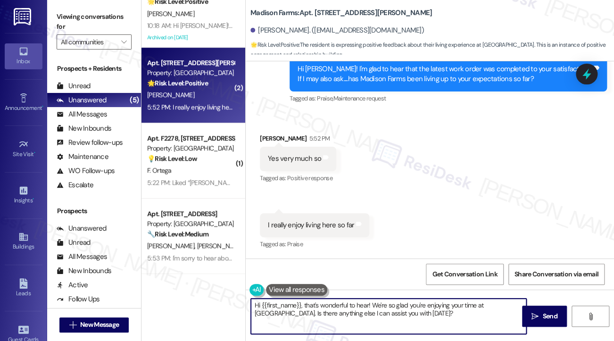
click at [362, 306] on textarea "Hi {{first_name}}, that's wonderful to hear! We're so glad you're enjoying your…" at bounding box center [388, 315] width 275 height 35
paste textarea "That’s wonderful to hear, [PERSON_NAME], thank you! 💛 If you’re comfortable, wo…"
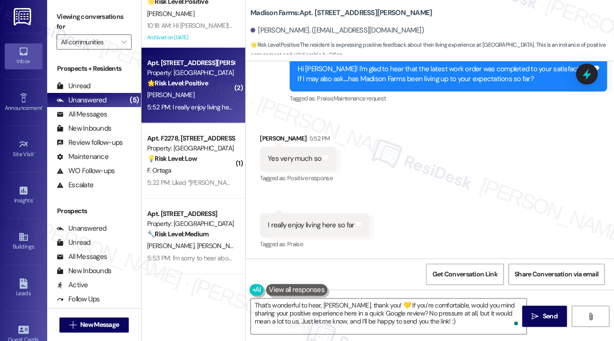
click at [262, 135] on div "[PERSON_NAME] 5:52 PM" at bounding box center [298, 139] width 76 height 13
copy div "[PERSON_NAME]"
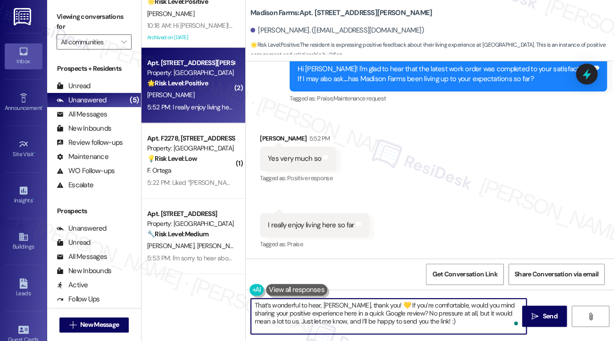
drag, startPoint x: 345, startPoint y: 305, endPoint x: 322, endPoint y: 304, distance: 22.6
click at [322, 304] on textarea "That’s wonderful to hear, [PERSON_NAME], thank you! 💛 If you’re comfortable, wo…" at bounding box center [388, 315] width 275 height 35
paste textarea "[PERSON_NAME]"
click at [435, 316] on textarea "That’s wonderful to hear, [PERSON_NAME], thank you! 💛 If you’re comfortable, wo…" at bounding box center [388, 315] width 275 height 35
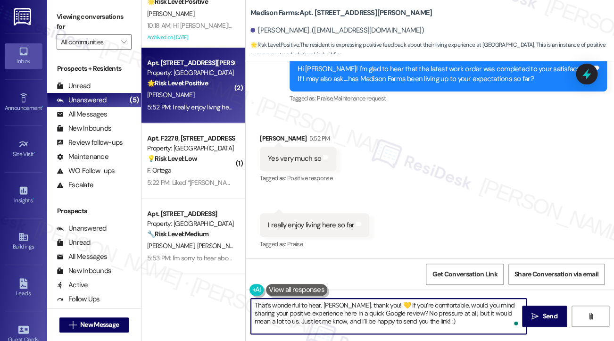
click at [435, 316] on textarea "That’s wonderful to hear, [PERSON_NAME], thank you! 💛 If you’re comfortable, wo…" at bounding box center [388, 315] width 275 height 35
click at [436, 320] on textarea "That’s wonderful to hear, [PERSON_NAME], thank you! 💛 If you’re comfortable, wo…" at bounding box center [388, 315] width 275 height 35
type textarea "That’s wonderful to hear, [PERSON_NAME], thank you! 💛 If you’re comfortable, wo…"
click at [529, 315] on span " Send" at bounding box center [544, 316] width 30 height 10
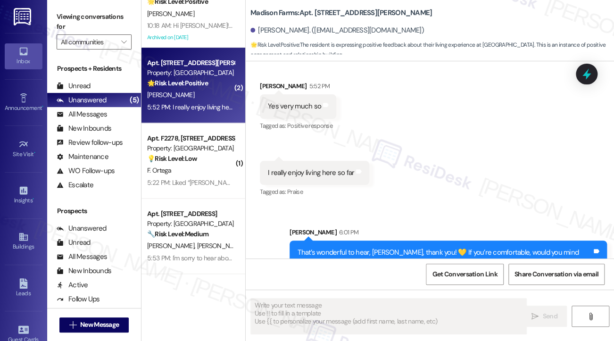
scroll to position [921, 0]
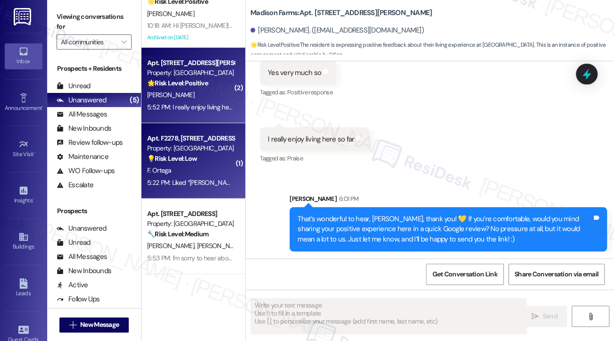
click at [220, 151] on div "Property: [GEOGRAPHIC_DATA]" at bounding box center [190, 148] width 87 height 10
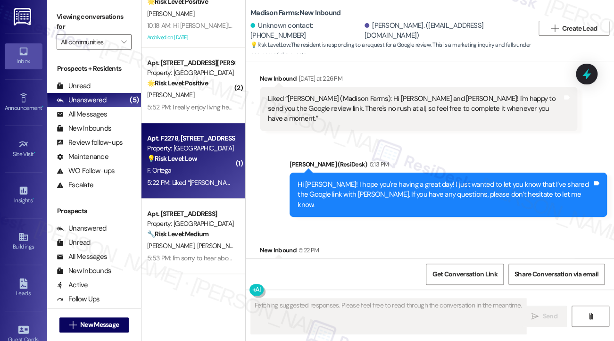
scroll to position [2475, 0]
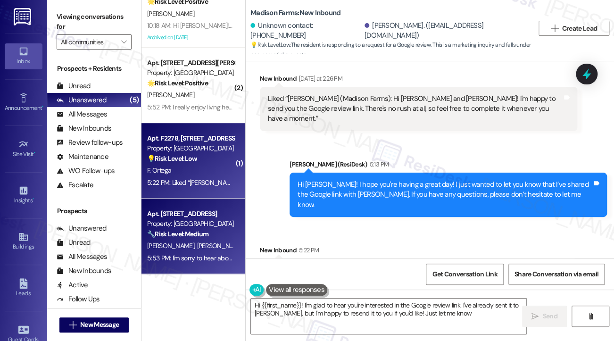
type textarea "Hi {{first_name}}! I'm glad to hear you're interested in the Google review link…"
click at [207, 238] on div "🔧 Risk Level: Medium The resident expresses dissatisfaction with previous front…" at bounding box center [190, 234] width 87 height 10
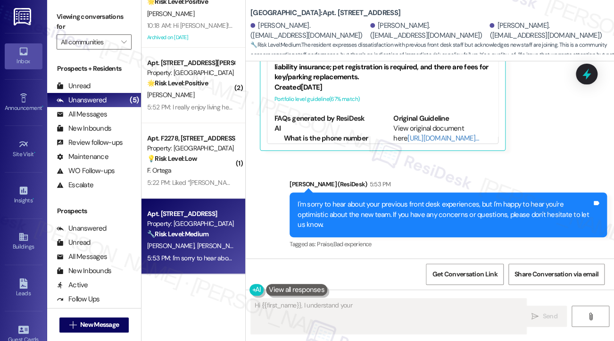
scroll to position [602, 0]
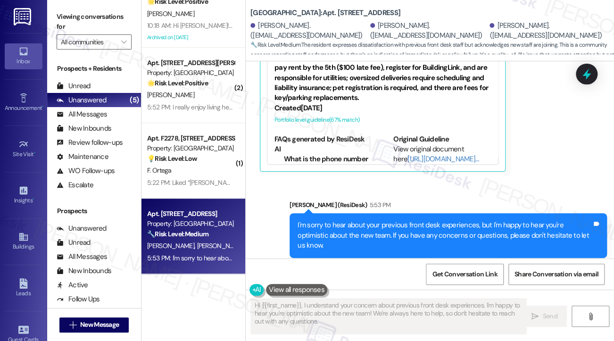
click at [369, 225] on div "I'm sorry to hear about your previous front desk experiences, but I'm happy to …" at bounding box center [444, 235] width 294 height 30
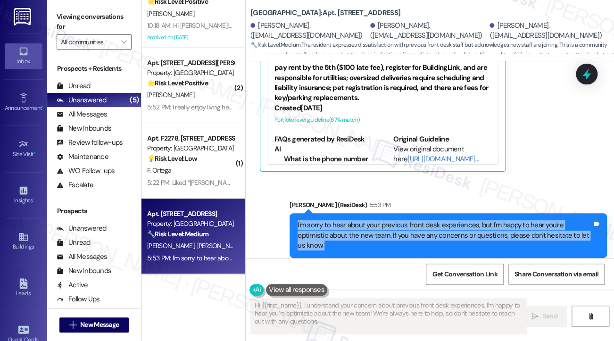
click at [369, 225] on div "I'm sorry to hear about your previous front desk experiences, but I'm happy to …" at bounding box center [444, 235] width 294 height 30
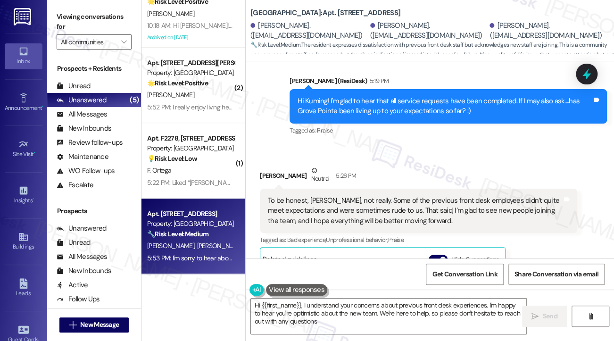
type textarea "Hi {{first_name}}, I understand your concerns about previous front desk experie…"
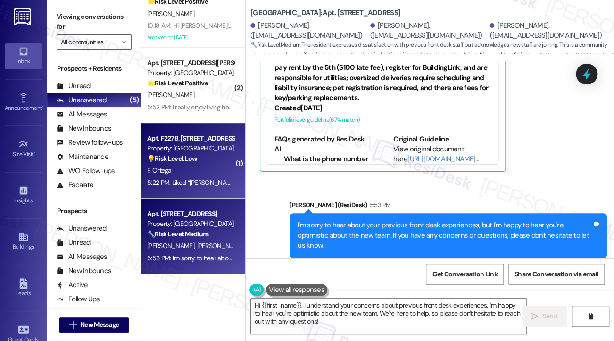
click at [184, 174] on div "F. Ortega" at bounding box center [190, 170] width 89 height 12
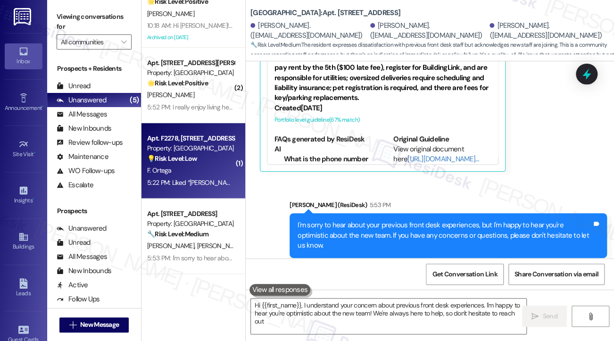
type textarea "Hi {{first_name}}, I understand your concern about previous front desk experien…"
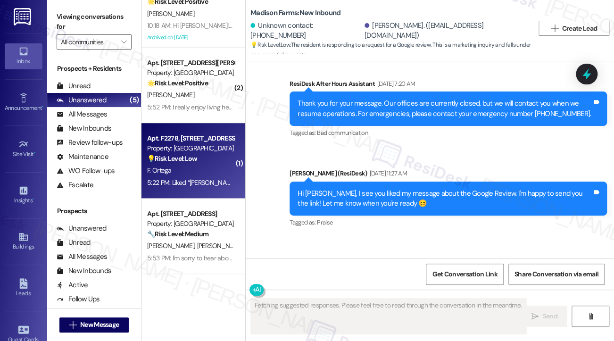
scroll to position [2475, 0]
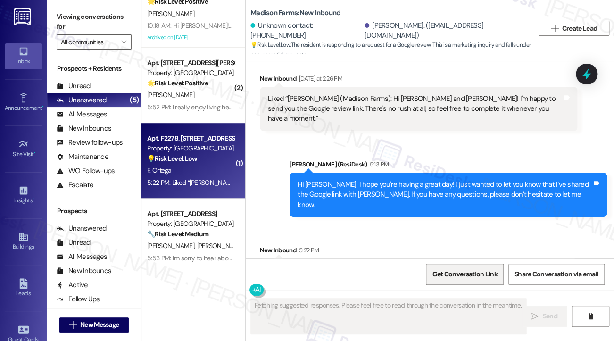
click at [452, 277] on span "Get Conversation Link" at bounding box center [464, 274] width 65 height 10
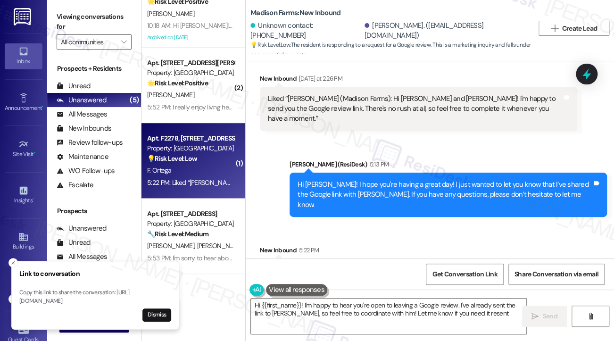
type textarea "Hi {{first_name}}! I'm happy to hear you're open to leaving a Google review. I'…"
click at [53, 13] on div "Viewing conversations for All communities " at bounding box center [94, 29] width 94 height 59
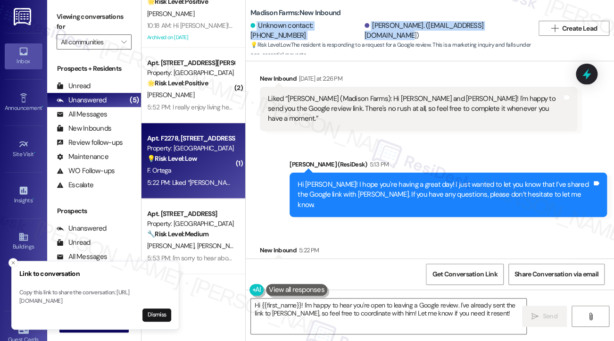
drag, startPoint x: 507, startPoint y: 32, endPoint x: 254, endPoint y: 35, distance: 252.6
click at [254, 35] on div "Unknown contact: [PHONE_NUMBER] [PERSON_NAME]. ([EMAIL_ADDRESS][DOMAIN_NAME])" at bounding box center [391, 30] width 283 height 19
copy div "Unknown contact: [PHONE_NUMBER] [PERSON_NAME]. ([EMAIL_ADDRESS][DOMAIN_NAME])"
click at [66, 16] on label "Viewing conversations for" at bounding box center [94, 21] width 75 height 25
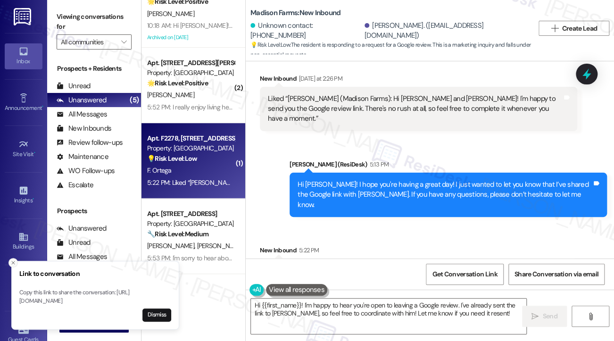
click at [15, 260] on icon "Close toast" at bounding box center [13, 263] width 6 height 6
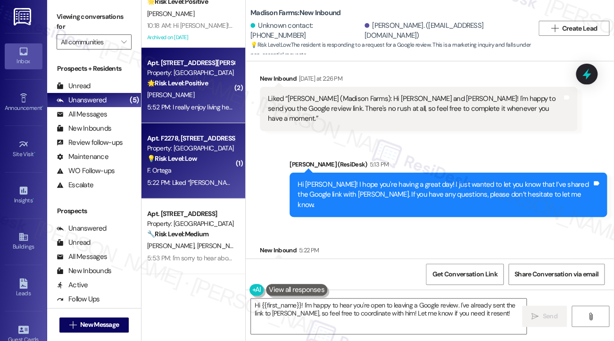
click at [199, 95] on div "[PERSON_NAME]" at bounding box center [190, 95] width 89 height 12
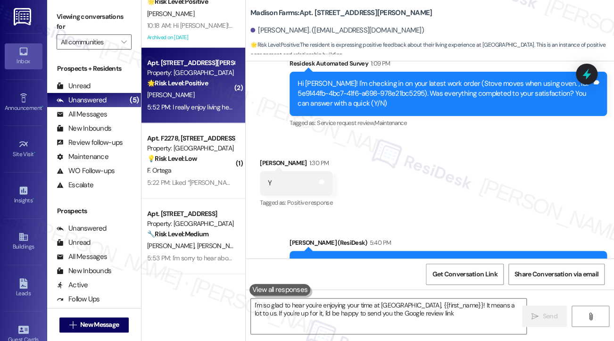
type textarea "I'm so glad to hear you're enjoying your time at [GEOGRAPHIC_DATA], {{first_nam…"
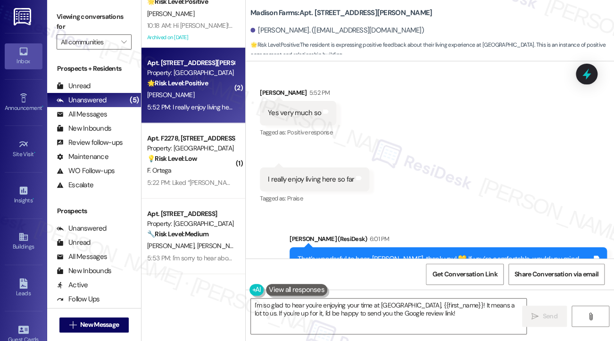
scroll to position [841, 0]
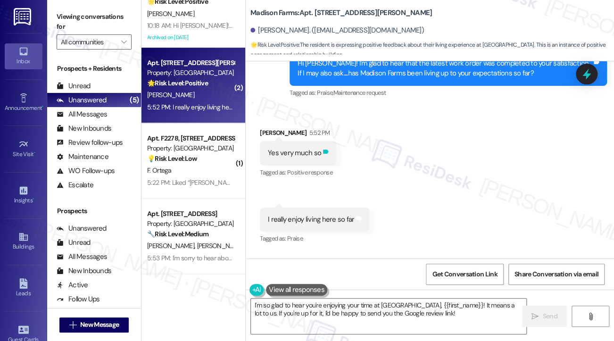
click at [326, 154] on icon at bounding box center [325, 151] width 7 height 7
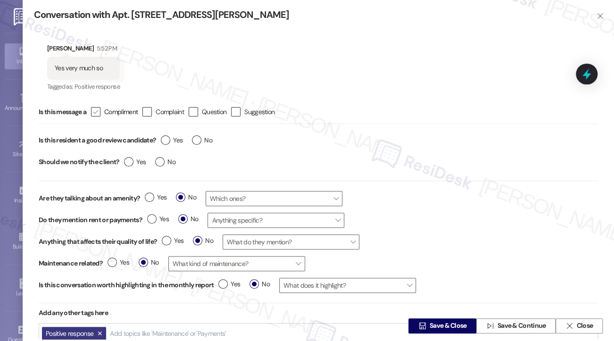
click at [95, 112] on icon "" at bounding box center [95, 112] width 6 height 10
click at [92, 112] on input " Compliment" at bounding box center [89, 112] width 6 height 6
checkbox input "true"
click at [167, 147] on input "Yes" at bounding box center [172, 141] width 22 height 12
radio input "true"
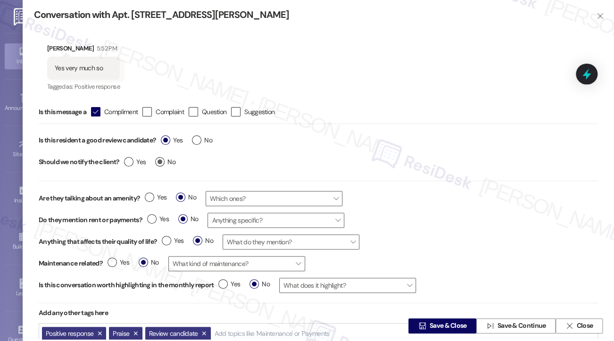
click at [163, 164] on label "No" at bounding box center [165, 162] width 20 height 10
click at [163, 164] on input "No" at bounding box center [165, 163] width 20 height 12
radio input "true"
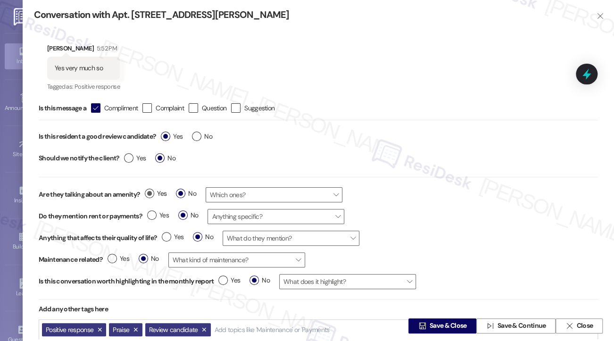
scroll to position [4, 0]
click at [442, 321] on span "Save & Close" at bounding box center [447, 326] width 37 height 10
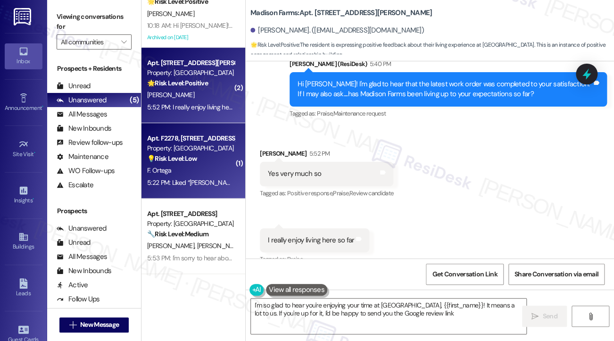
type textarea "I'm so glad to hear you're enjoying your time at [GEOGRAPHIC_DATA], {{first_nam…"
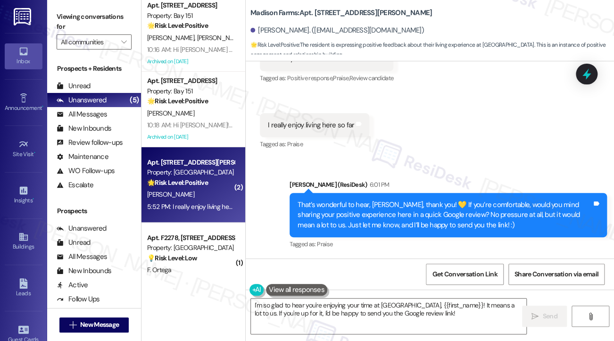
scroll to position [0, 0]
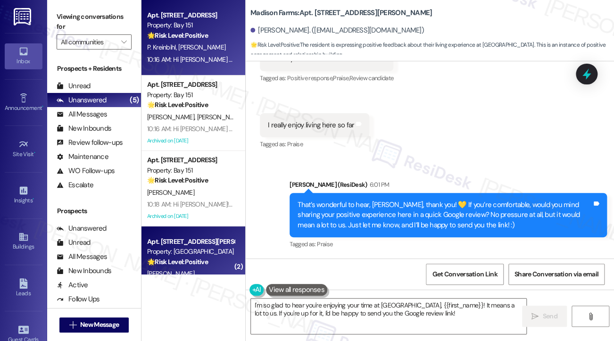
click at [190, 49] on span "[PERSON_NAME]" at bounding box center [201, 47] width 47 height 8
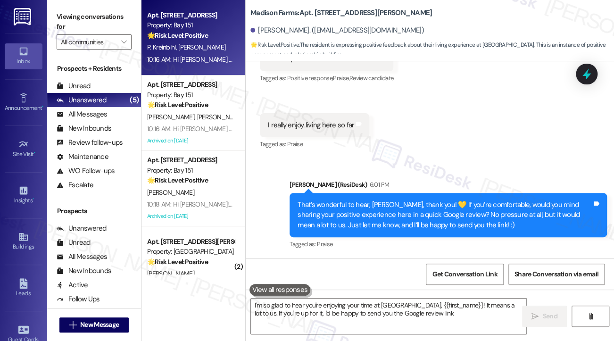
type textarea "I'm so glad to hear you're enjoying your time at [GEOGRAPHIC_DATA], {{first_nam…"
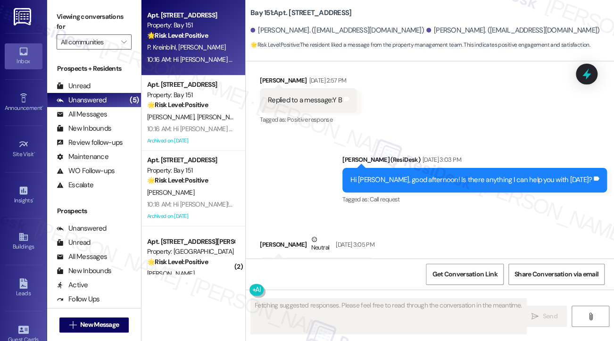
scroll to position [34855, 0]
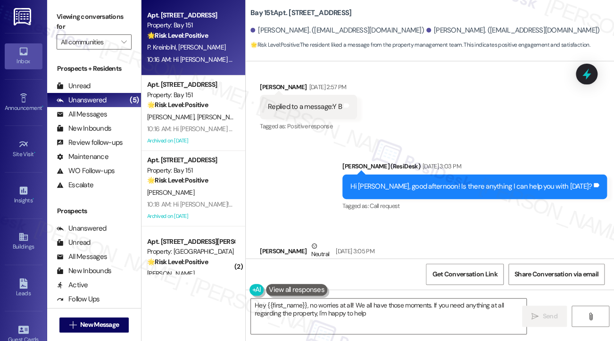
type textarea "Hey {{first_name}}, no worries at all! We all have those moments. If you need a…"
